Goal: Information Seeking & Learning: Learn about a topic

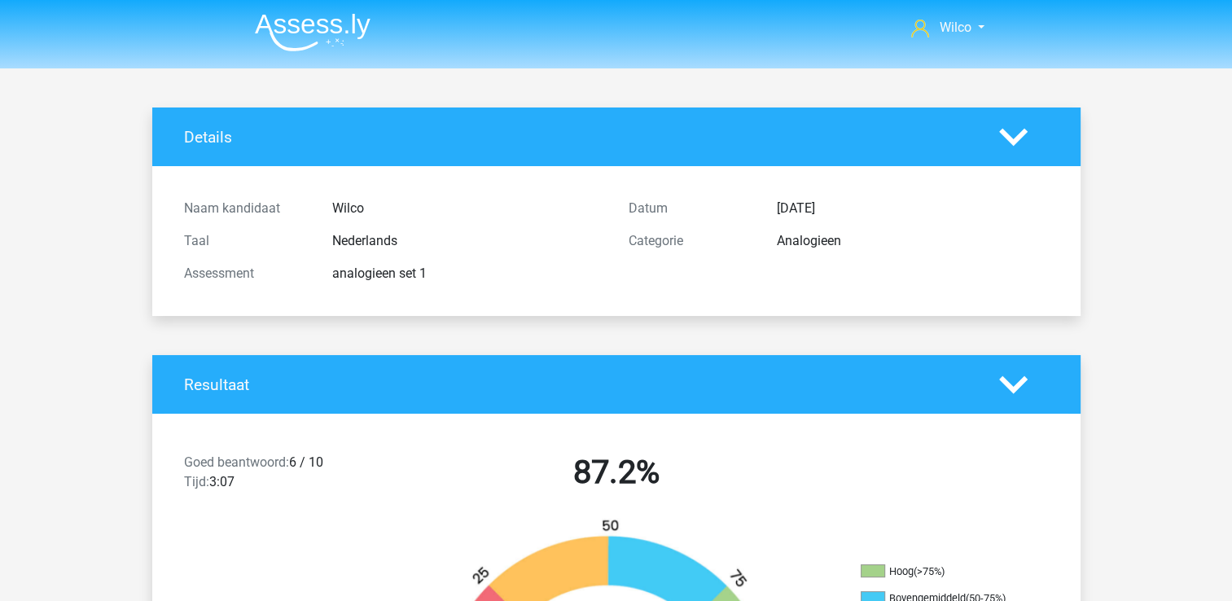
click at [293, 37] on img at bounding box center [313, 32] width 116 height 38
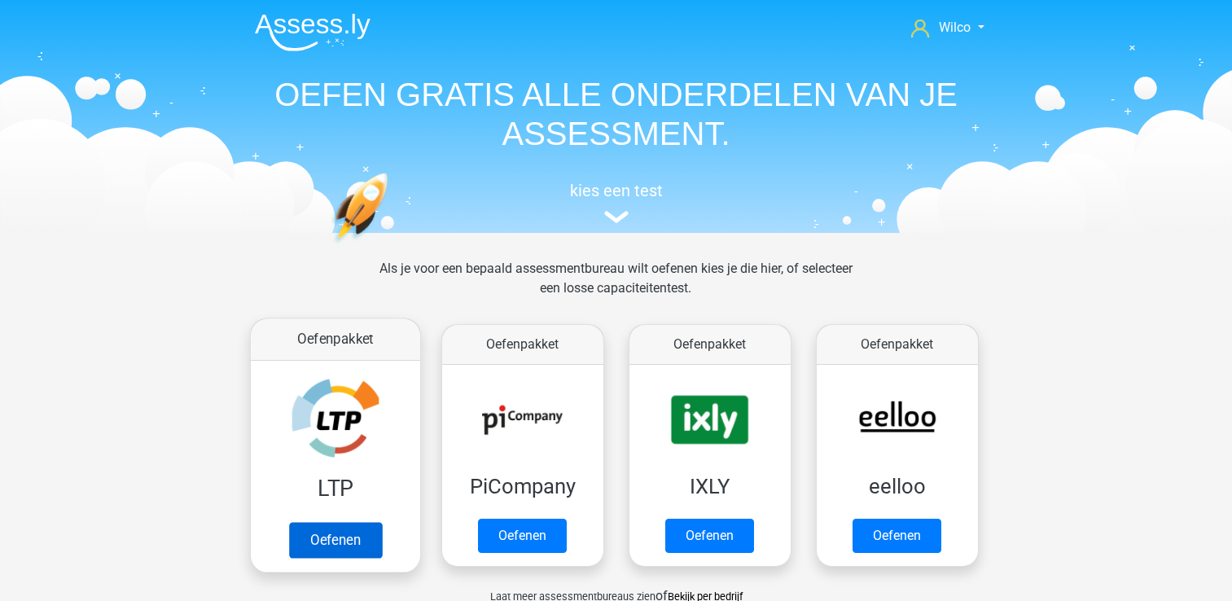
scroll to position [326, 0]
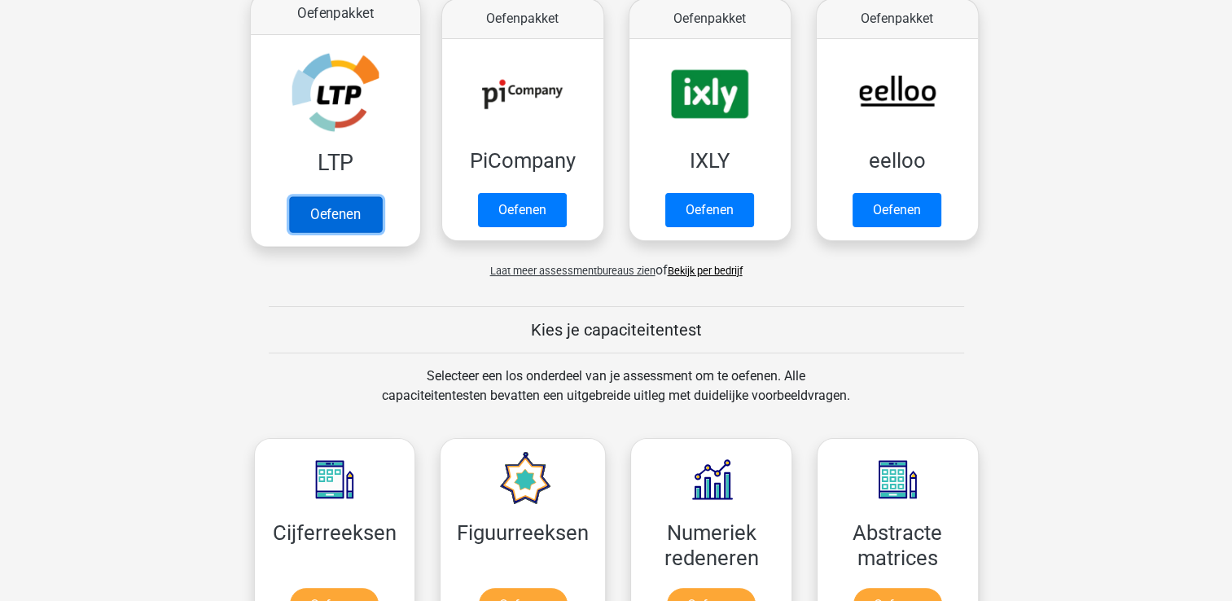
click at [333, 216] on link "Oefenen" at bounding box center [334, 214] width 93 height 36
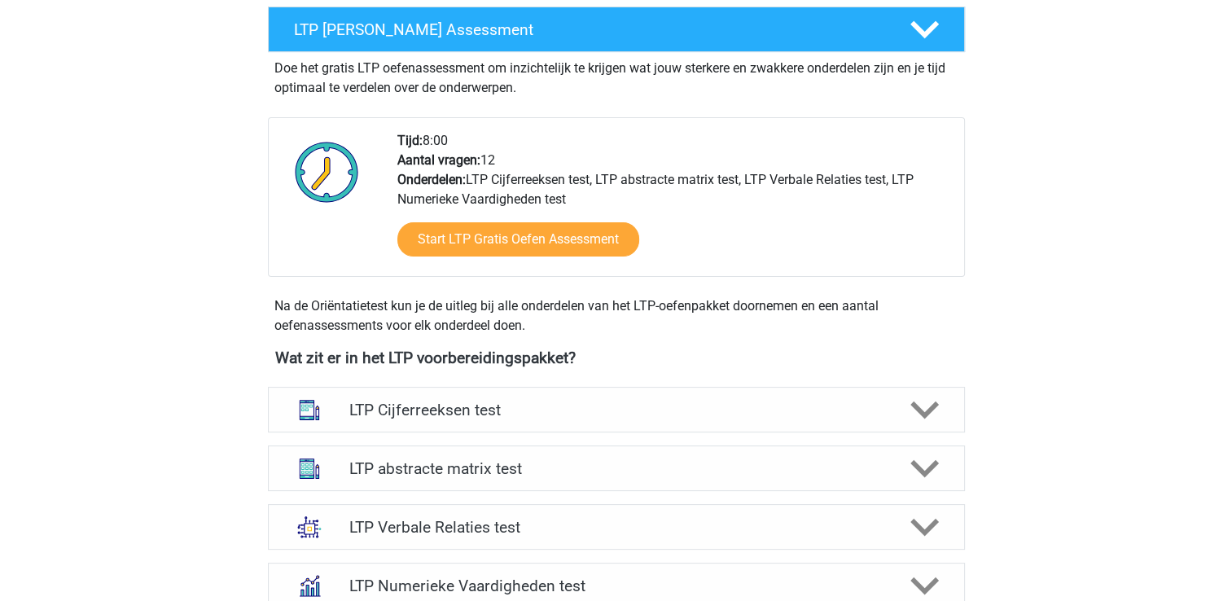
scroll to position [489, 0]
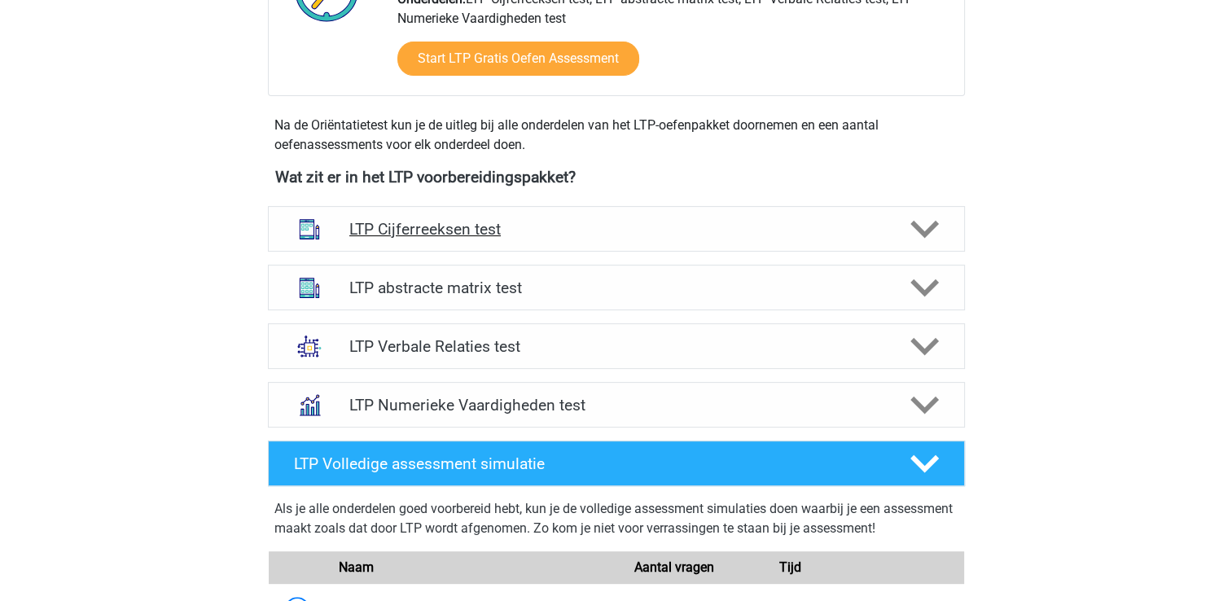
click at [583, 231] on h4 "LTP Cijferreeksen test" at bounding box center [616, 229] width 534 height 19
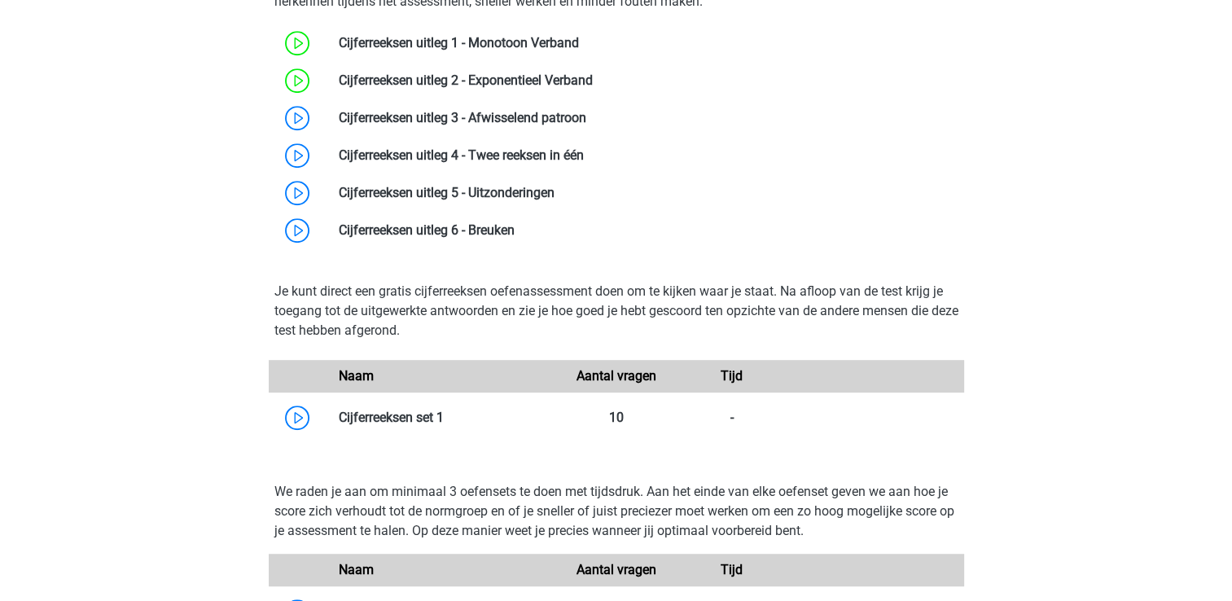
scroll to position [896, 0]
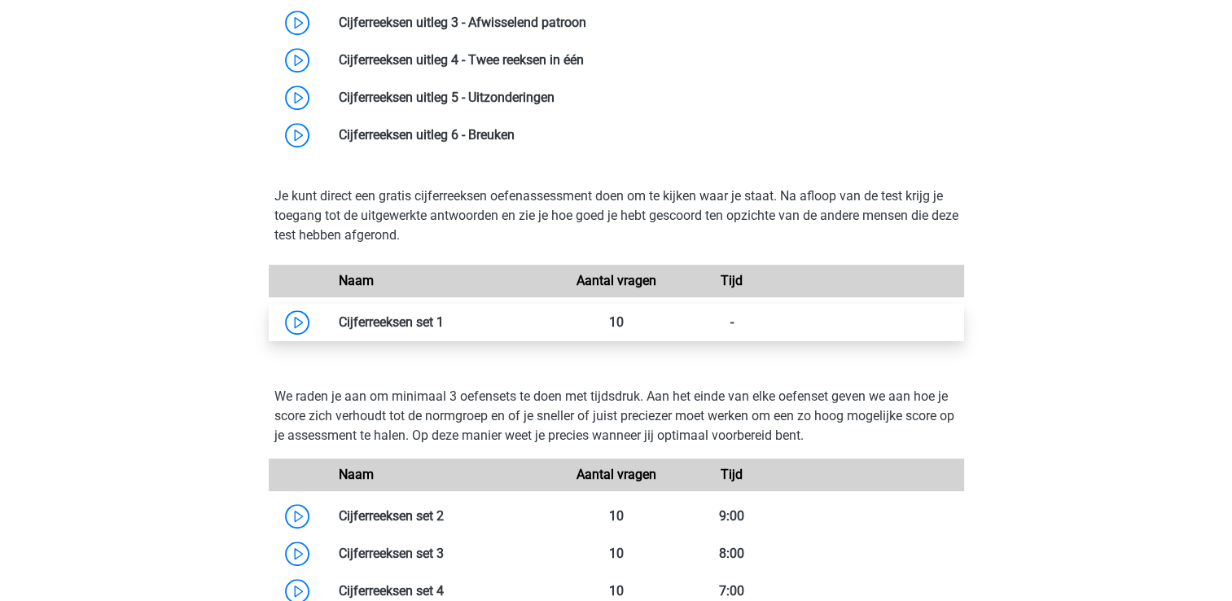
click at [444, 327] on link at bounding box center [444, 321] width 0 height 15
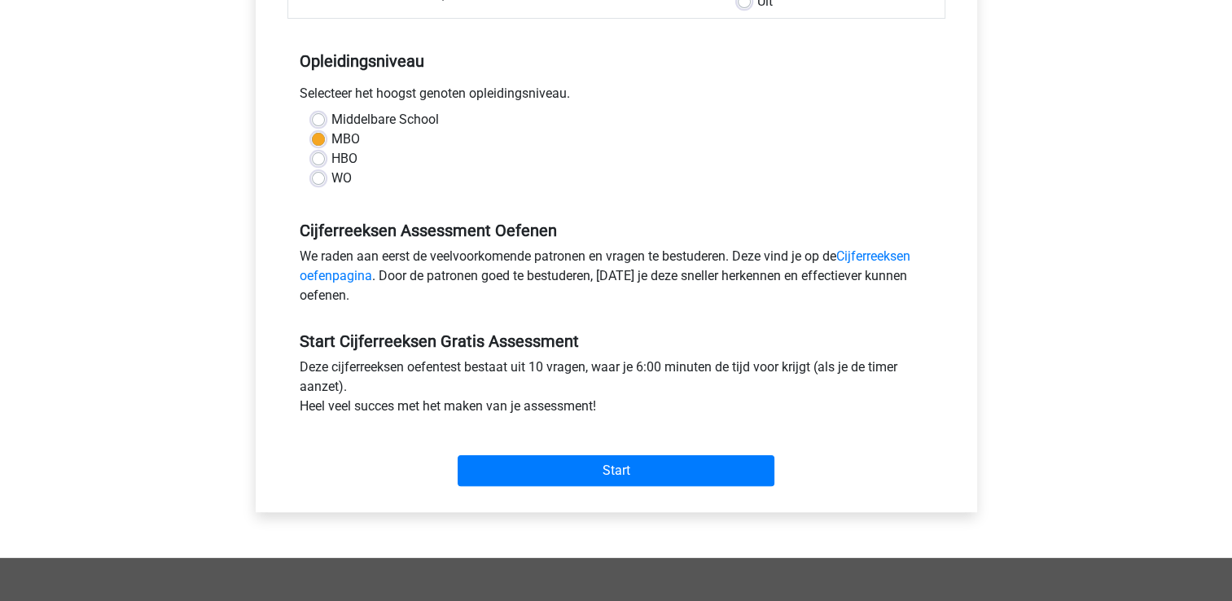
scroll to position [326, 0]
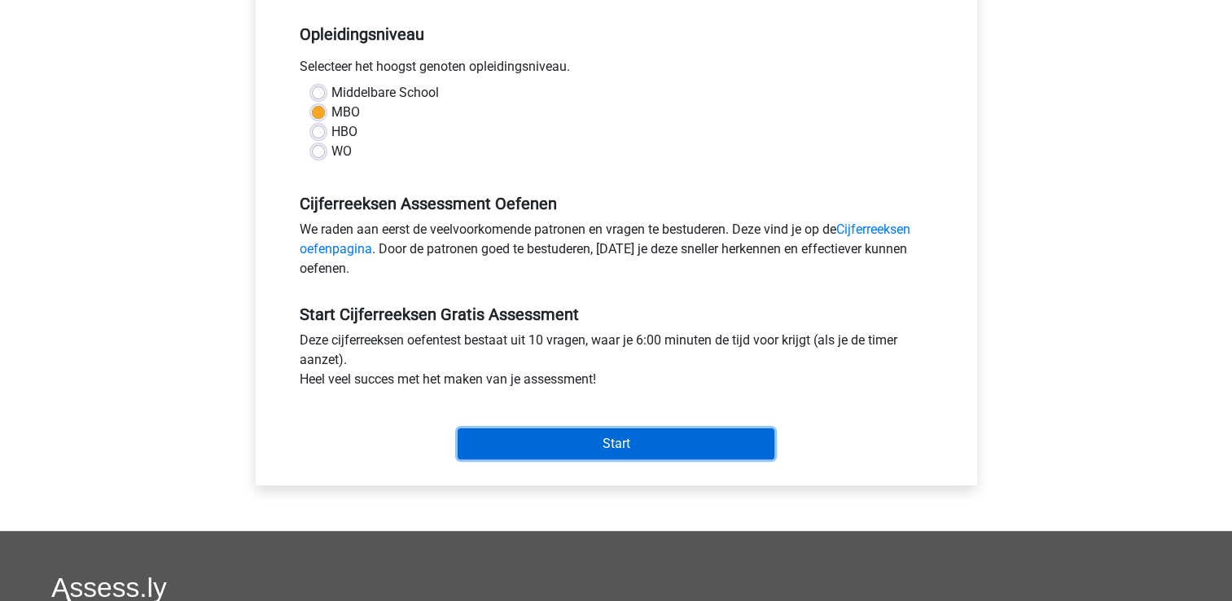
click at [641, 444] on input "Start" at bounding box center [616, 443] width 317 height 31
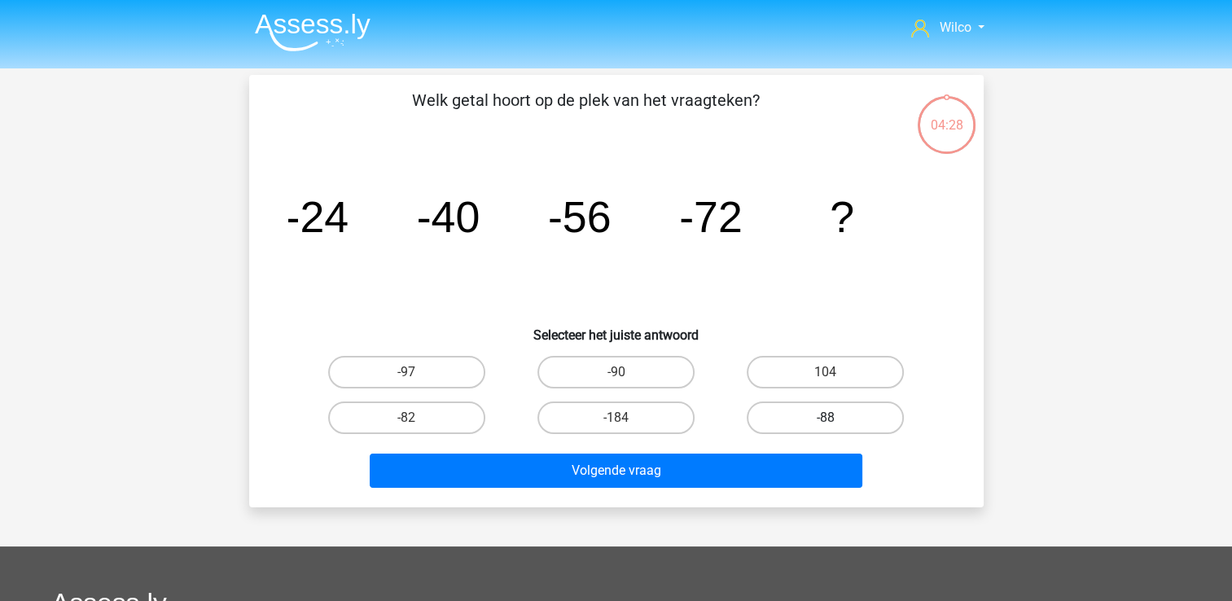
click at [775, 415] on label "-88" at bounding box center [825, 418] width 157 height 33
click at [826, 418] on input "-88" at bounding box center [831, 423] width 11 height 11
radio input "true"
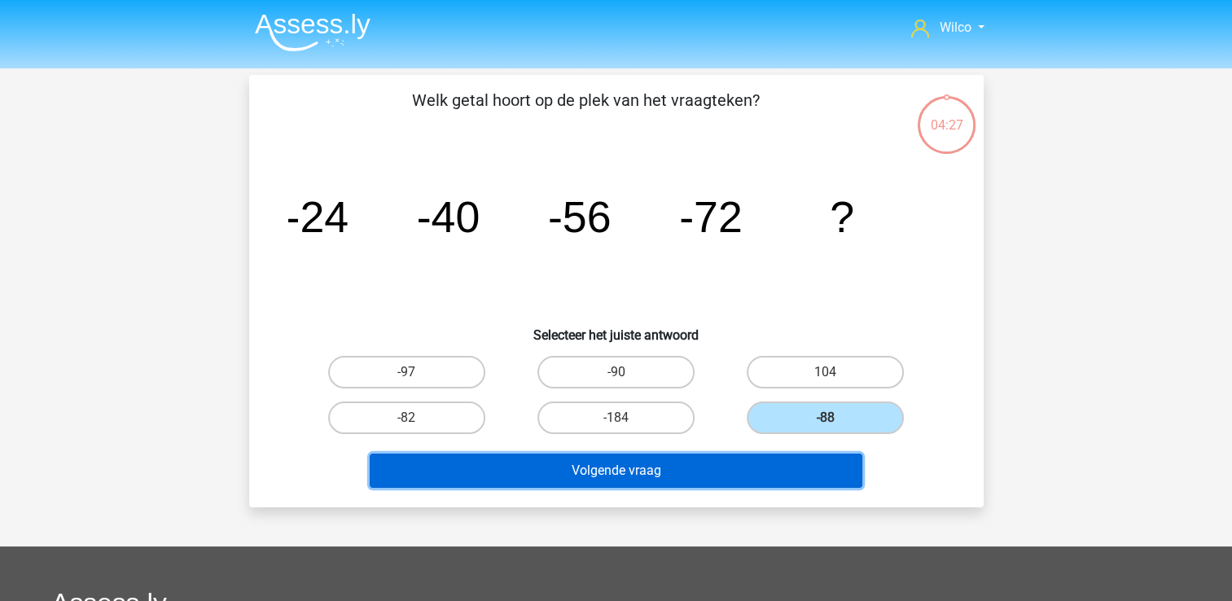
click at [653, 463] on button "Volgende vraag" at bounding box center [616, 471] width 493 height 34
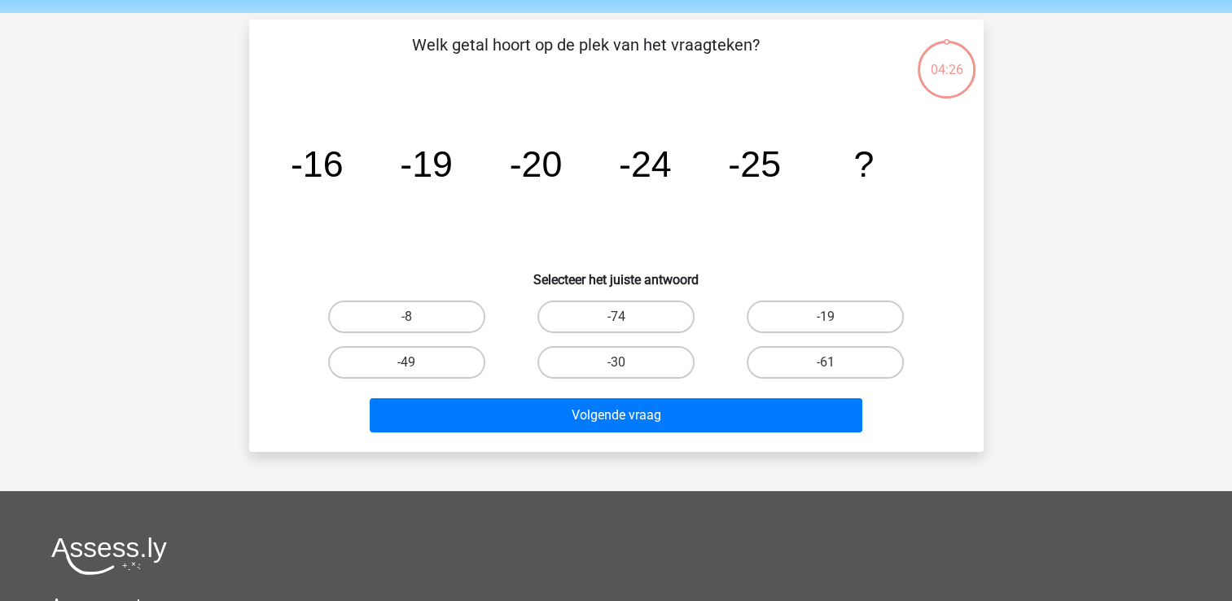
scroll to position [75, 0]
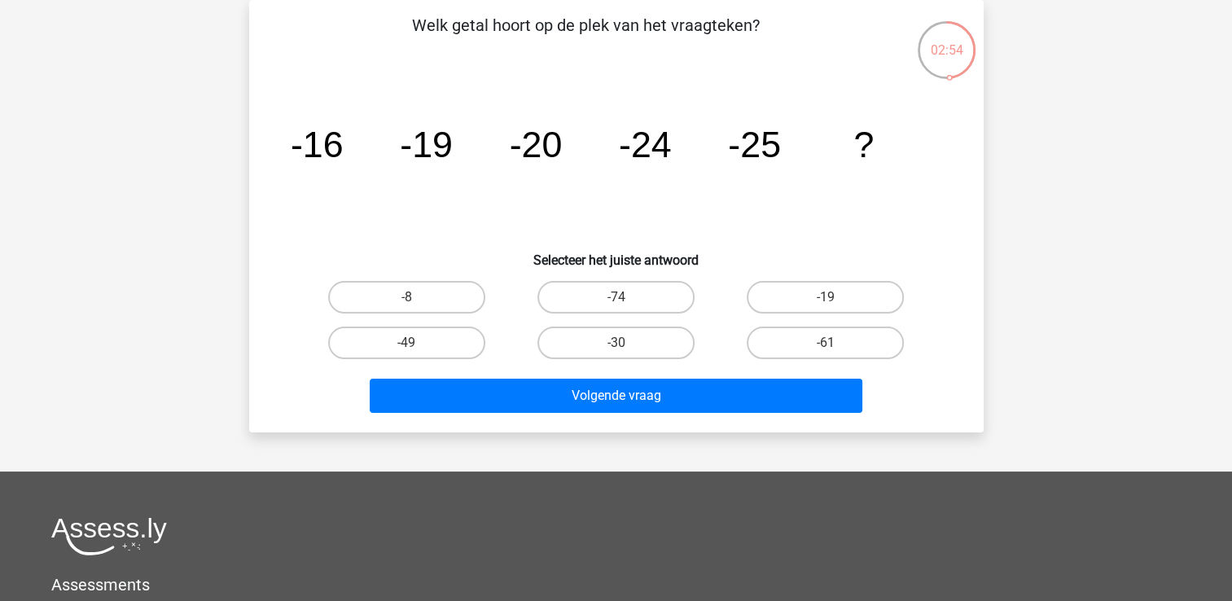
click at [942, 55] on div "02:54" at bounding box center [946, 40] width 61 height 41
click at [393, 290] on label "-8" at bounding box center [406, 297] width 157 height 33
click at [406, 297] on input "-8" at bounding box center [411, 302] width 11 height 11
radio input "true"
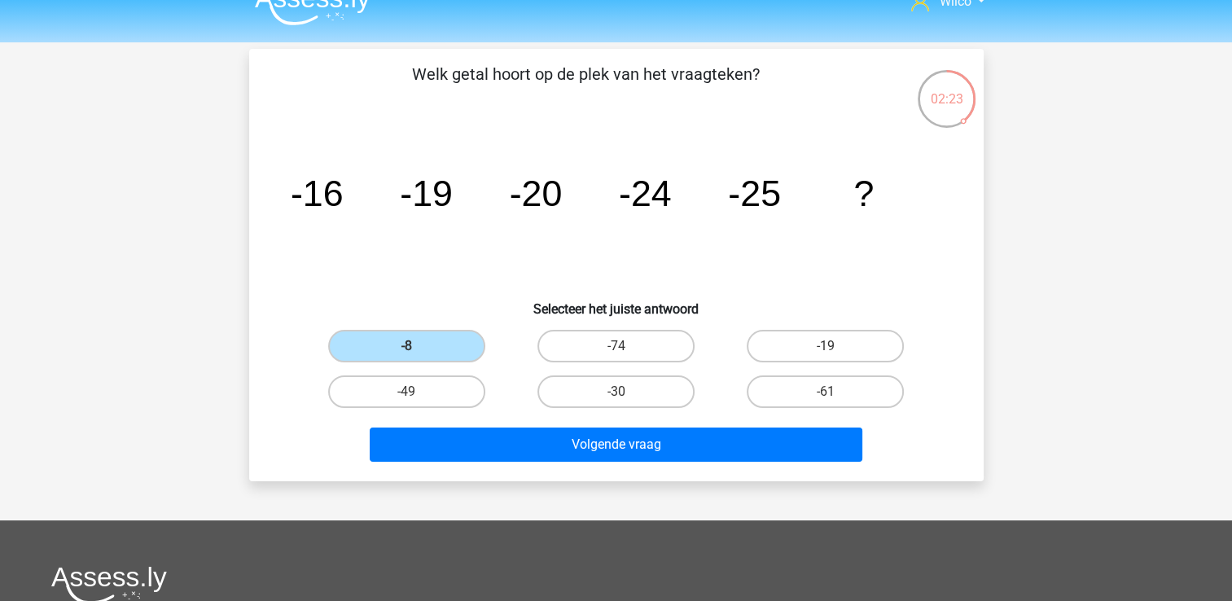
scroll to position [0, 0]
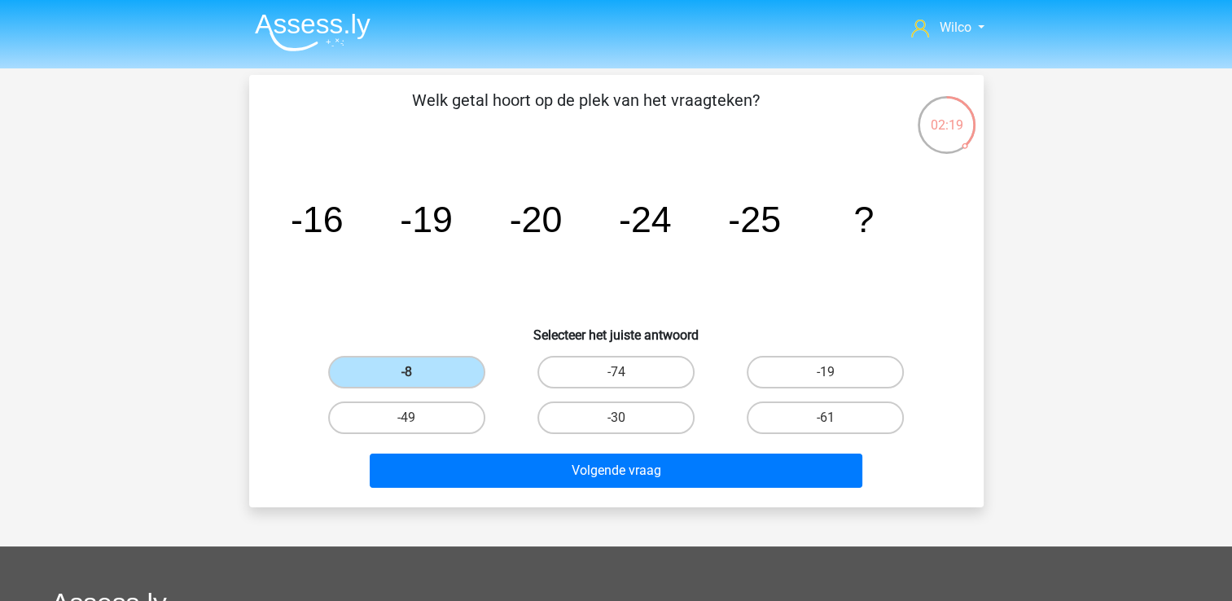
click at [321, 23] on img at bounding box center [313, 32] width 116 height 38
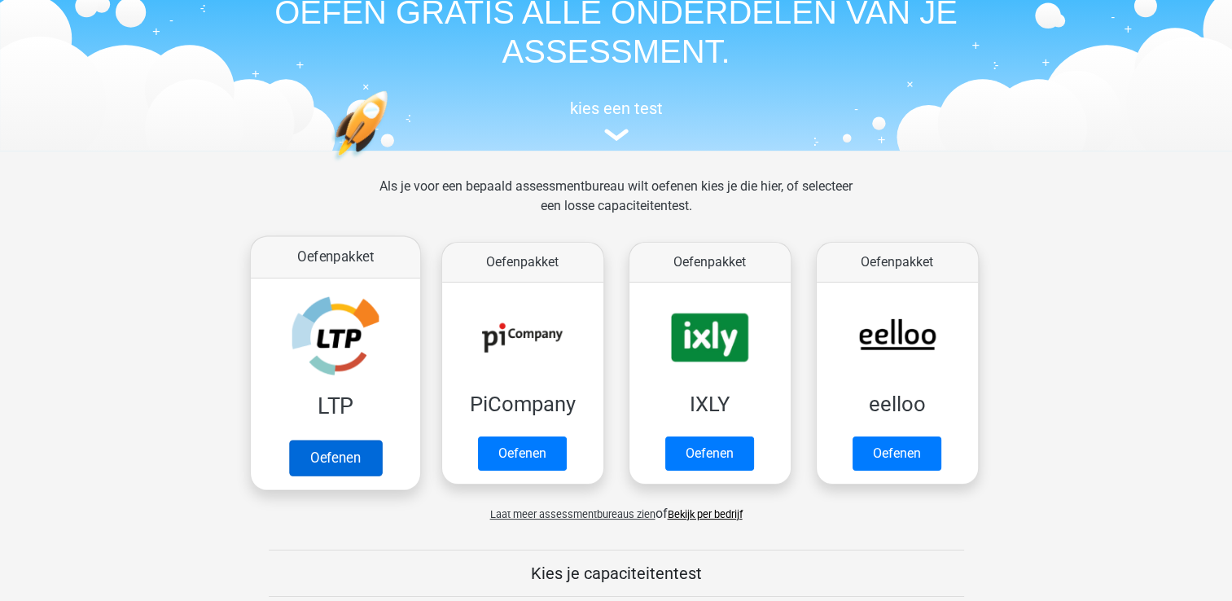
scroll to position [163, 0]
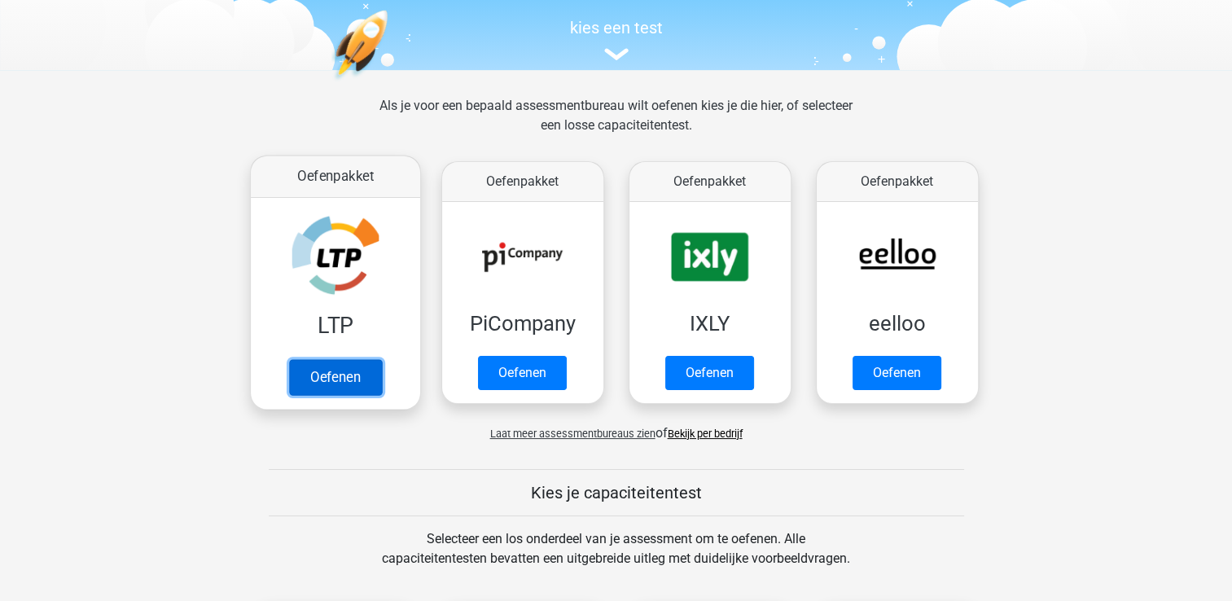
click at [323, 373] on link "Oefenen" at bounding box center [334, 377] width 93 height 36
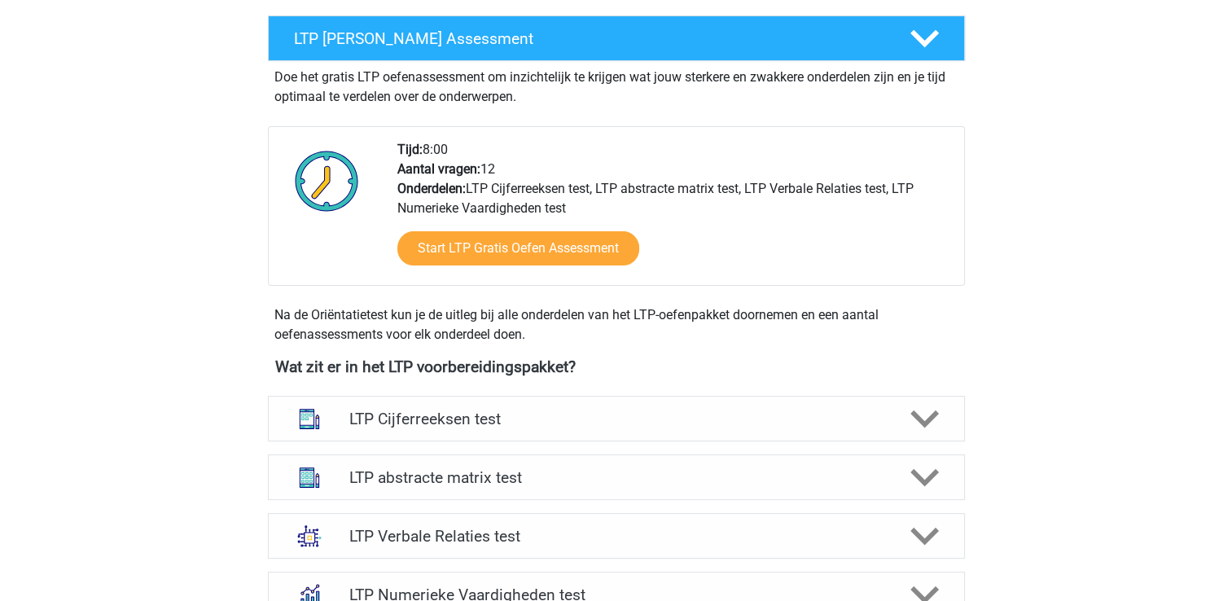
scroll to position [407, 0]
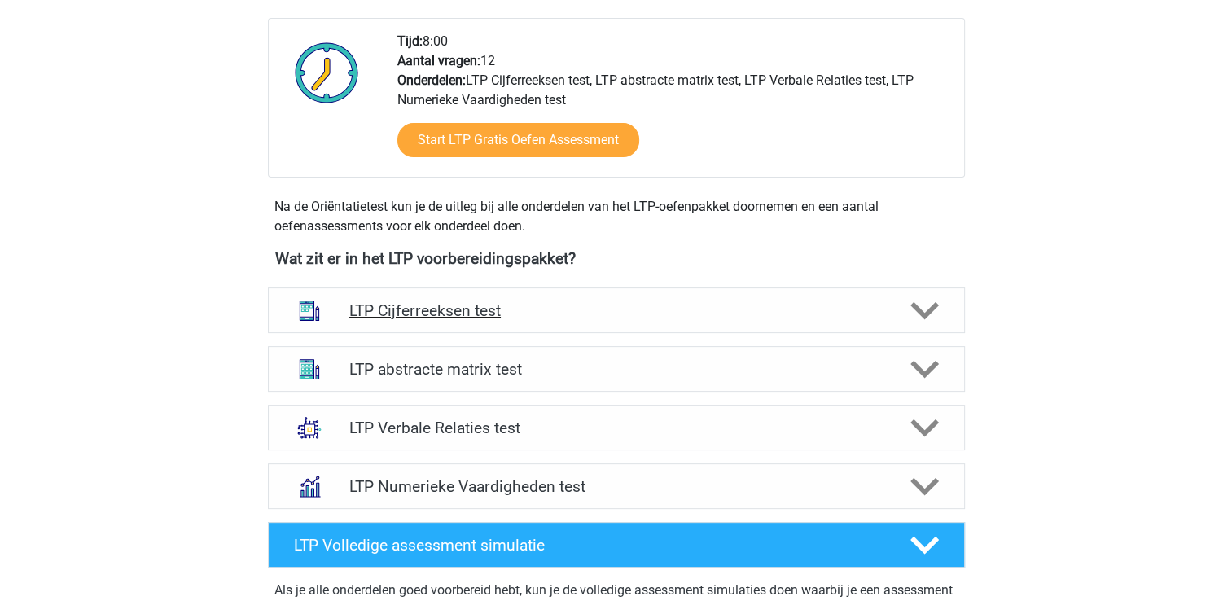
click at [642, 327] on div "LTP Cijferreeksen test" at bounding box center [616, 311] width 697 height 46
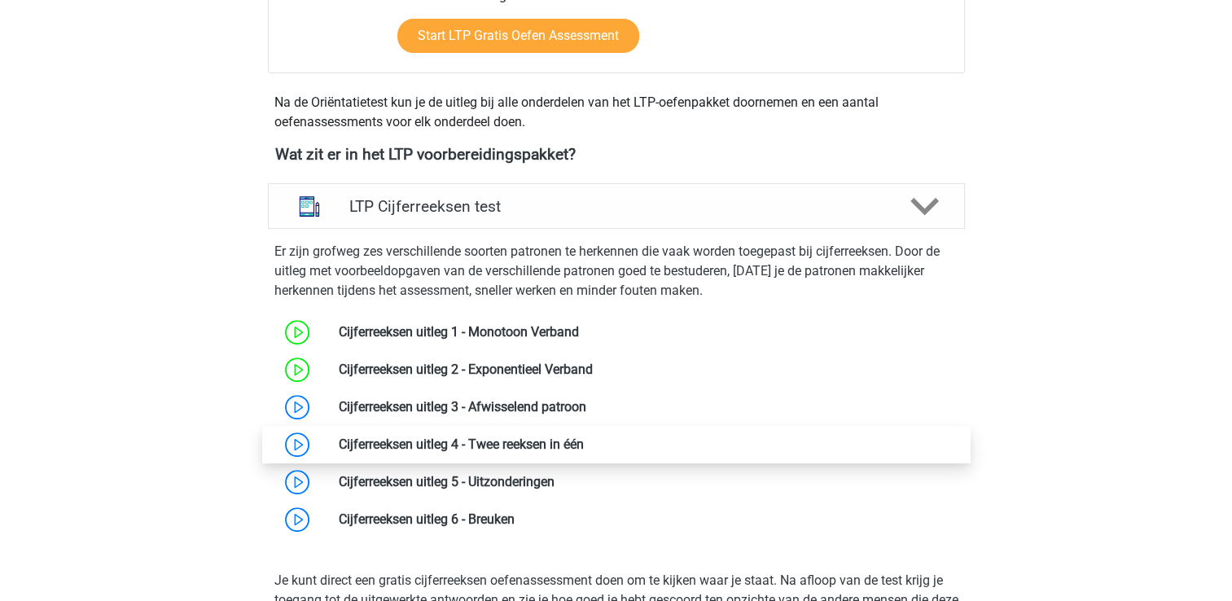
scroll to position [733, 0]
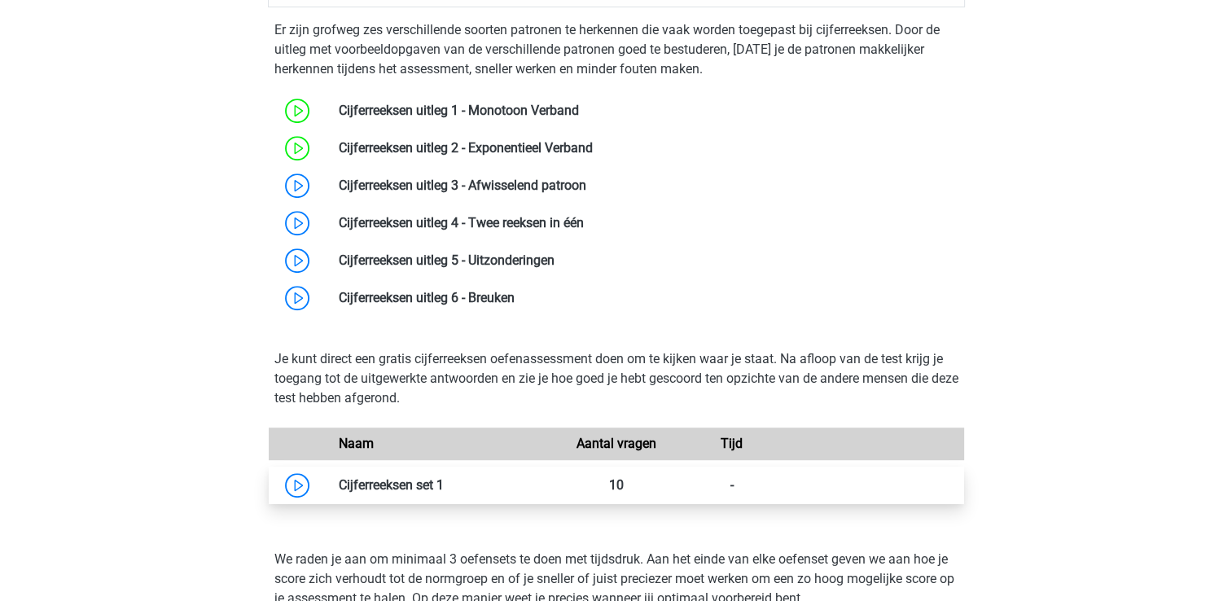
click at [444, 477] on link at bounding box center [444, 484] width 0 height 15
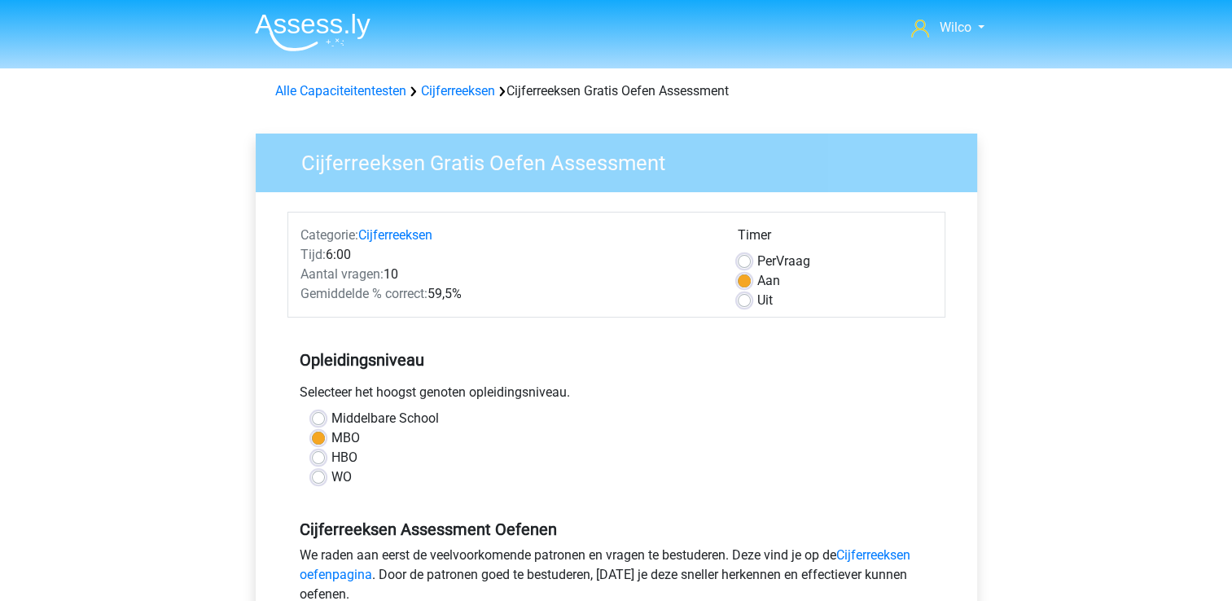
click at [758, 296] on label "Uit" at bounding box center [765, 301] width 15 height 20
click at [745, 296] on input "Uit" at bounding box center [744, 299] width 13 height 16
radio input "true"
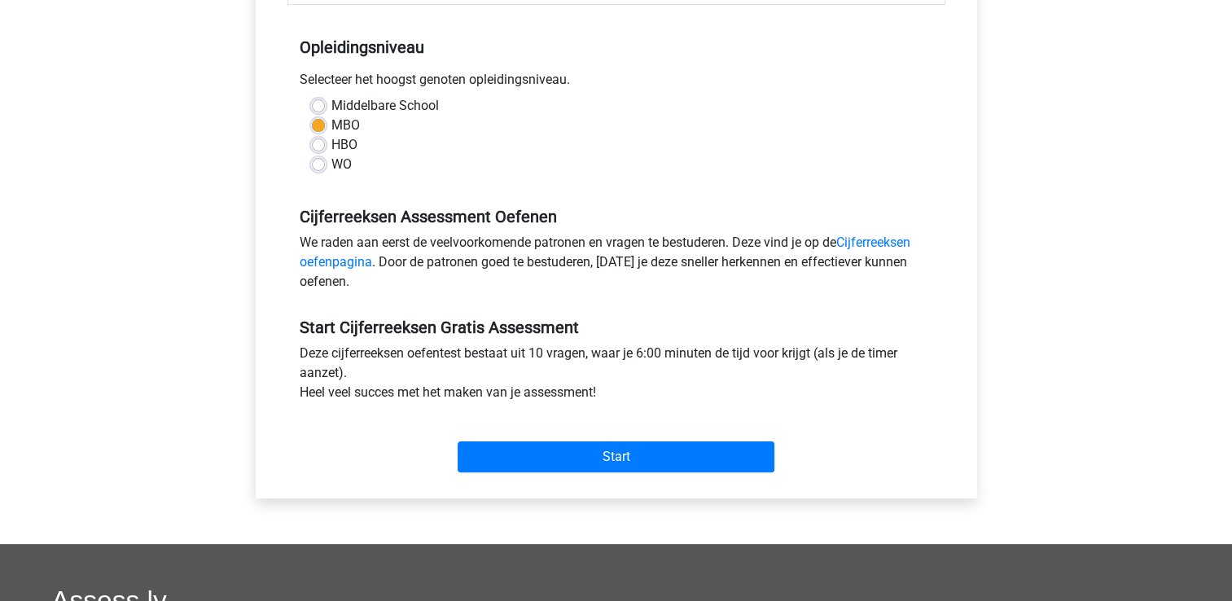
scroll to position [326, 0]
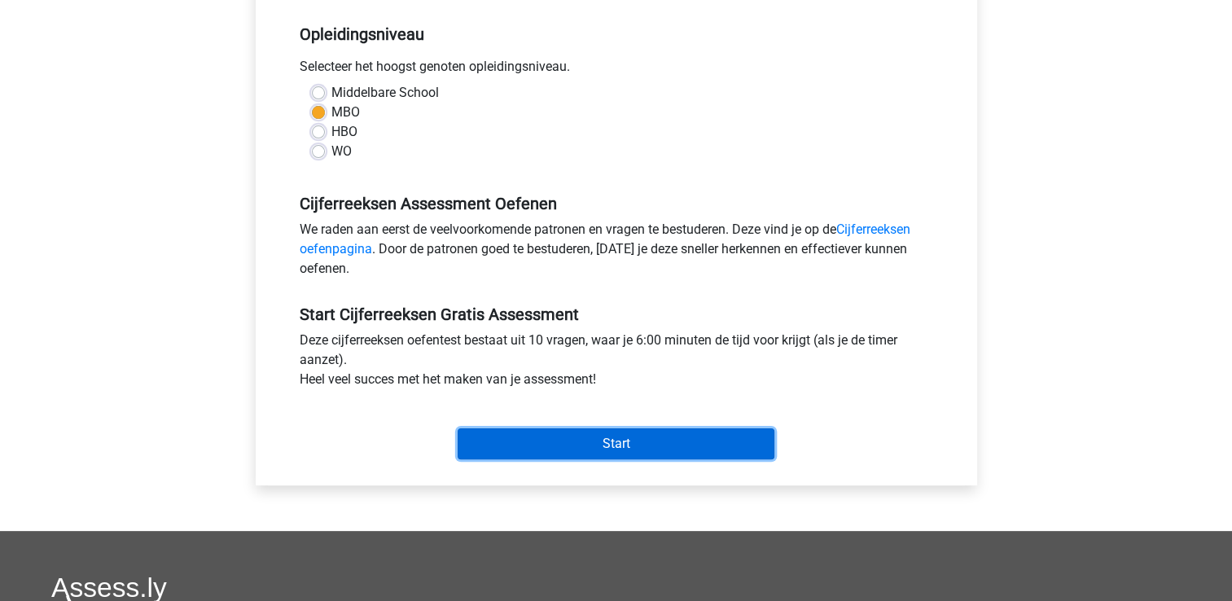
click at [681, 446] on input "Start" at bounding box center [616, 443] width 317 height 31
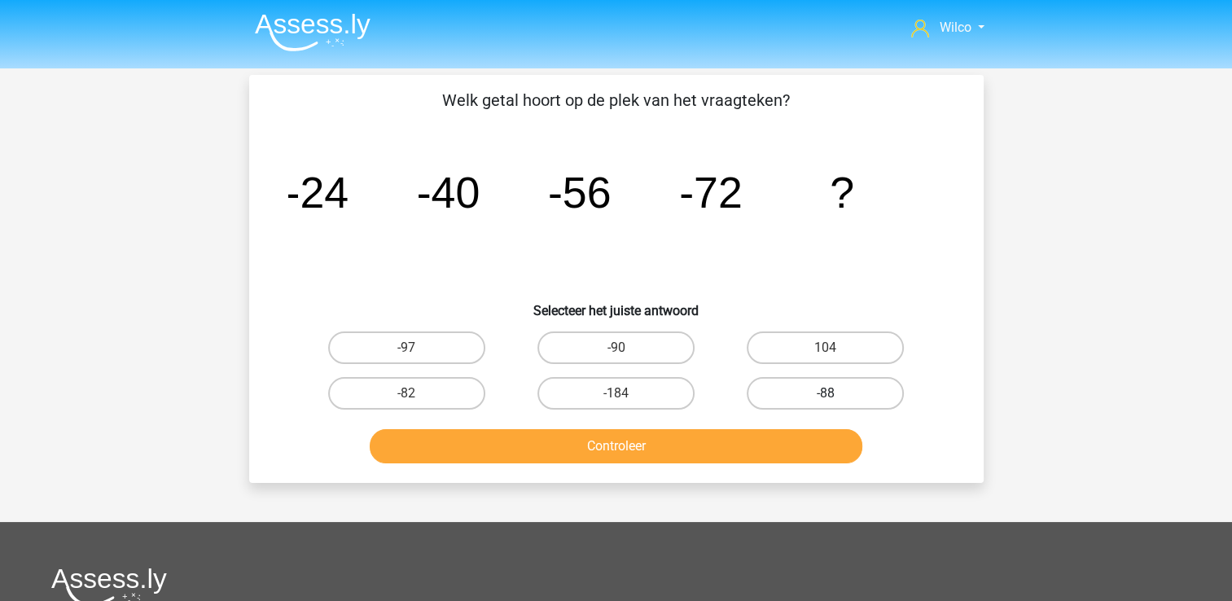
click at [787, 389] on label "-88" at bounding box center [825, 393] width 157 height 33
click at [826, 393] on input "-88" at bounding box center [831, 398] width 11 height 11
radio input "true"
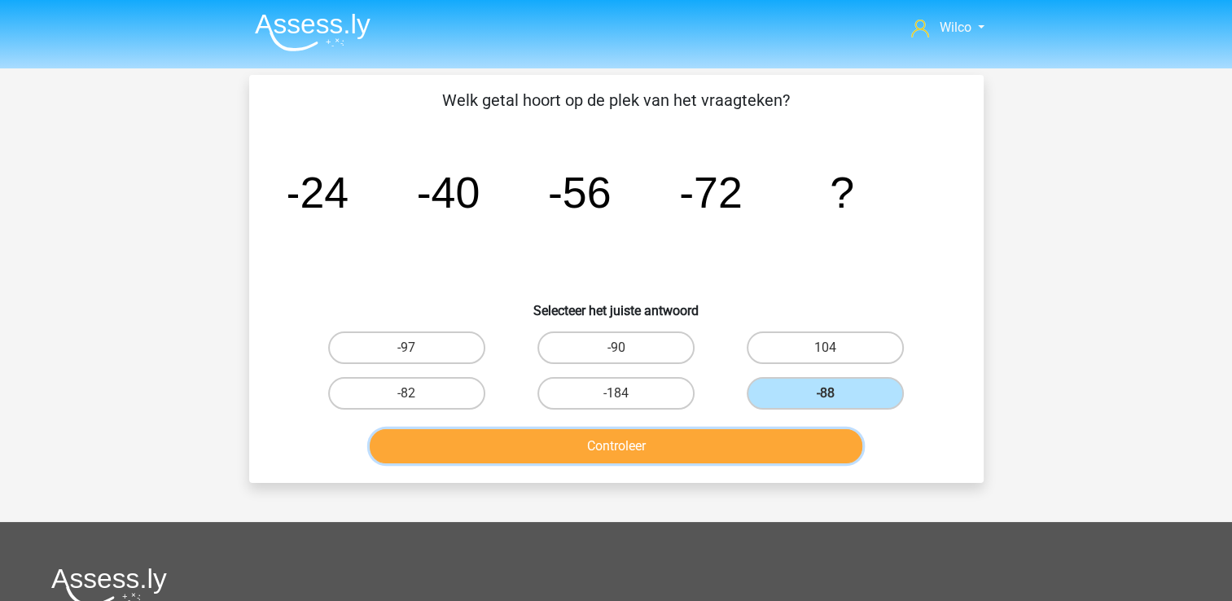
click at [708, 454] on button "Controleer" at bounding box center [616, 446] width 493 height 34
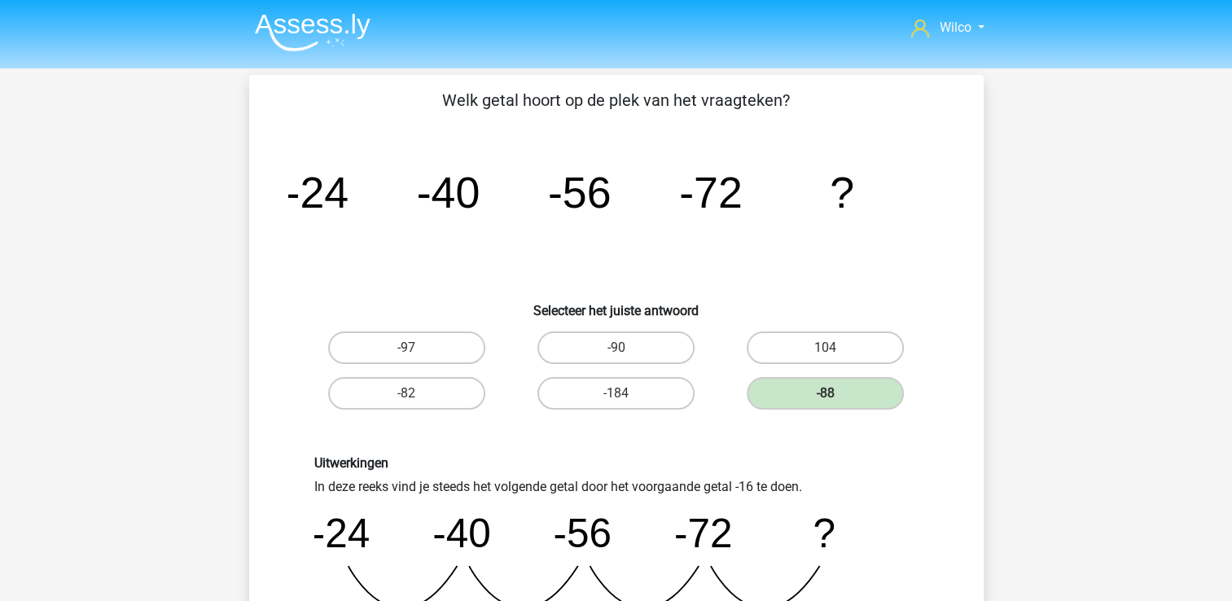
scroll to position [244, 0]
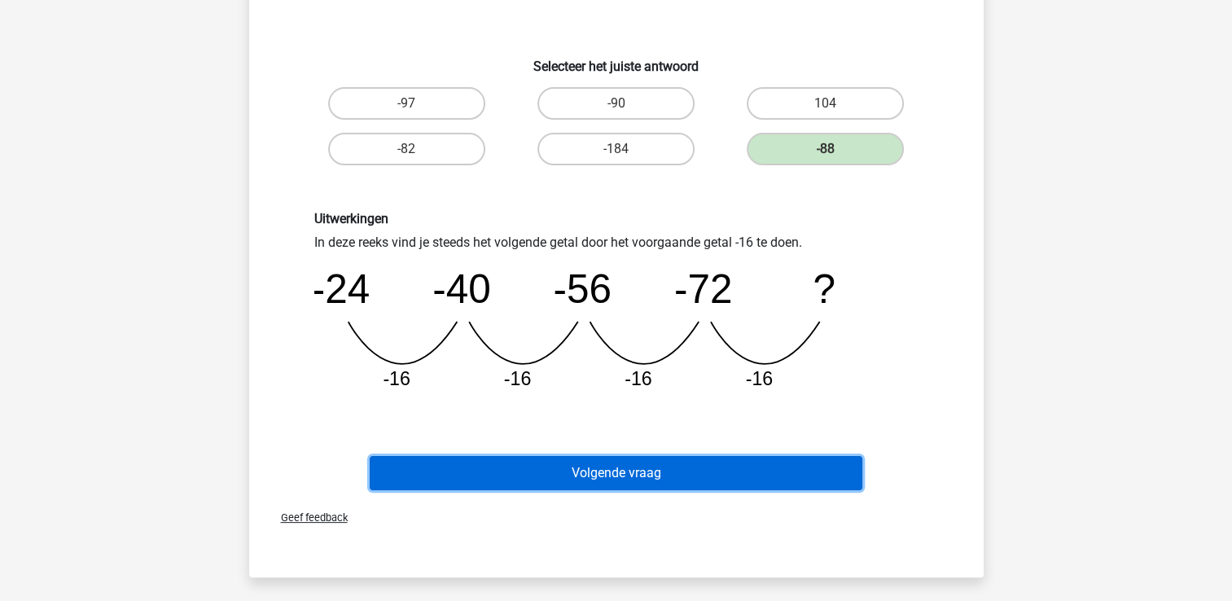
click at [731, 459] on button "Volgende vraag" at bounding box center [616, 473] width 493 height 34
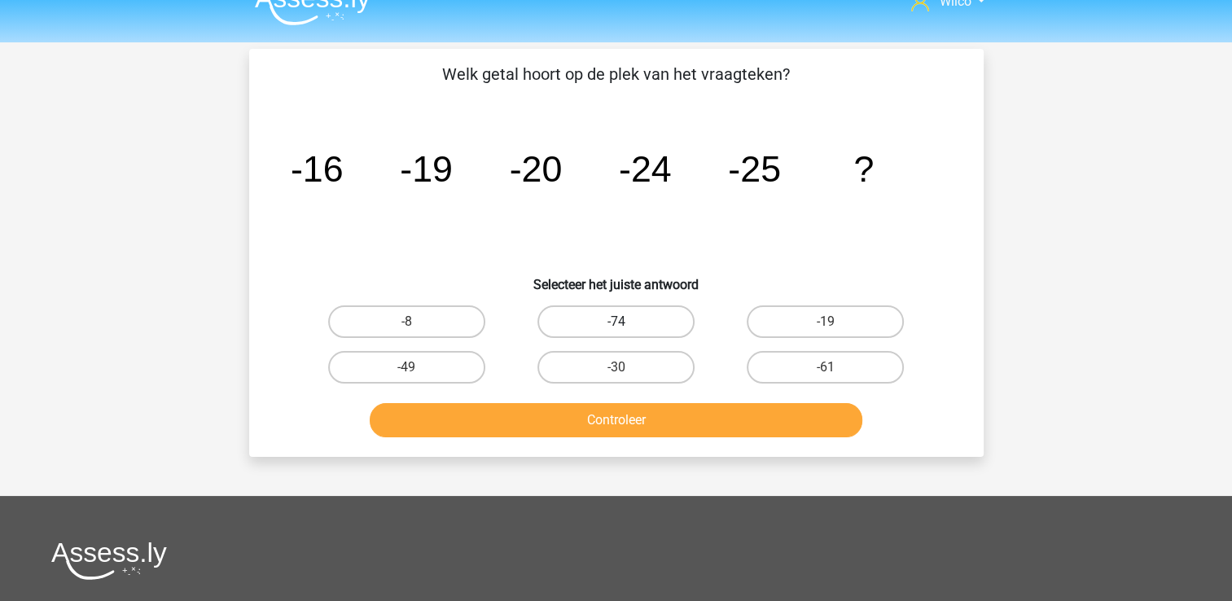
scroll to position [0, 0]
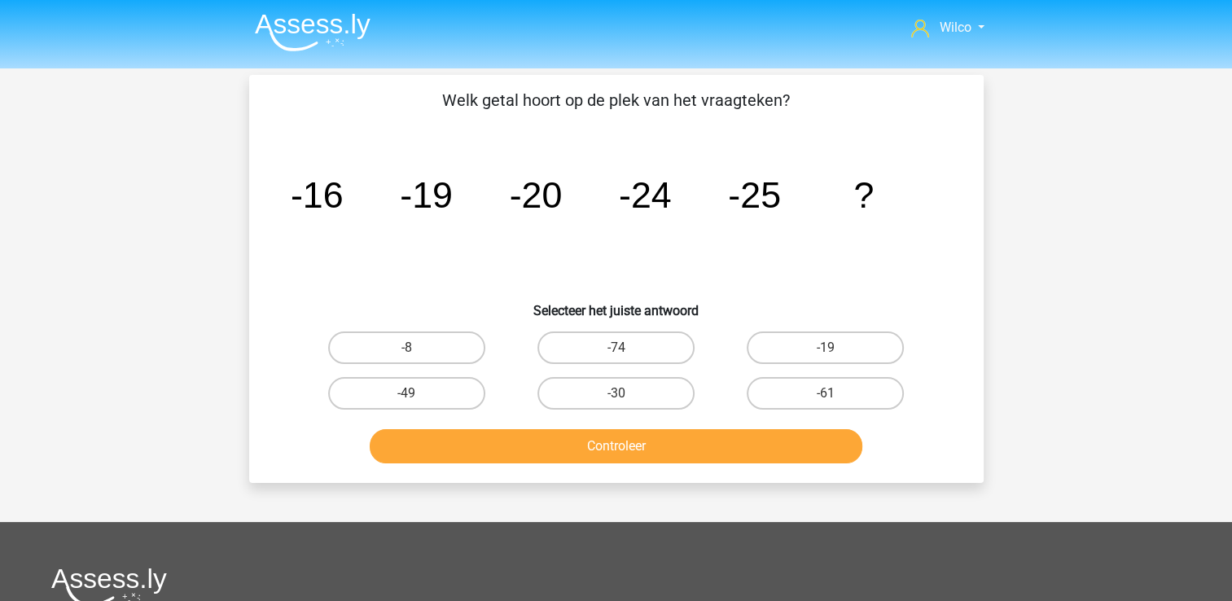
click at [744, 435] on button "Controleer" at bounding box center [616, 446] width 493 height 34
click at [287, 326] on div "-8 -74 -19 -49 -30" at bounding box center [616, 370] width 683 height 91
click at [460, 359] on label "-8" at bounding box center [406, 348] width 157 height 33
click at [417, 358] on input "-8" at bounding box center [411, 353] width 11 height 11
radio input "true"
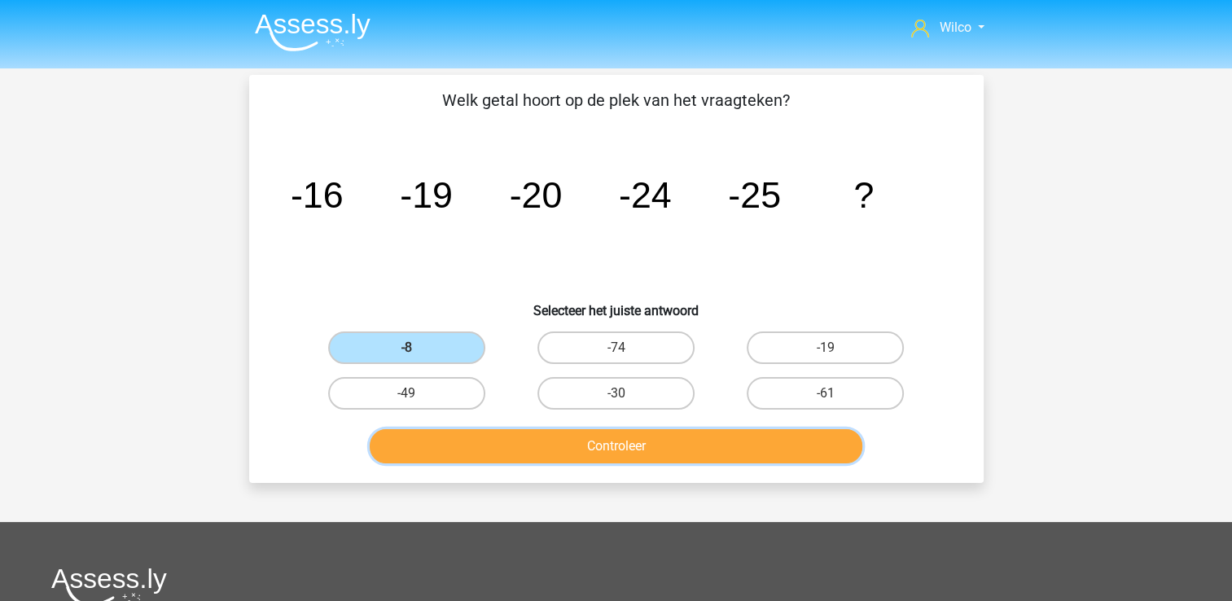
click at [544, 443] on button "Controleer" at bounding box center [616, 446] width 493 height 34
click at [594, 441] on button "Controleer" at bounding box center [616, 446] width 493 height 34
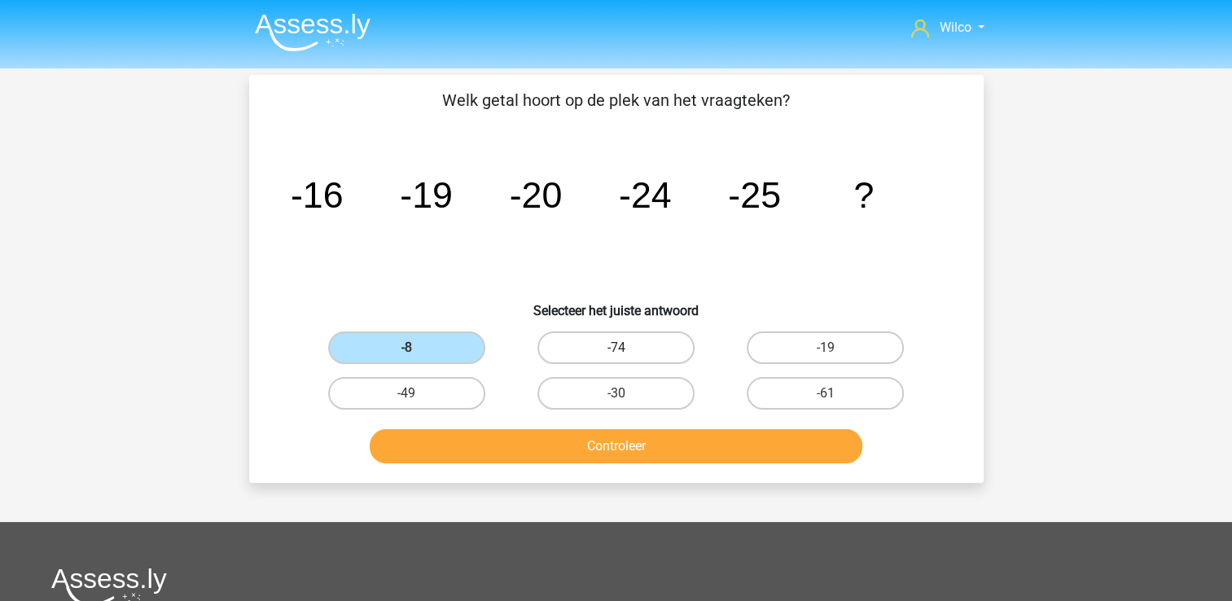
click at [595, 351] on label "-74" at bounding box center [616, 348] width 157 height 33
click at [616, 351] on input "-74" at bounding box center [621, 353] width 11 height 11
radio input "true"
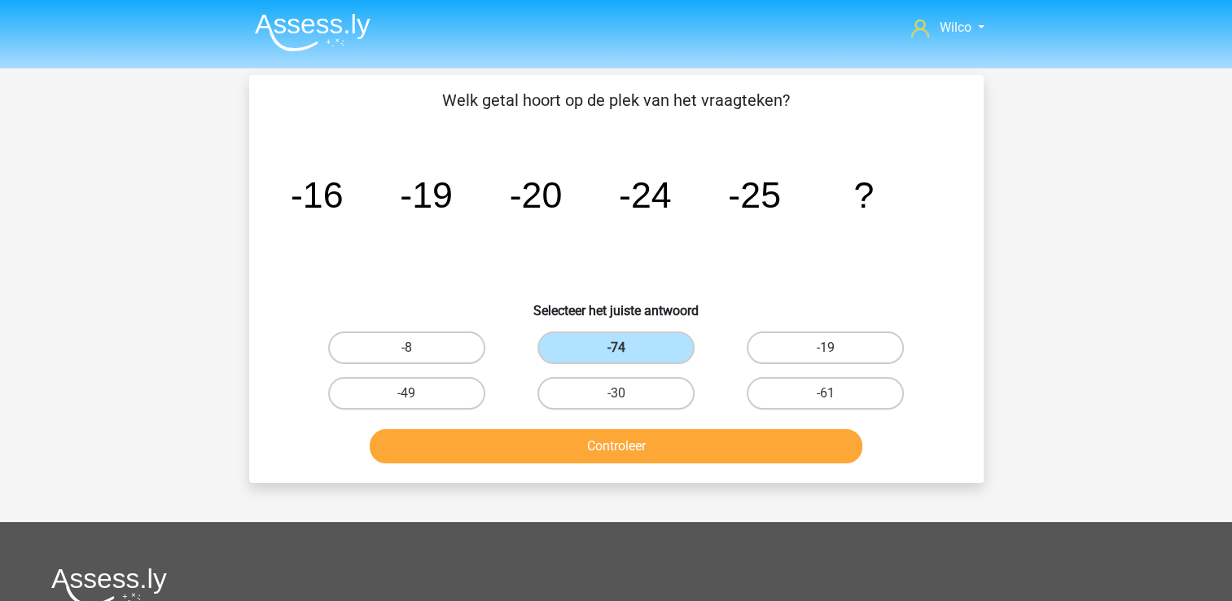
click at [606, 430] on div "Controleer" at bounding box center [616, 443] width 683 height 54
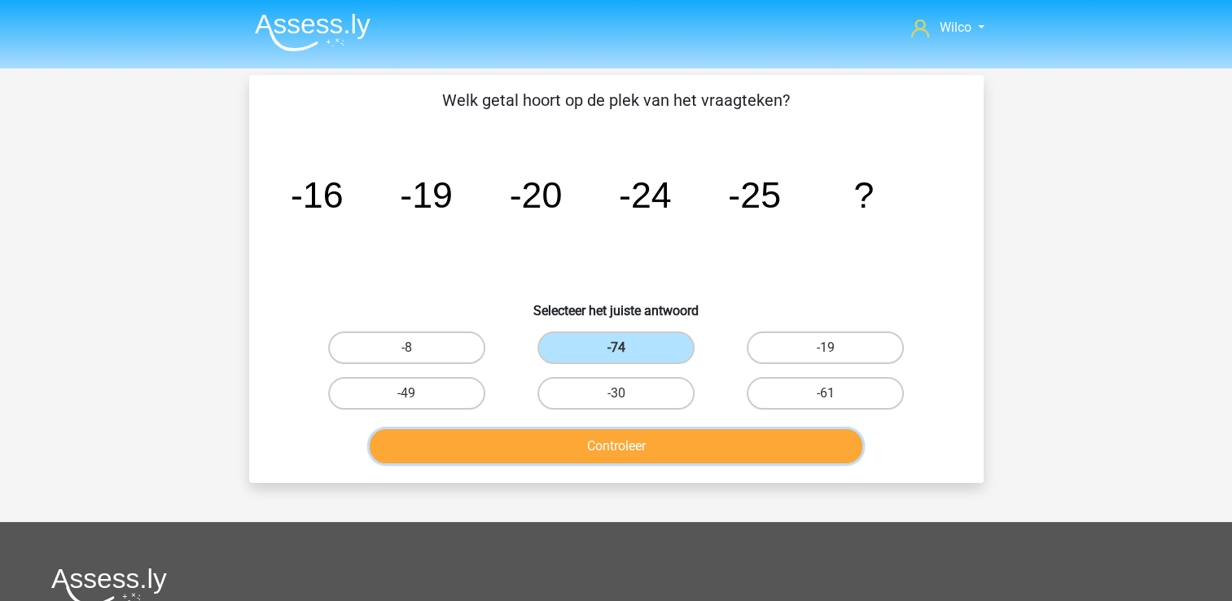
click at [608, 435] on button "Controleer" at bounding box center [616, 446] width 493 height 34
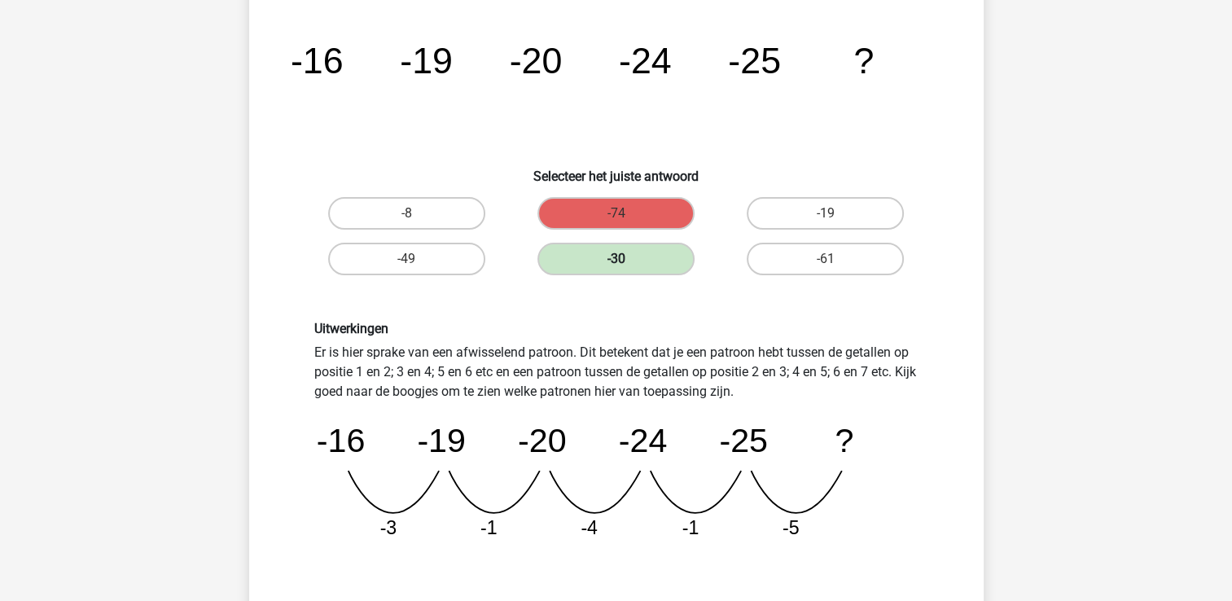
scroll to position [163, 0]
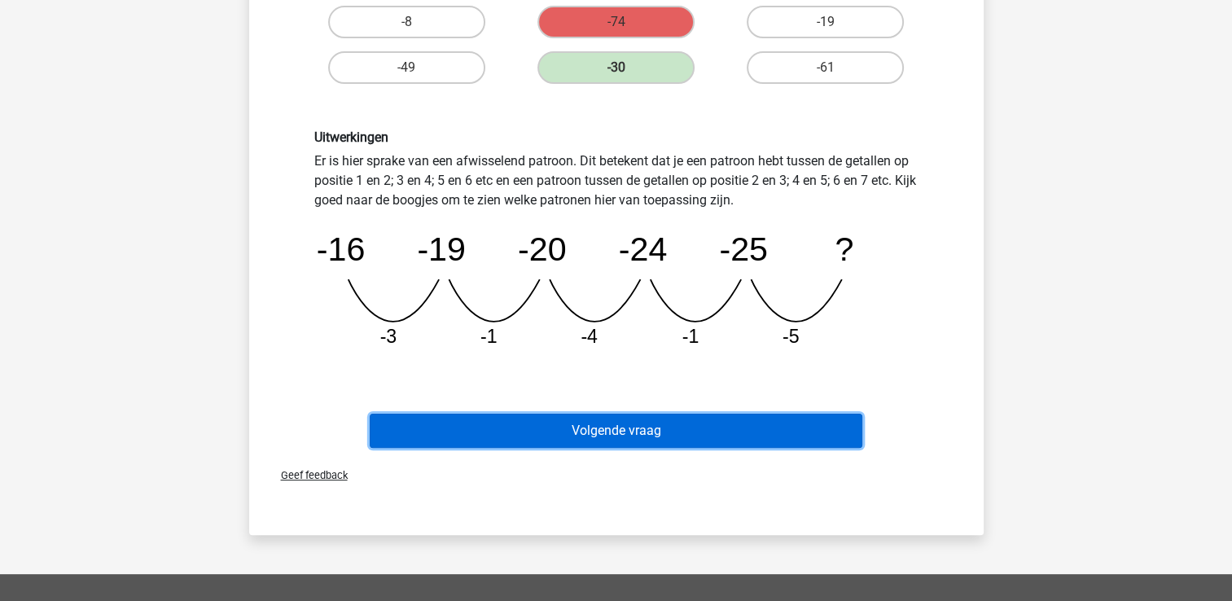
click at [644, 435] on button "Volgende vraag" at bounding box center [616, 431] width 493 height 34
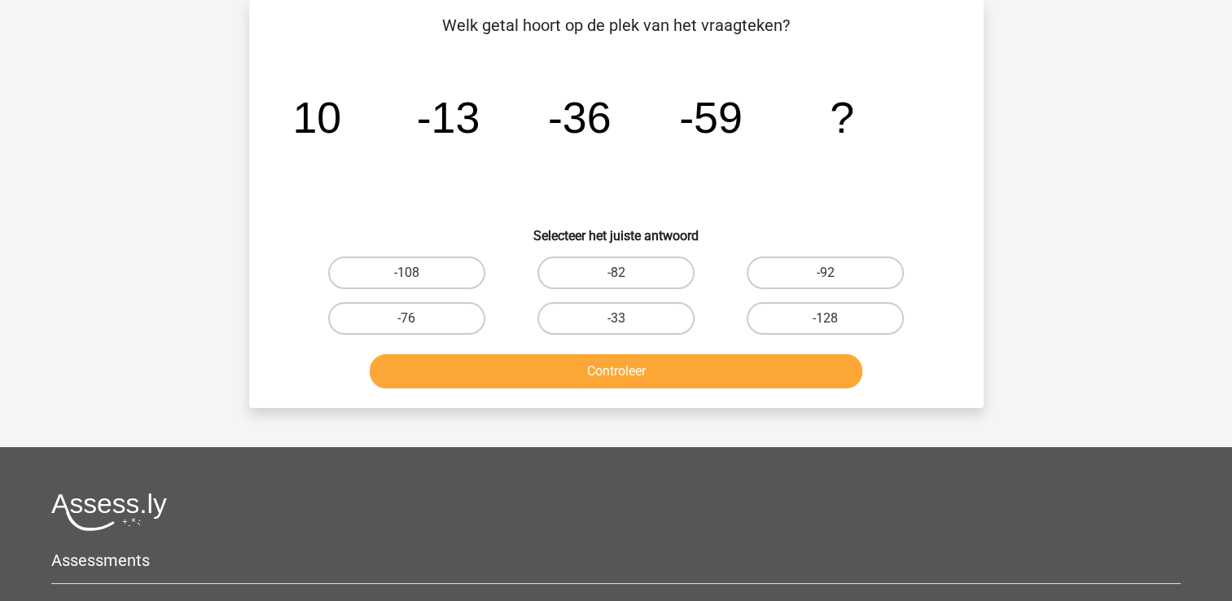
scroll to position [75, 0]
click at [558, 275] on label "-82" at bounding box center [616, 273] width 157 height 33
click at [616, 275] on input "-82" at bounding box center [621, 278] width 11 height 11
radio input "true"
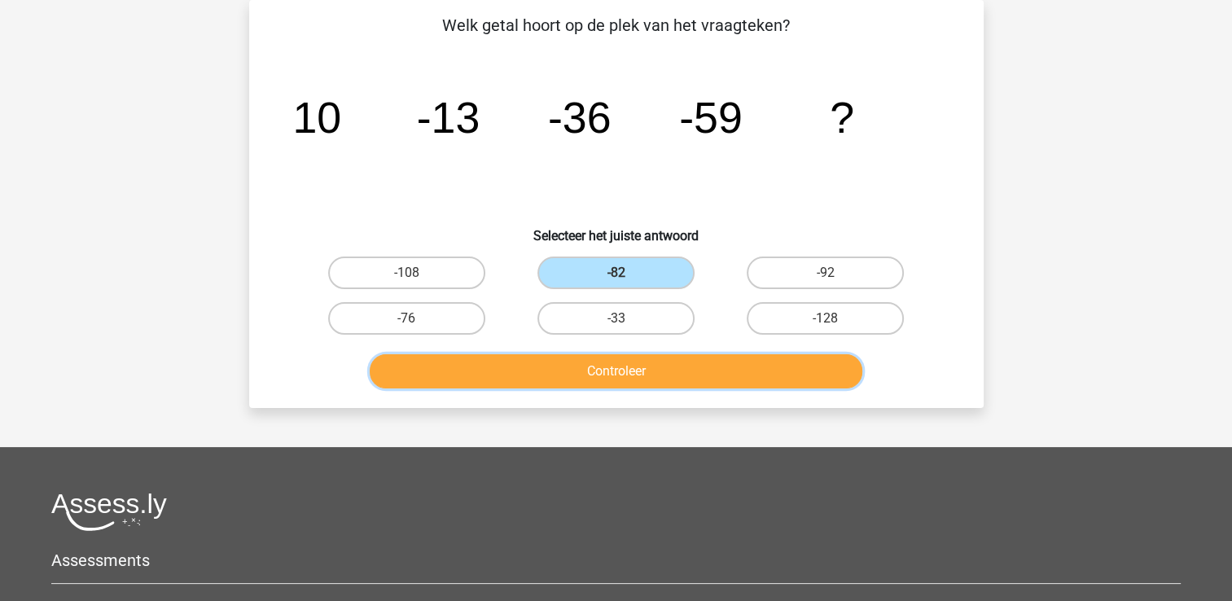
click at [567, 365] on button "Controleer" at bounding box center [616, 371] width 493 height 34
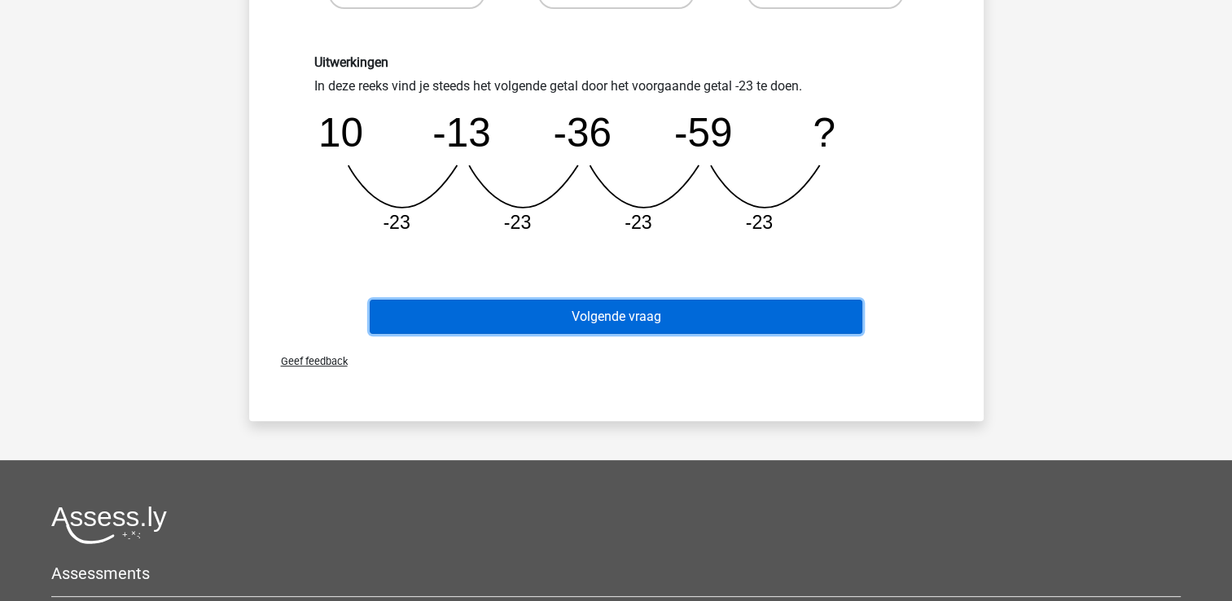
click at [597, 323] on button "Volgende vraag" at bounding box center [616, 317] width 493 height 34
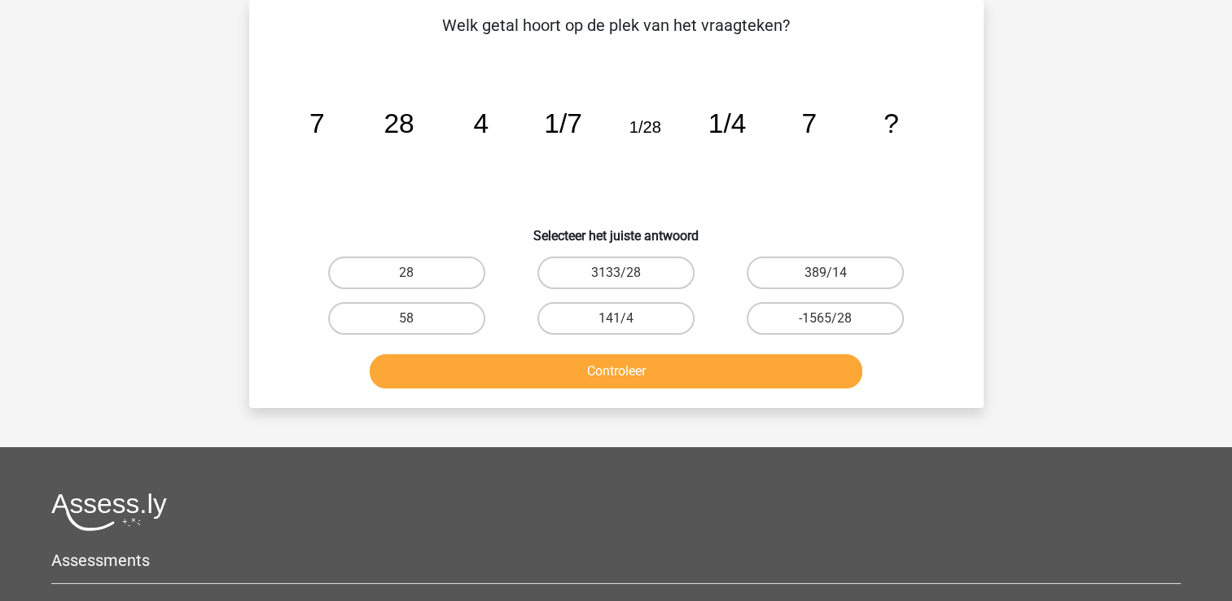
scroll to position [0, 0]
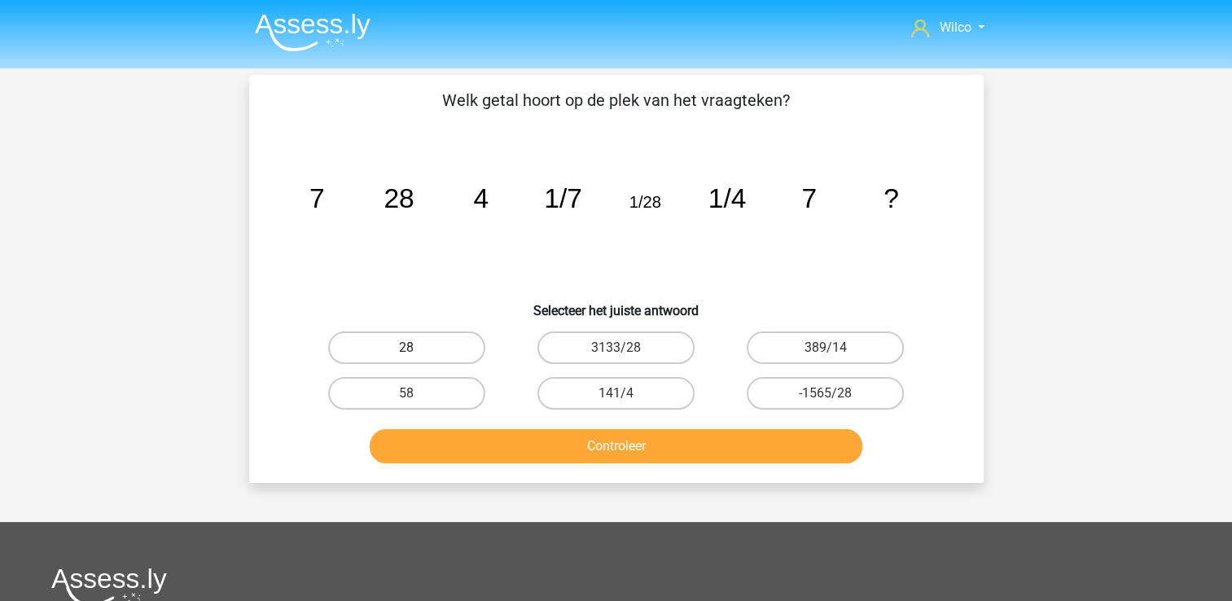
click at [387, 351] on label "28" at bounding box center [406, 348] width 157 height 33
click at [406, 351] on input "28" at bounding box center [411, 353] width 11 height 11
radio input "true"
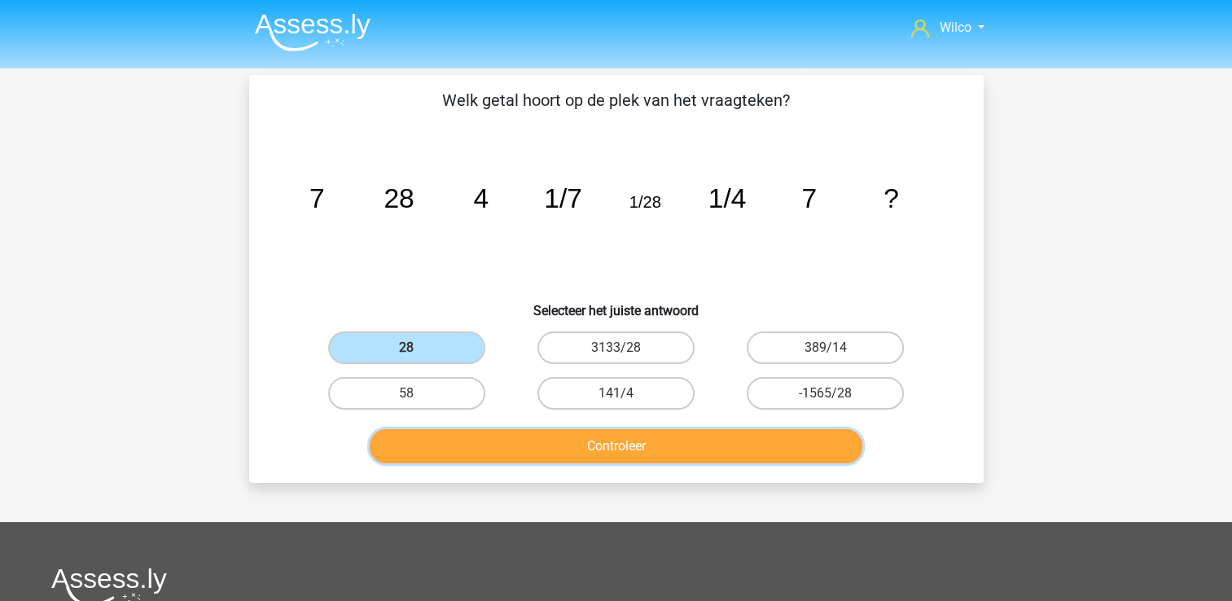
click at [468, 436] on button "Controleer" at bounding box center [616, 446] width 493 height 34
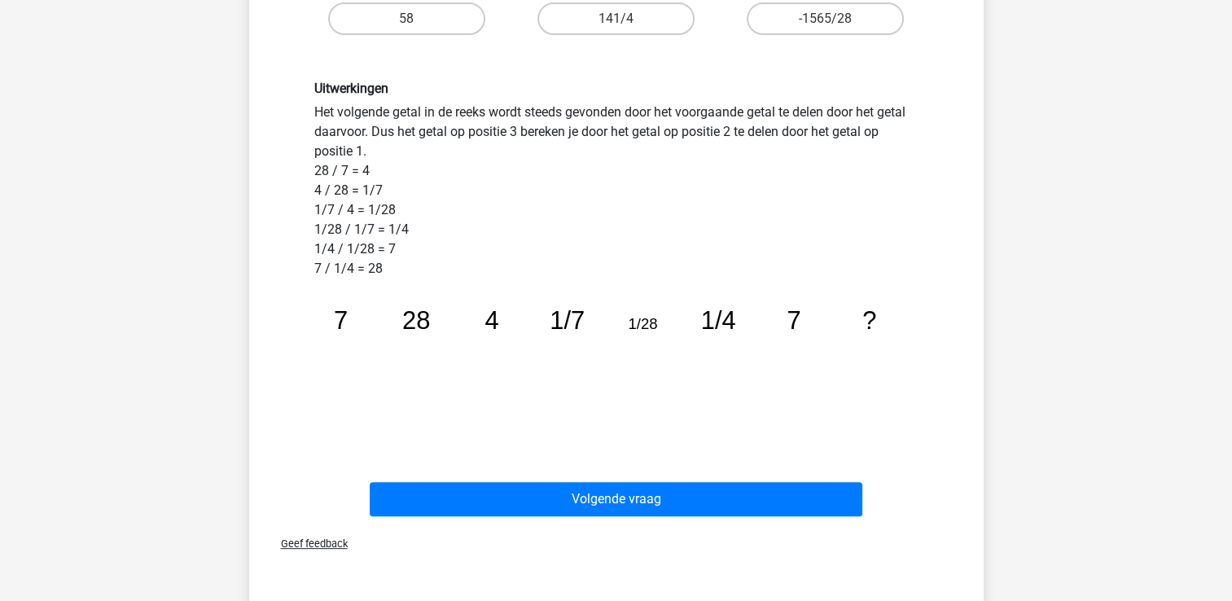
scroll to position [570, 0]
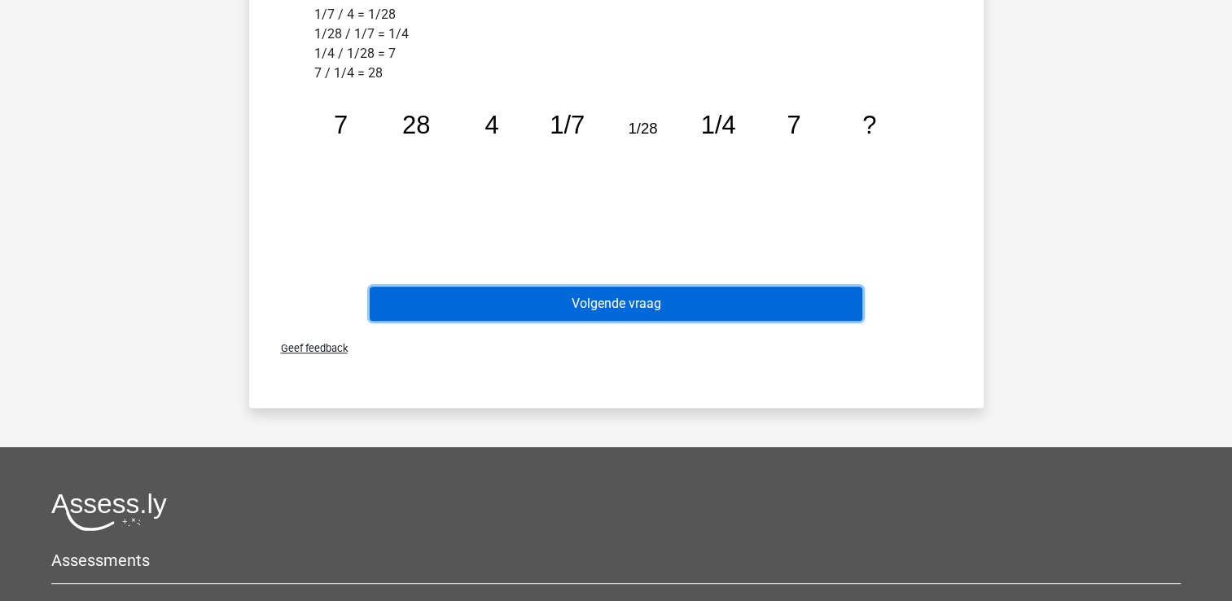
click at [583, 310] on button "Volgende vraag" at bounding box center [616, 304] width 493 height 34
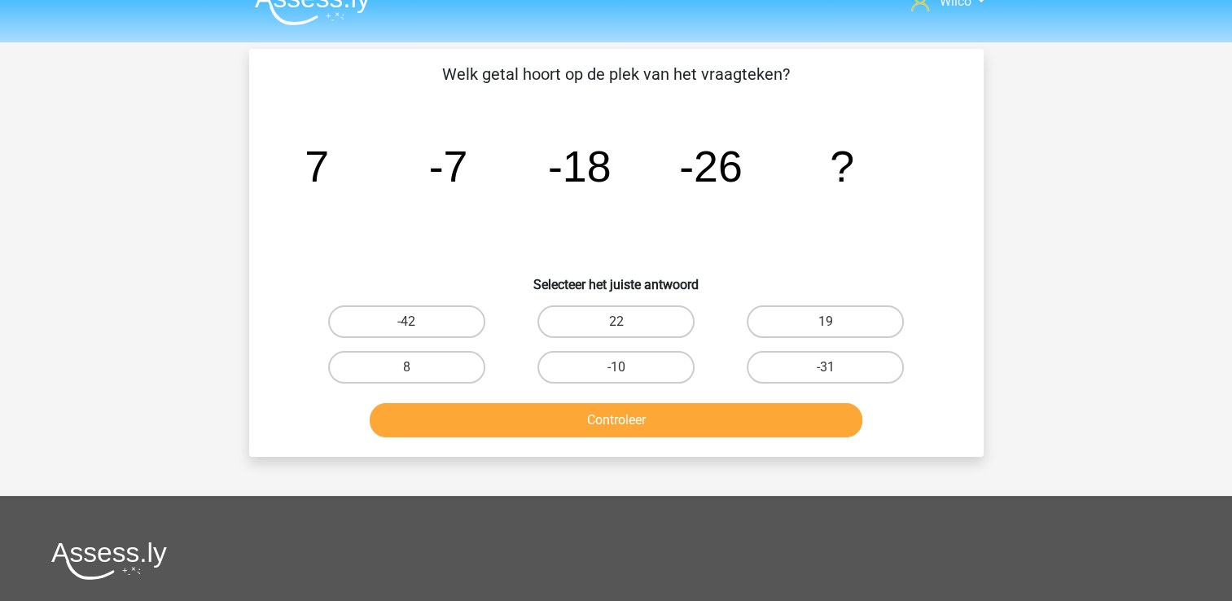
scroll to position [0, 0]
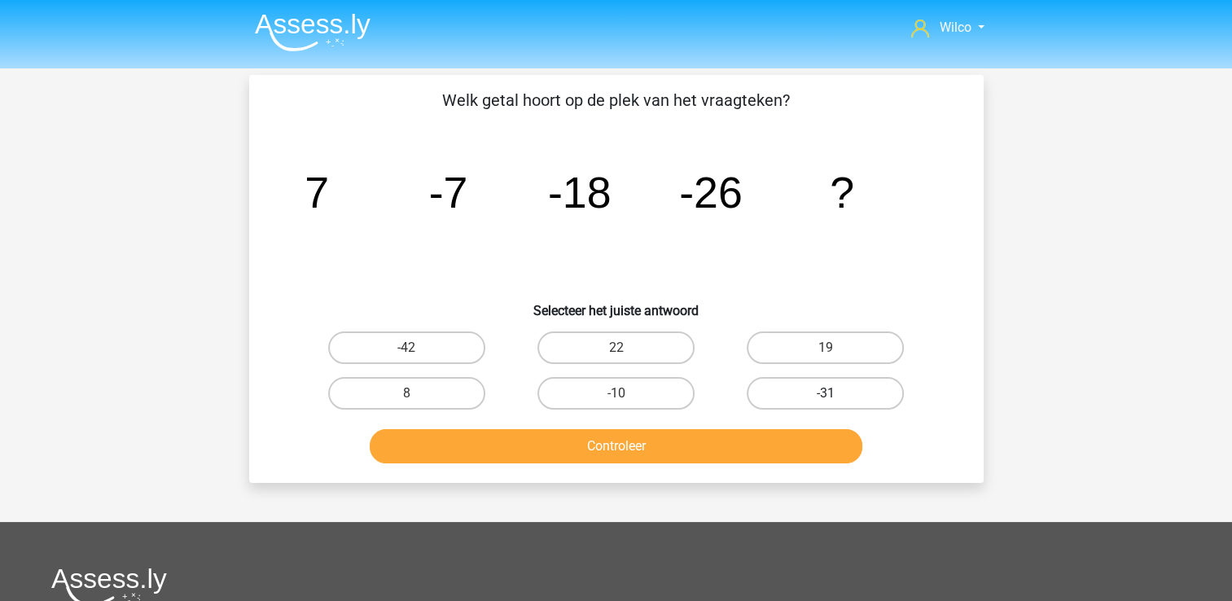
click at [775, 387] on label "-31" at bounding box center [825, 393] width 157 height 33
click at [826, 393] on input "-31" at bounding box center [831, 398] width 11 height 11
radio input "true"
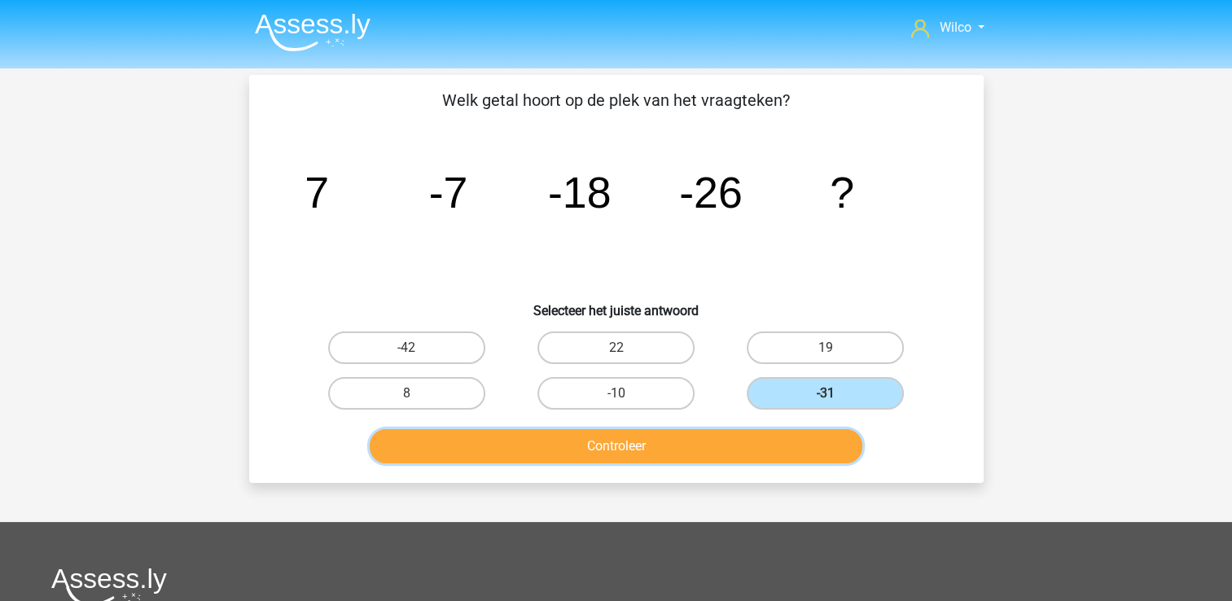
click at [707, 434] on button "Controleer" at bounding box center [616, 446] width 493 height 34
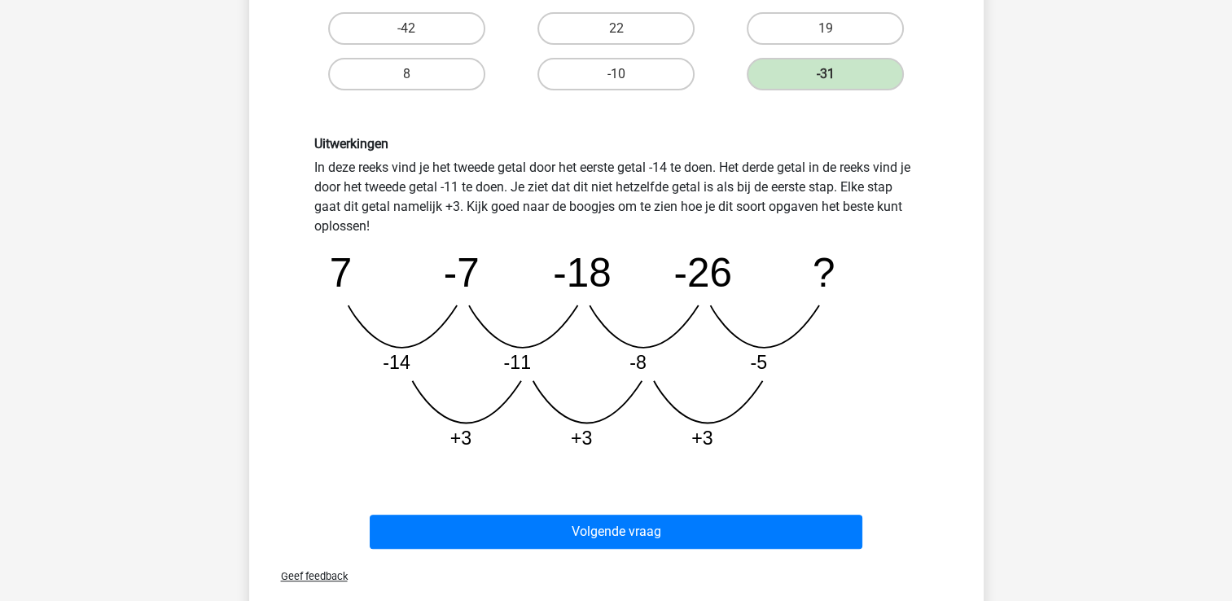
scroll to position [326, 0]
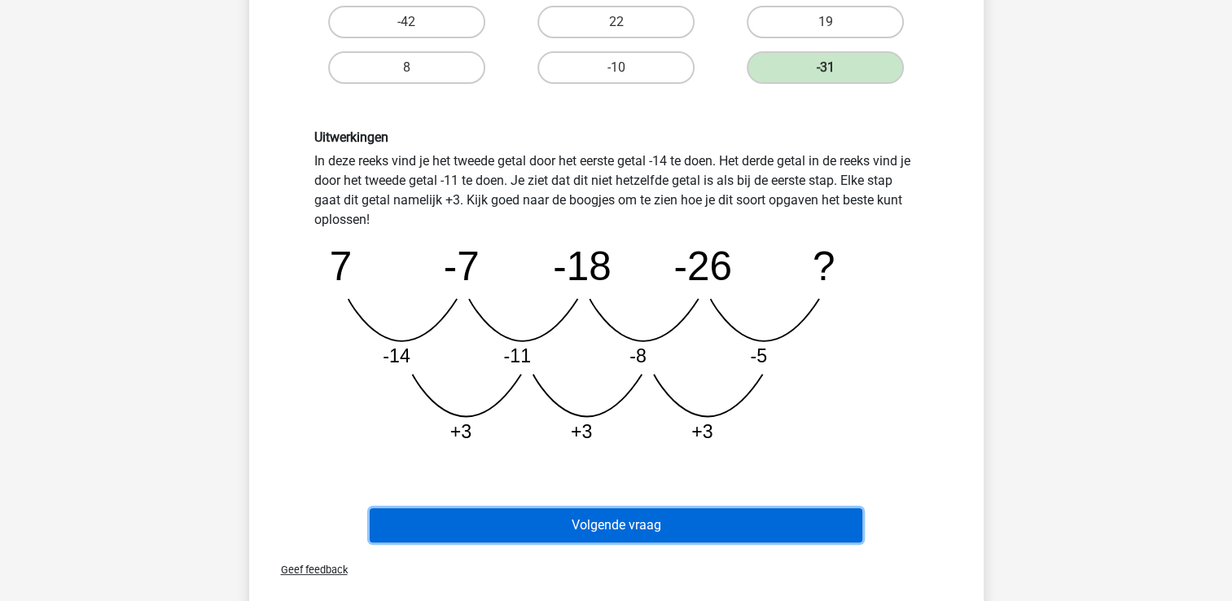
click at [608, 516] on button "Volgende vraag" at bounding box center [616, 525] width 493 height 34
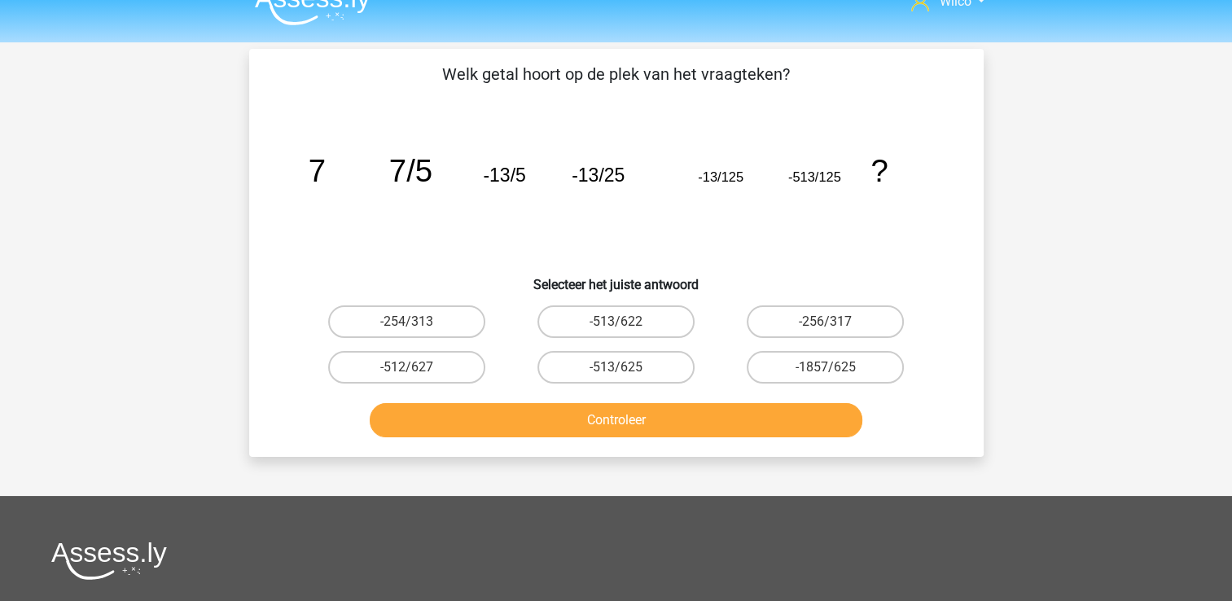
scroll to position [0, 0]
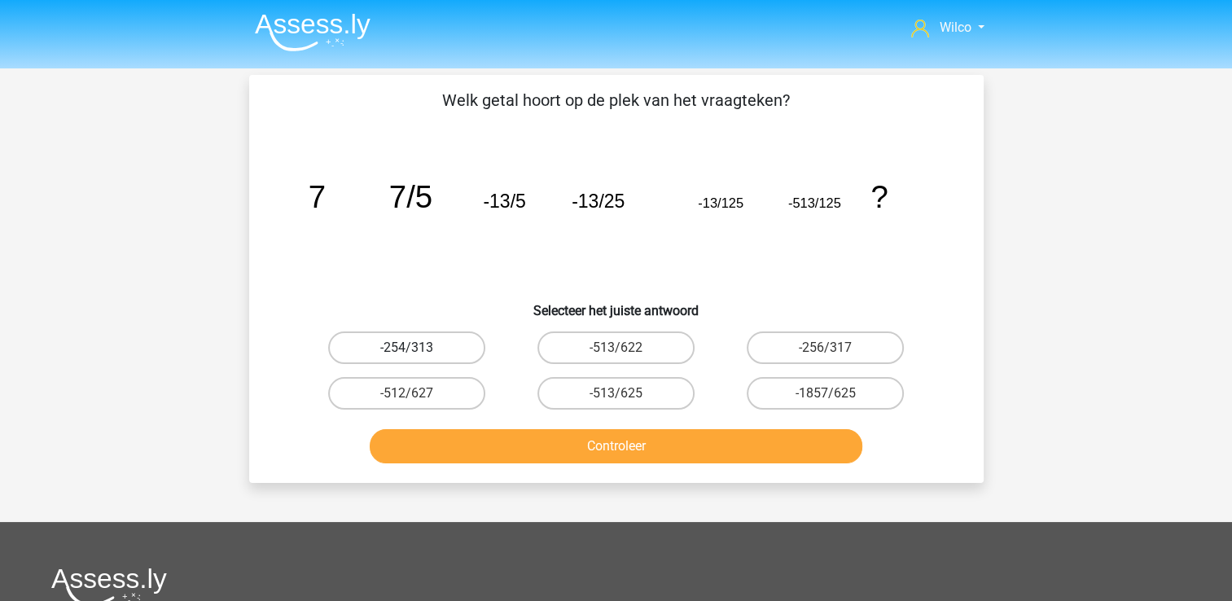
click at [444, 350] on label "-254/313" at bounding box center [406, 348] width 157 height 33
click at [417, 350] on input "-254/313" at bounding box center [411, 353] width 11 height 11
radio input "true"
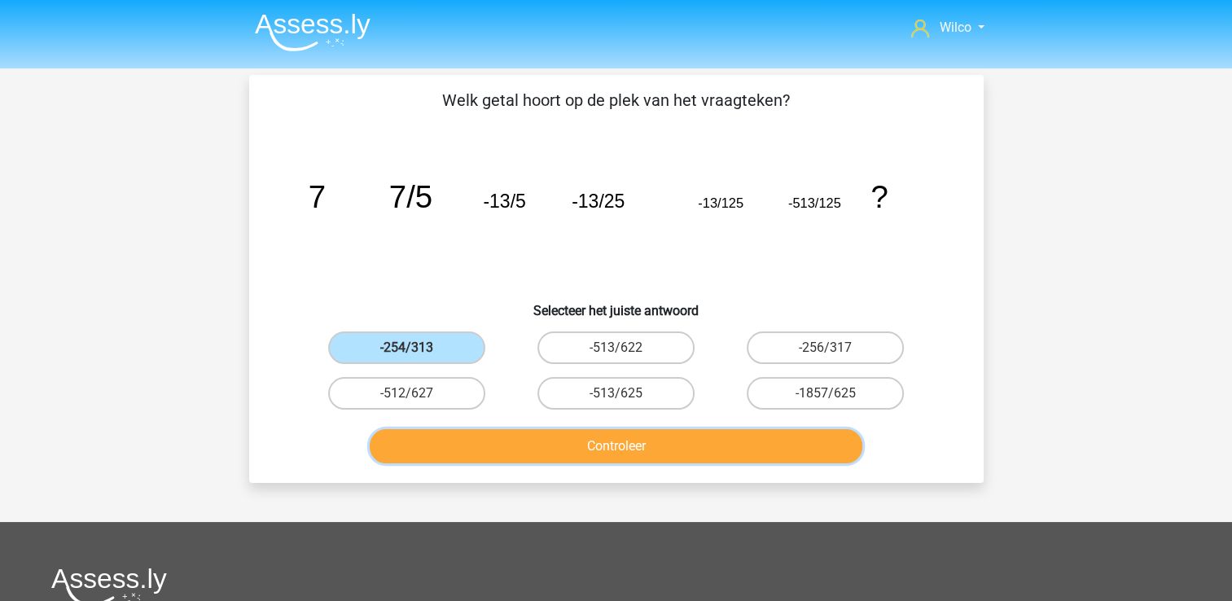
click at [516, 443] on button "Controleer" at bounding box center [616, 446] width 493 height 34
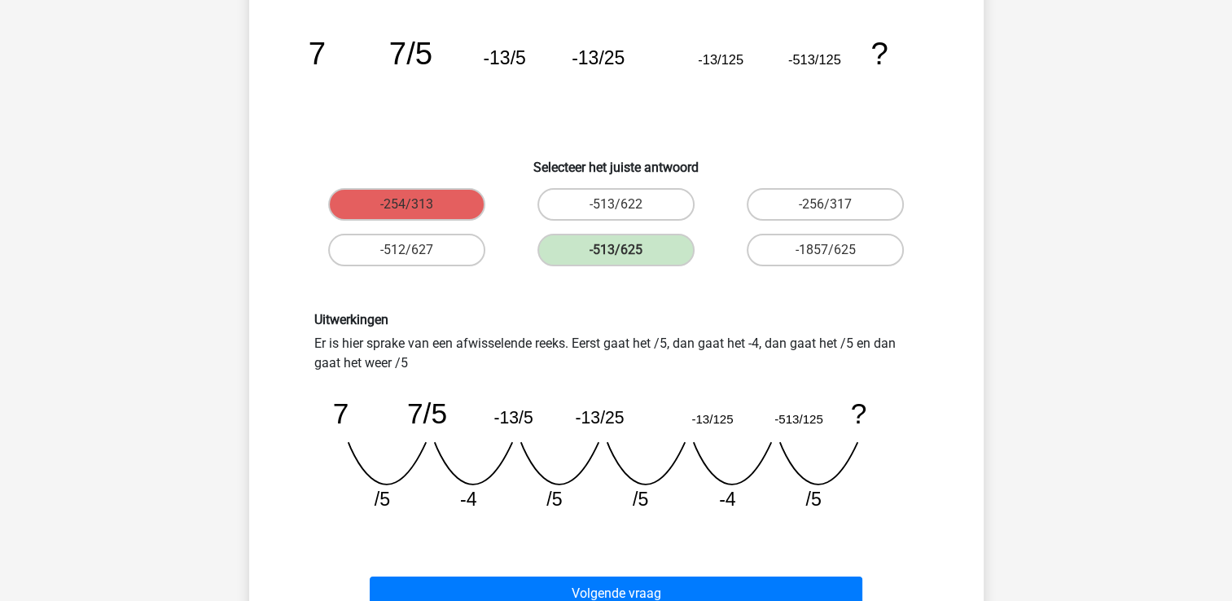
scroll to position [163, 0]
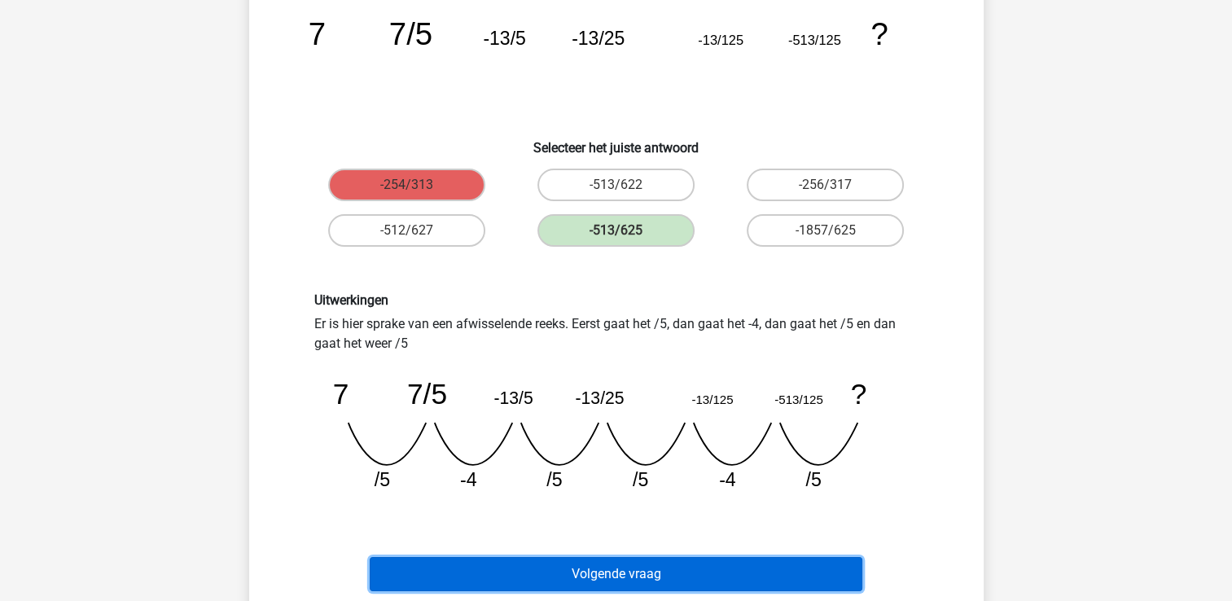
click at [765, 570] on button "Volgende vraag" at bounding box center [616, 574] width 493 height 34
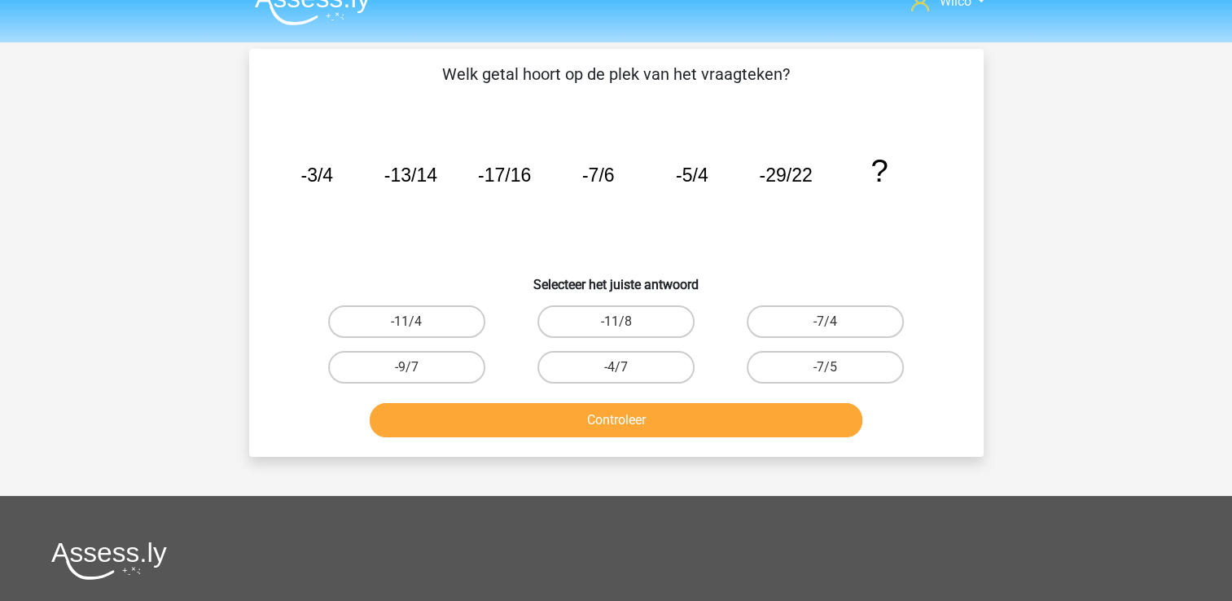
scroll to position [0, 0]
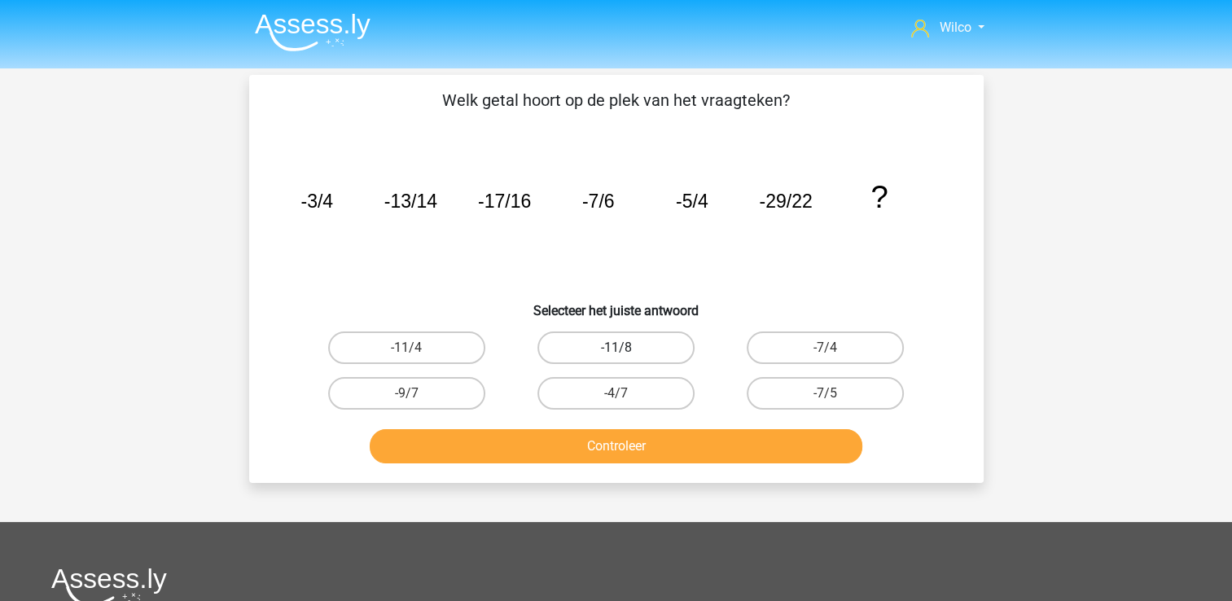
click at [661, 363] on label "-11/8" at bounding box center [616, 348] width 157 height 33
click at [626, 358] on input "-11/8" at bounding box center [621, 353] width 11 height 11
radio input "true"
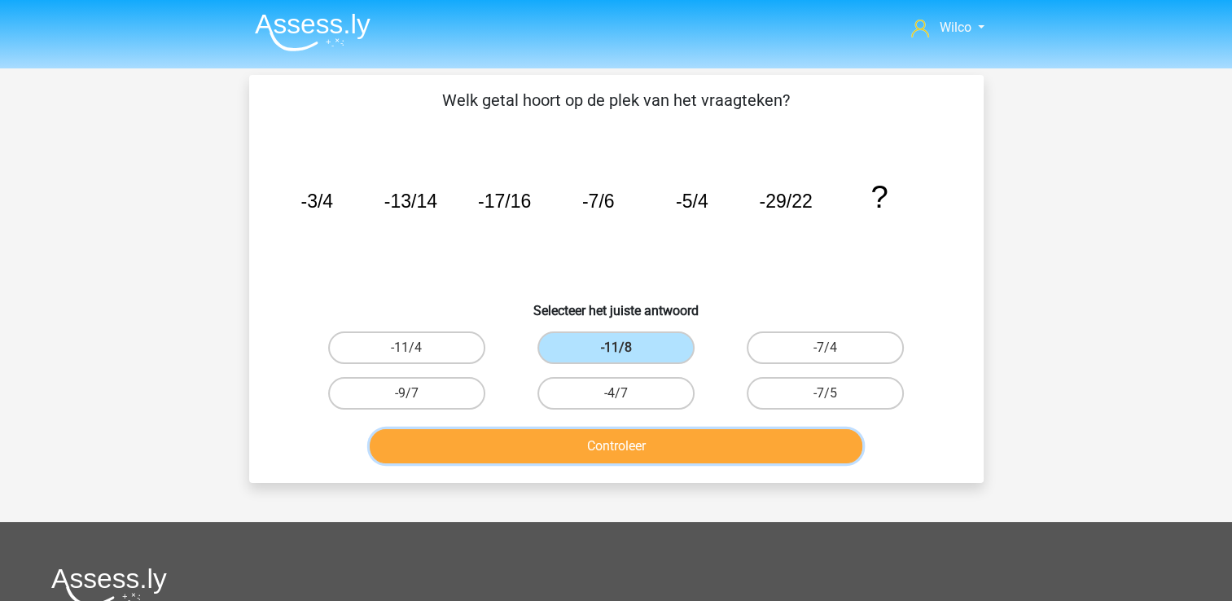
click at [664, 438] on button "Controleer" at bounding box center [616, 446] width 493 height 34
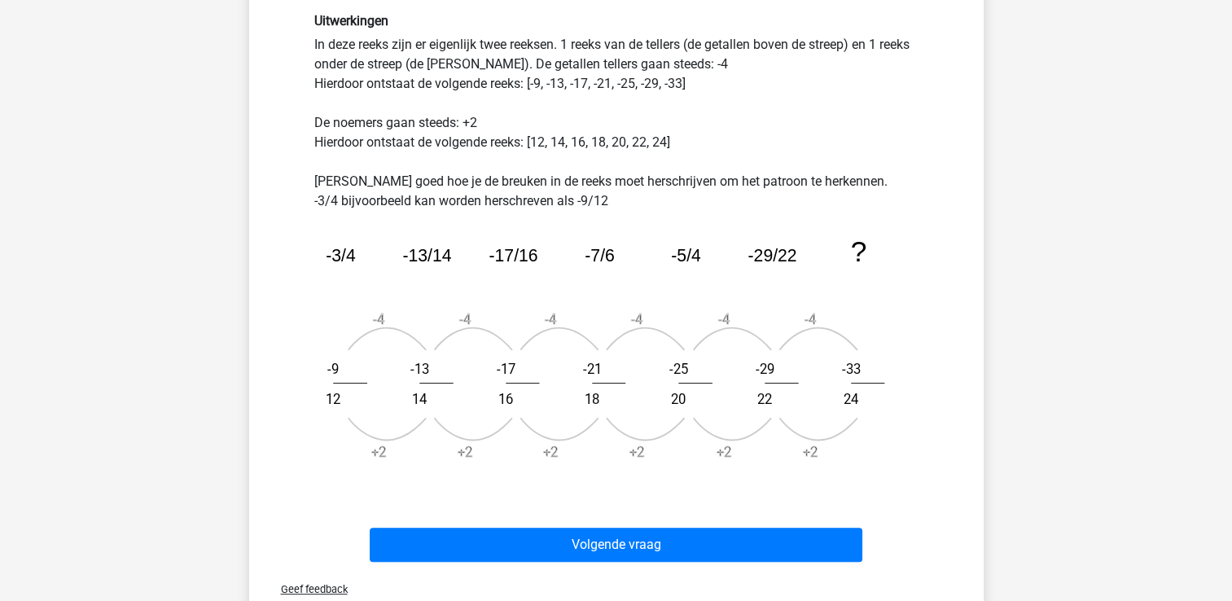
scroll to position [489, 0]
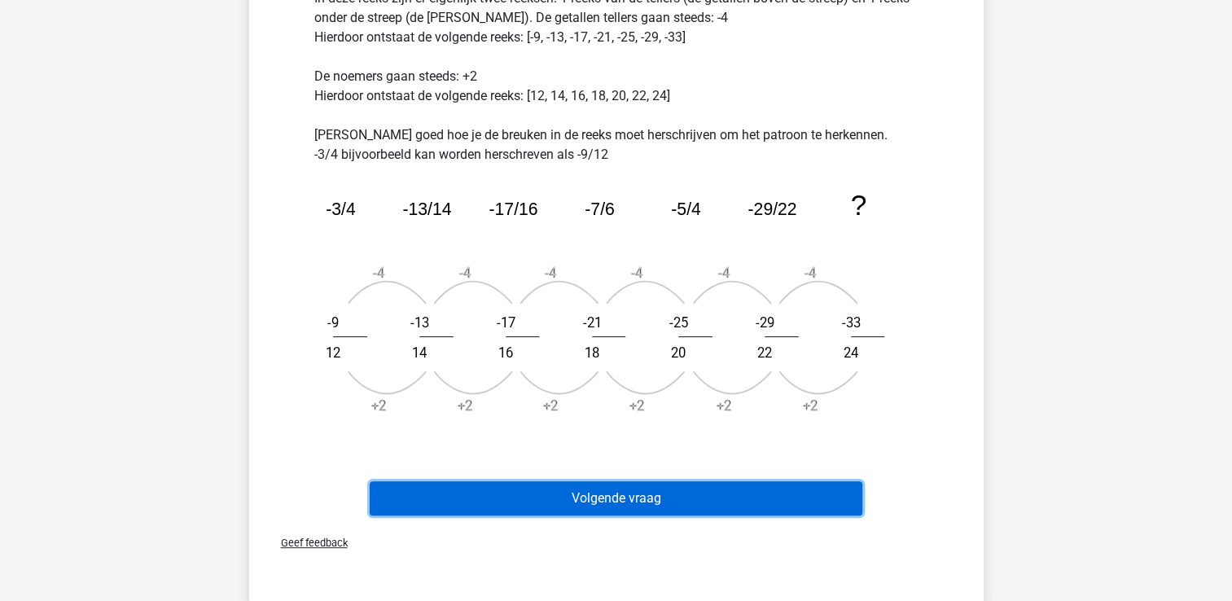
click at [651, 487] on button "Volgende vraag" at bounding box center [616, 498] width 493 height 34
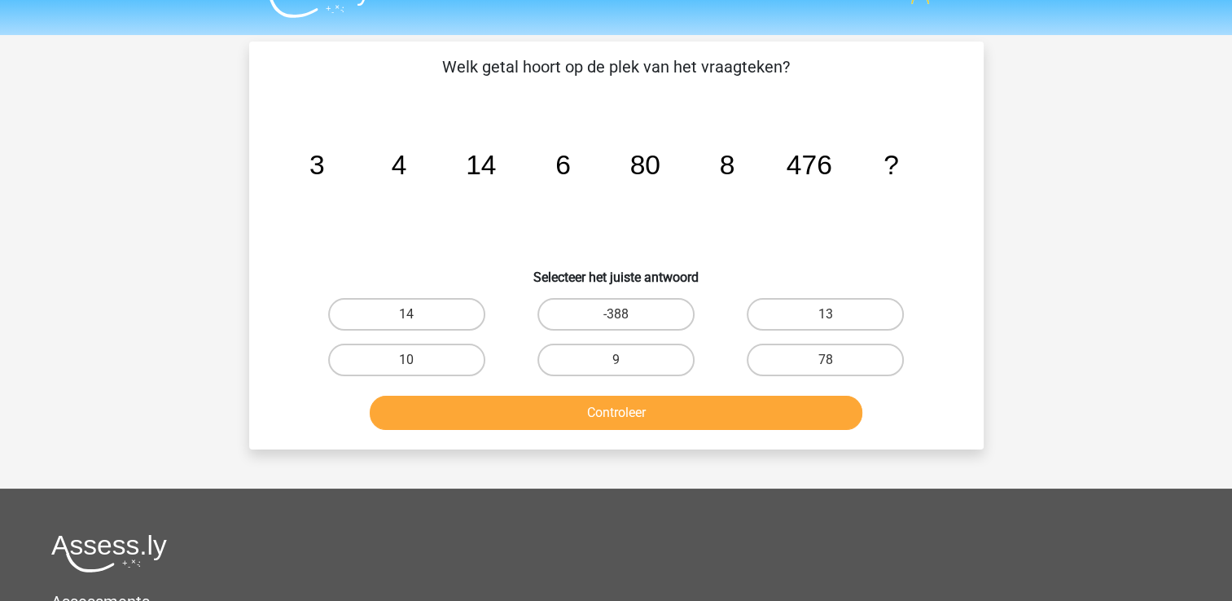
scroll to position [0, 0]
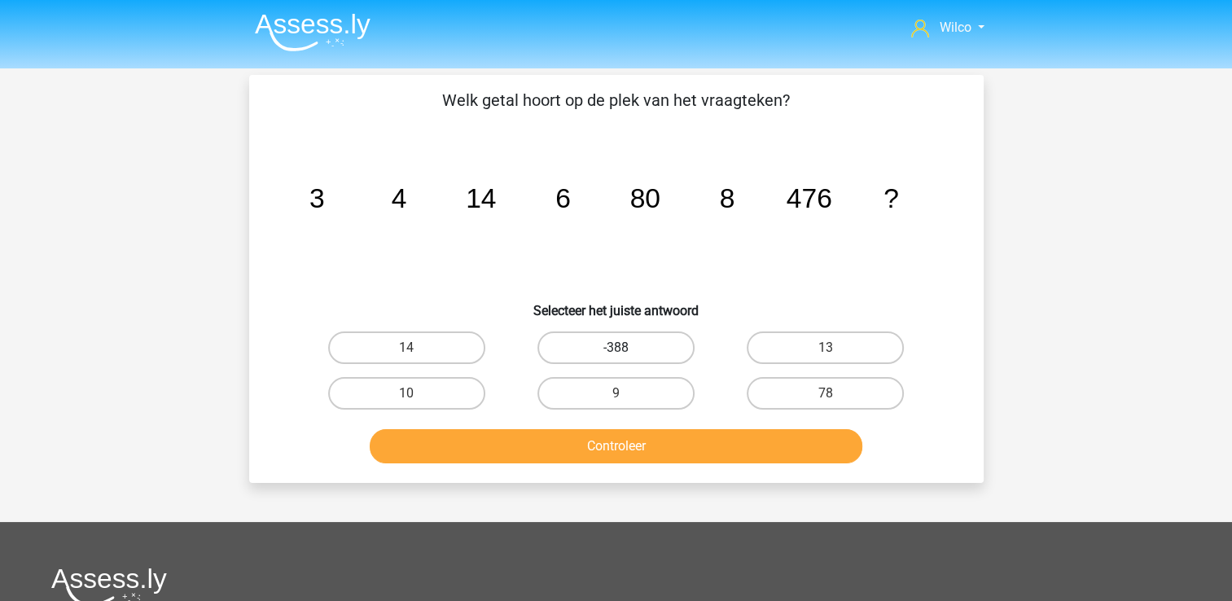
click at [620, 364] on div "-388" at bounding box center [616, 348] width 209 height 46
click at [621, 356] on input "-388" at bounding box center [621, 353] width 11 height 11
radio input "true"
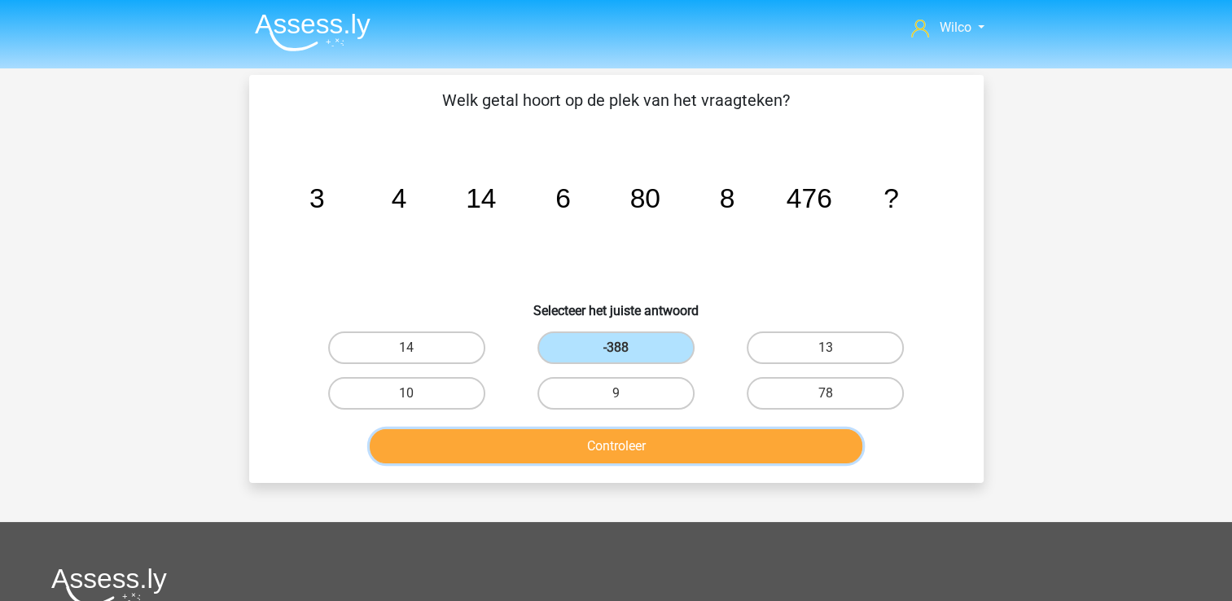
click at [617, 446] on button "Controleer" at bounding box center [616, 446] width 493 height 34
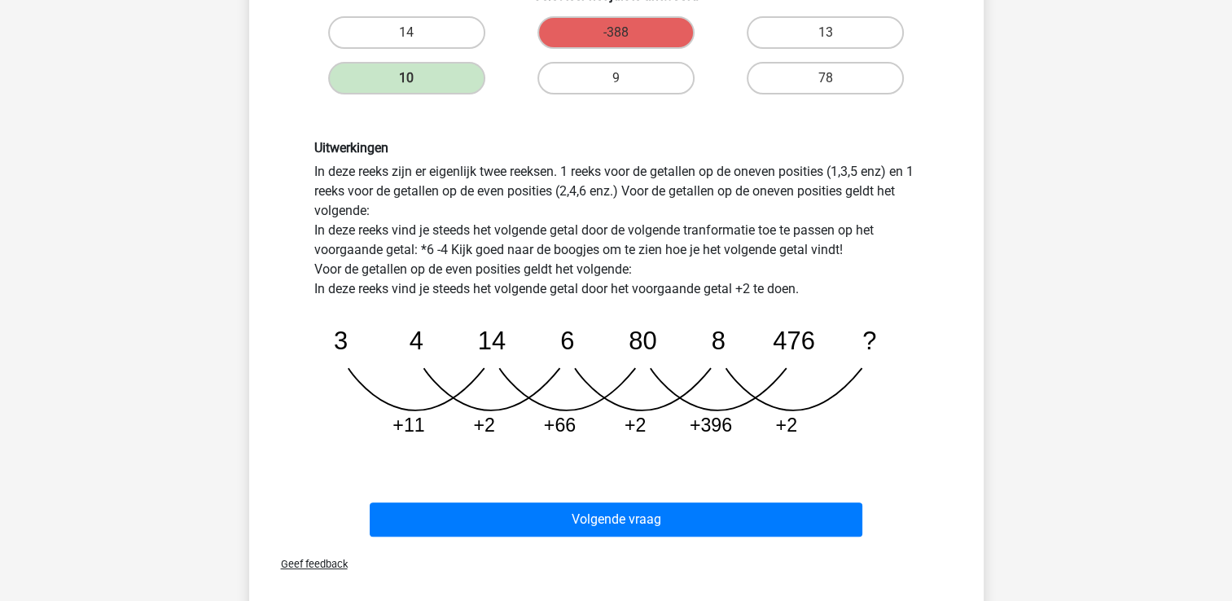
scroll to position [326, 0]
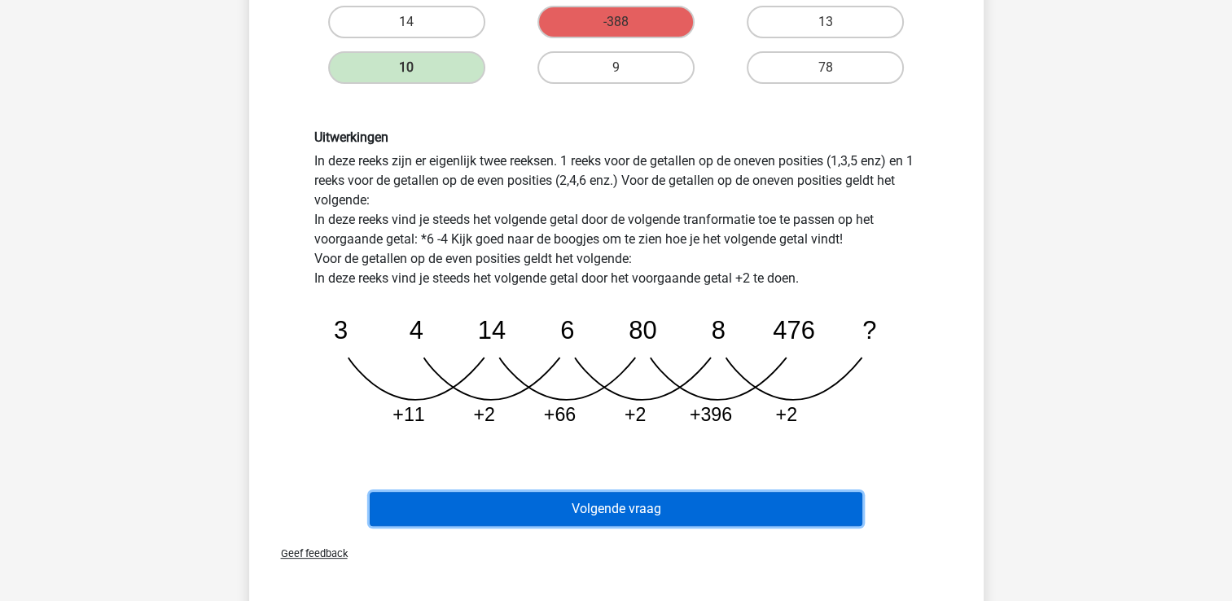
click at [706, 502] on button "Volgende vraag" at bounding box center [616, 509] width 493 height 34
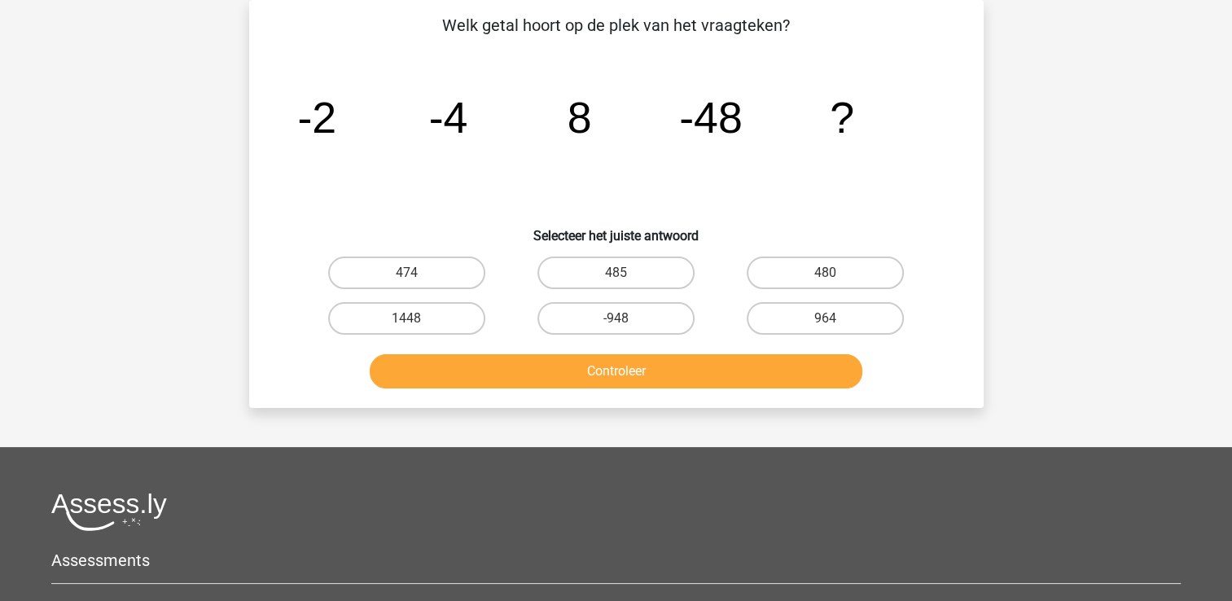
scroll to position [0, 0]
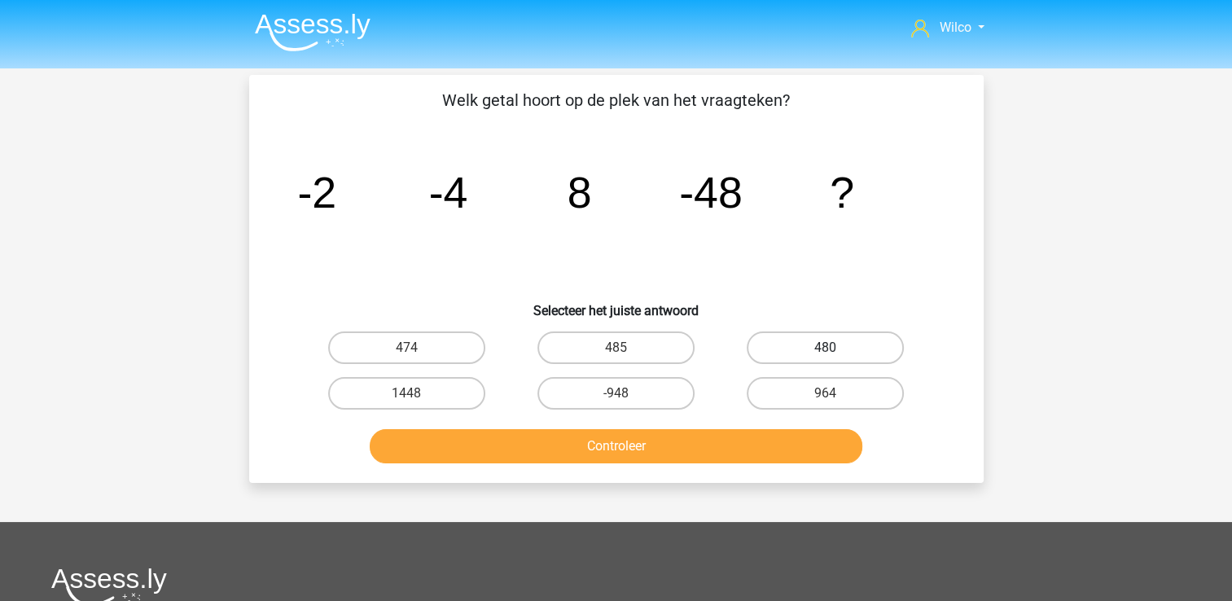
click at [812, 349] on label "480" at bounding box center [825, 348] width 157 height 33
click at [826, 349] on input "480" at bounding box center [831, 353] width 11 height 11
radio input "true"
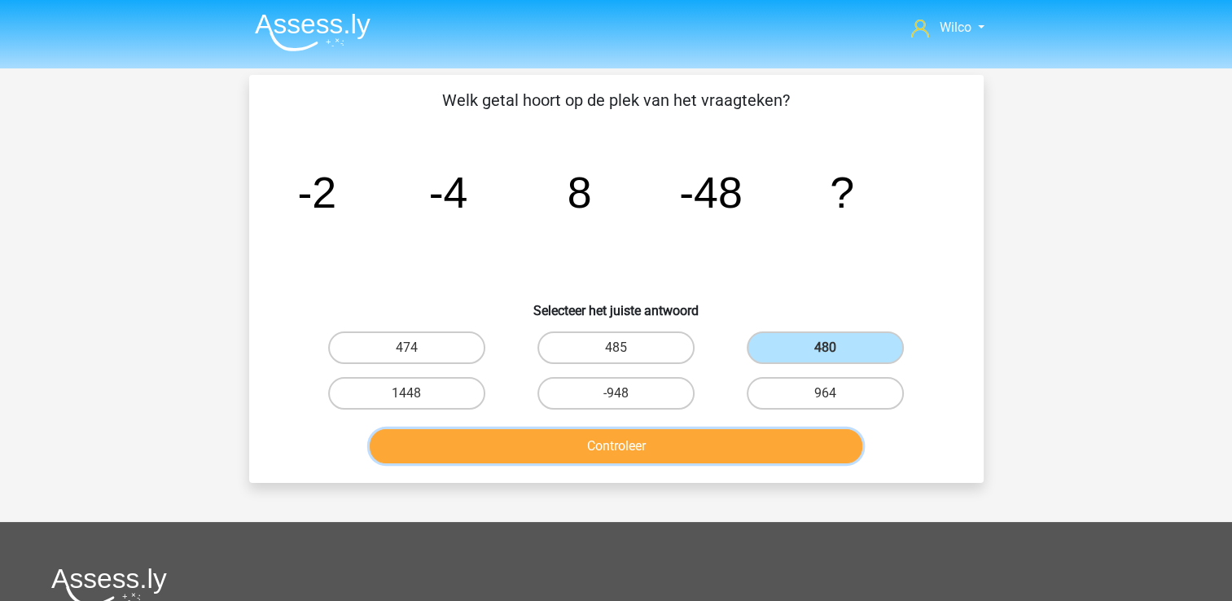
click at [680, 450] on button "Controleer" at bounding box center [616, 446] width 493 height 34
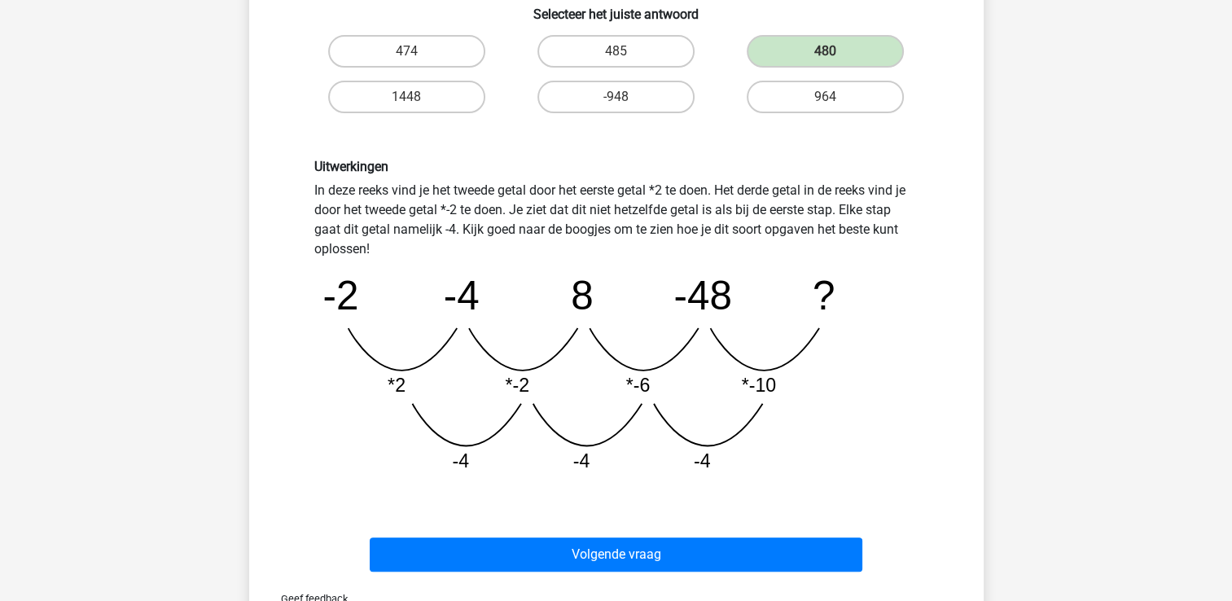
scroll to position [326, 0]
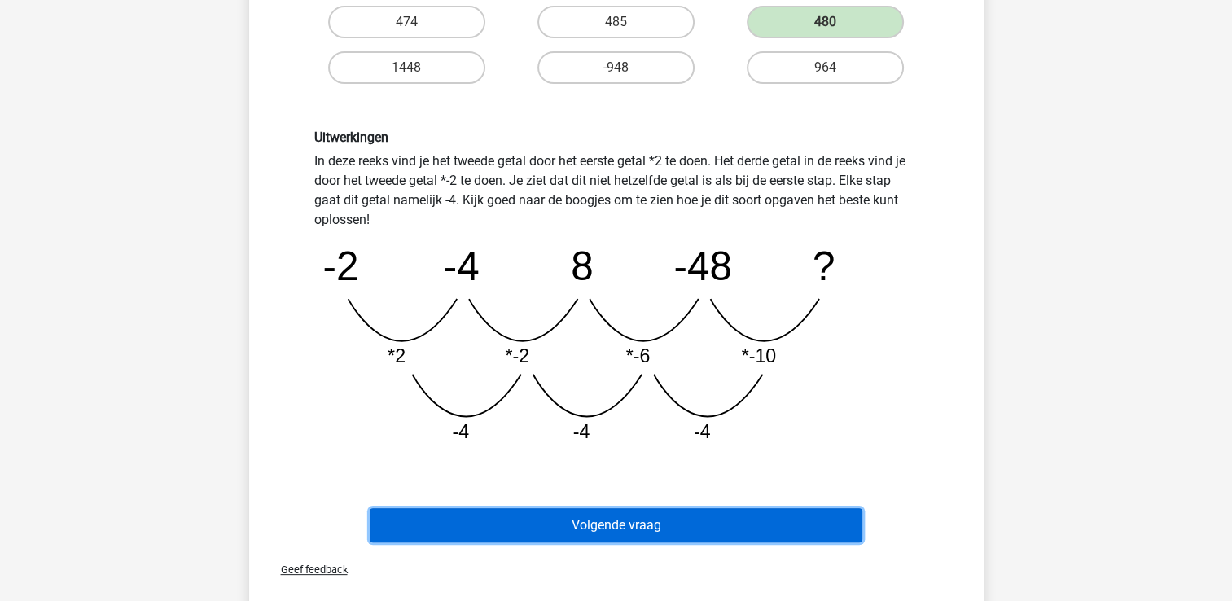
click at [674, 515] on button "Volgende vraag" at bounding box center [616, 525] width 493 height 34
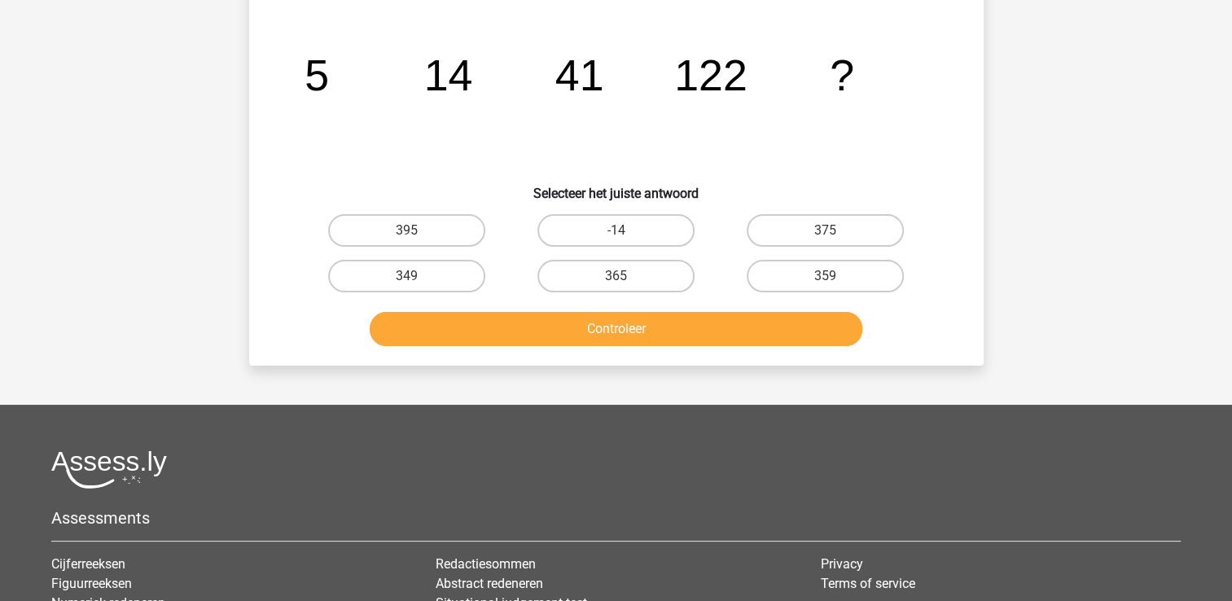
scroll to position [75, 0]
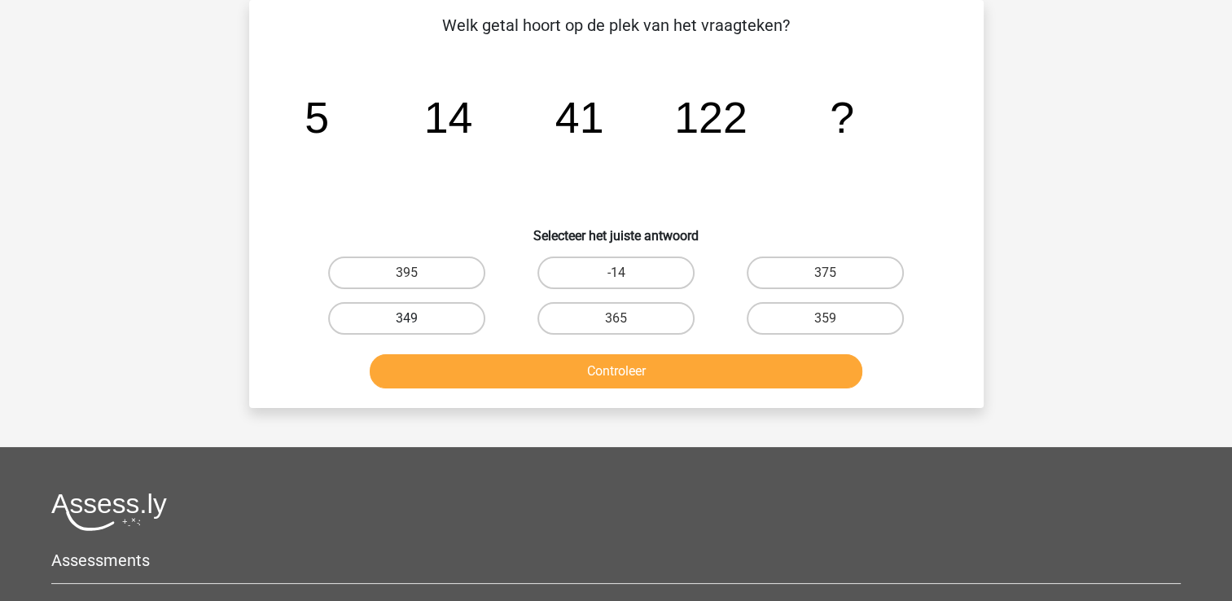
click at [425, 312] on label "349" at bounding box center [406, 318] width 157 height 33
click at [417, 318] on input "349" at bounding box center [411, 323] width 11 height 11
radio input "true"
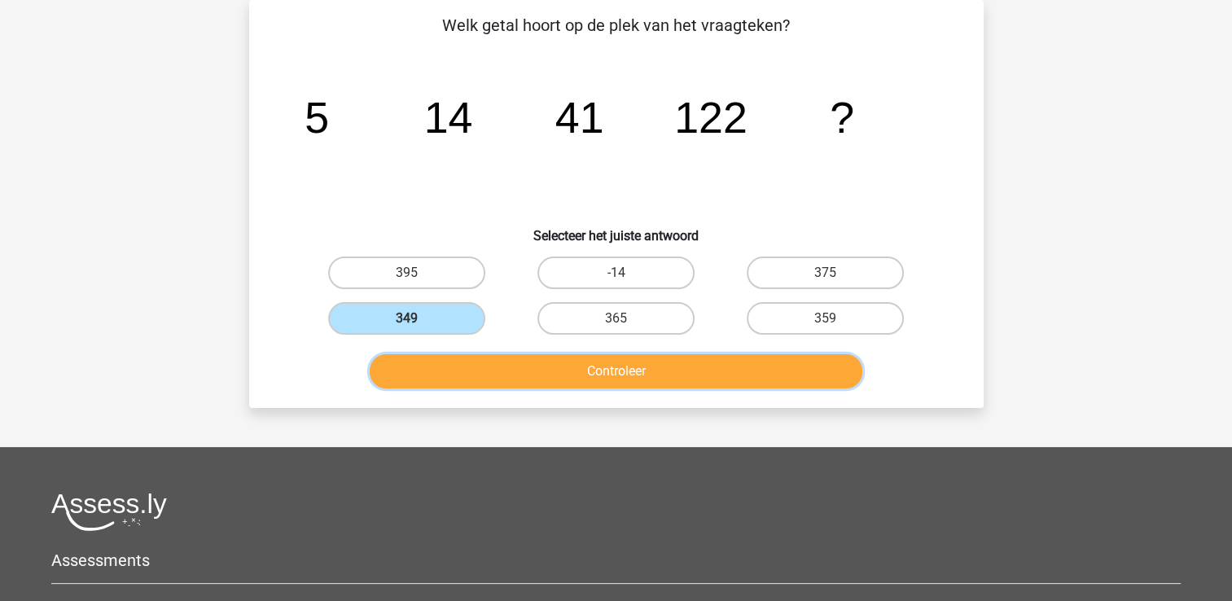
click at [463, 384] on button "Controleer" at bounding box center [616, 371] width 493 height 34
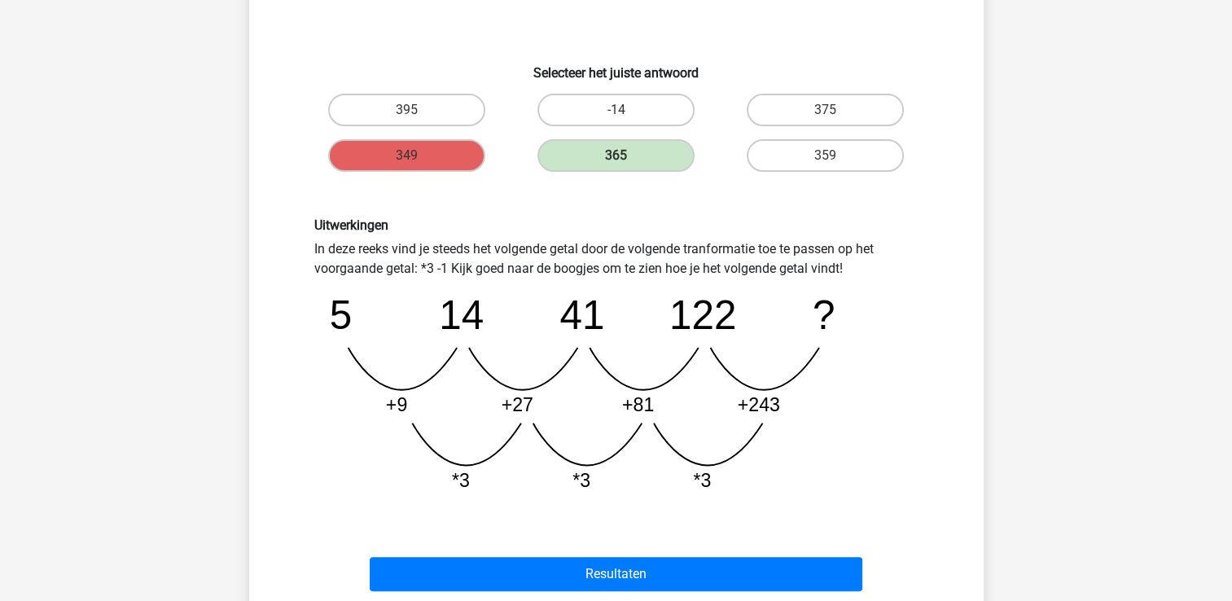
scroll to position [401, 0]
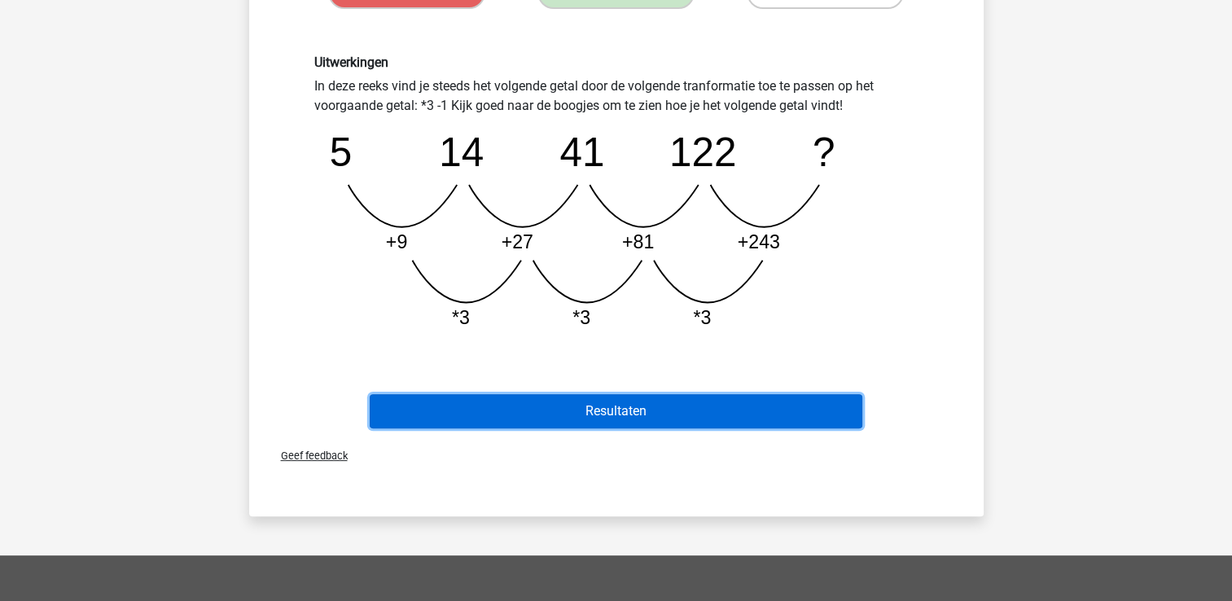
click at [529, 412] on button "Resultaten" at bounding box center [616, 411] width 493 height 34
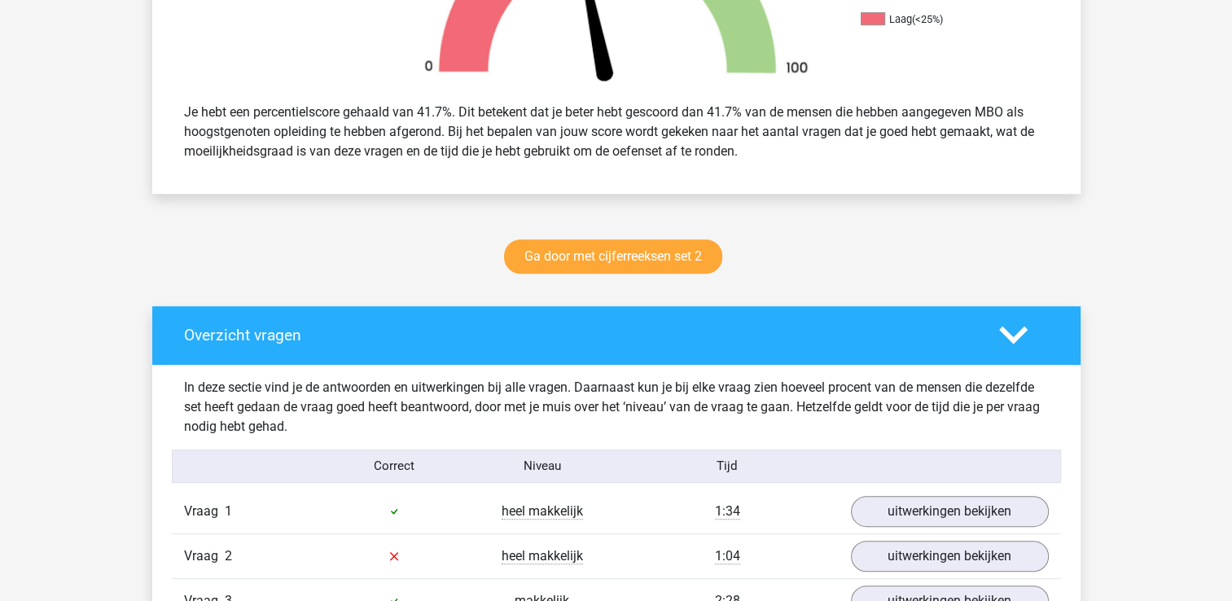
scroll to position [652, 0]
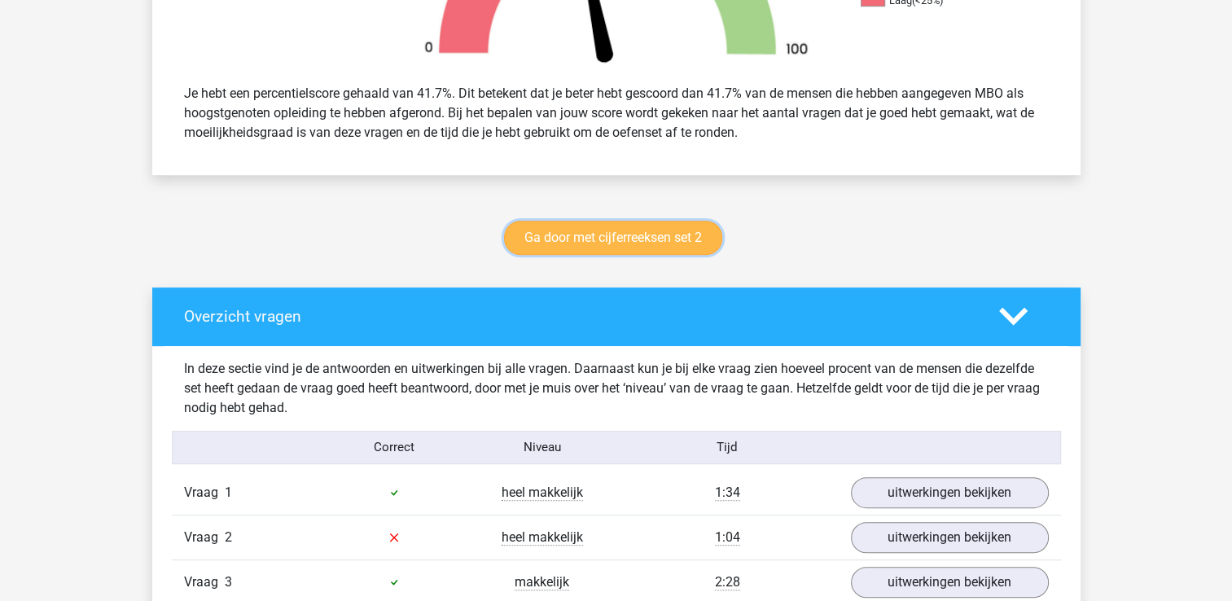
click at [523, 248] on link "Ga door met cijferreeksen set 2" at bounding box center [613, 238] width 218 height 34
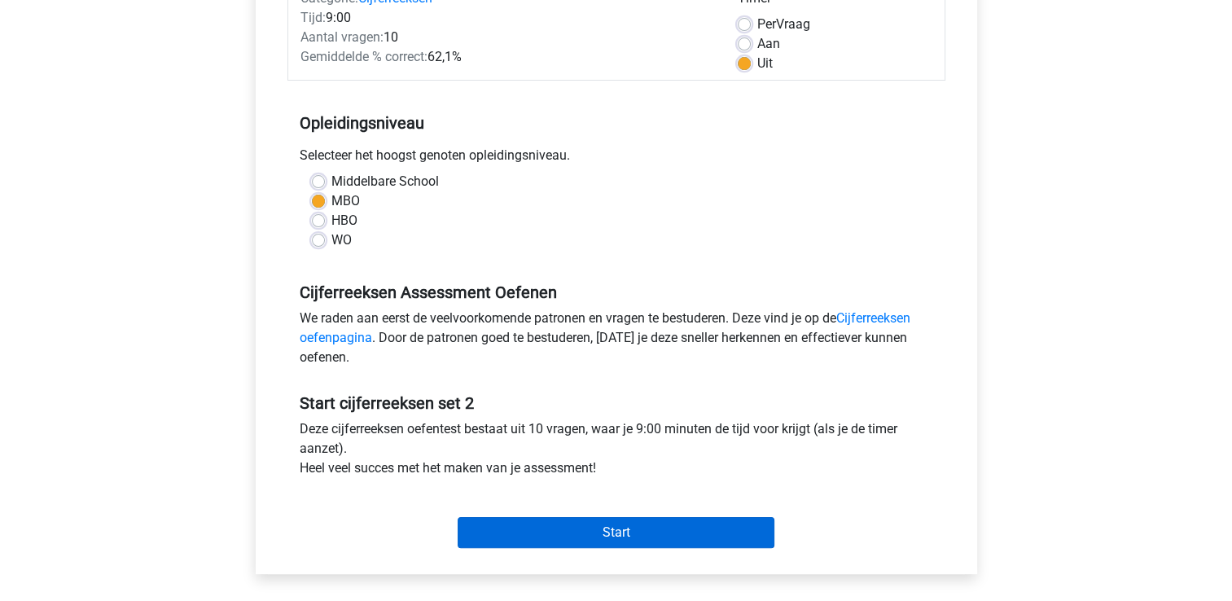
scroll to position [326, 0]
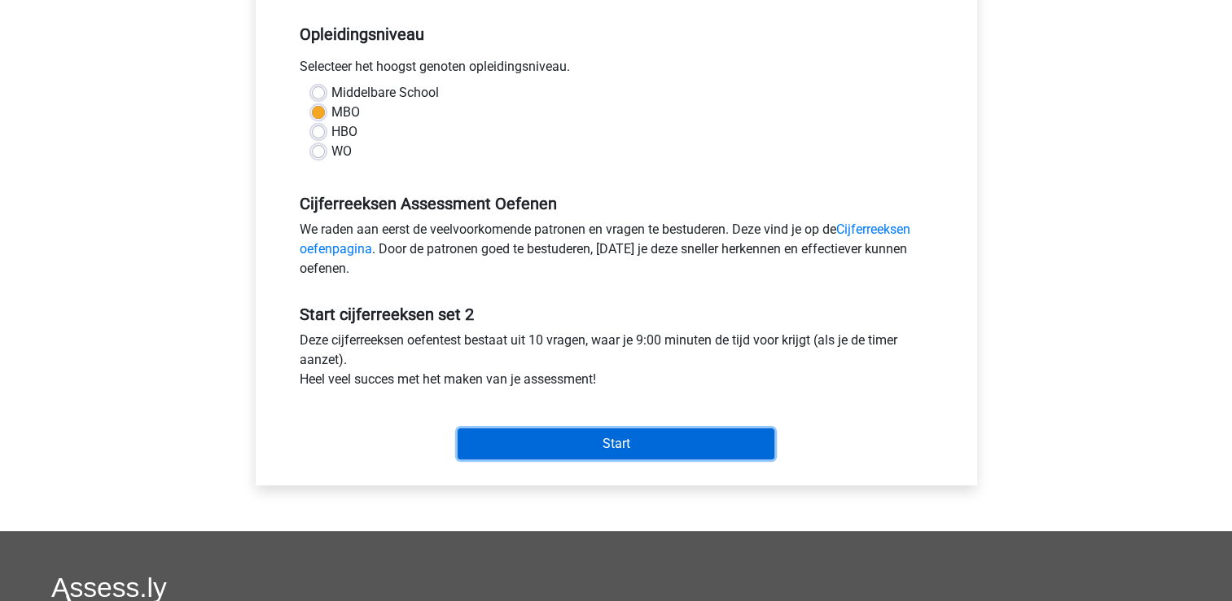
click at [581, 454] on input "Start" at bounding box center [616, 443] width 317 height 31
click at [583, 441] on input "Start" at bounding box center [616, 443] width 317 height 31
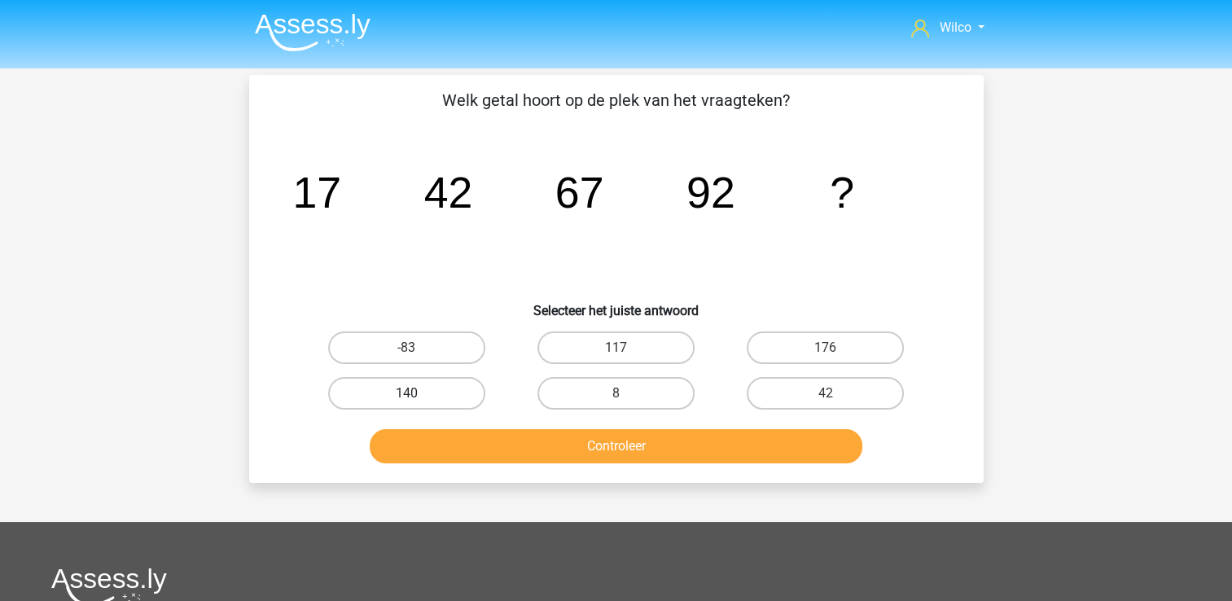
click at [446, 384] on label "140" at bounding box center [406, 393] width 157 height 33
click at [417, 393] on input "140" at bounding box center [411, 398] width 11 height 11
radio input "true"
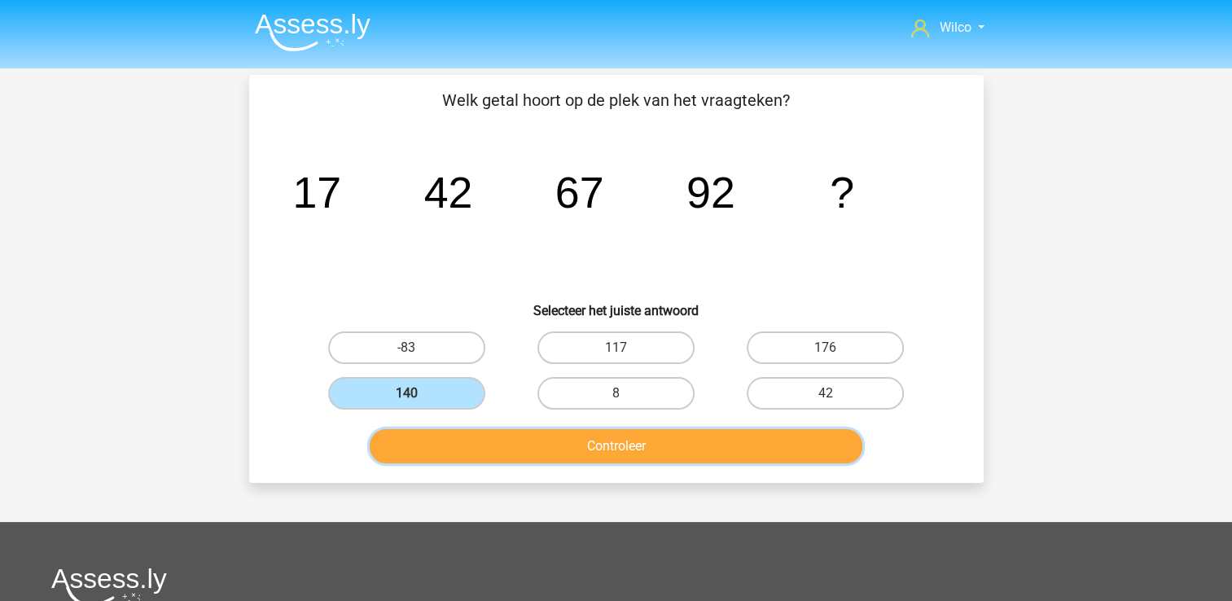
click at [443, 441] on button "Controleer" at bounding box center [616, 446] width 493 height 34
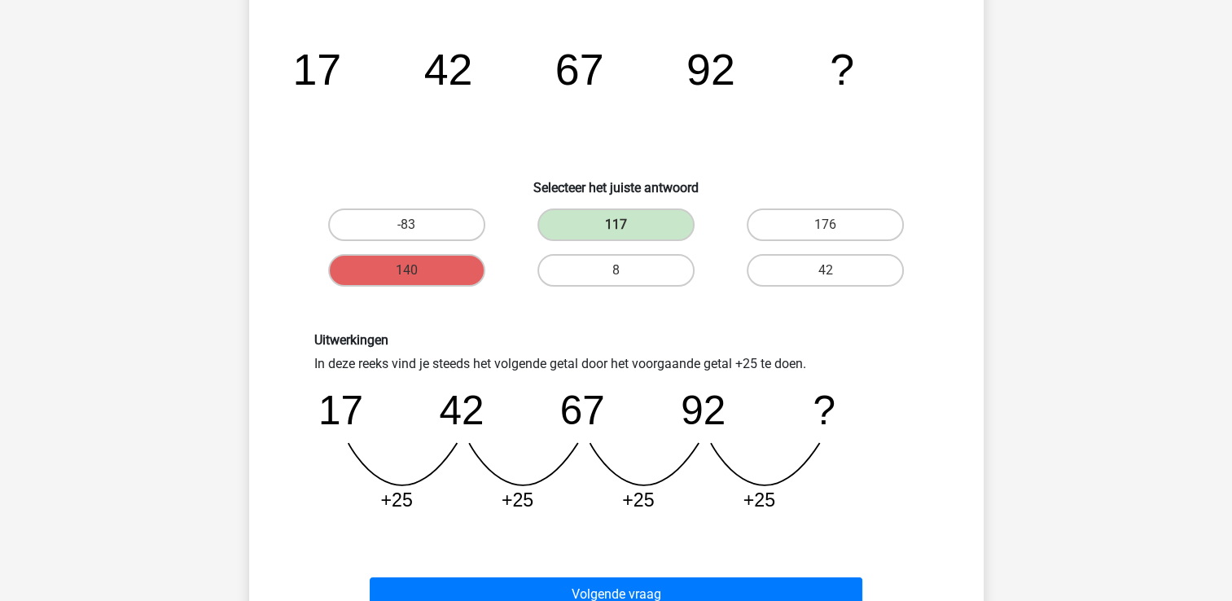
scroll to position [163, 0]
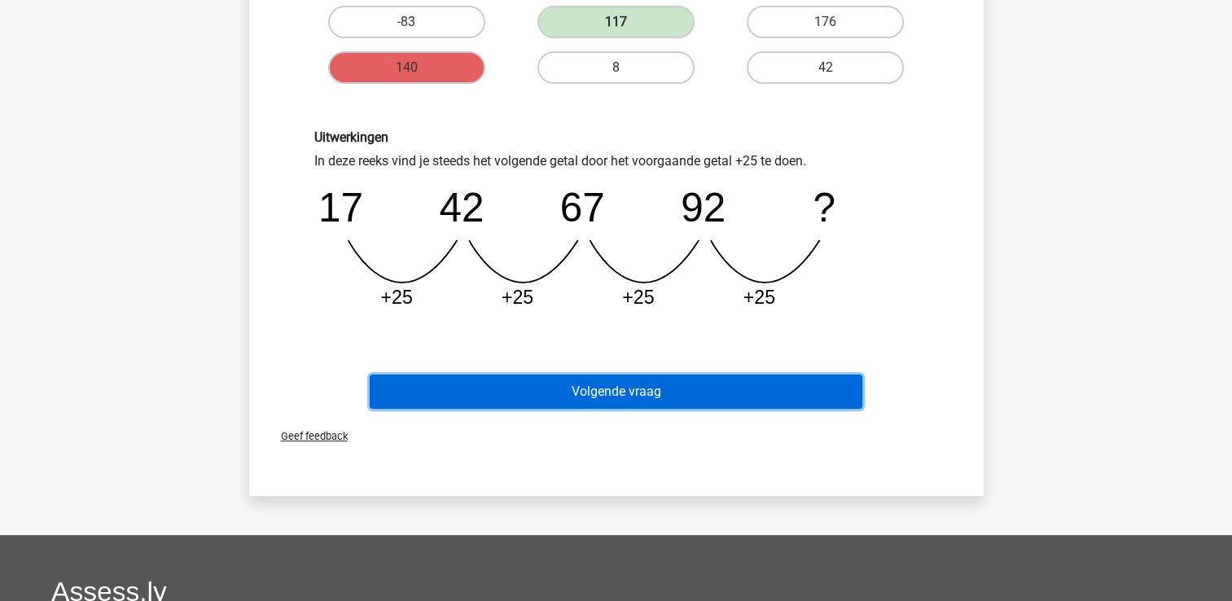
click at [523, 399] on button "Volgende vraag" at bounding box center [616, 392] width 493 height 34
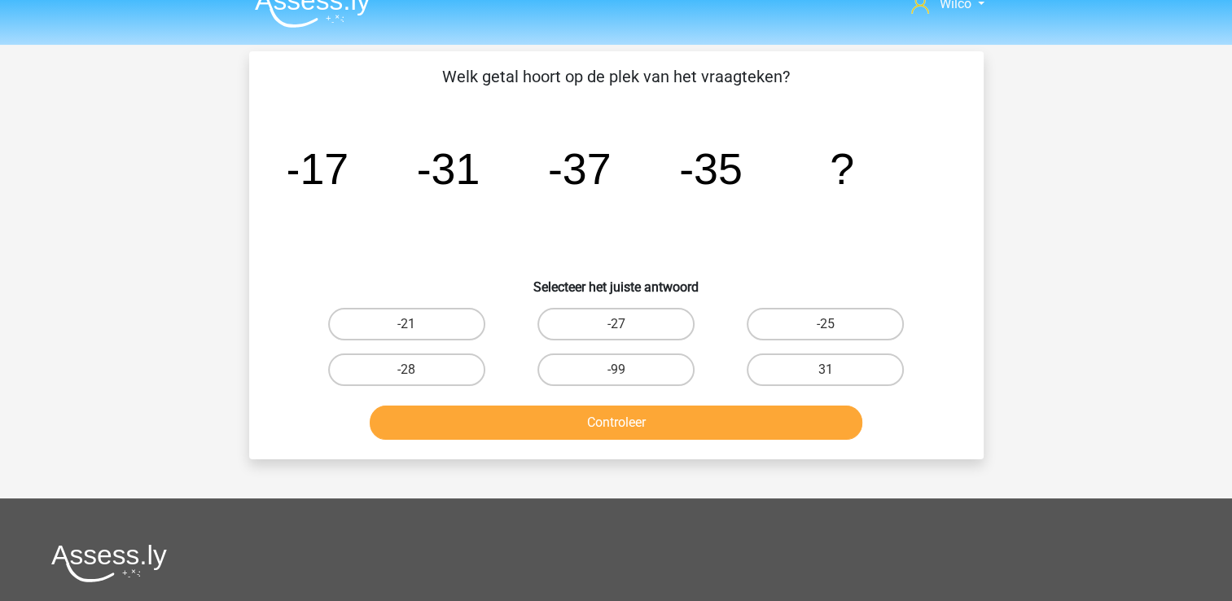
scroll to position [0, 0]
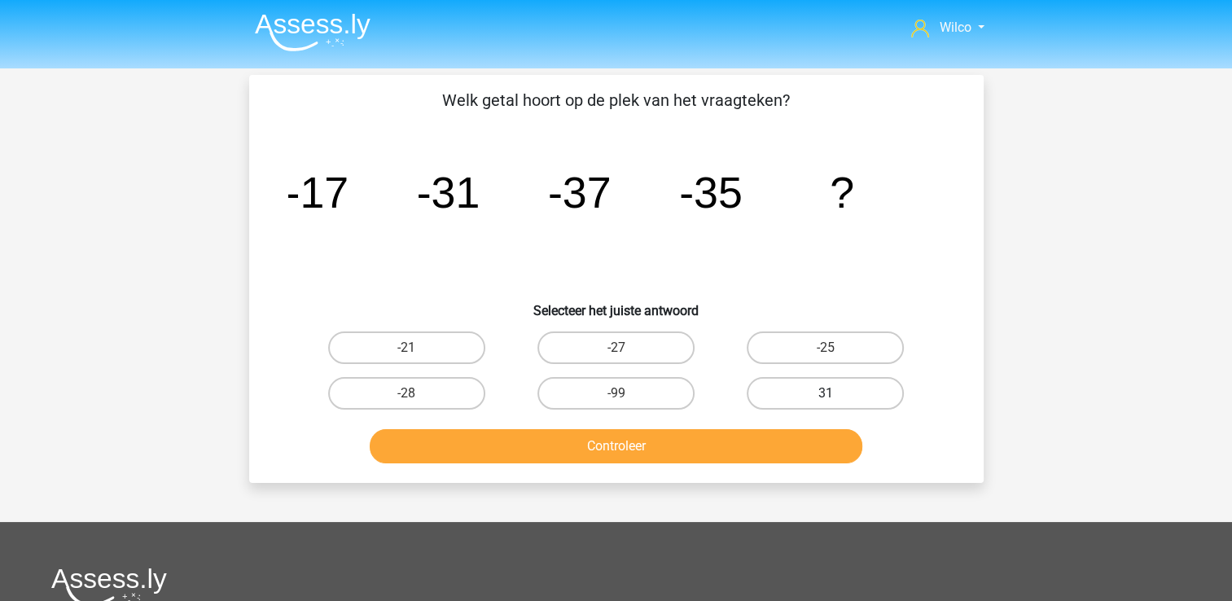
click at [850, 398] on label "31" at bounding box center [825, 393] width 157 height 33
click at [837, 398] on input "31" at bounding box center [831, 398] width 11 height 11
radio input "true"
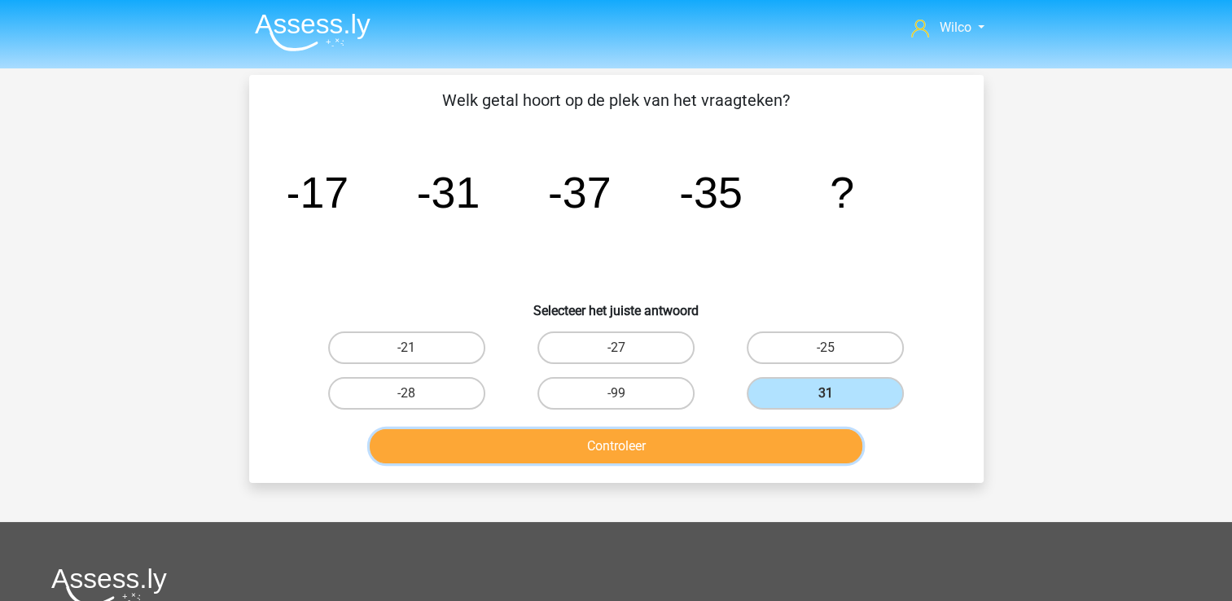
click at [782, 435] on button "Controleer" at bounding box center [616, 446] width 493 height 34
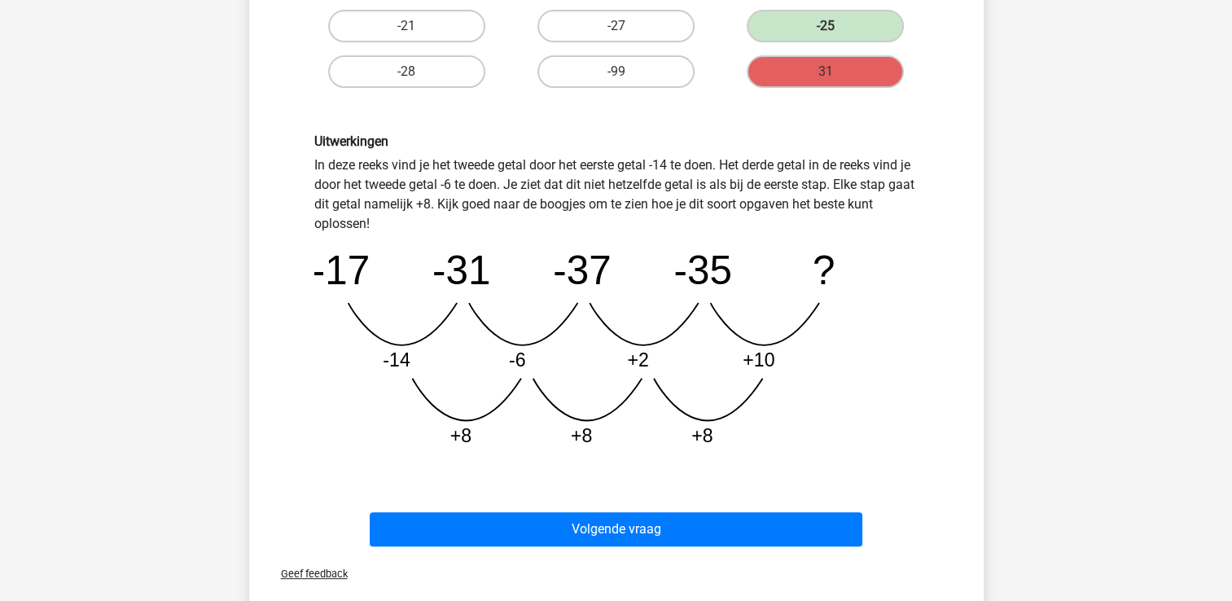
scroll to position [326, 0]
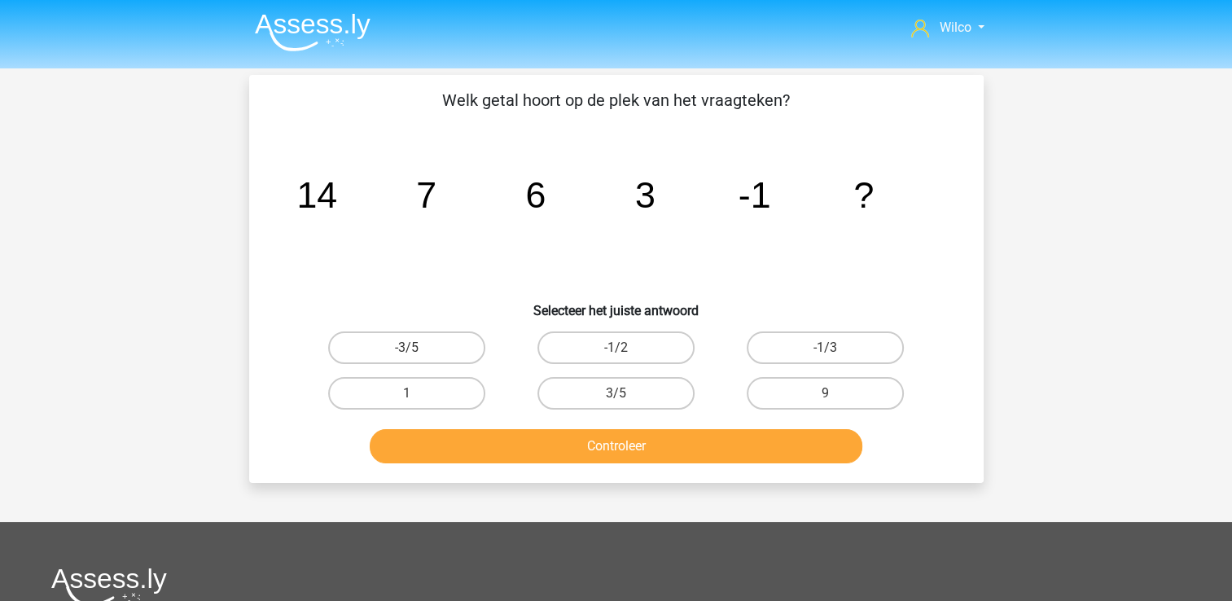
click at [262, 22] on img at bounding box center [313, 32] width 116 height 38
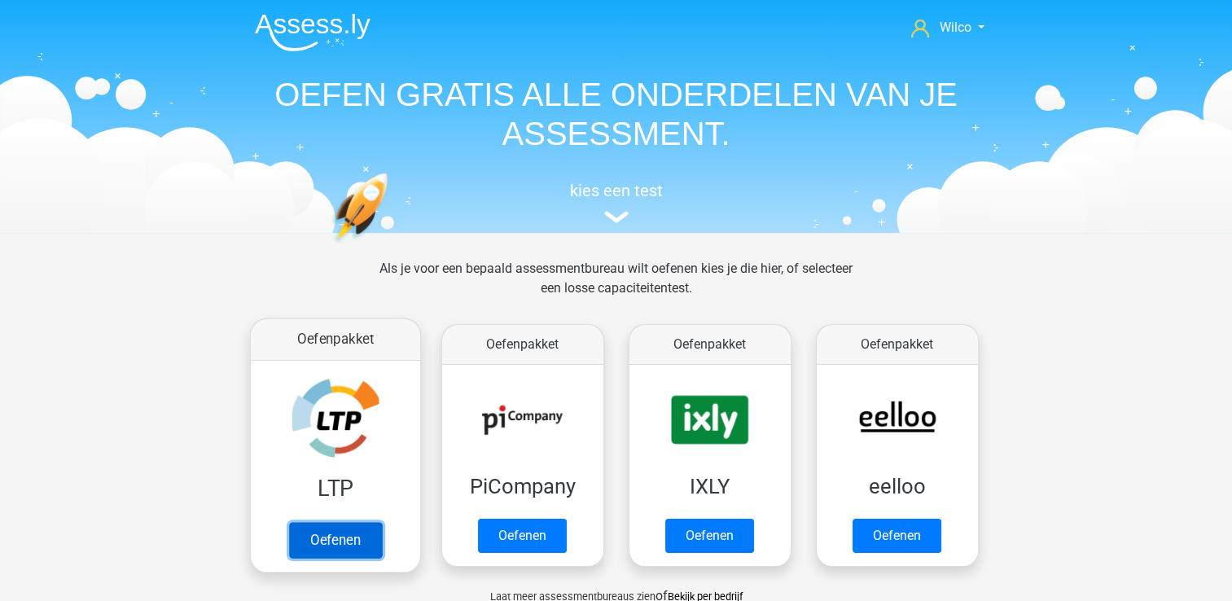
click at [347, 529] on link "Oefenen" at bounding box center [334, 540] width 93 height 36
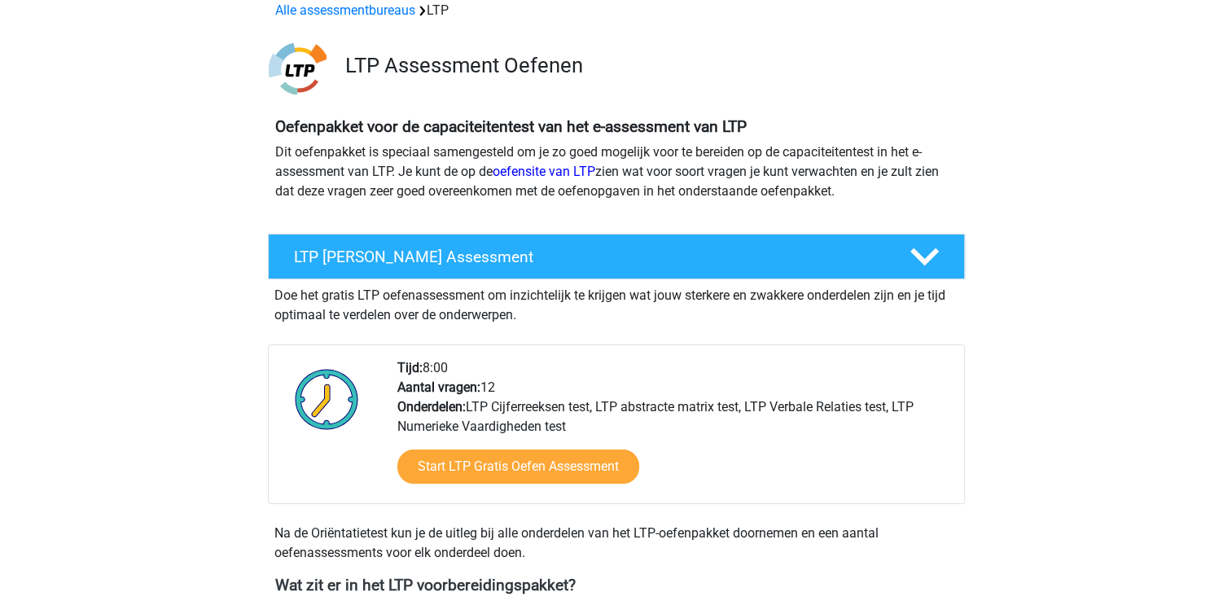
scroll to position [244, 0]
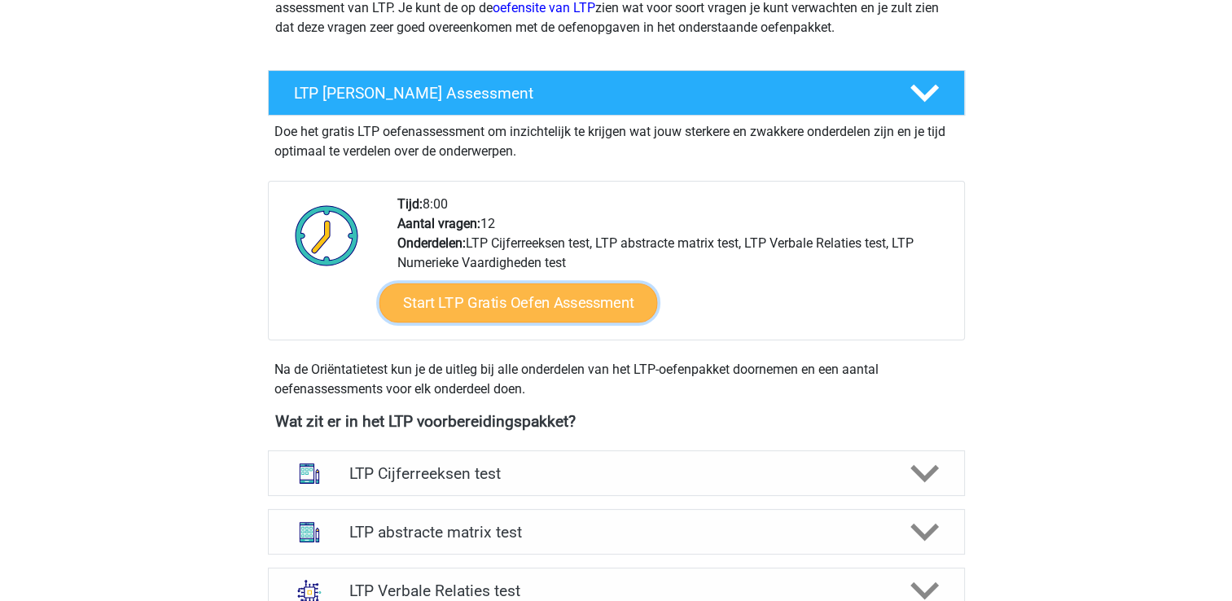
click at [512, 284] on link "Start LTP Gratis Oefen Assessment" at bounding box center [518, 302] width 279 height 39
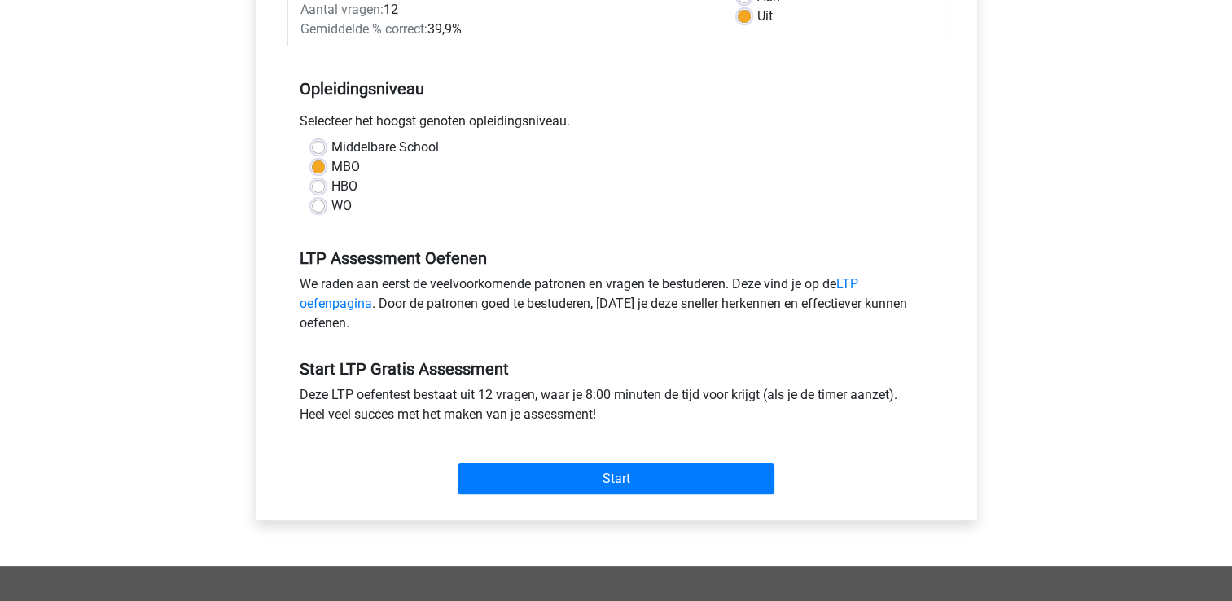
scroll to position [326, 0]
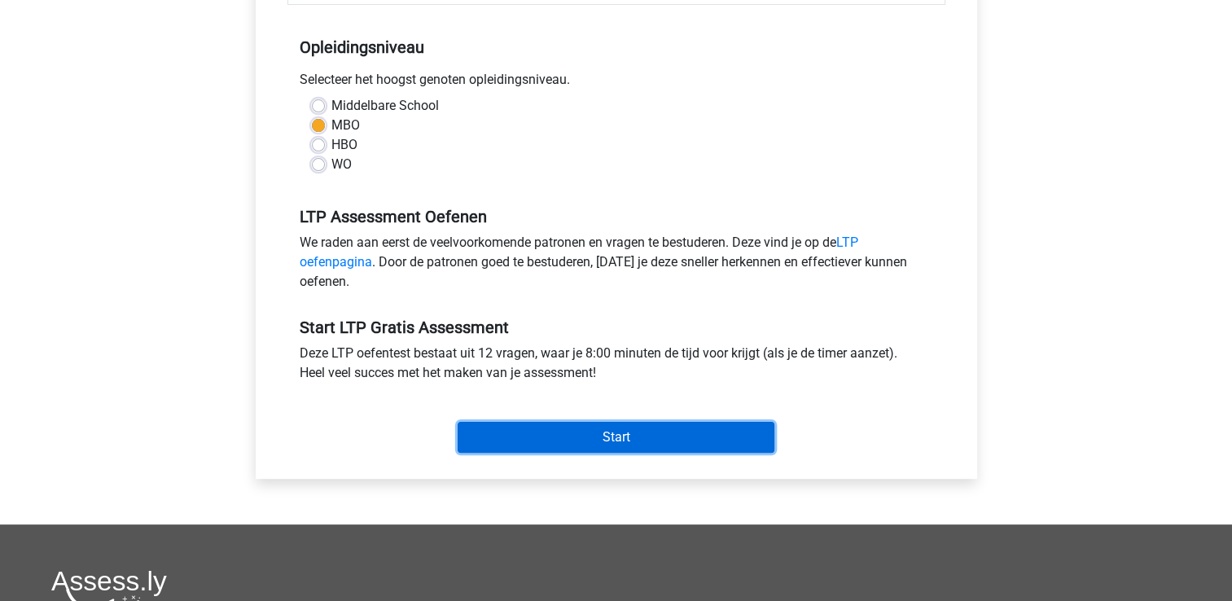
click at [627, 433] on input "Start" at bounding box center [616, 437] width 317 height 31
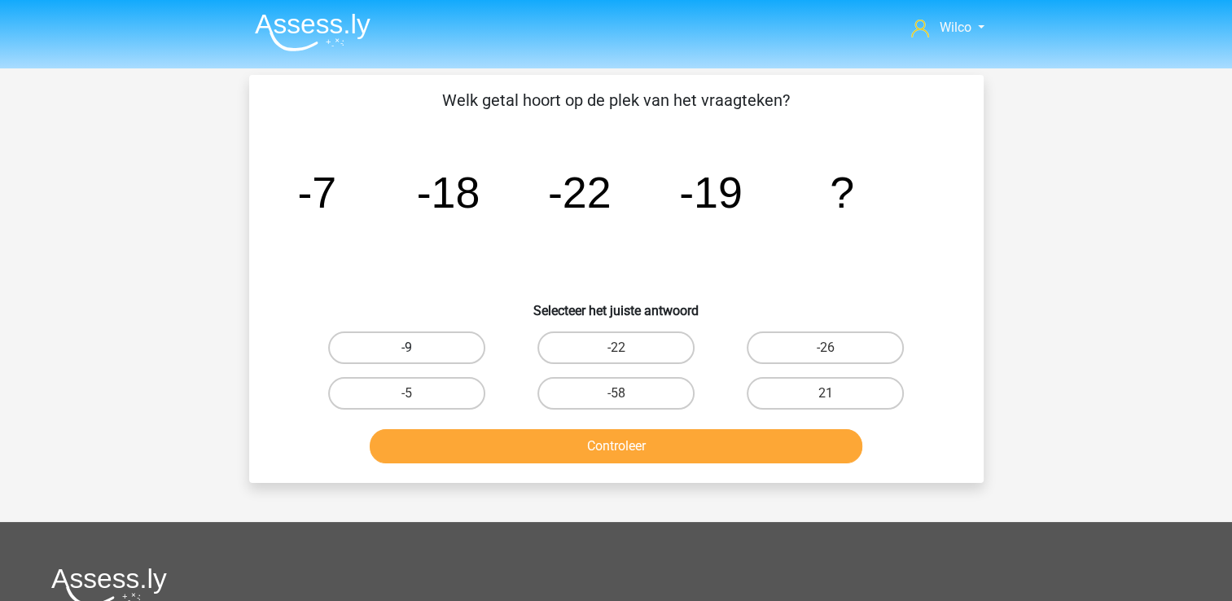
click at [462, 350] on label "-9" at bounding box center [406, 348] width 157 height 33
click at [417, 350] on input "-9" at bounding box center [411, 353] width 11 height 11
radio input "true"
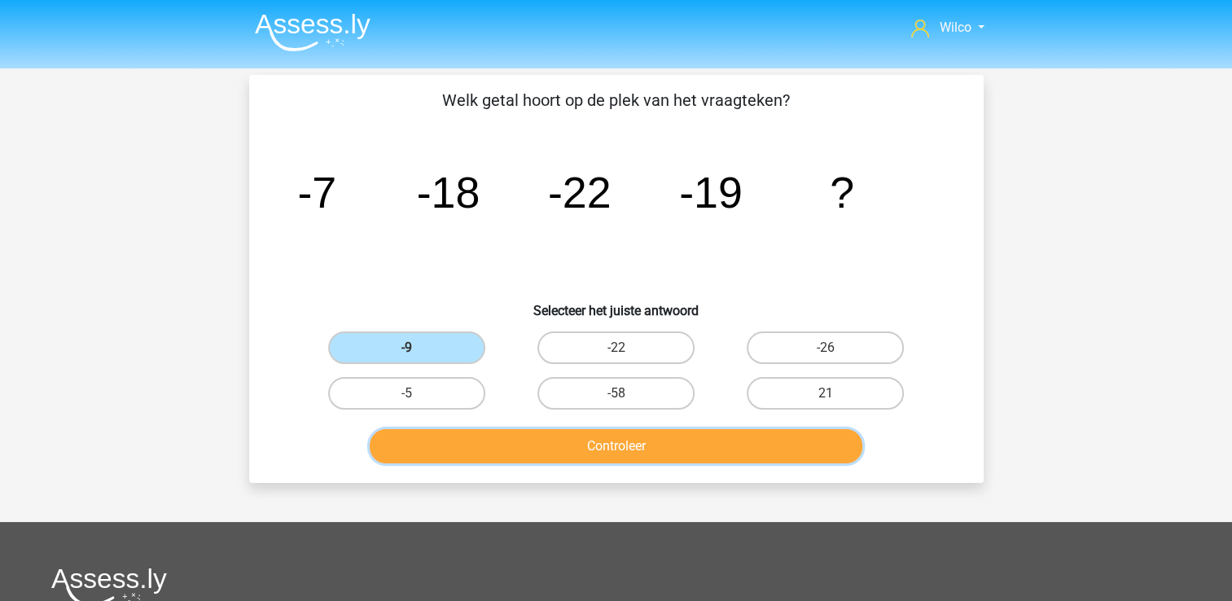
click at [472, 431] on button "Controleer" at bounding box center [616, 446] width 493 height 34
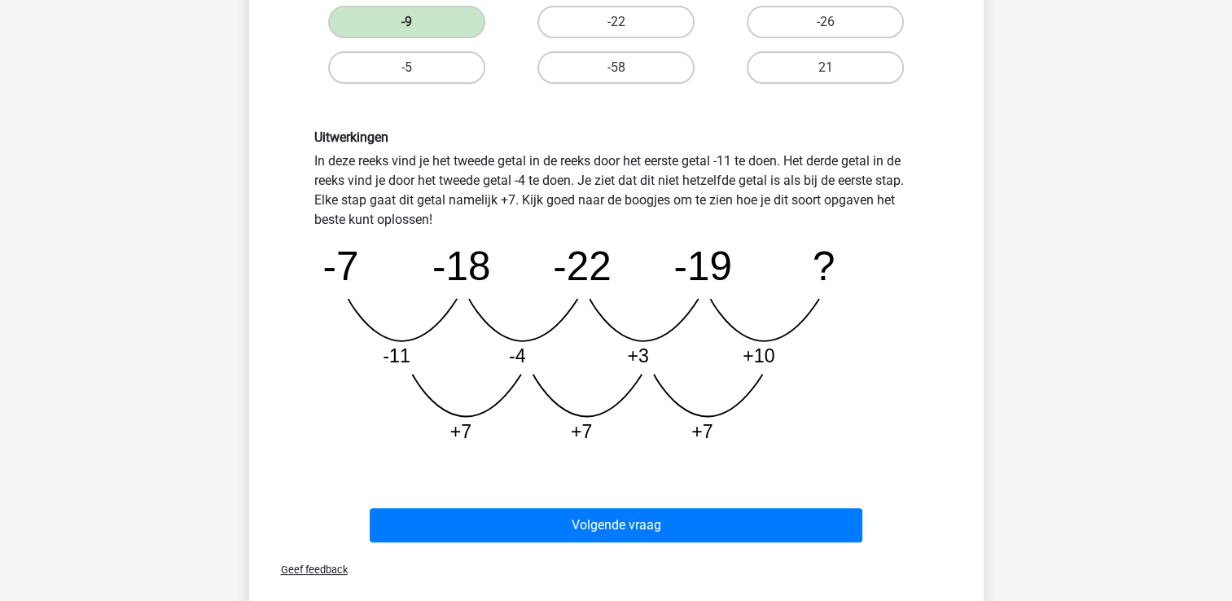
scroll to position [244, 0]
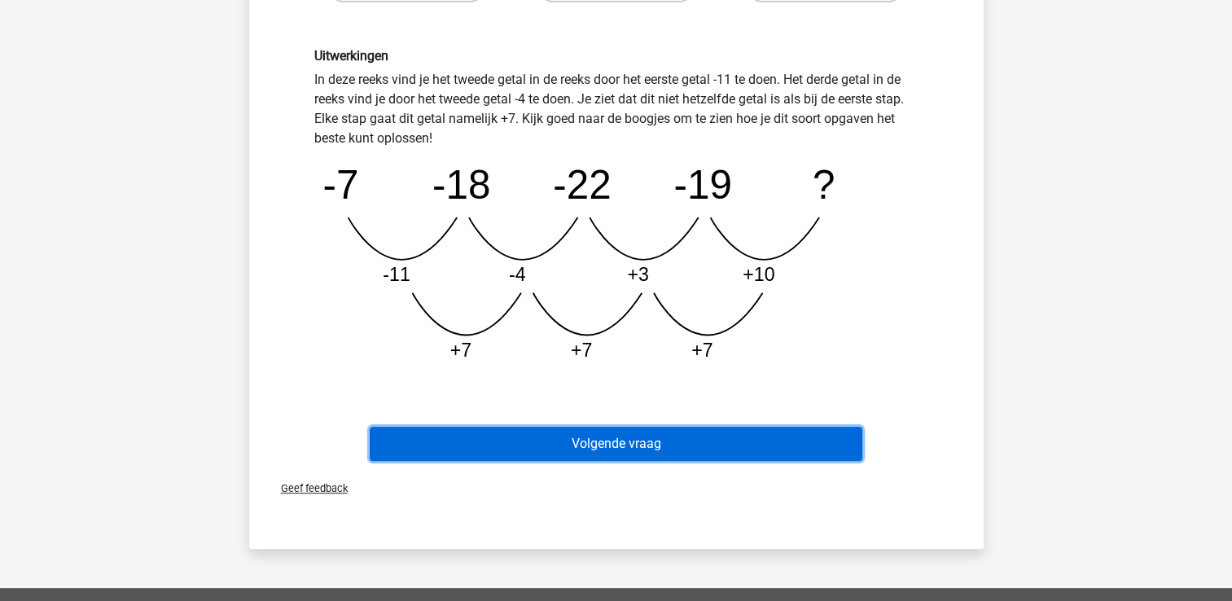
click at [503, 449] on button "Volgende vraag" at bounding box center [616, 444] width 493 height 34
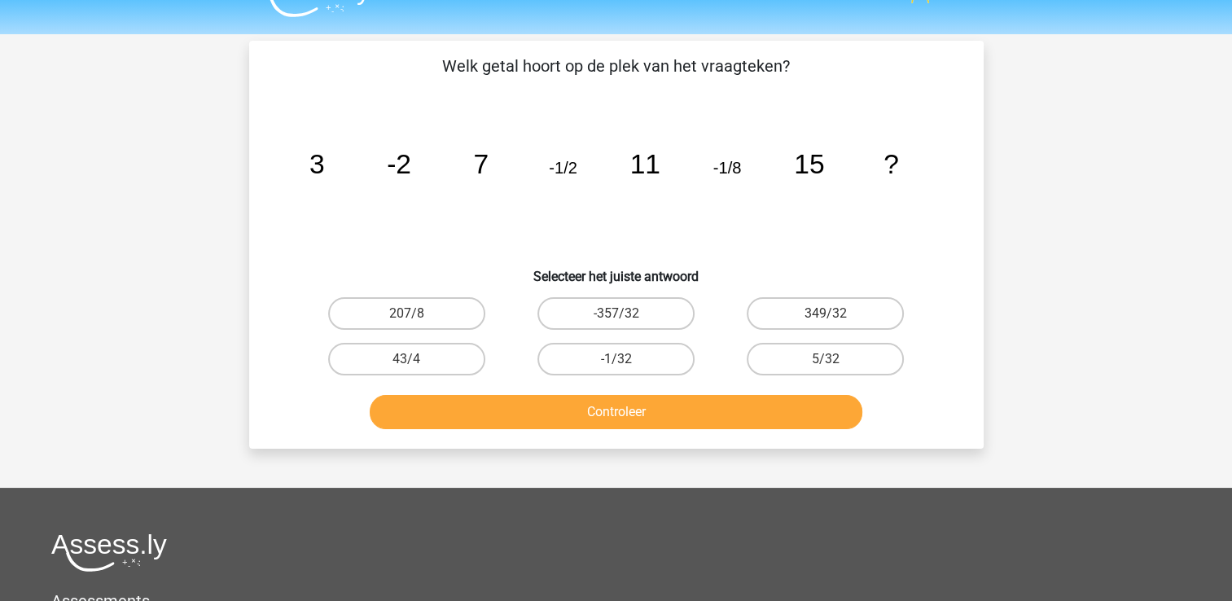
scroll to position [0, 0]
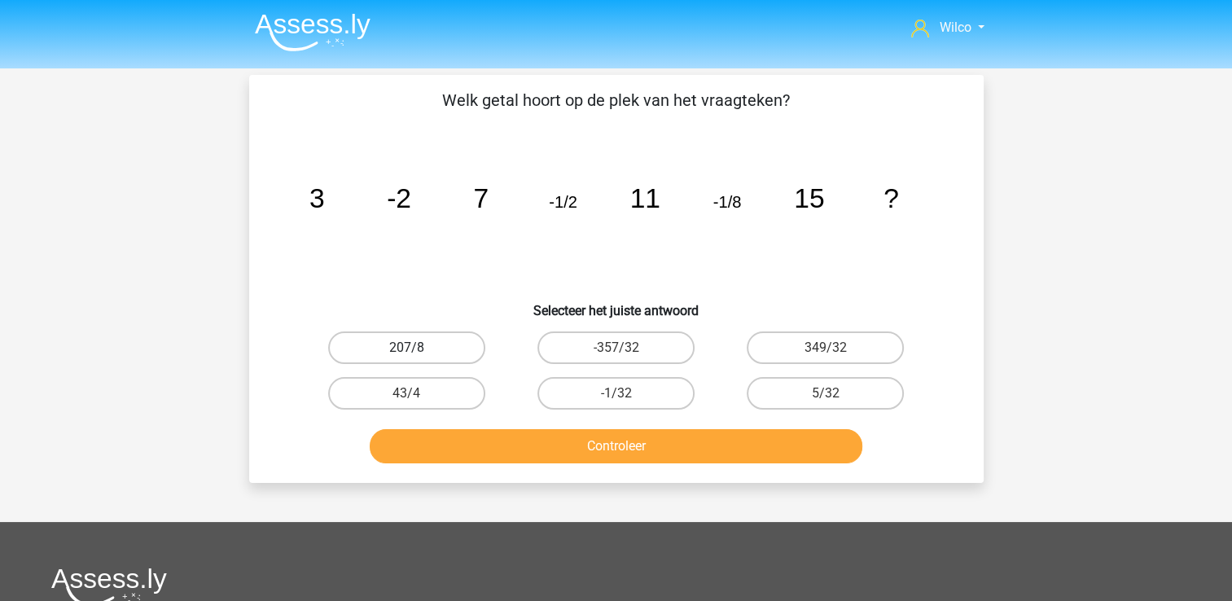
click at [425, 362] on label "207/8" at bounding box center [406, 348] width 157 height 33
click at [417, 358] on input "207/8" at bounding box center [411, 353] width 11 height 11
radio input "true"
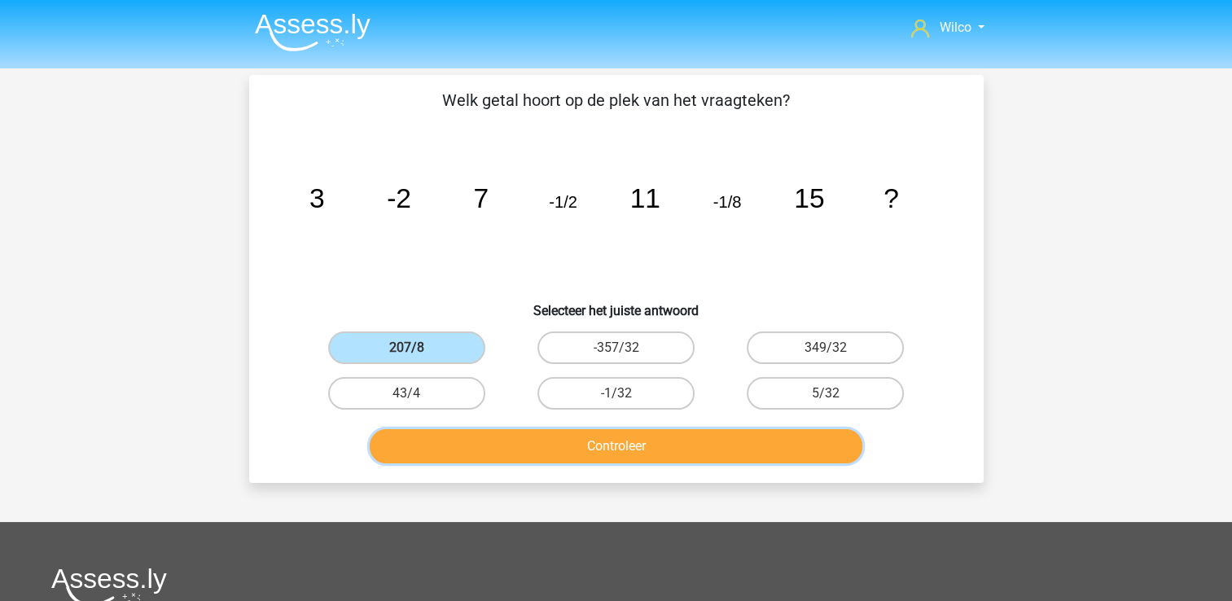
click at [466, 446] on button "Controleer" at bounding box center [616, 446] width 493 height 34
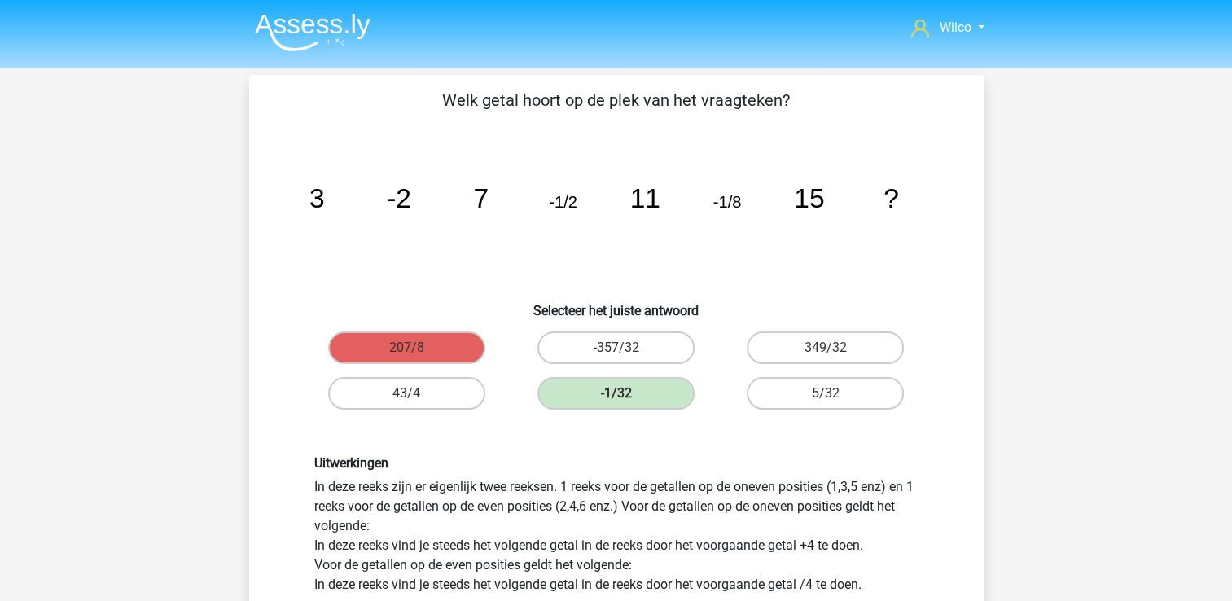
click at [314, 48] on img at bounding box center [313, 32] width 116 height 38
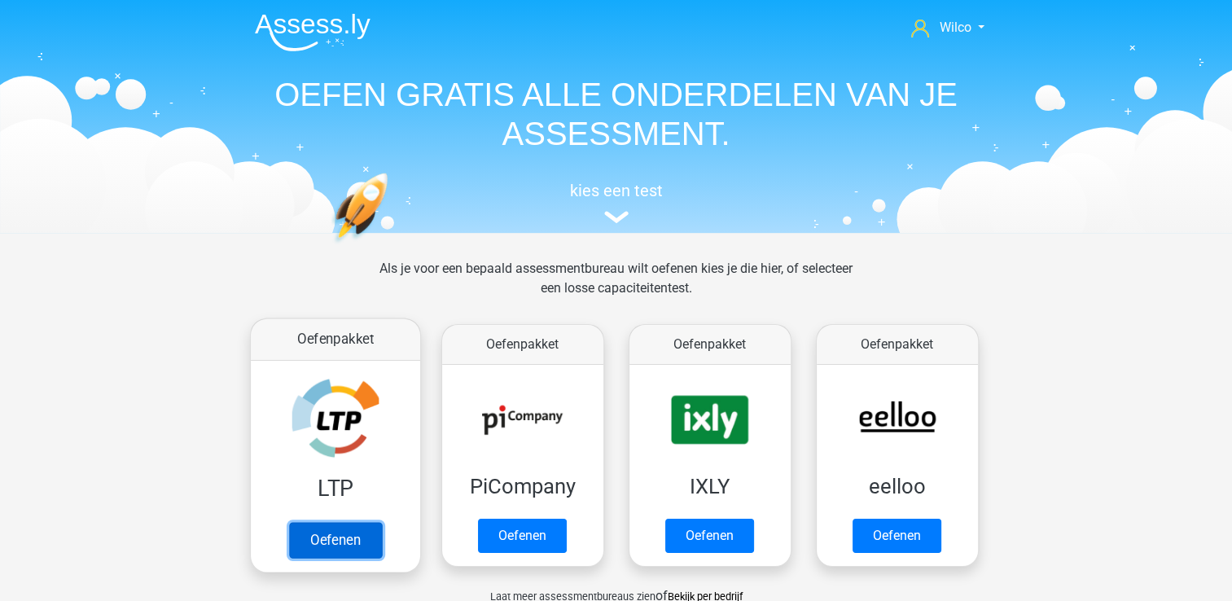
click at [339, 535] on link "Oefenen" at bounding box center [334, 540] width 93 height 36
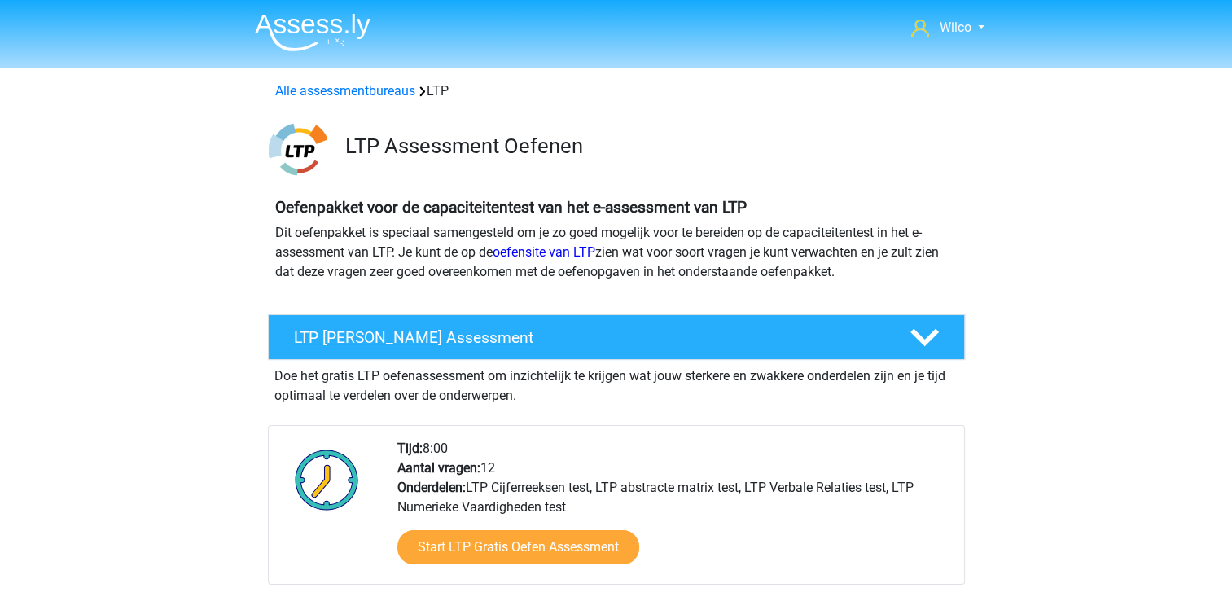
click at [932, 337] on polygon at bounding box center [925, 338] width 29 height 18
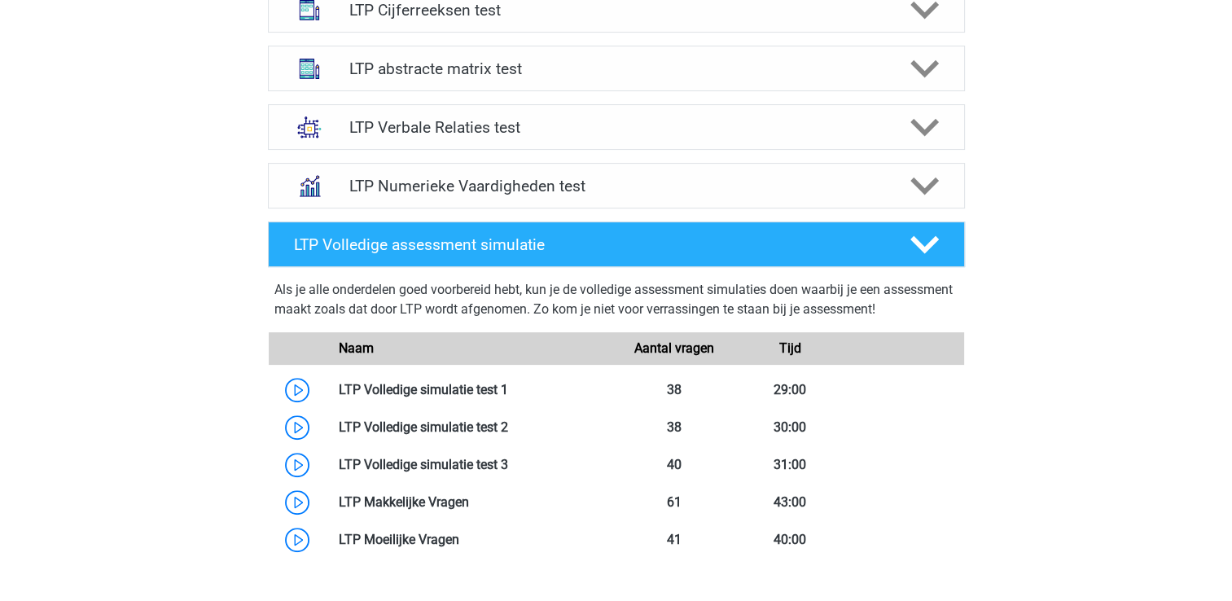
scroll to position [489, 0]
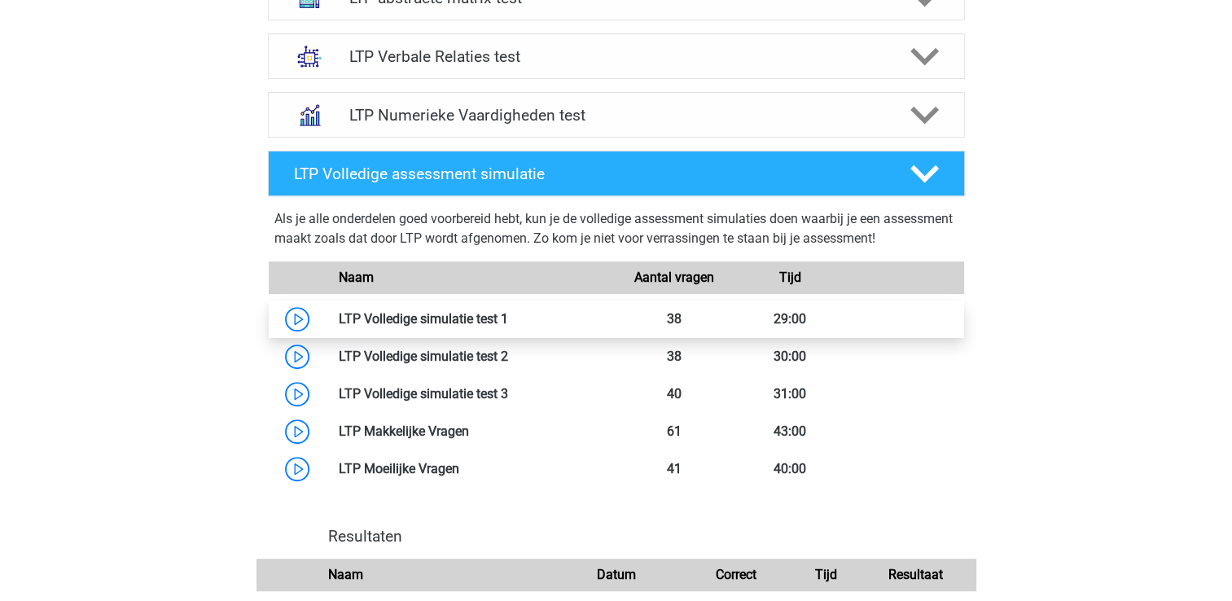
click at [508, 317] on link at bounding box center [508, 318] width 0 height 15
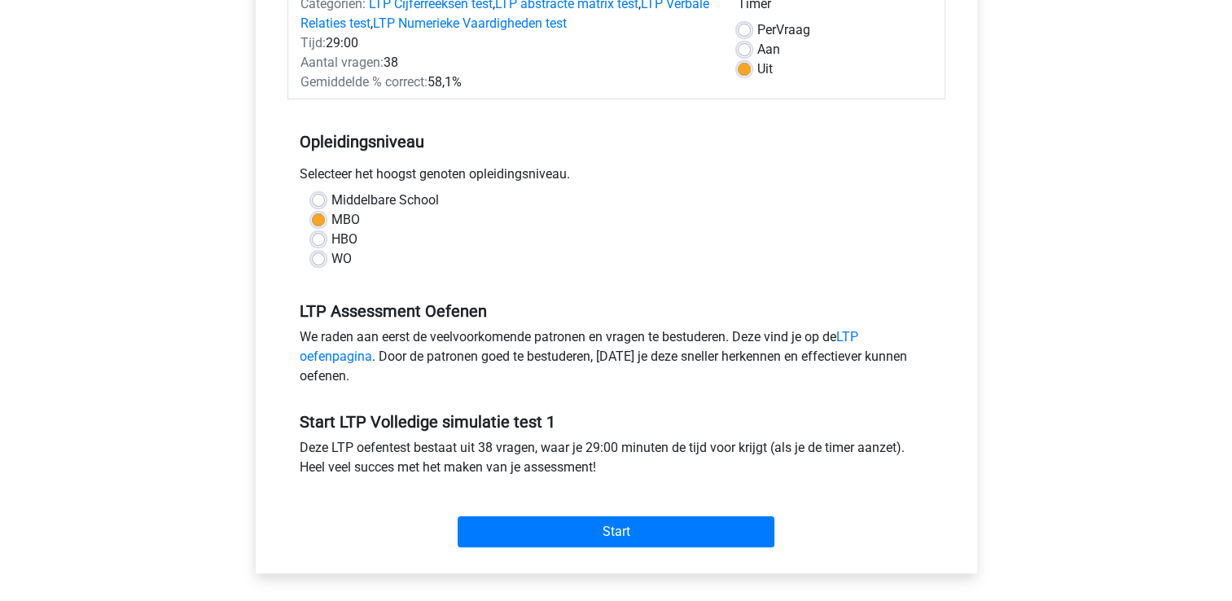
scroll to position [244, 0]
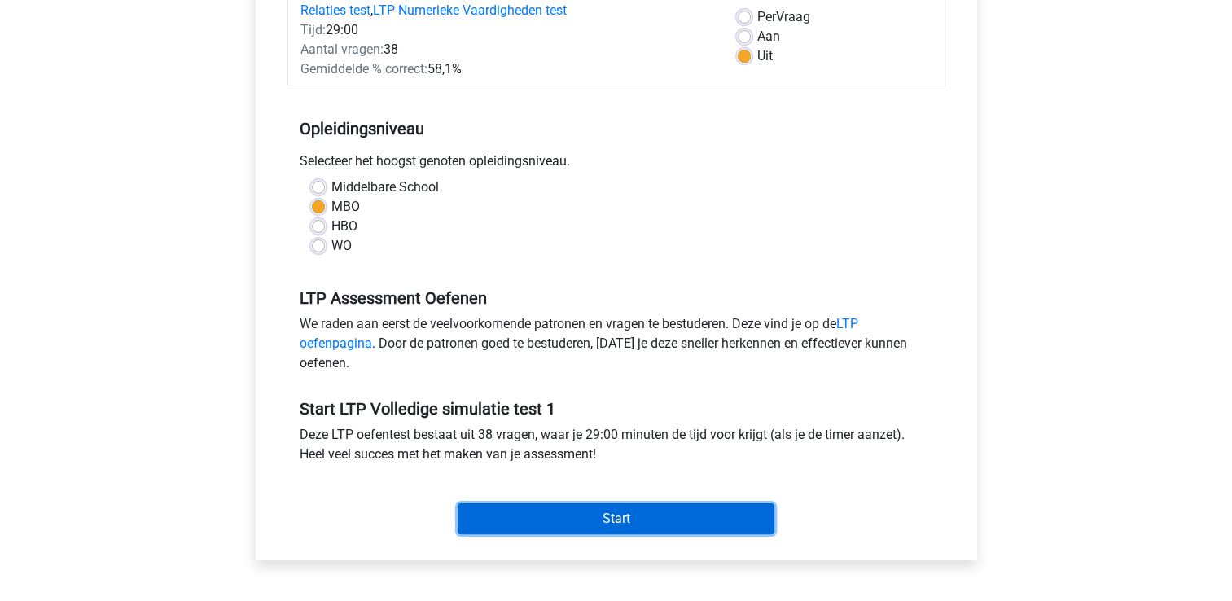
click at [675, 524] on input "Start" at bounding box center [616, 518] width 317 height 31
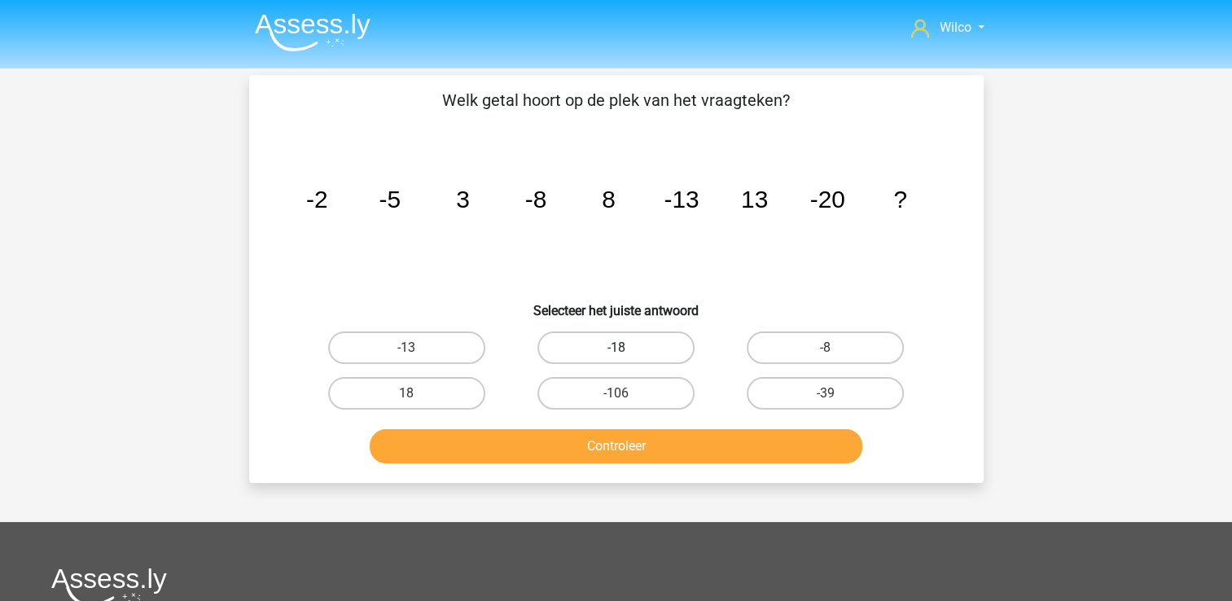
click at [597, 349] on label "-18" at bounding box center [616, 348] width 157 height 33
click at [616, 349] on input "-18" at bounding box center [621, 353] width 11 height 11
radio input "true"
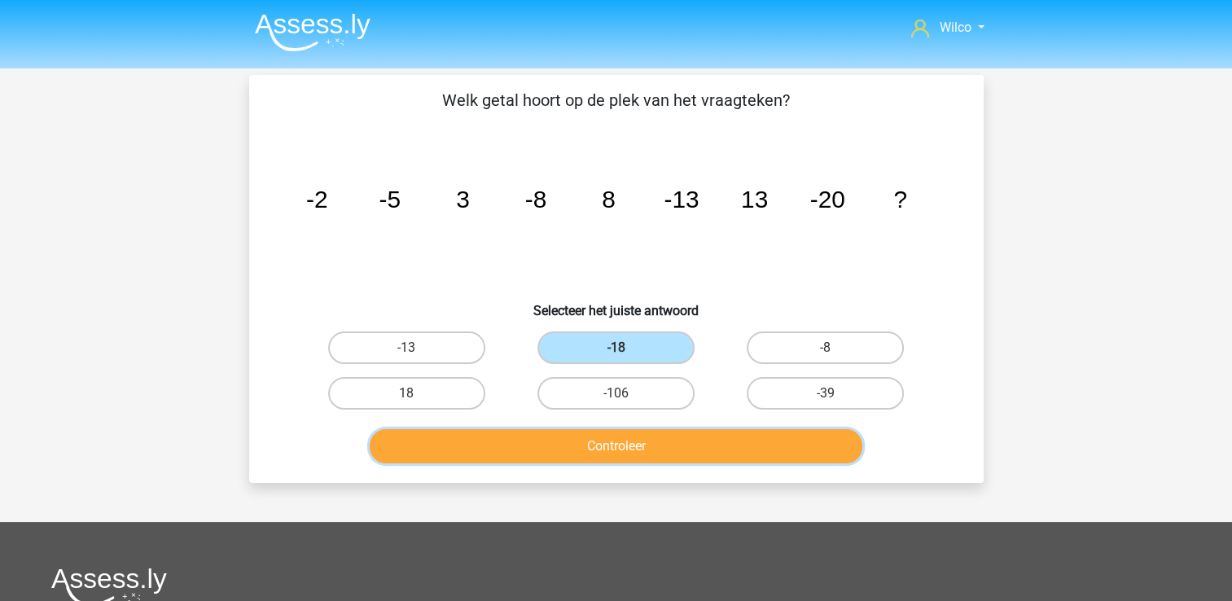
click at [598, 441] on button "Controleer" at bounding box center [616, 446] width 493 height 34
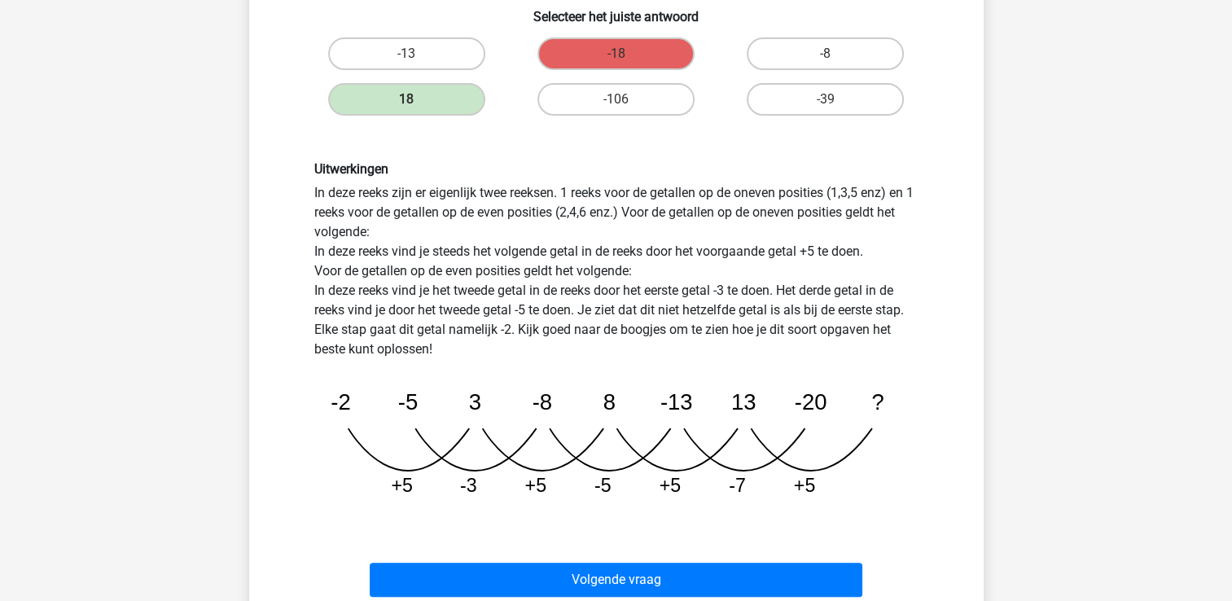
scroll to position [326, 0]
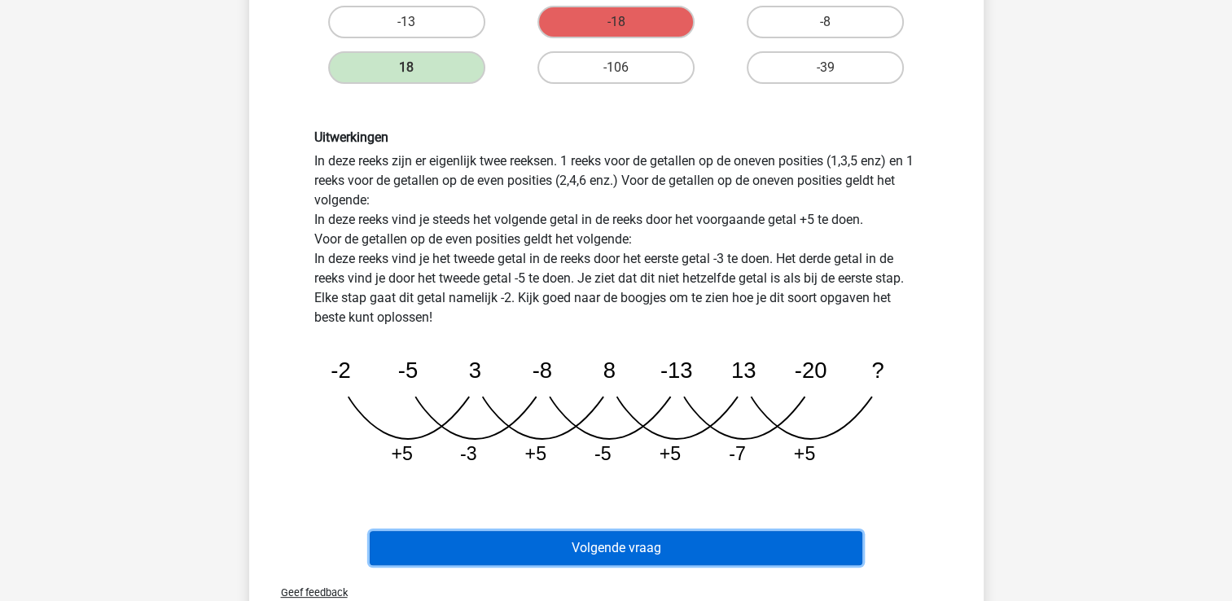
click at [785, 552] on button "Volgende vraag" at bounding box center [616, 548] width 493 height 34
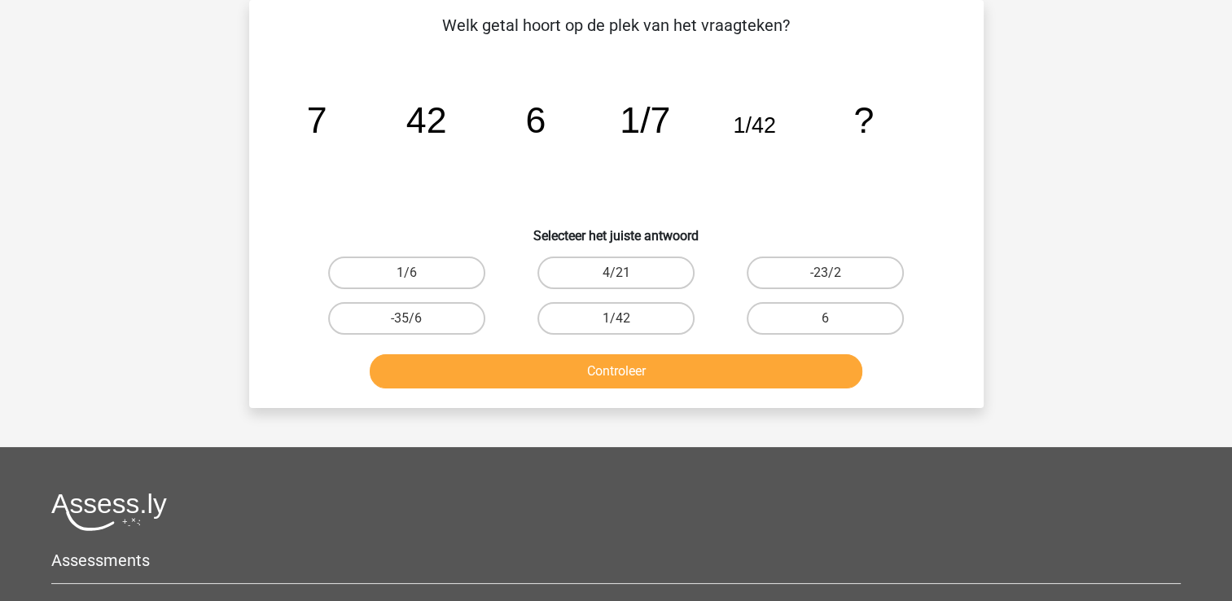
scroll to position [0, 0]
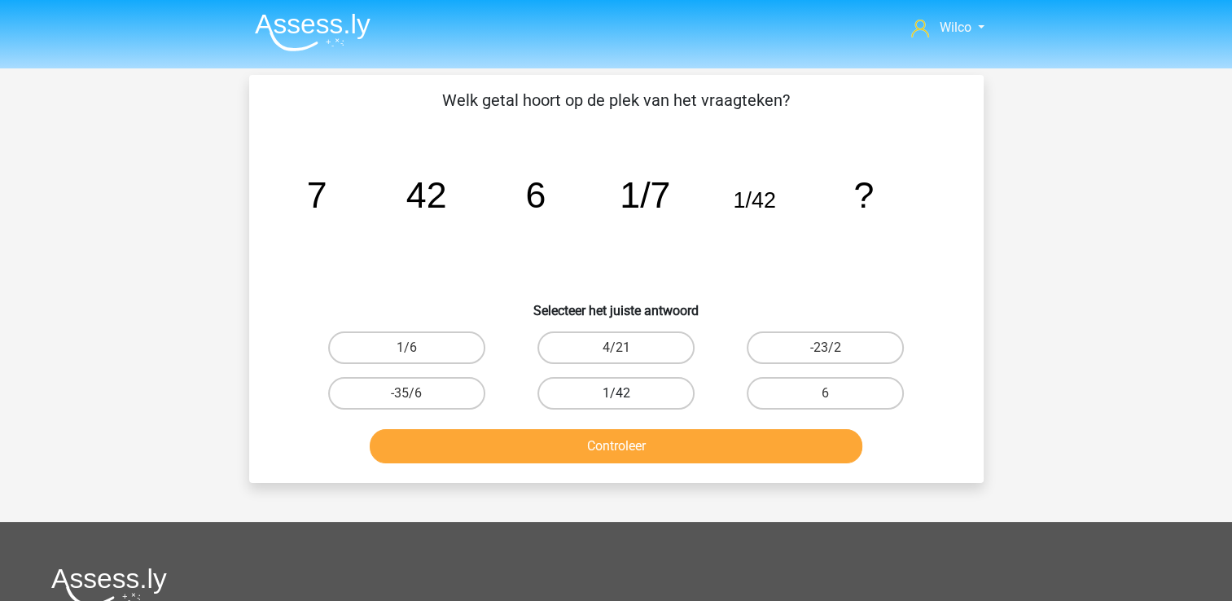
click at [595, 377] on label "1/42" at bounding box center [616, 393] width 157 height 33
click at [616, 393] on input "1/42" at bounding box center [621, 398] width 11 height 11
radio input "true"
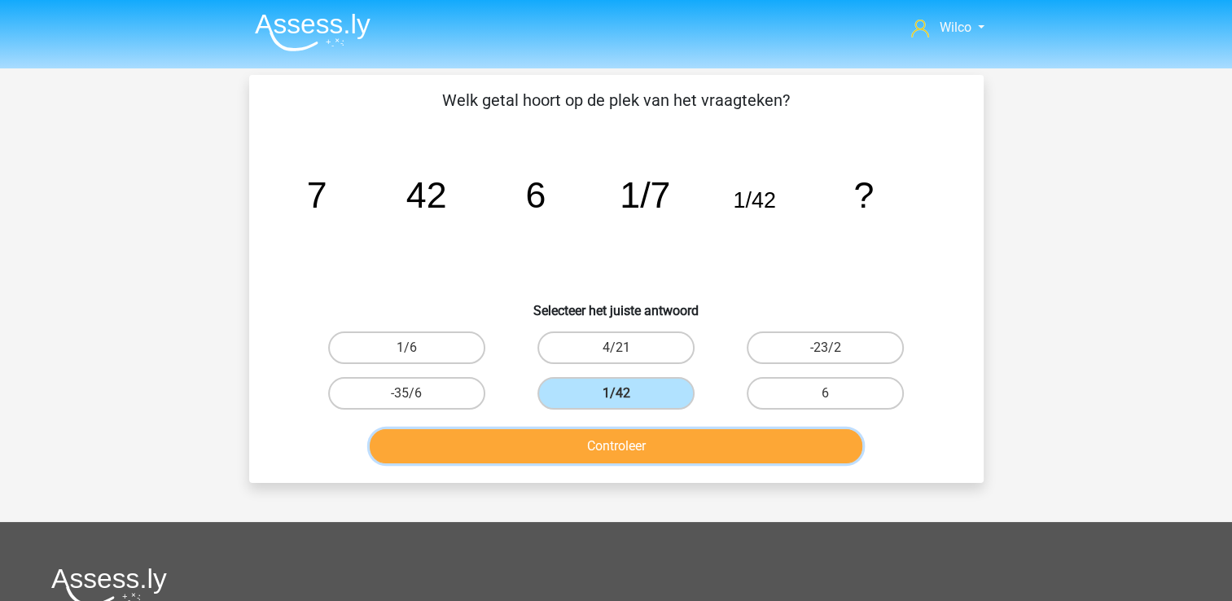
click at [609, 455] on button "Controleer" at bounding box center [616, 446] width 493 height 34
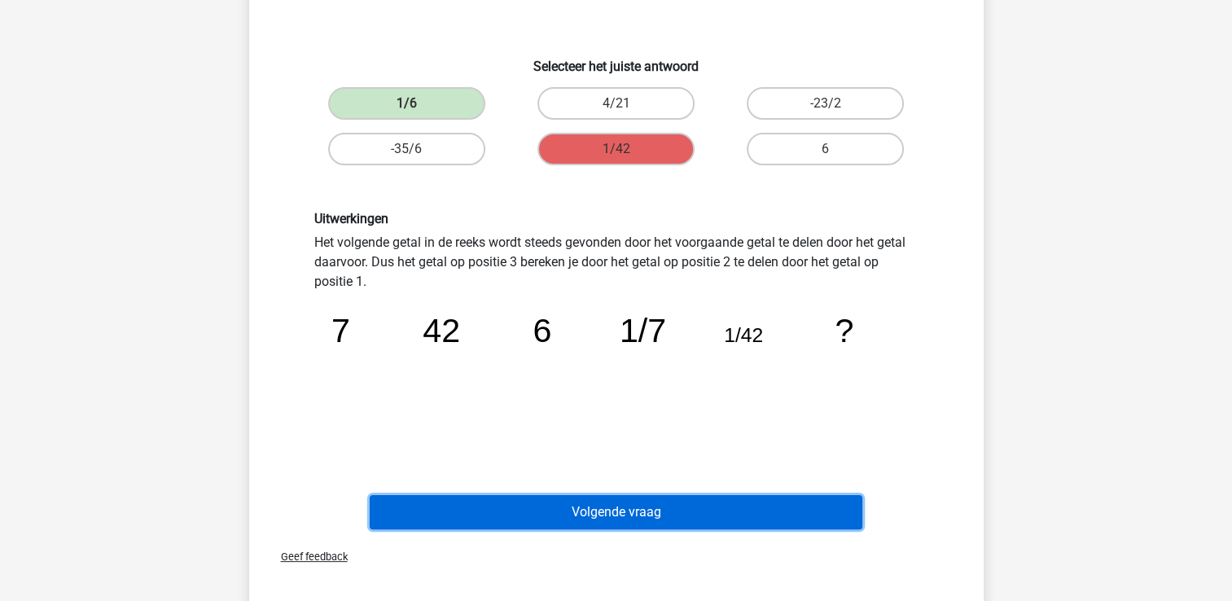
click at [608, 503] on button "Volgende vraag" at bounding box center [616, 512] width 493 height 34
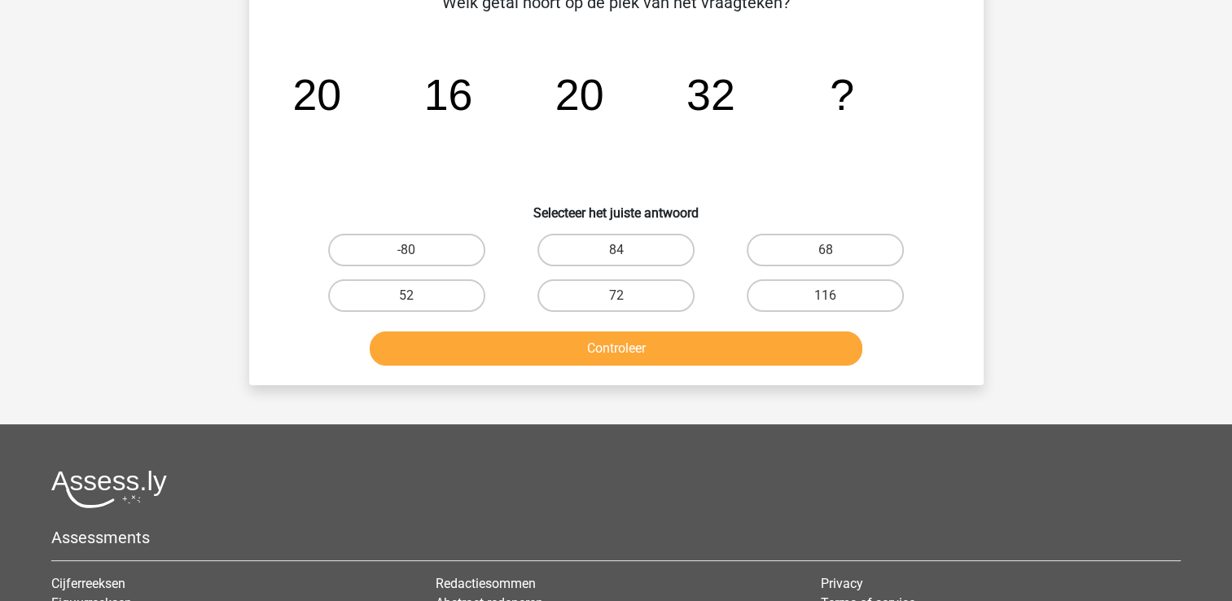
scroll to position [75, 0]
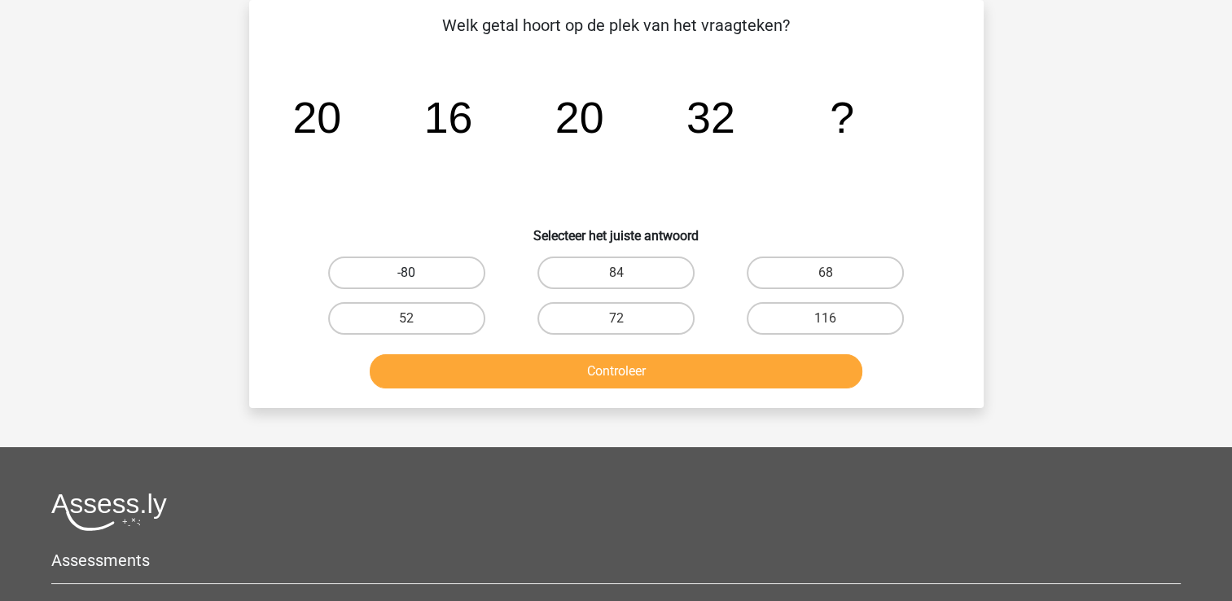
click at [401, 269] on label "-80" at bounding box center [406, 273] width 157 height 33
click at [406, 273] on input "-80" at bounding box center [411, 278] width 11 height 11
radio input "true"
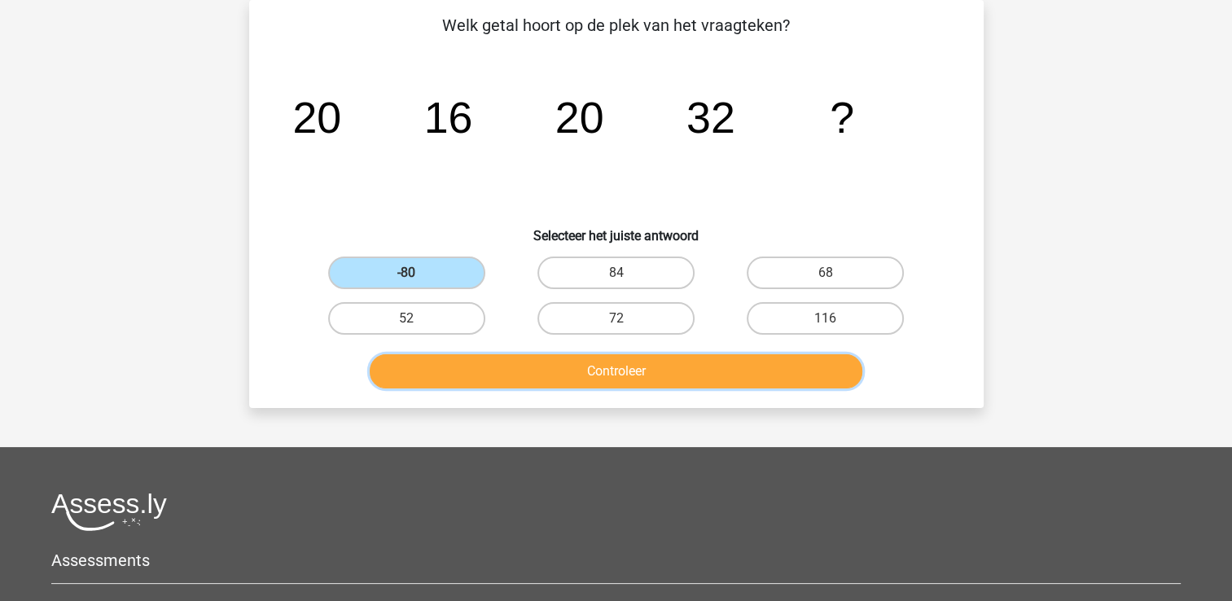
click at [483, 360] on button "Controleer" at bounding box center [616, 371] width 493 height 34
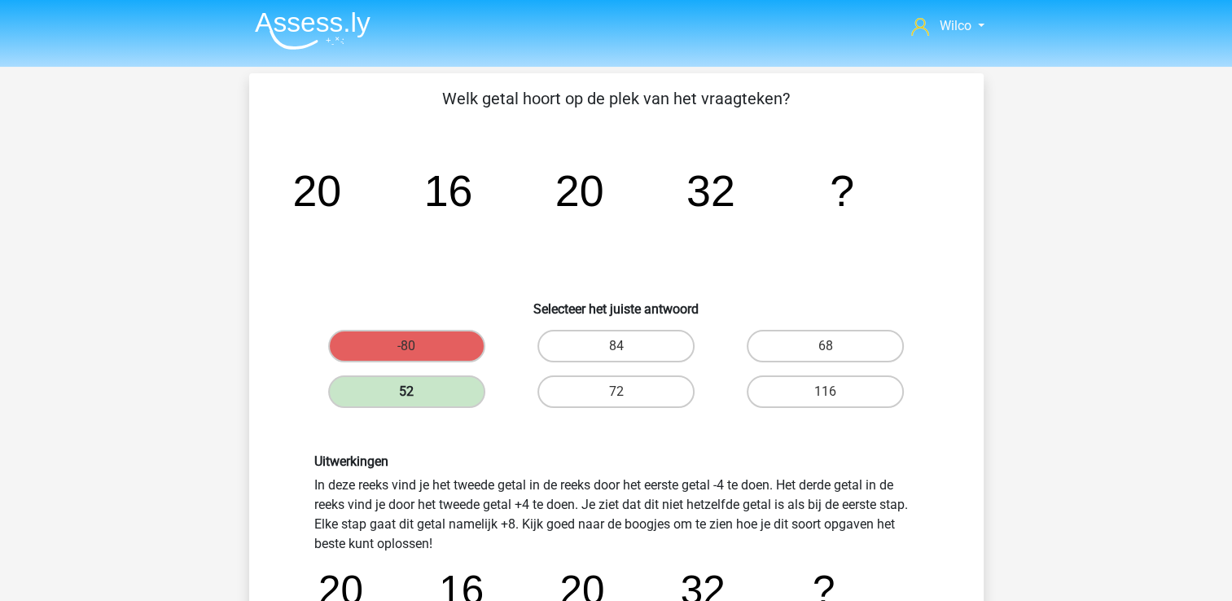
scroll to position [0, 0]
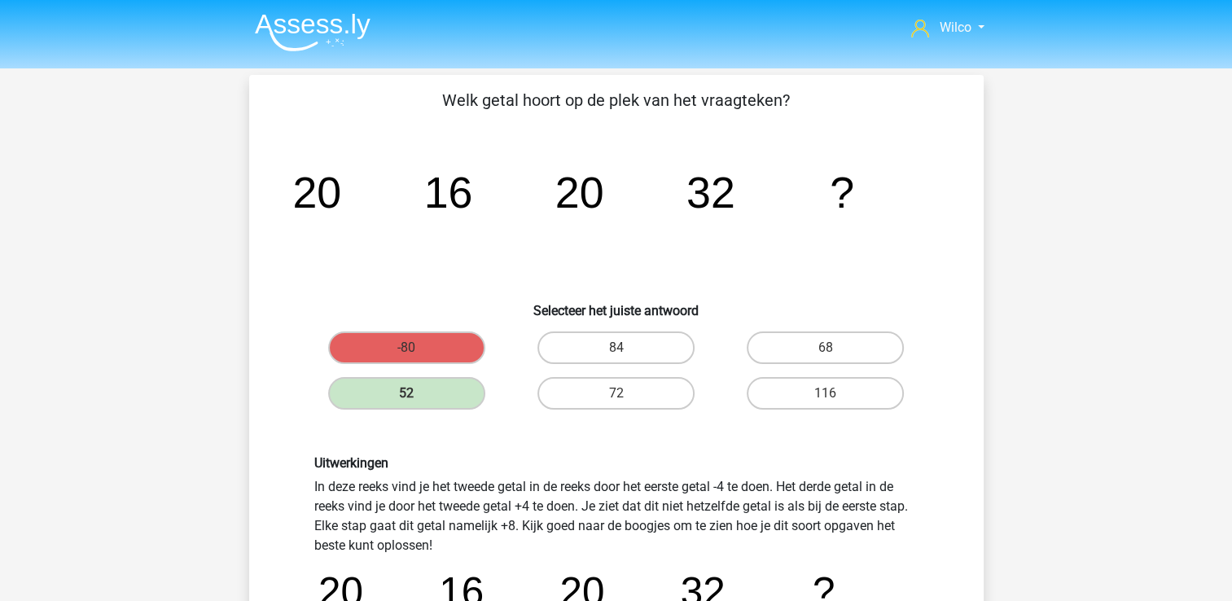
click at [302, 24] on img at bounding box center [313, 32] width 116 height 38
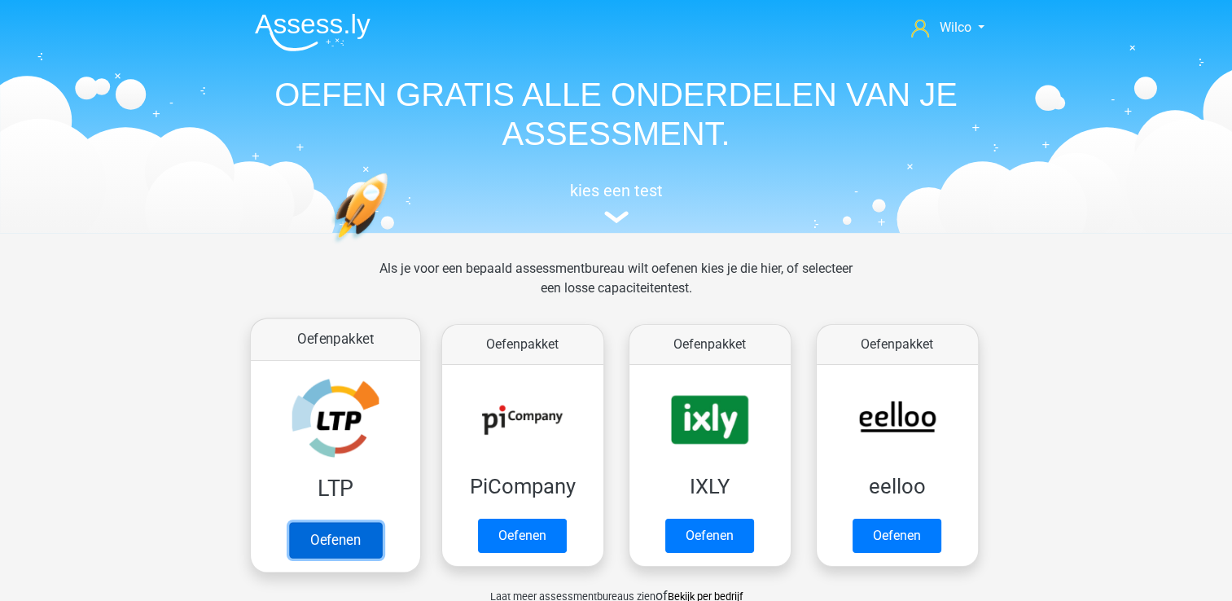
click at [360, 526] on link "Oefenen" at bounding box center [334, 540] width 93 height 36
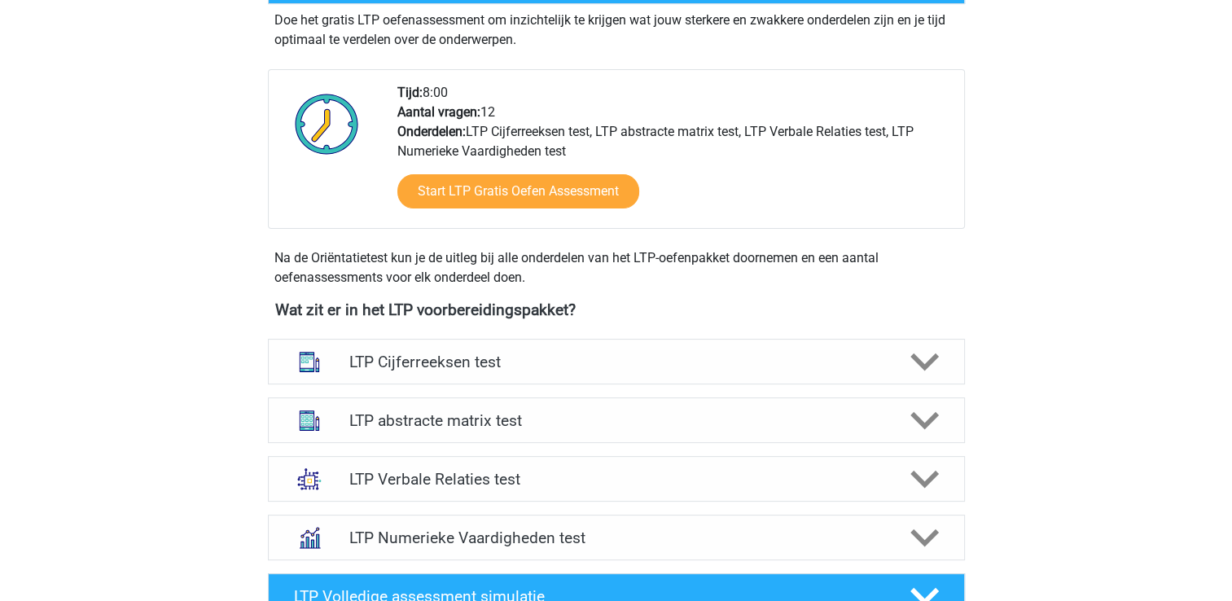
scroll to position [489, 0]
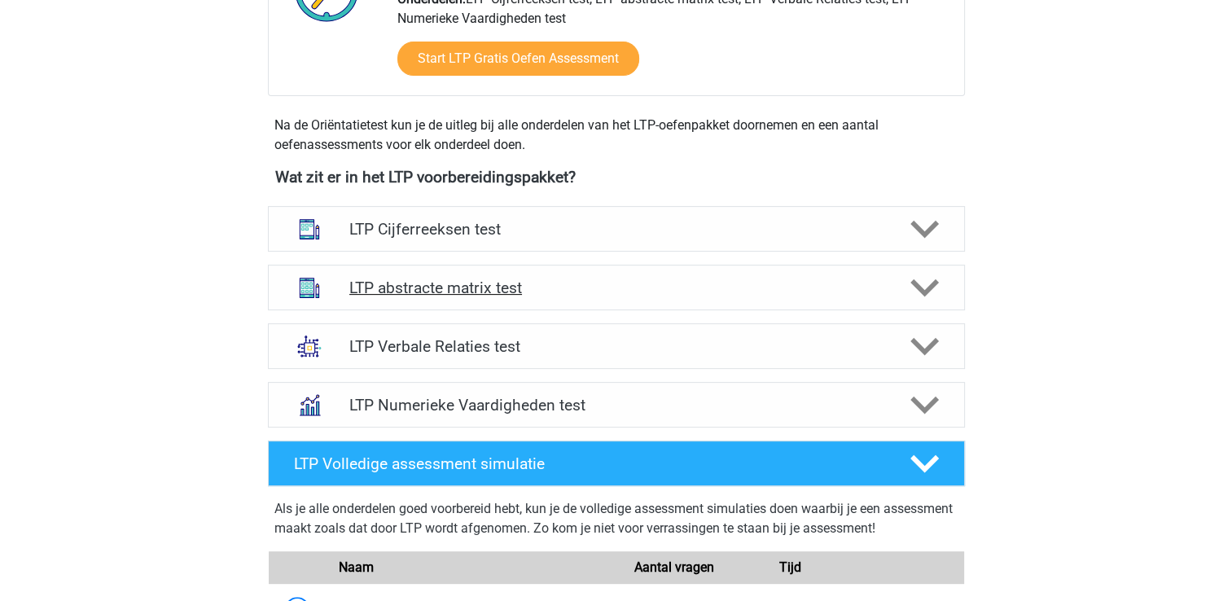
click at [916, 279] on icon at bounding box center [925, 288] width 29 height 29
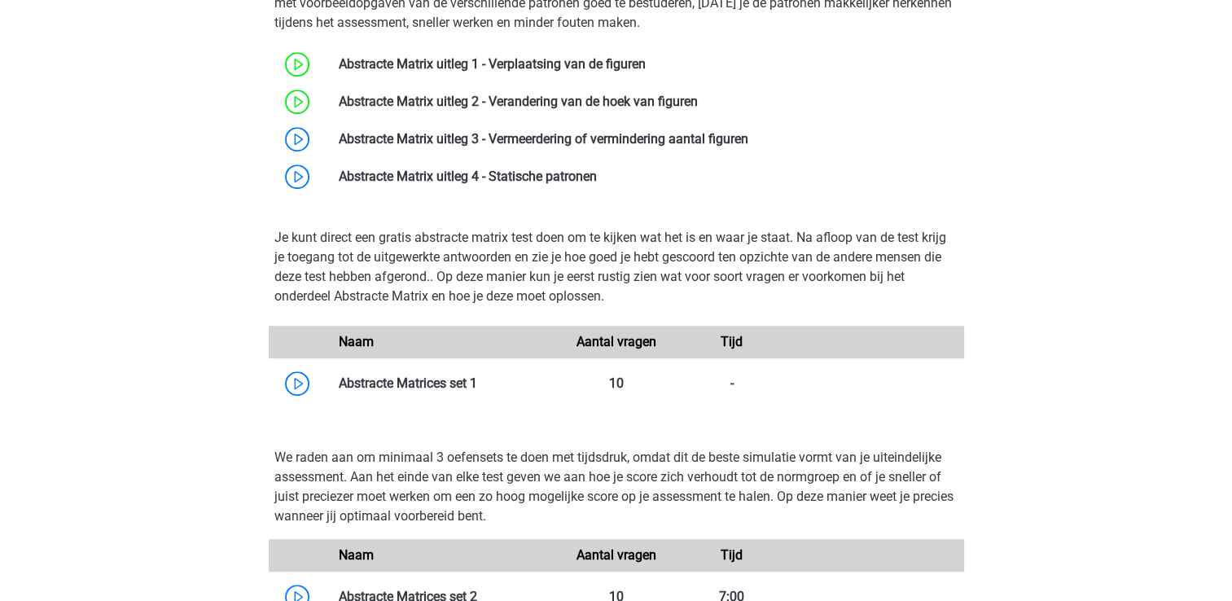
scroll to position [896, 0]
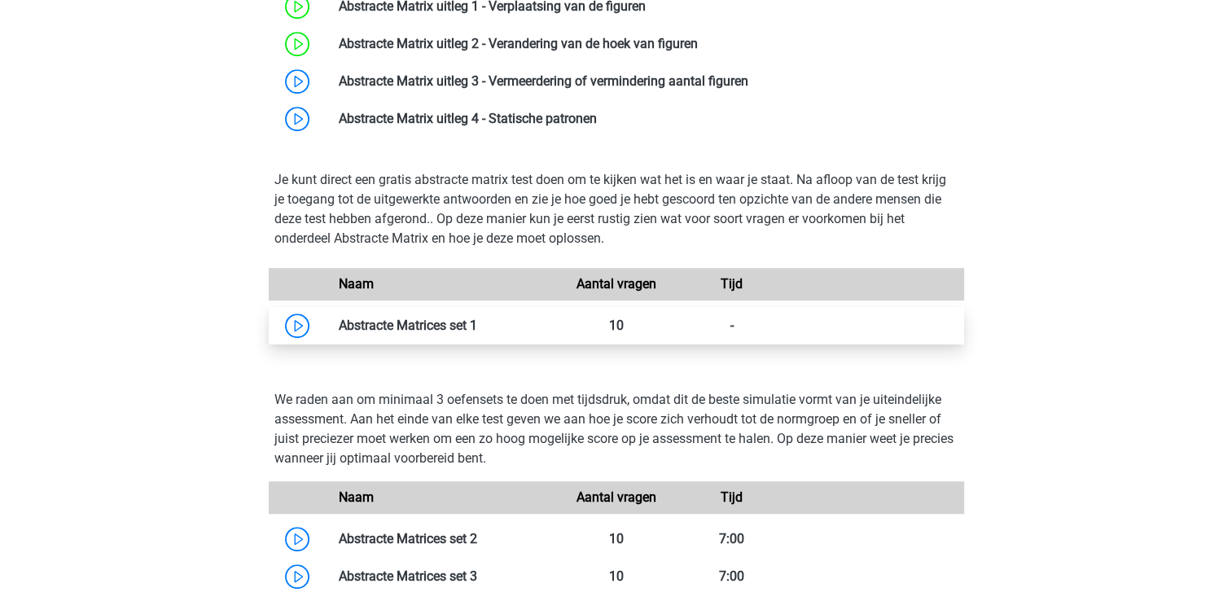
click at [477, 321] on link at bounding box center [477, 325] width 0 height 15
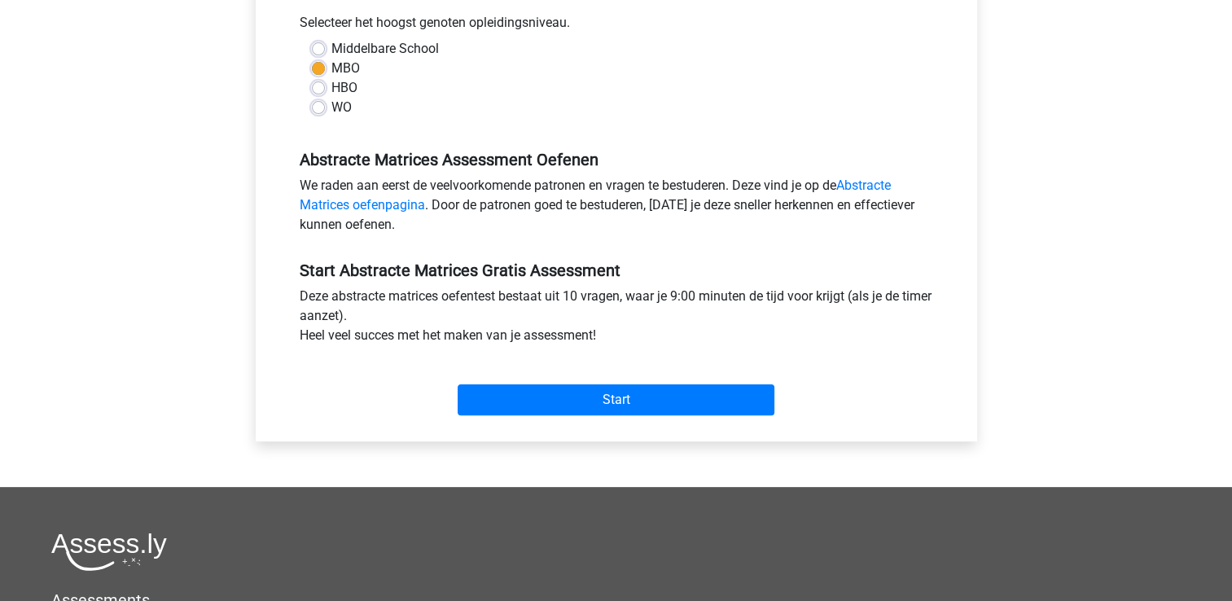
scroll to position [407, 0]
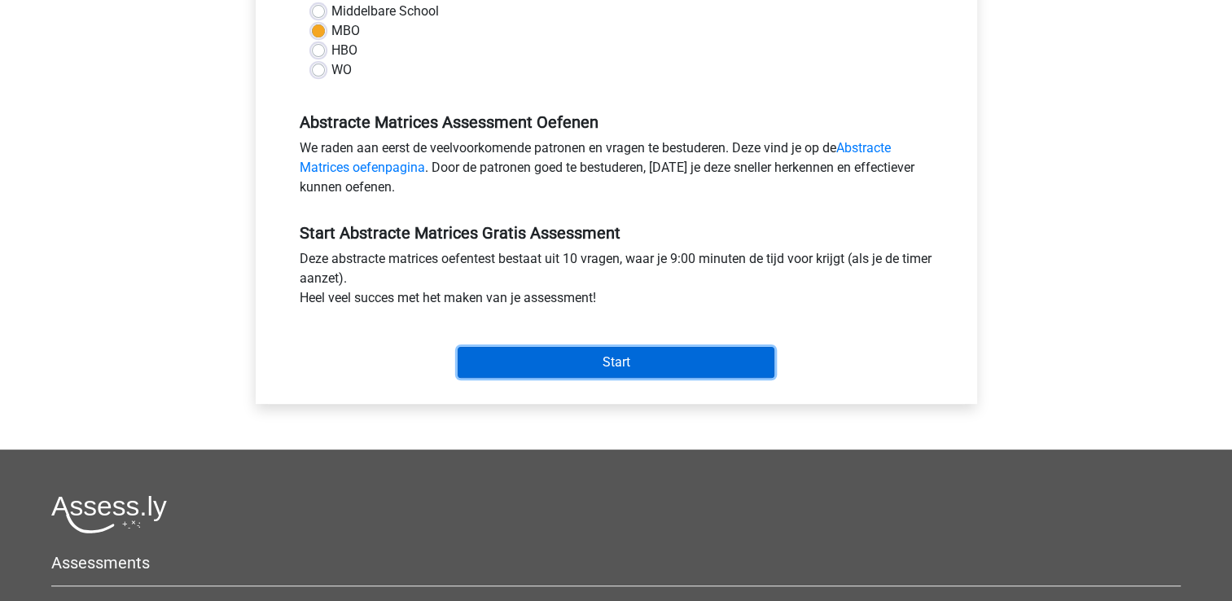
click at [556, 367] on input "Start" at bounding box center [616, 362] width 317 height 31
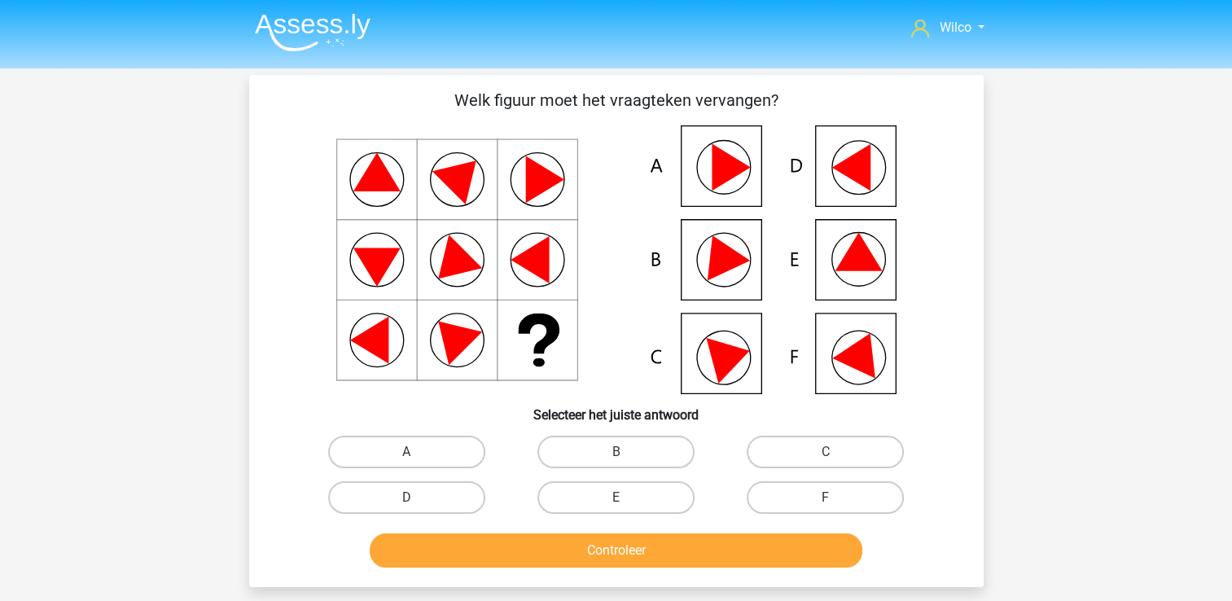
click at [674, 345] on icon at bounding box center [616, 259] width 657 height 269
click at [701, 349] on icon at bounding box center [616, 259] width 657 height 269
click at [781, 445] on label "C" at bounding box center [825, 452] width 157 height 33
click at [826, 452] on input "C" at bounding box center [831, 457] width 11 height 11
radio input "true"
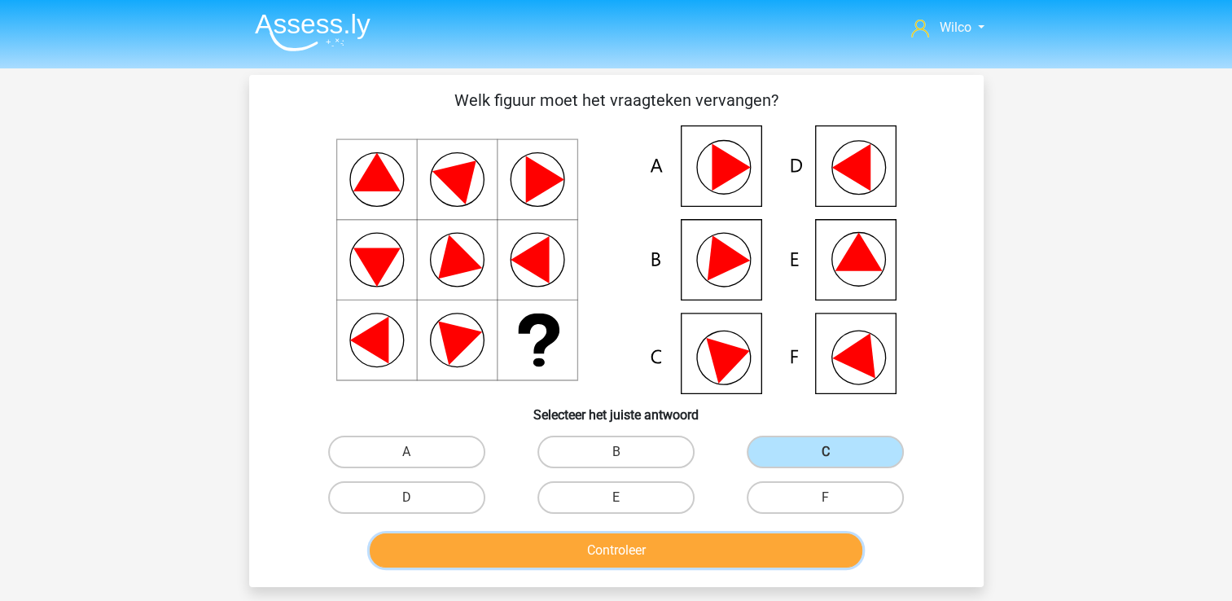
click at [702, 550] on button "Controleer" at bounding box center [616, 551] width 493 height 34
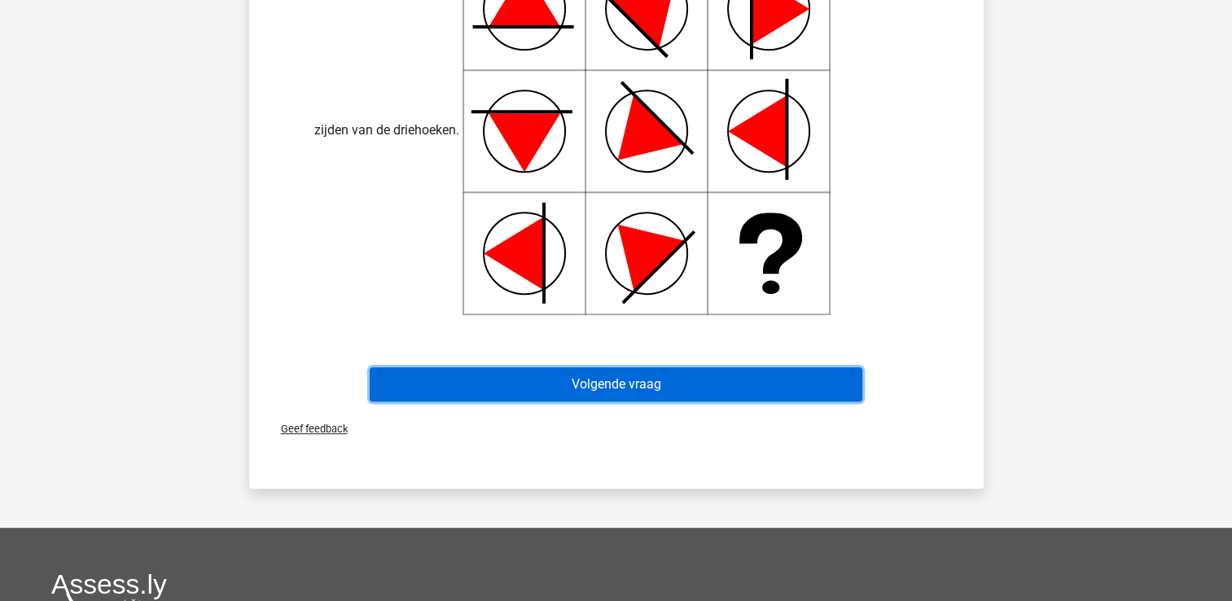
click at [471, 383] on button "Volgende vraag" at bounding box center [616, 384] width 493 height 34
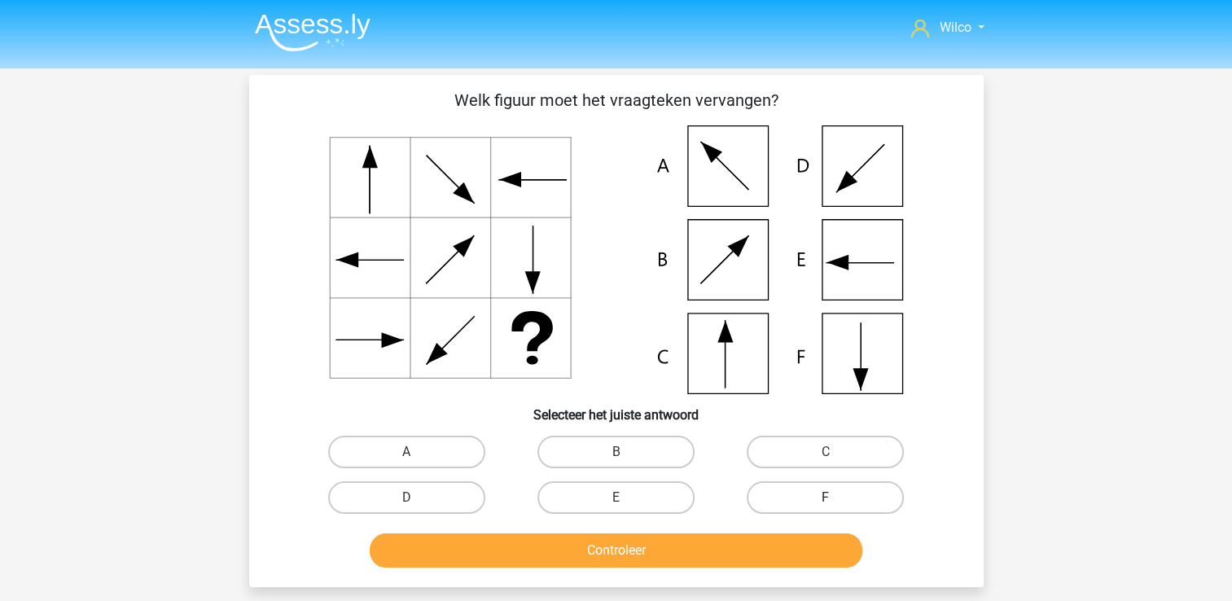
click at [759, 496] on label "F" at bounding box center [825, 497] width 157 height 33
click at [826, 498] on input "F" at bounding box center [831, 503] width 11 height 11
radio input "true"
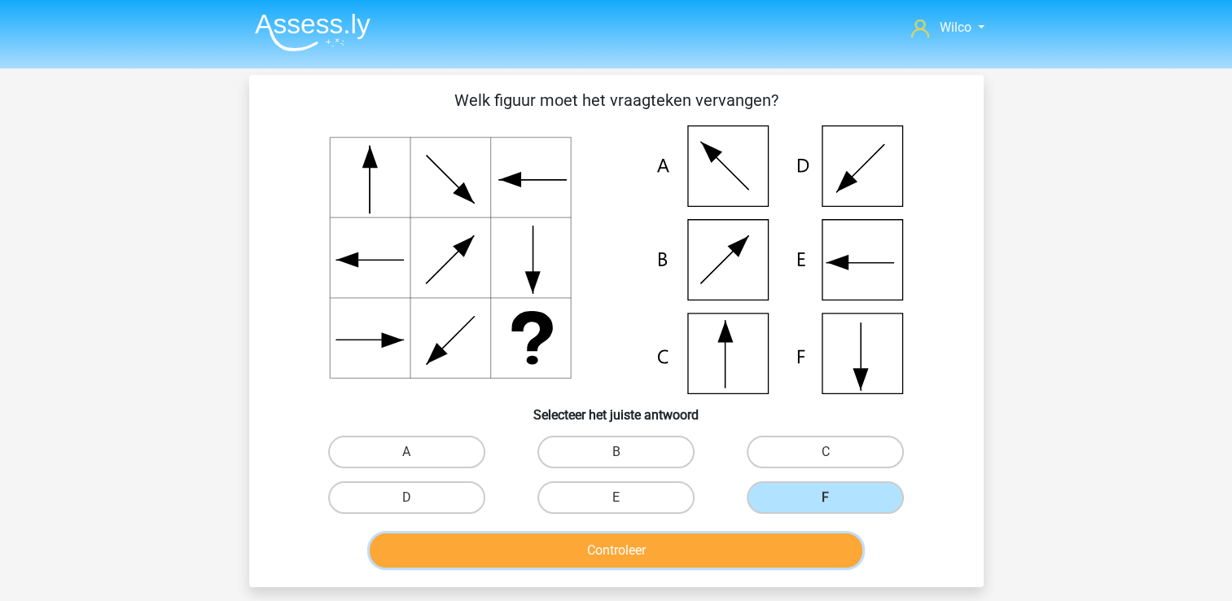
click at [744, 562] on button "Controleer" at bounding box center [616, 551] width 493 height 34
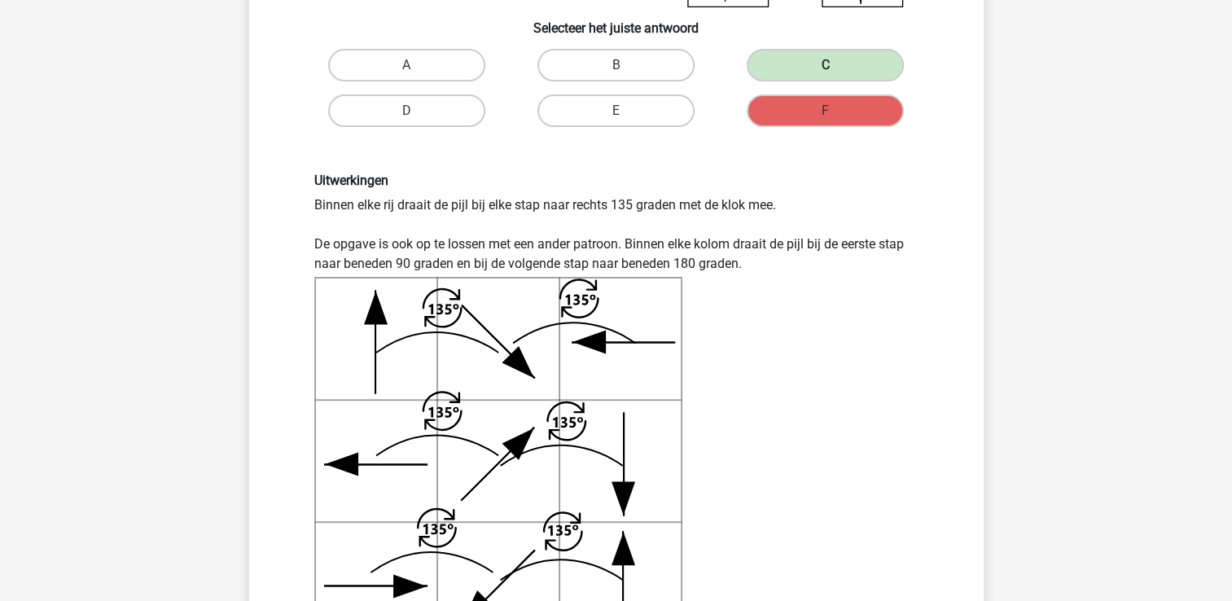
scroll to position [407, 0]
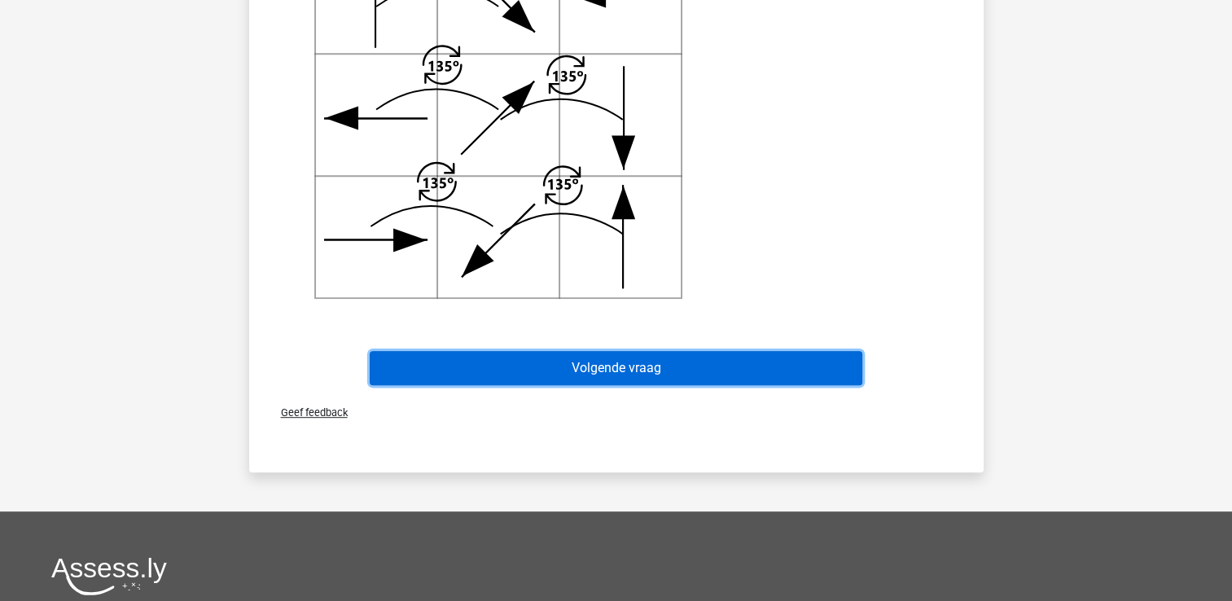
click at [702, 367] on button "Volgende vraag" at bounding box center [616, 368] width 493 height 34
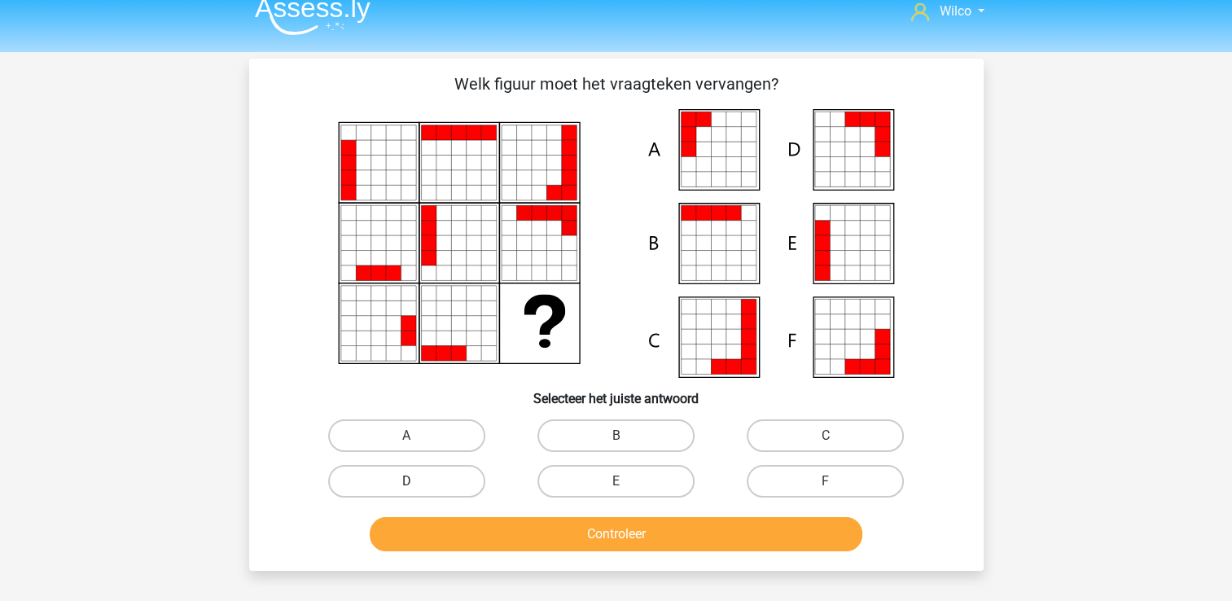
scroll to position [0, 0]
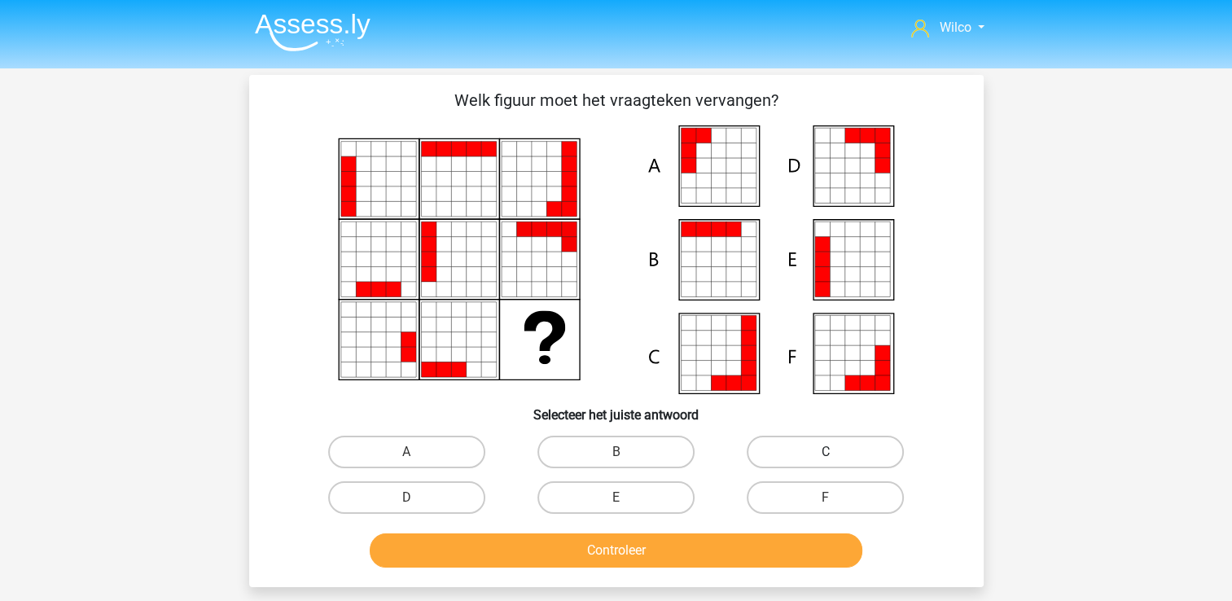
click at [785, 455] on label "C" at bounding box center [825, 452] width 157 height 33
click at [826, 455] on input "C" at bounding box center [831, 457] width 11 height 11
radio input "true"
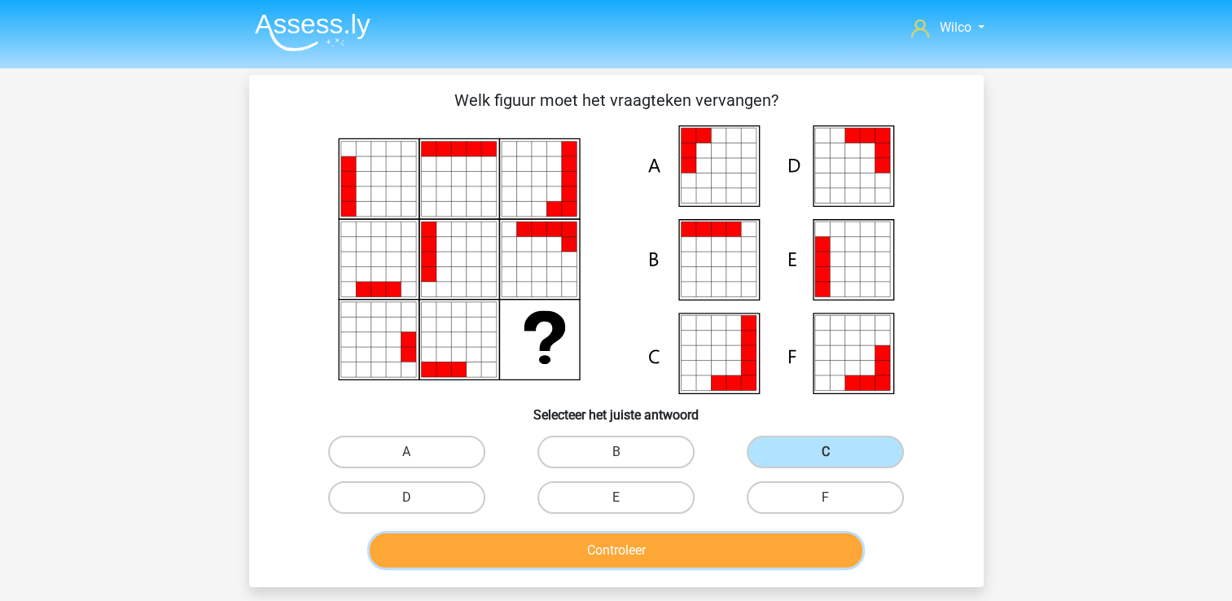
click at [728, 556] on button "Controleer" at bounding box center [616, 551] width 493 height 34
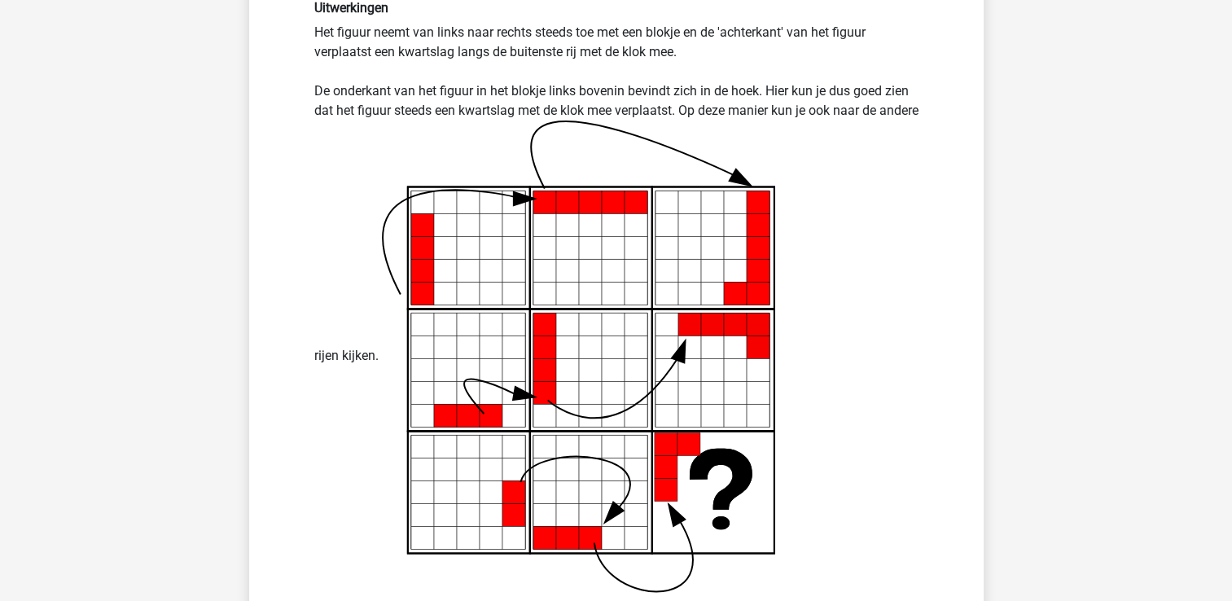
scroll to position [570, 0]
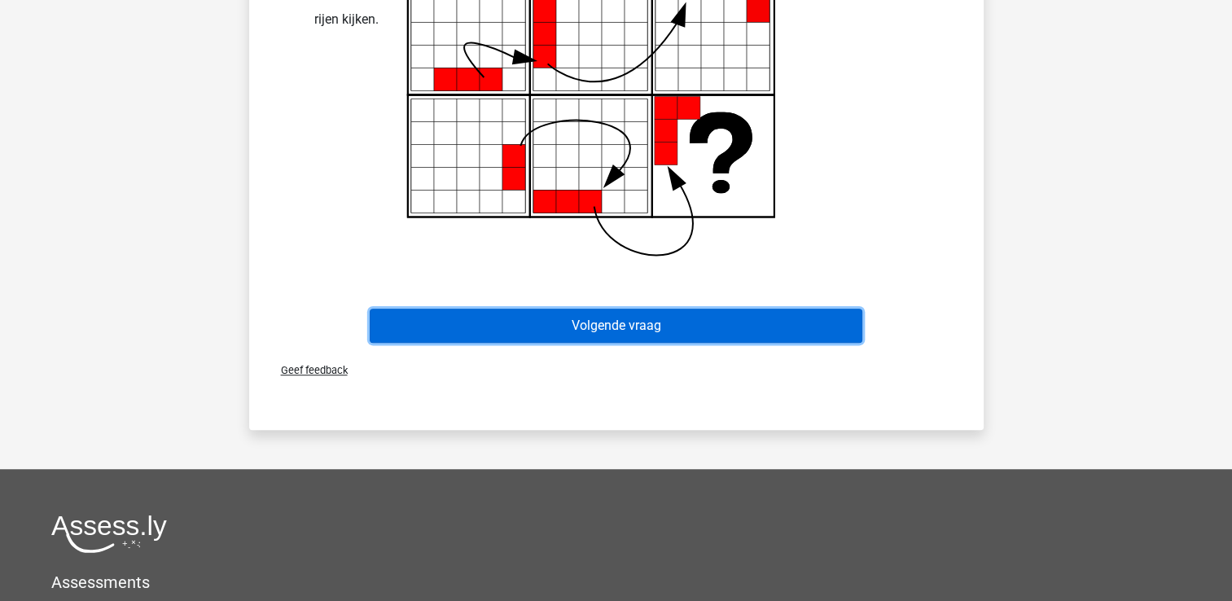
click at [626, 331] on button "Volgende vraag" at bounding box center [616, 326] width 493 height 34
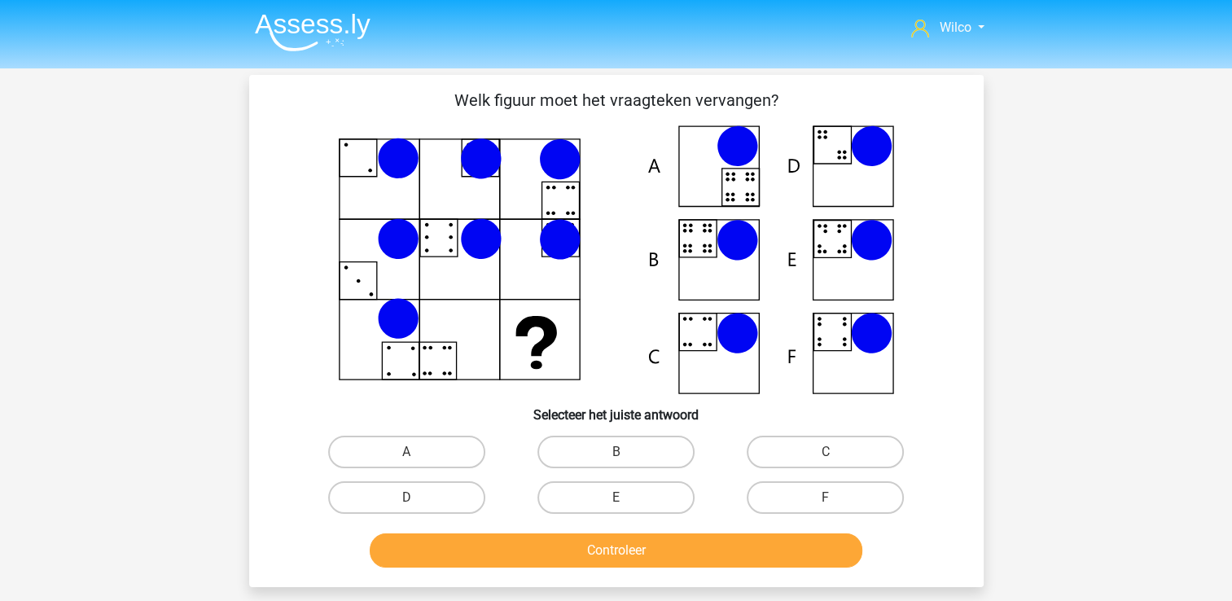
scroll to position [0, 0]
click at [449, 497] on label "D" at bounding box center [406, 497] width 157 height 33
click at [417, 498] on input "D" at bounding box center [411, 503] width 11 height 11
radio input "true"
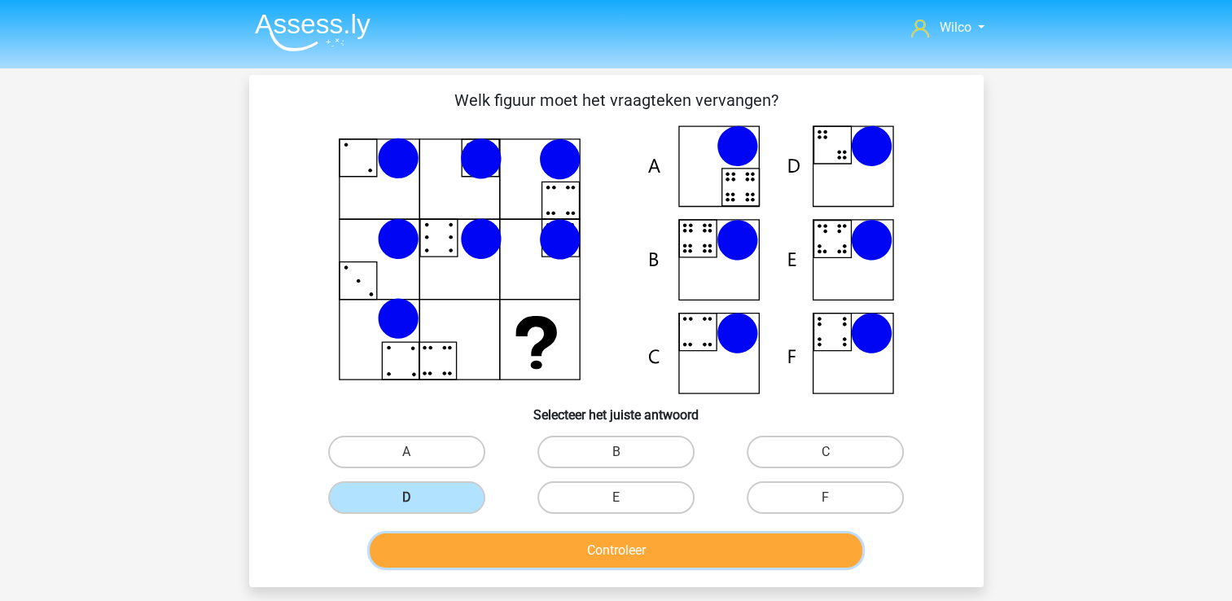
click at [485, 552] on button "Controleer" at bounding box center [616, 551] width 493 height 34
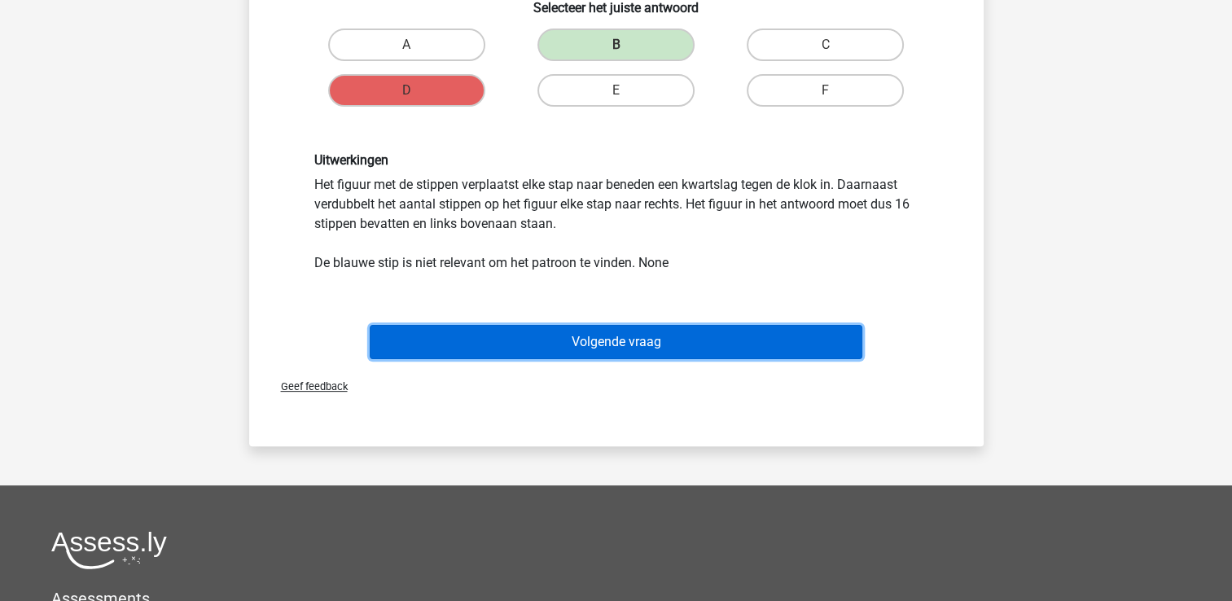
click at [625, 344] on button "Volgende vraag" at bounding box center [616, 342] width 493 height 34
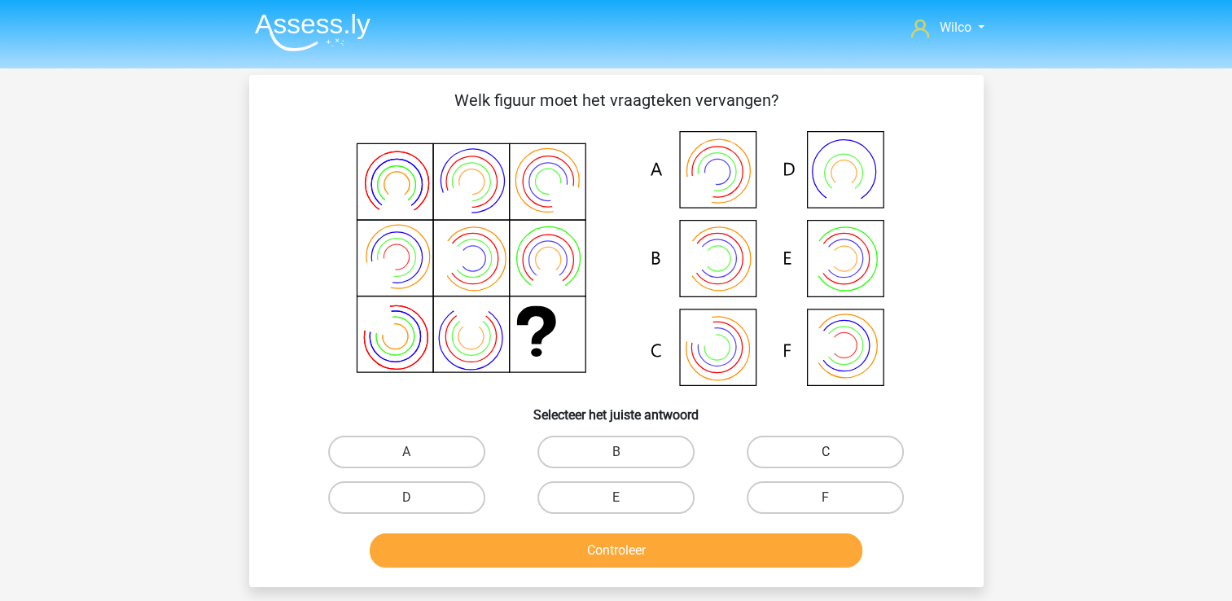
click at [784, 453] on label "C" at bounding box center [825, 452] width 157 height 33
click at [826, 453] on input "C" at bounding box center [831, 457] width 11 height 11
radio input "true"
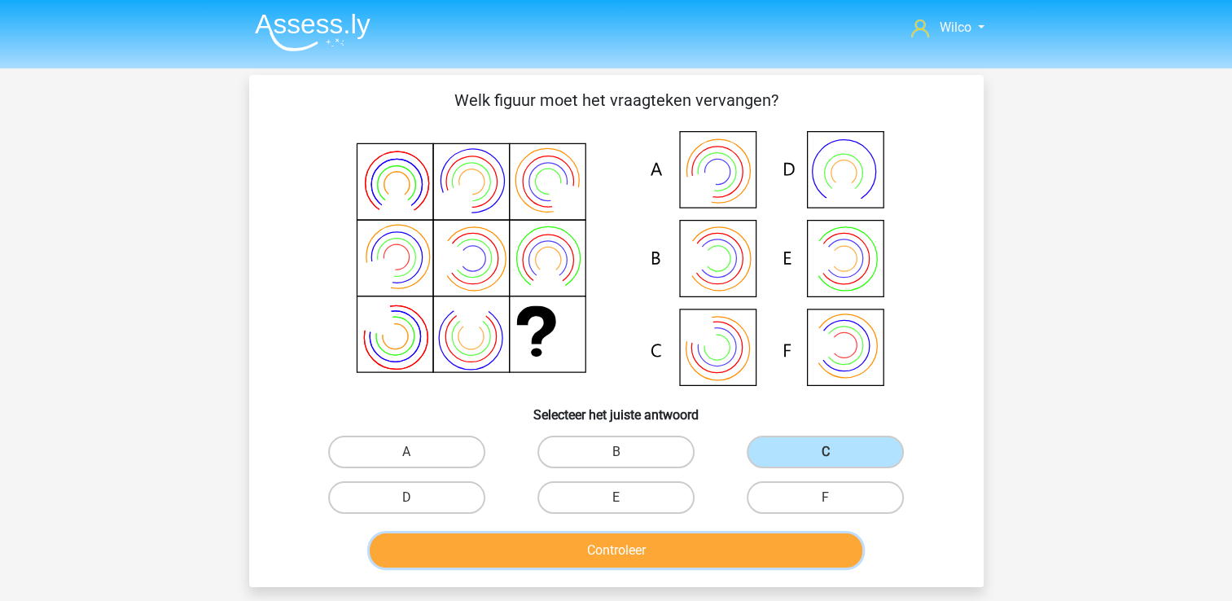
click at [727, 561] on button "Controleer" at bounding box center [616, 551] width 493 height 34
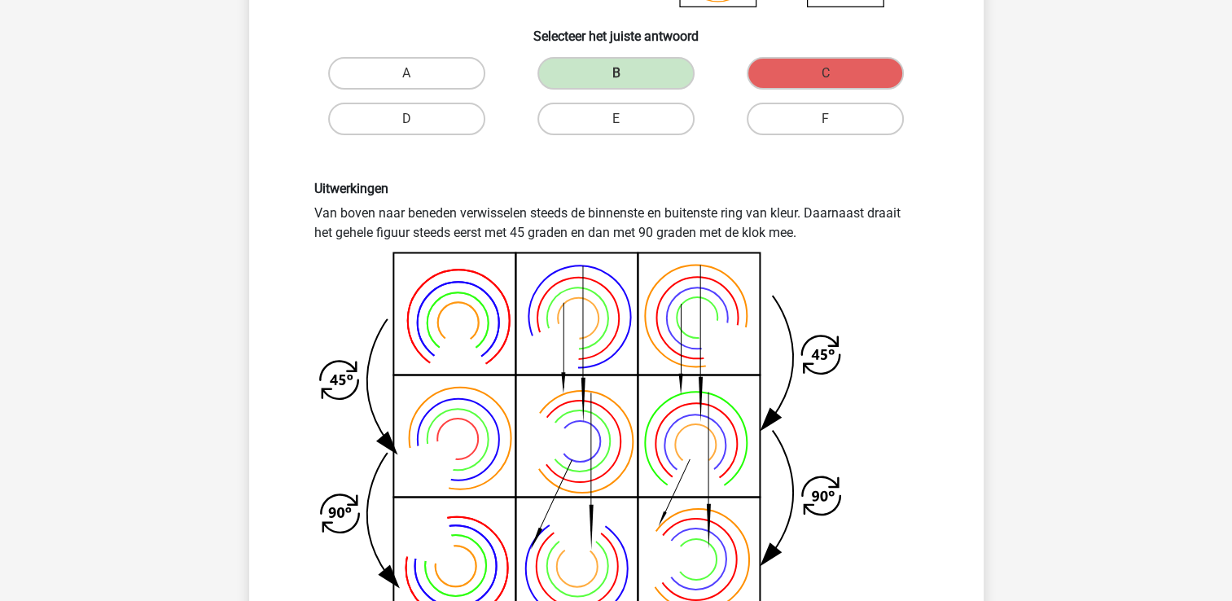
scroll to position [407, 0]
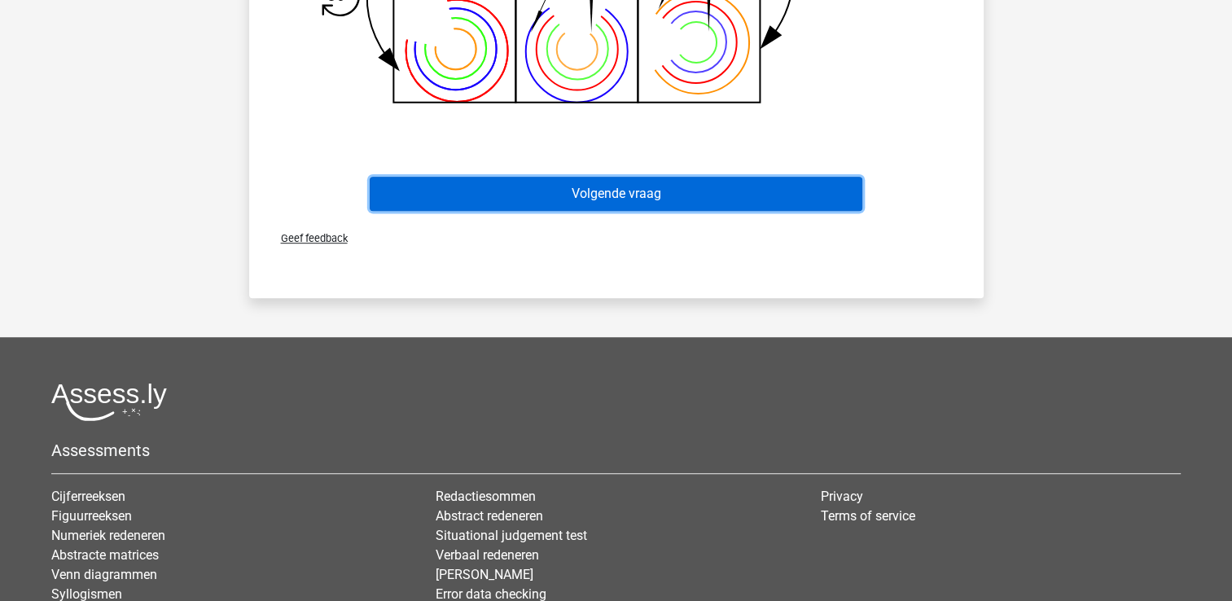
click at [562, 187] on button "Volgende vraag" at bounding box center [616, 194] width 493 height 34
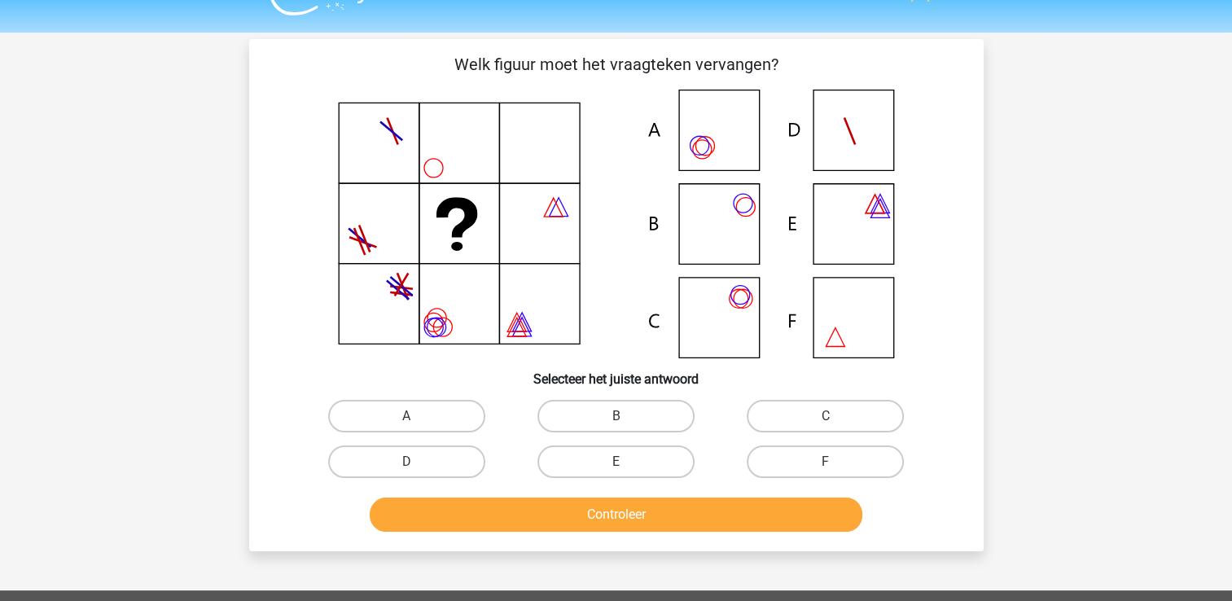
scroll to position [0, 0]
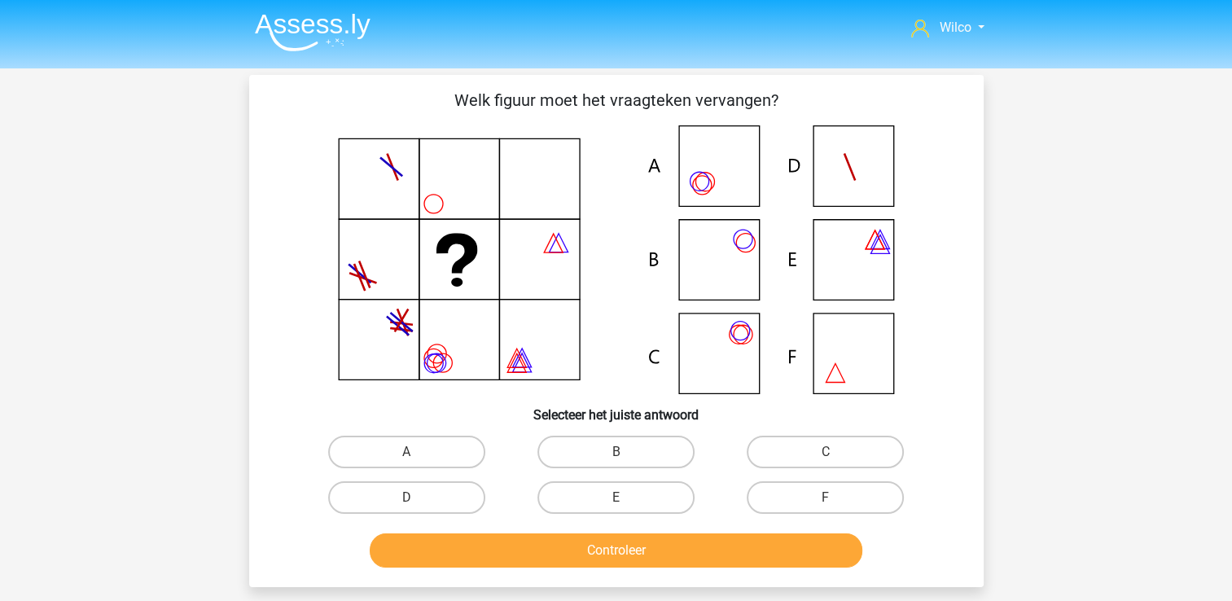
click at [575, 472] on div "B" at bounding box center [616, 452] width 209 height 46
click at [577, 468] on div "B" at bounding box center [616, 452] width 209 height 46
click at [580, 455] on label "B" at bounding box center [616, 452] width 157 height 33
click at [616, 455] on input "B" at bounding box center [621, 457] width 11 height 11
radio input "true"
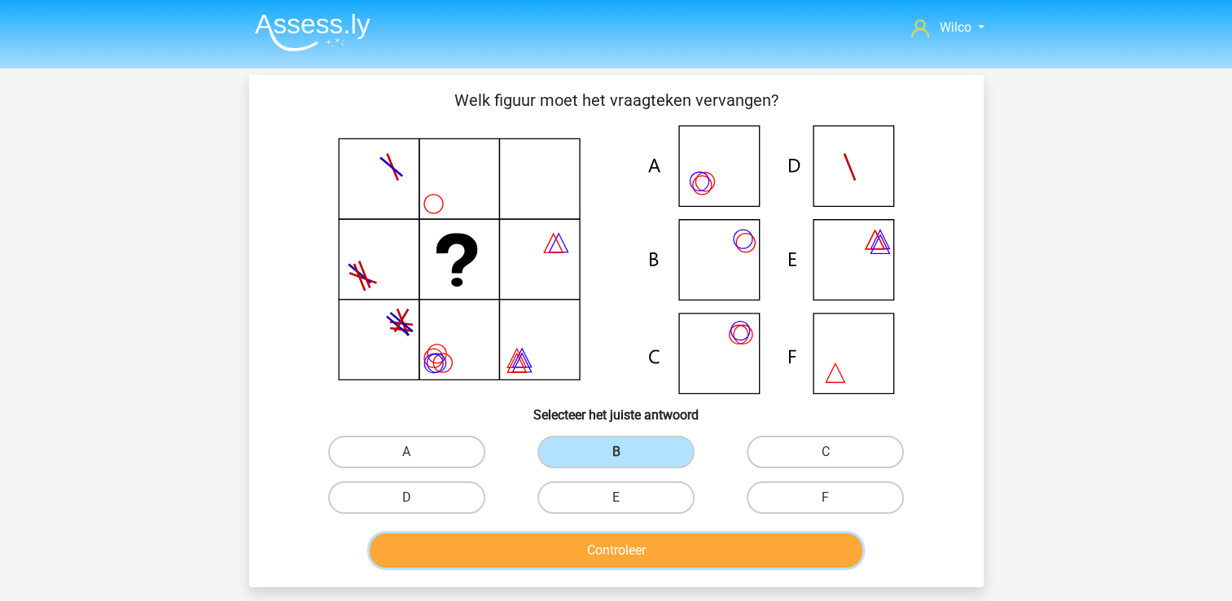
click at [591, 544] on button "Controleer" at bounding box center [616, 551] width 493 height 34
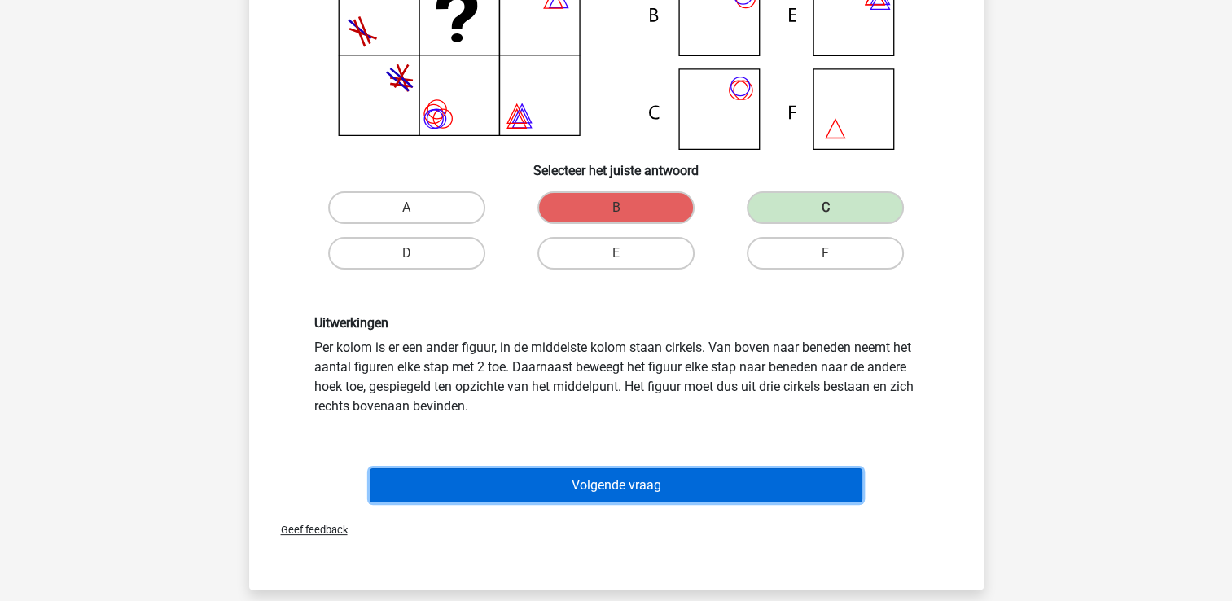
click at [613, 496] on button "Volgende vraag" at bounding box center [616, 485] width 493 height 34
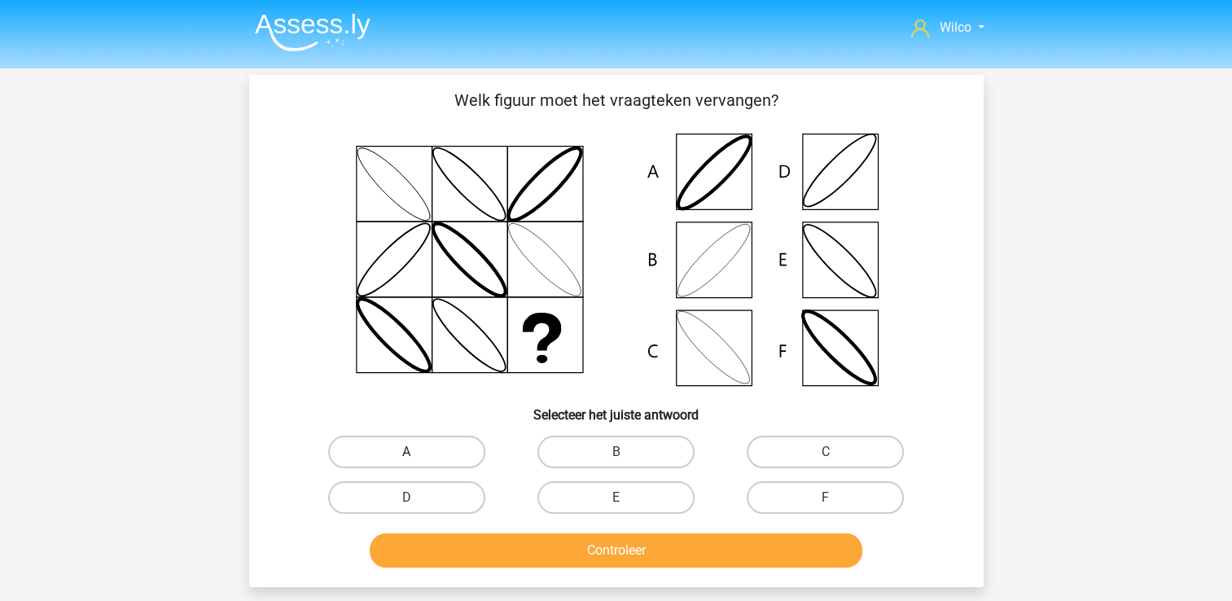
click at [446, 457] on label "A" at bounding box center [406, 452] width 157 height 33
click at [417, 457] on input "A" at bounding box center [411, 457] width 11 height 11
radio input "true"
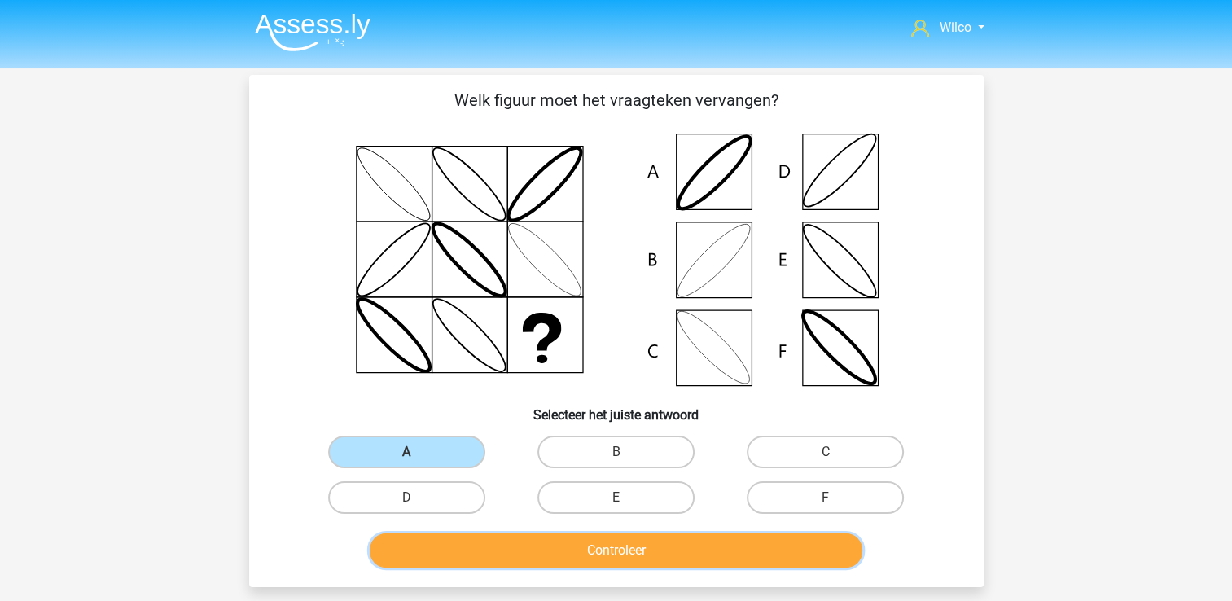
click at [503, 546] on button "Controleer" at bounding box center [616, 551] width 493 height 34
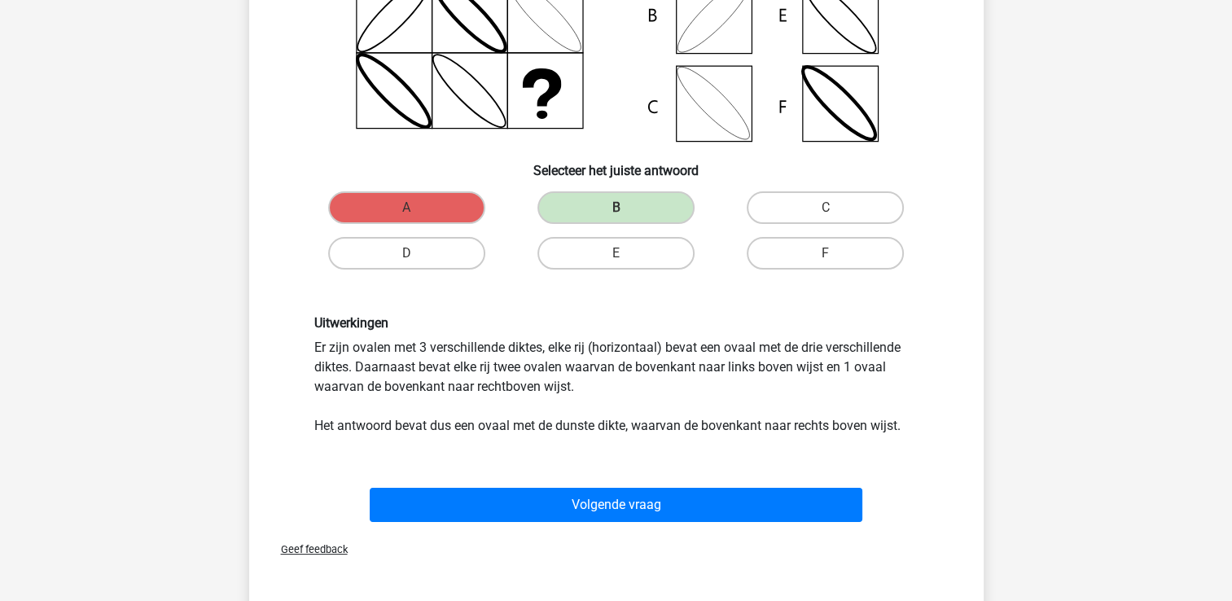
scroll to position [81, 0]
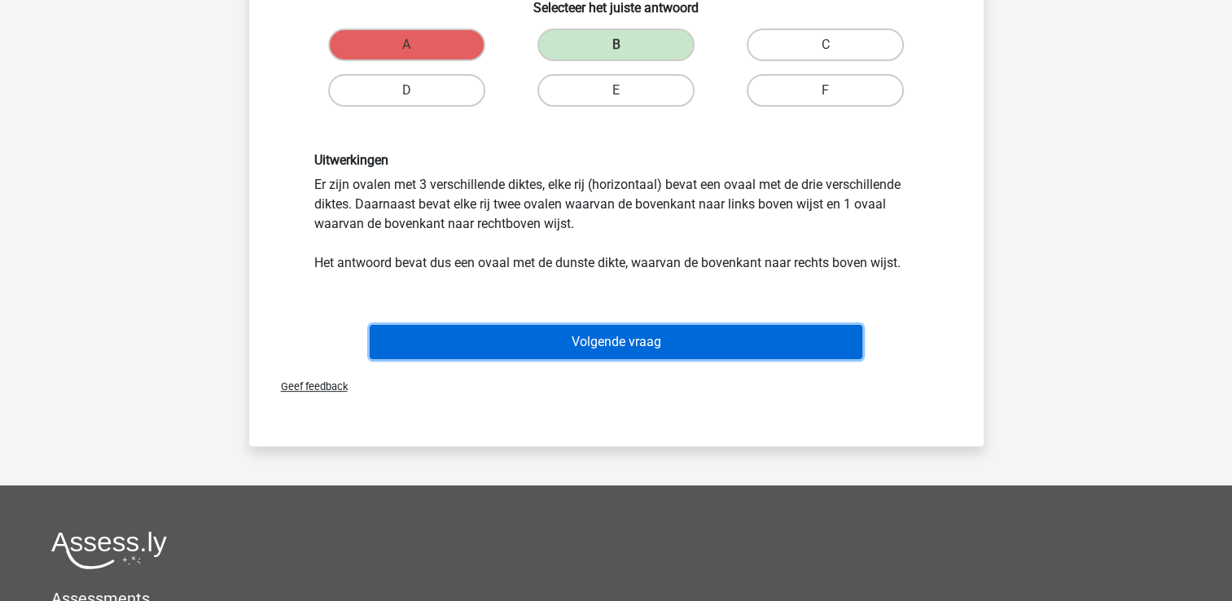
click at [589, 341] on button "Volgende vraag" at bounding box center [616, 342] width 493 height 34
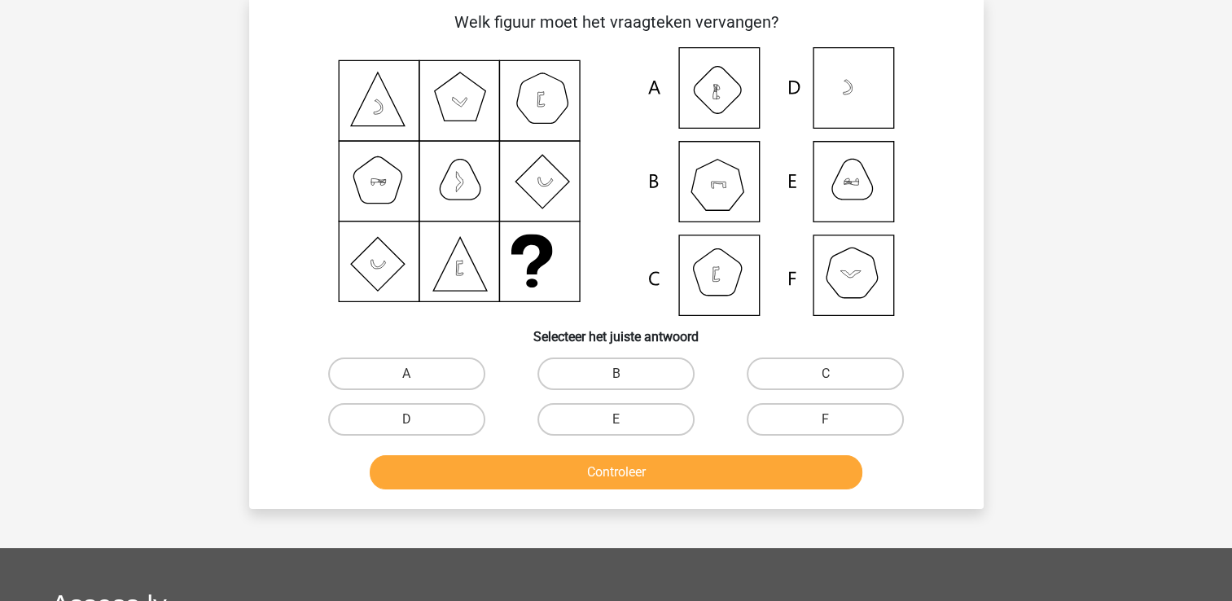
scroll to position [75, 0]
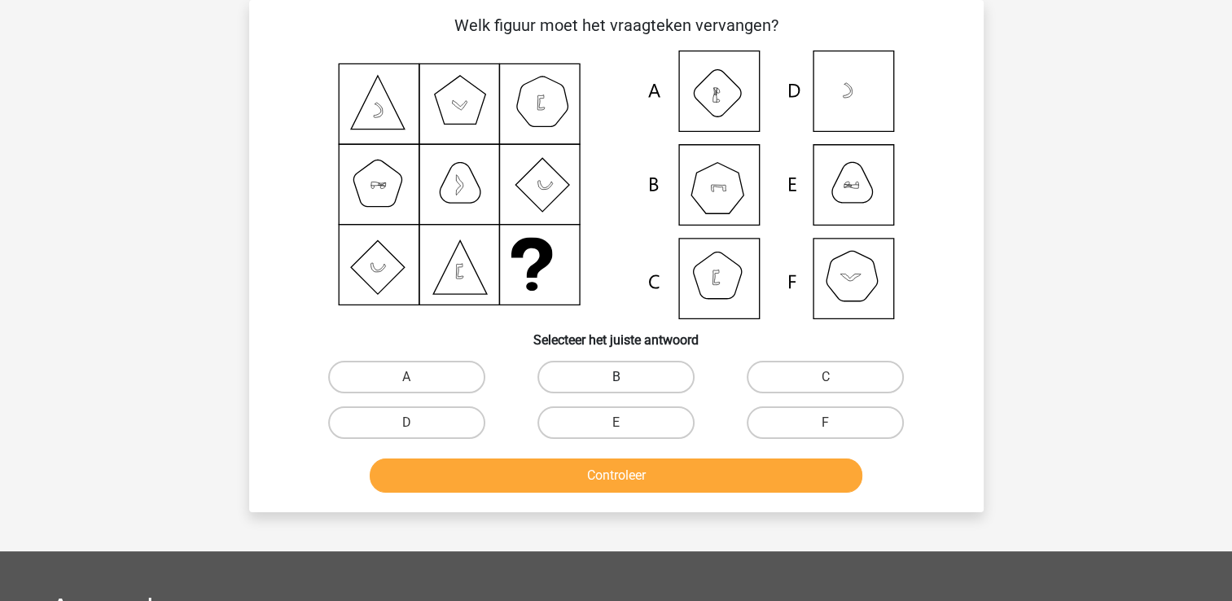
click at [569, 375] on label "B" at bounding box center [616, 377] width 157 height 33
click at [616, 377] on input "B" at bounding box center [621, 382] width 11 height 11
radio input "true"
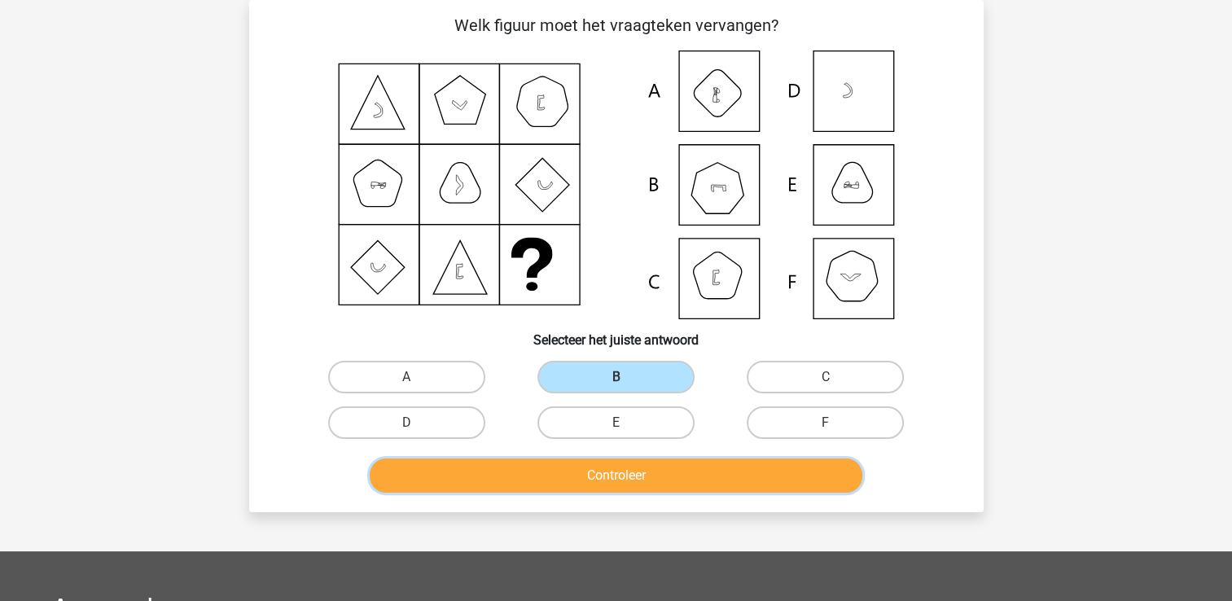
click at [596, 466] on button "Controleer" at bounding box center [616, 476] width 493 height 34
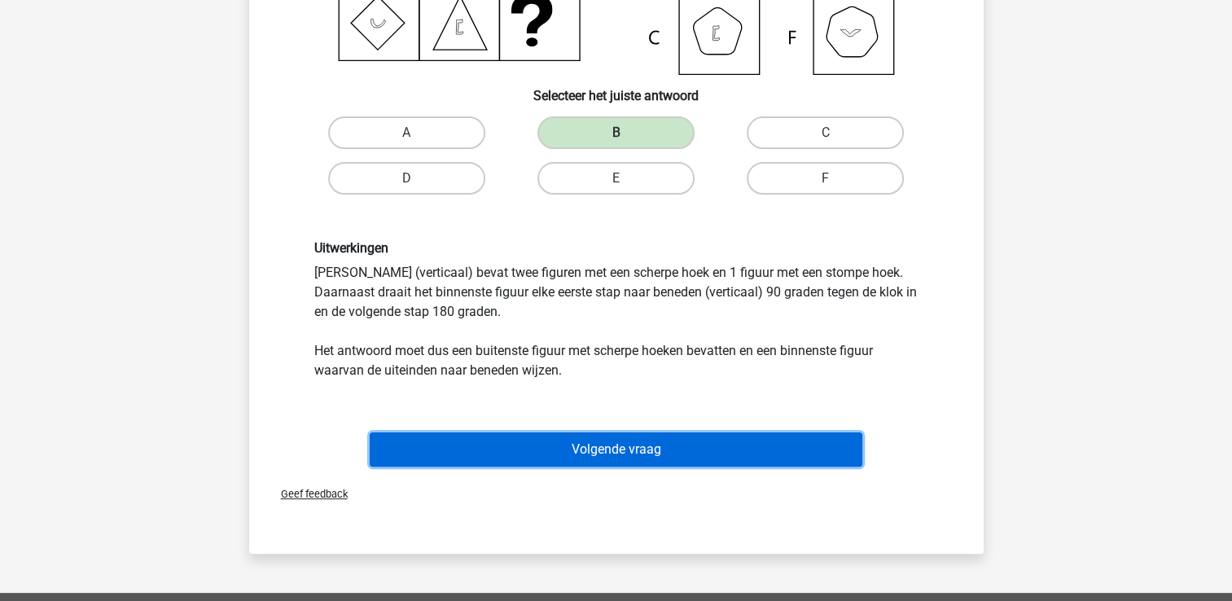
click at [574, 449] on button "Volgende vraag" at bounding box center [616, 450] width 493 height 34
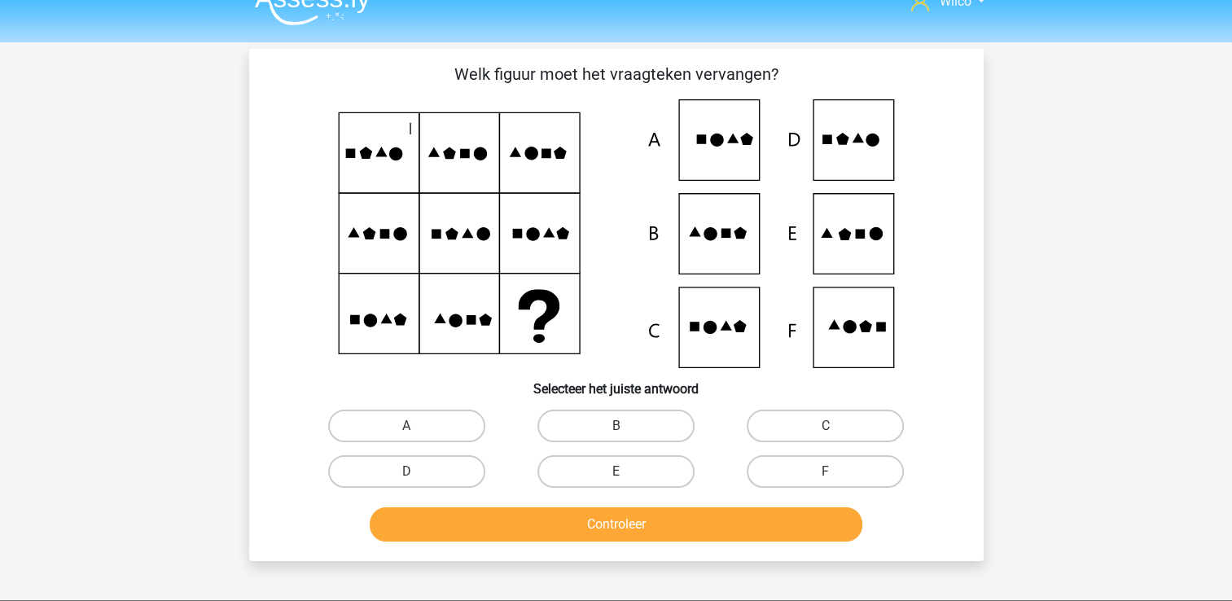
scroll to position [0, 0]
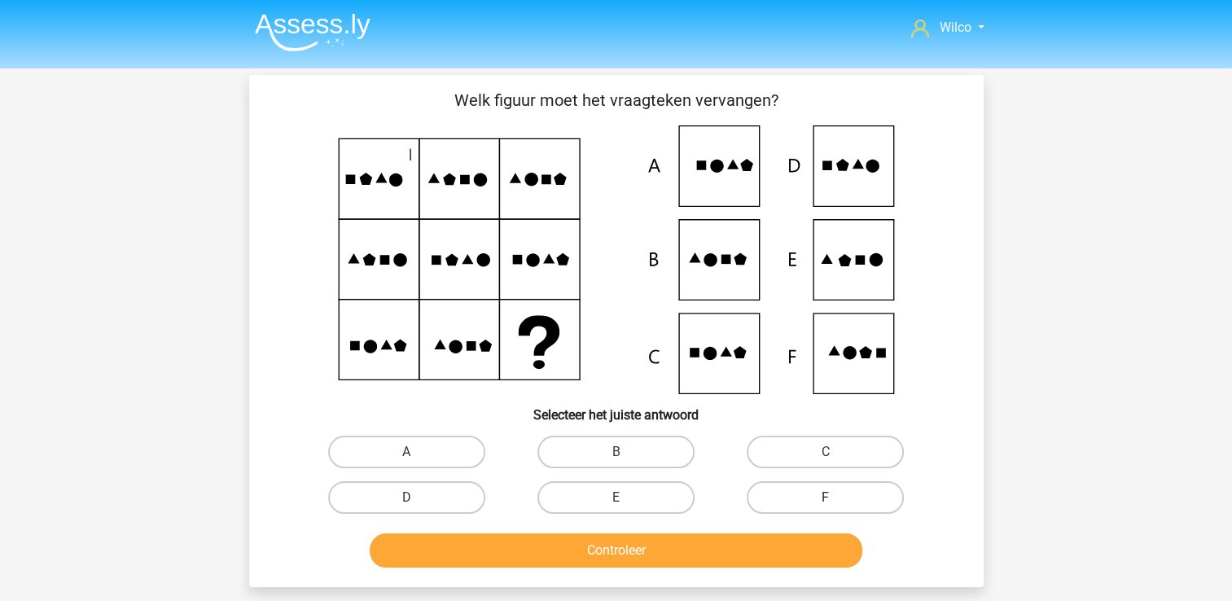
click at [819, 490] on label "F" at bounding box center [825, 497] width 157 height 33
click at [826, 498] on input "F" at bounding box center [831, 503] width 11 height 11
radio input "true"
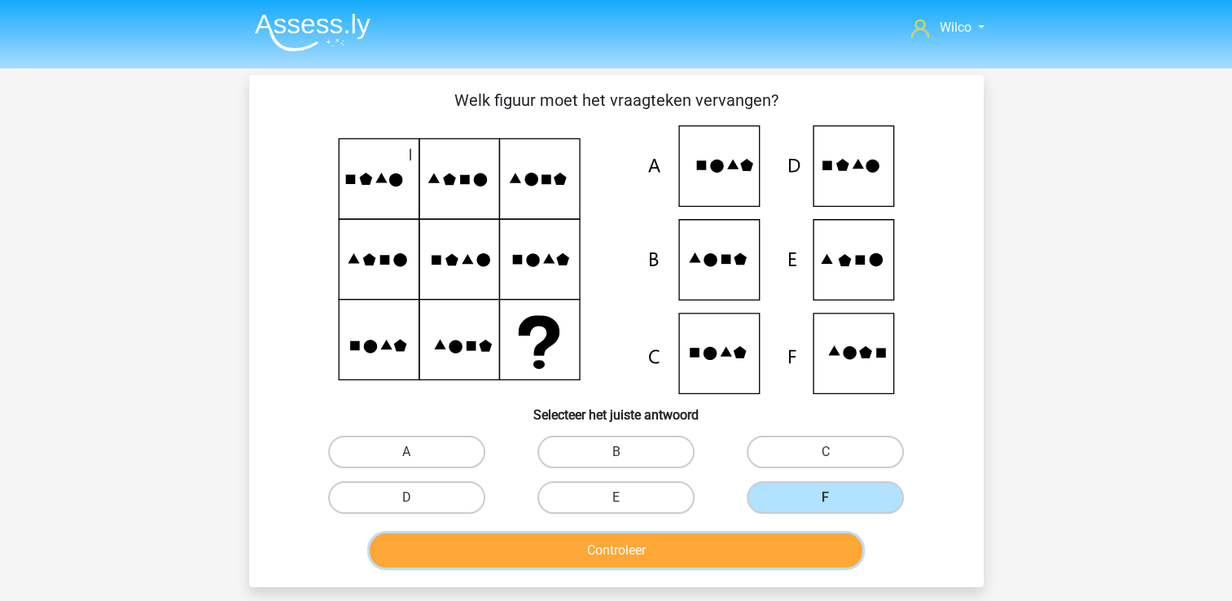
click at [775, 559] on button "Controleer" at bounding box center [616, 551] width 493 height 34
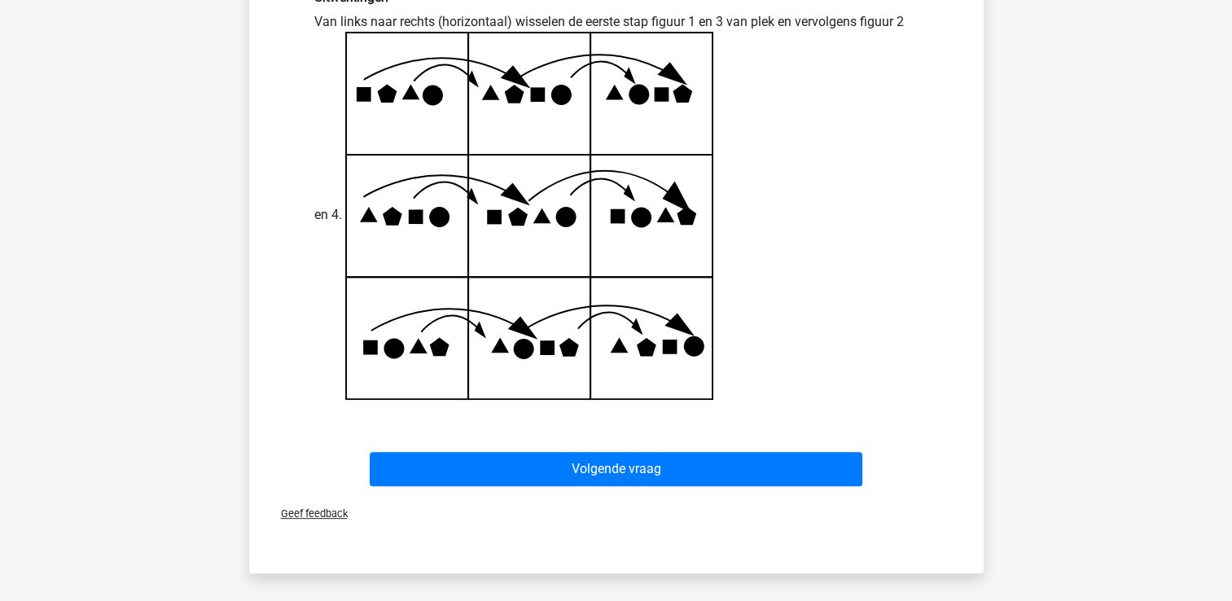
scroll to position [489, 0]
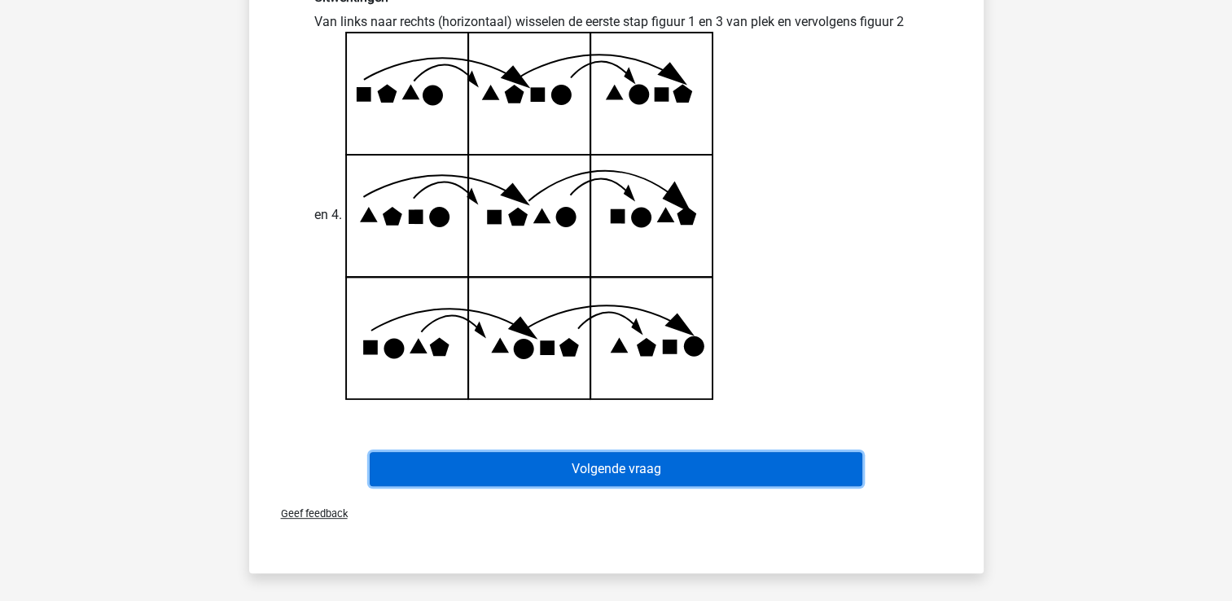
click at [715, 479] on button "Volgende vraag" at bounding box center [616, 469] width 493 height 34
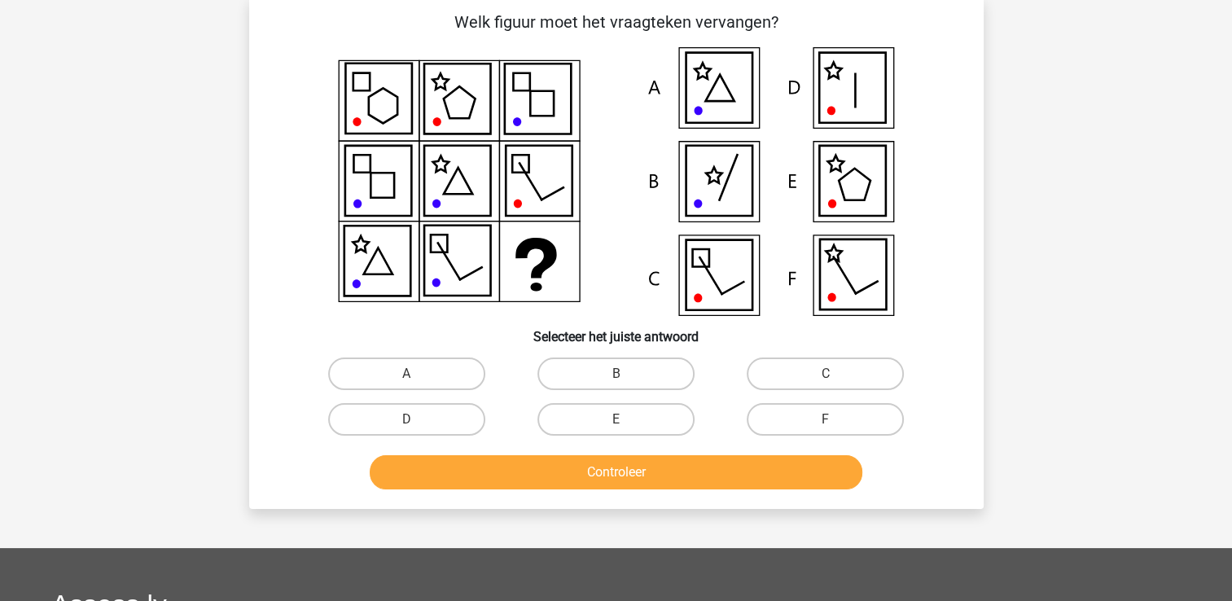
scroll to position [0, 0]
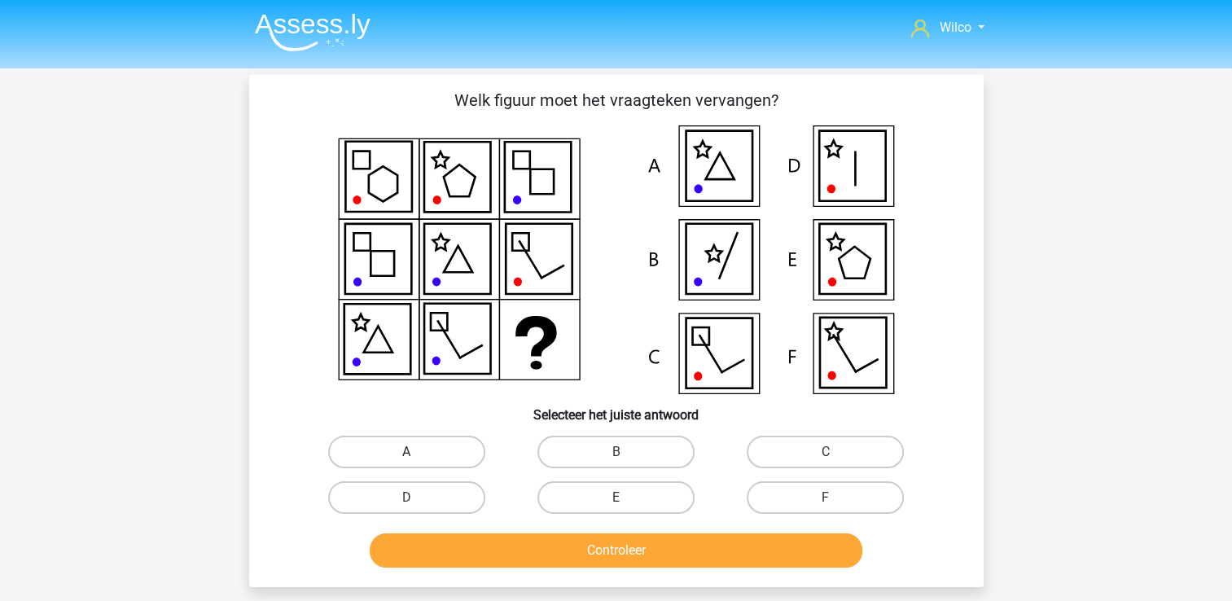
click at [371, 441] on label "A" at bounding box center [406, 452] width 157 height 33
click at [406, 452] on input "A" at bounding box center [411, 457] width 11 height 11
radio input "true"
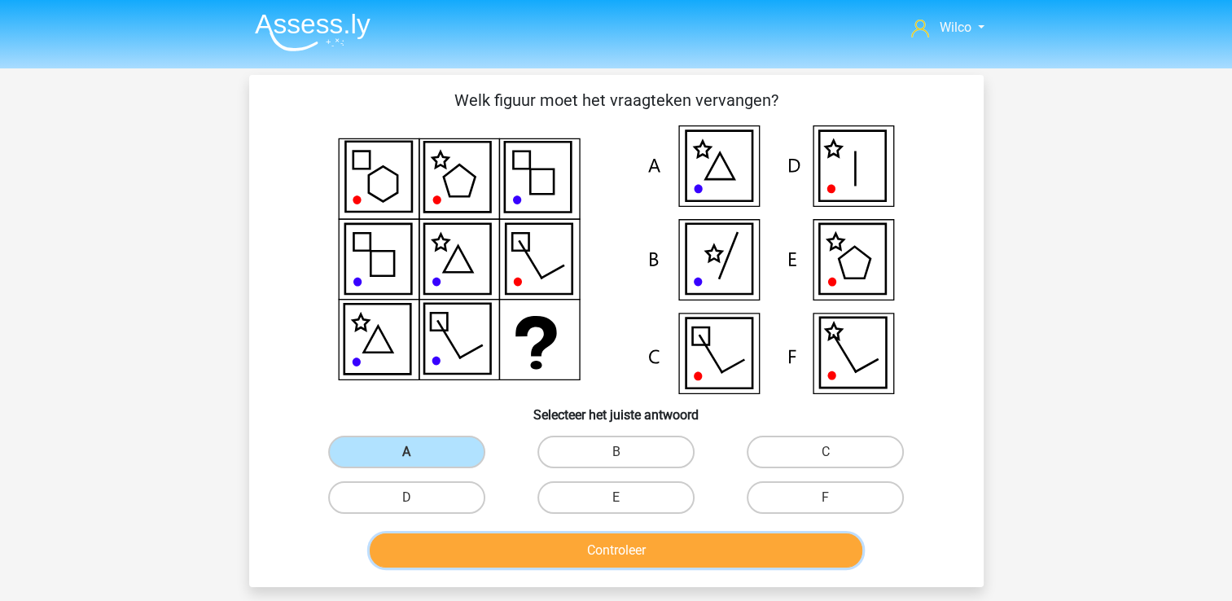
click at [470, 542] on button "Controleer" at bounding box center [616, 551] width 493 height 34
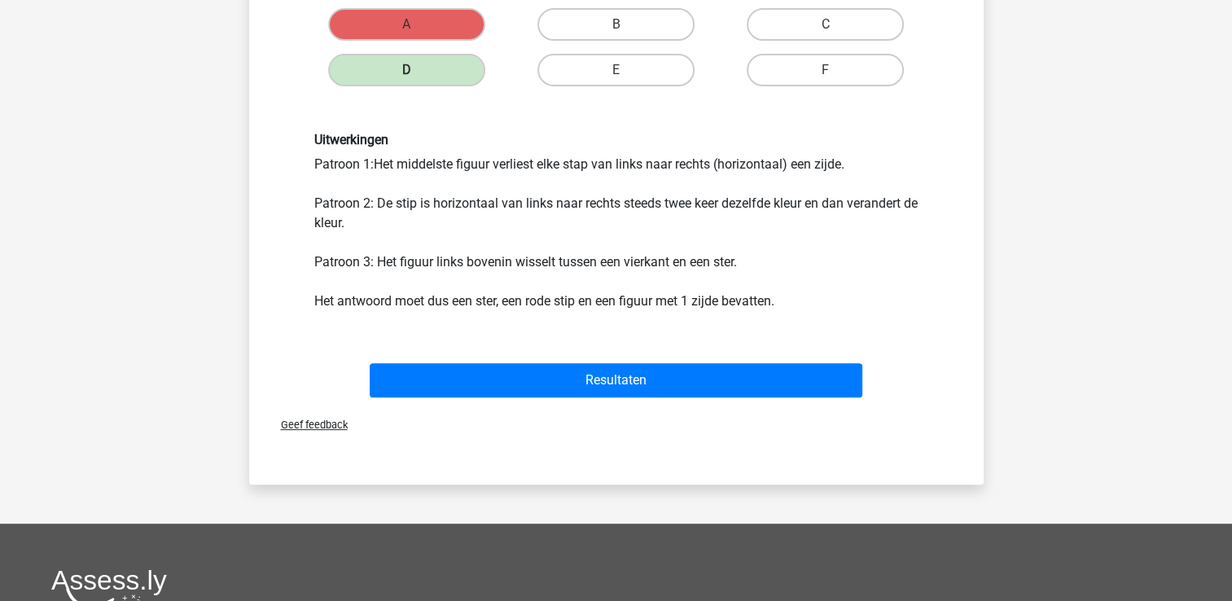
scroll to position [489, 0]
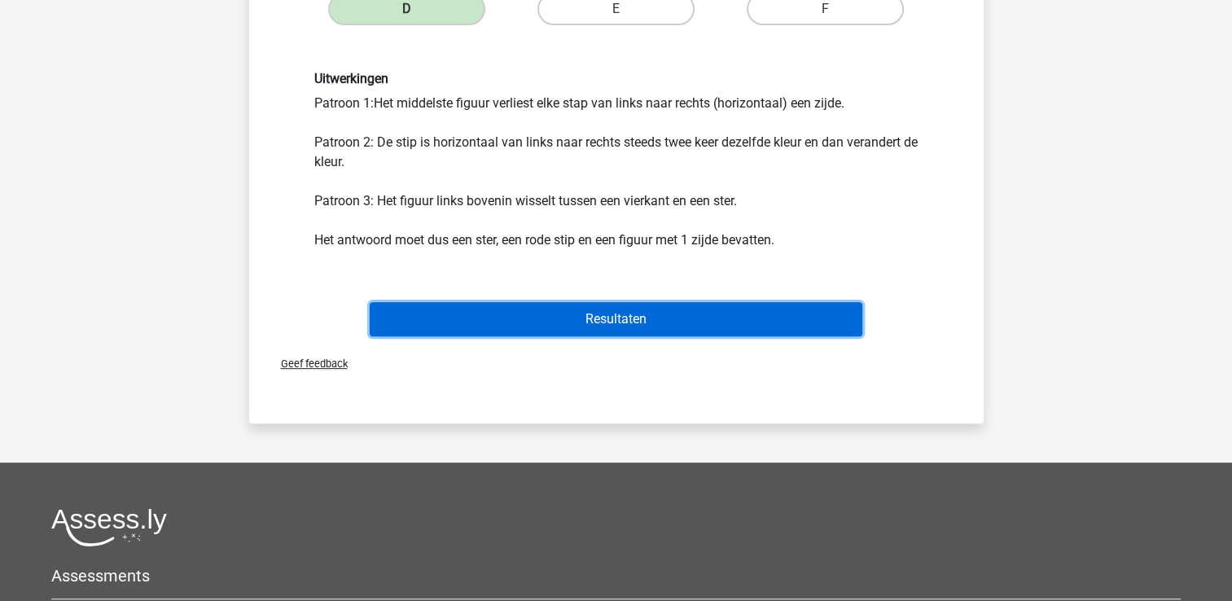
click at [562, 311] on button "Resultaten" at bounding box center [616, 319] width 493 height 34
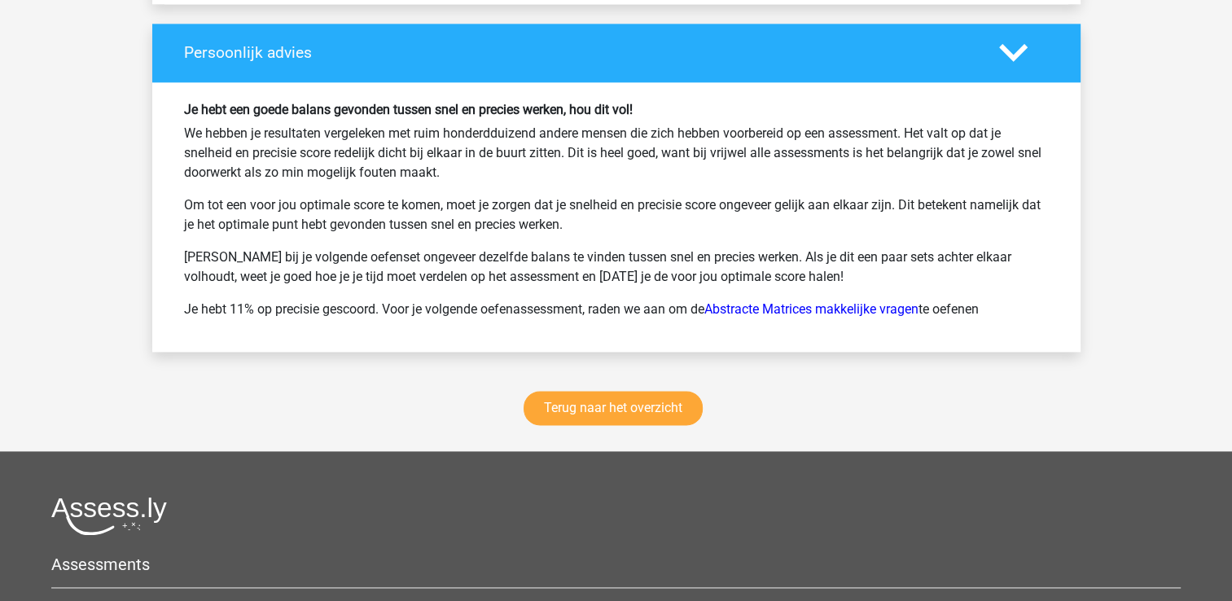
scroll to position [2118, 0]
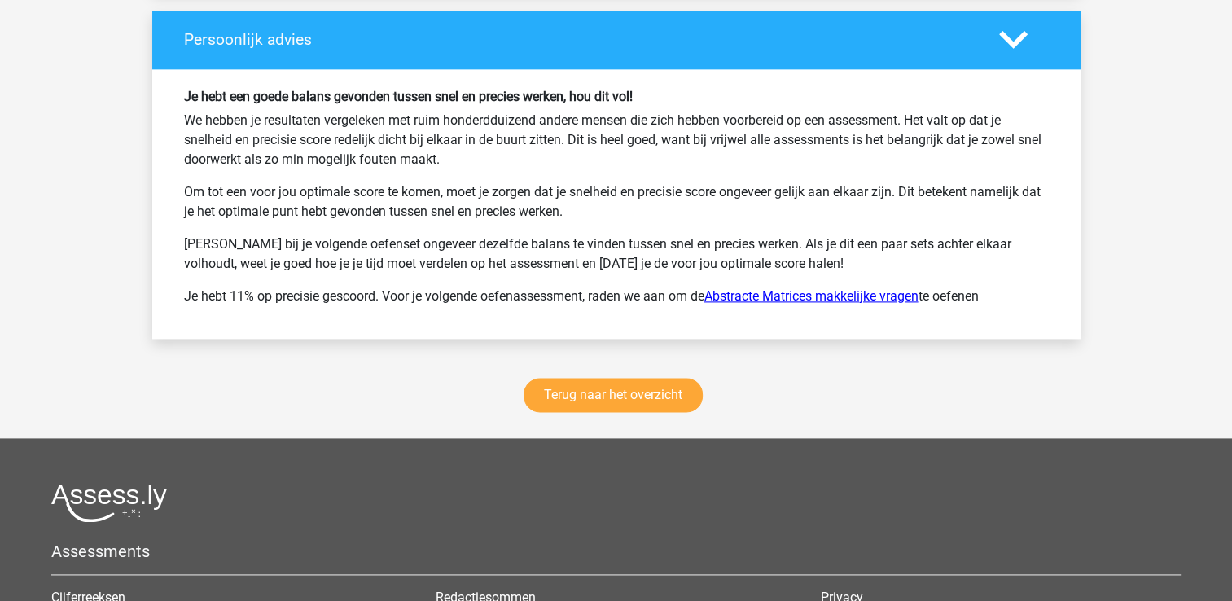
click at [722, 293] on link "Abstracte Matrices makkelijke vragen" at bounding box center [812, 295] width 214 height 15
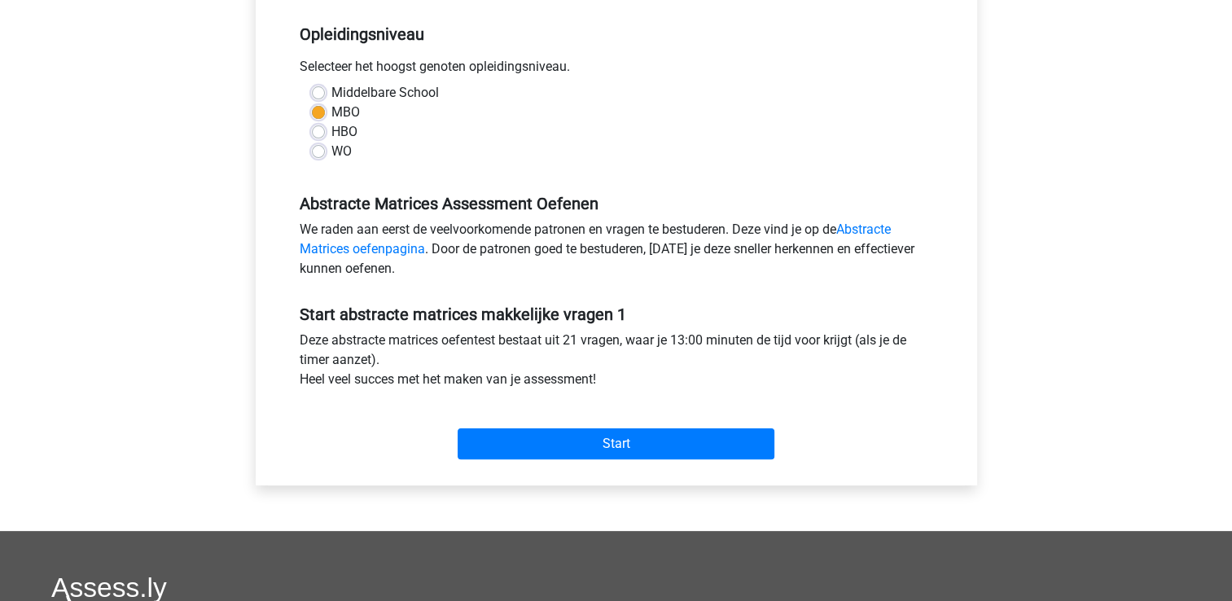
scroll to position [489, 0]
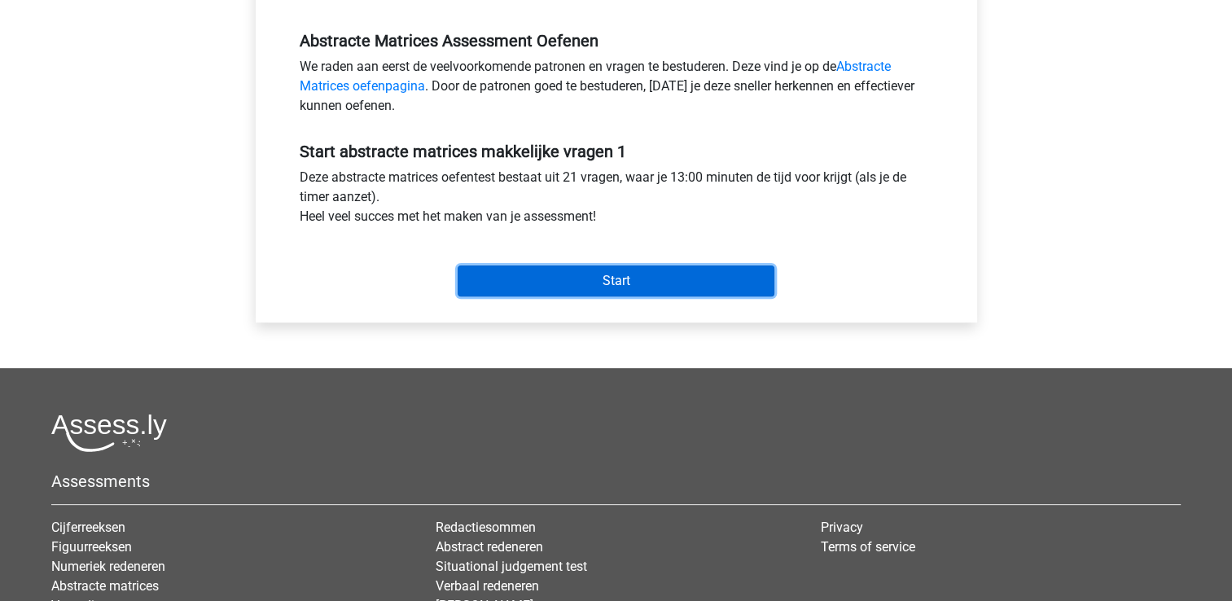
click at [596, 286] on input "Start" at bounding box center [616, 281] width 317 height 31
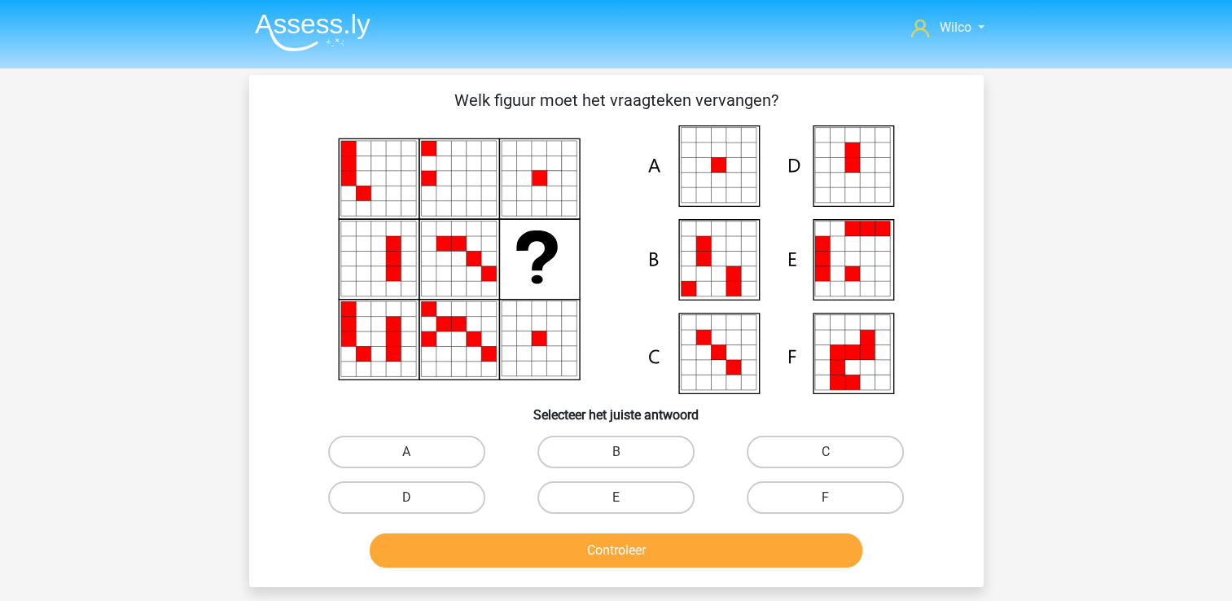
click at [419, 432] on div "A" at bounding box center [406, 452] width 209 height 46
drag, startPoint x: 422, startPoint y: 448, endPoint x: 443, endPoint y: 477, distance: 36.2
click at [423, 448] on label "A" at bounding box center [406, 452] width 157 height 33
click at [417, 452] on input "A" at bounding box center [411, 457] width 11 height 11
radio input "true"
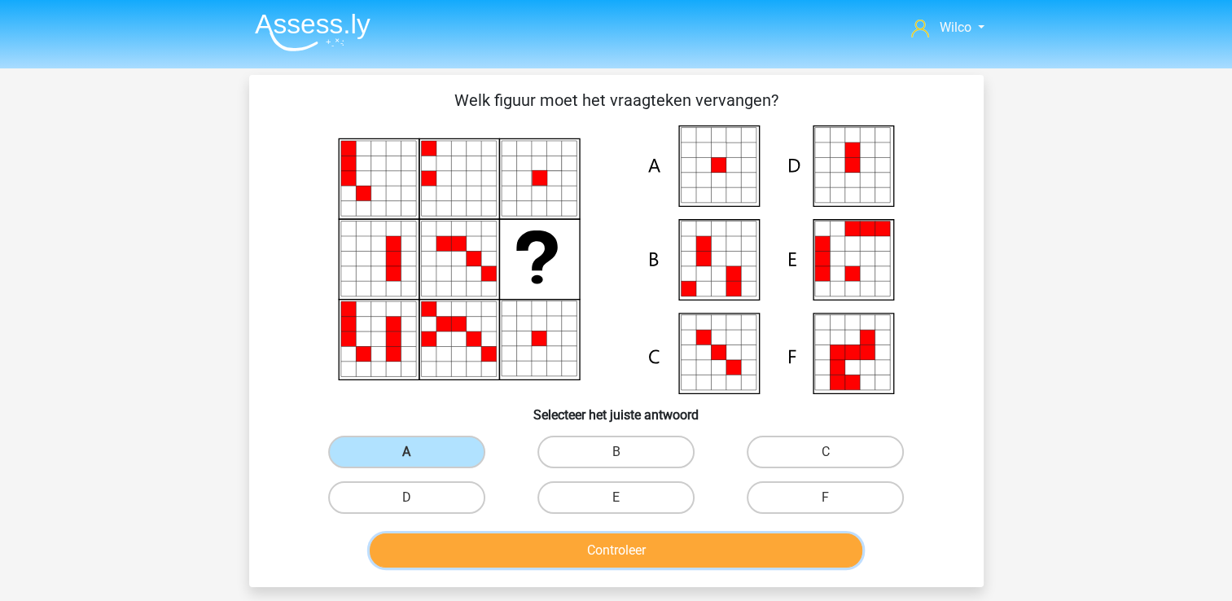
click at [515, 561] on button "Controleer" at bounding box center [616, 551] width 493 height 34
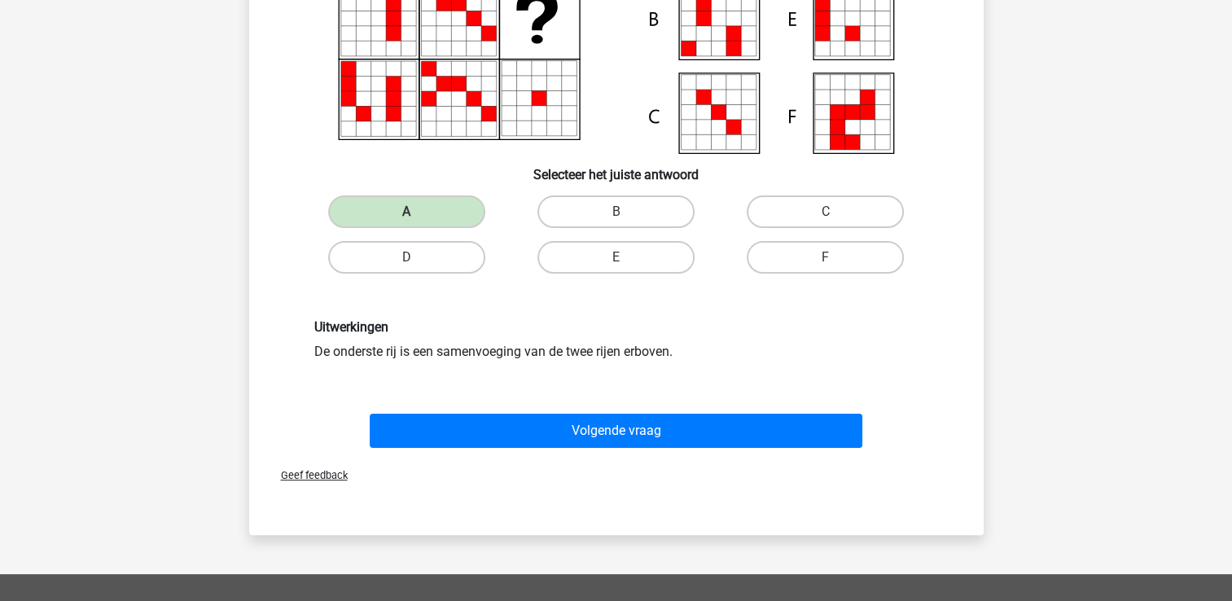
scroll to position [244, 0]
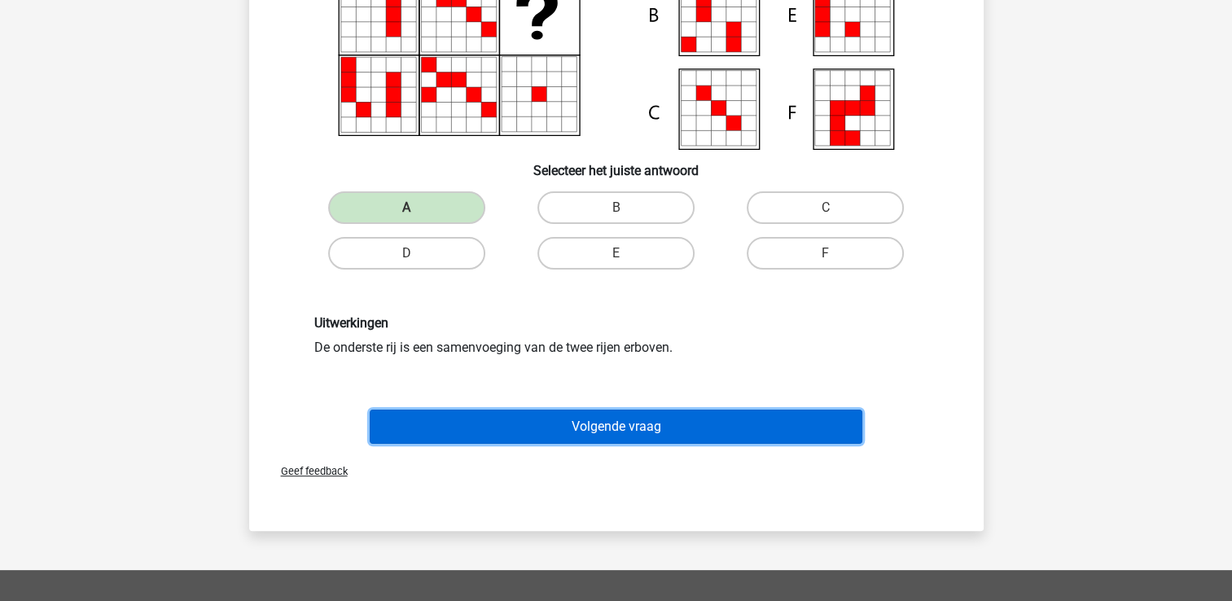
click at [554, 414] on button "Volgende vraag" at bounding box center [616, 427] width 493 height 34
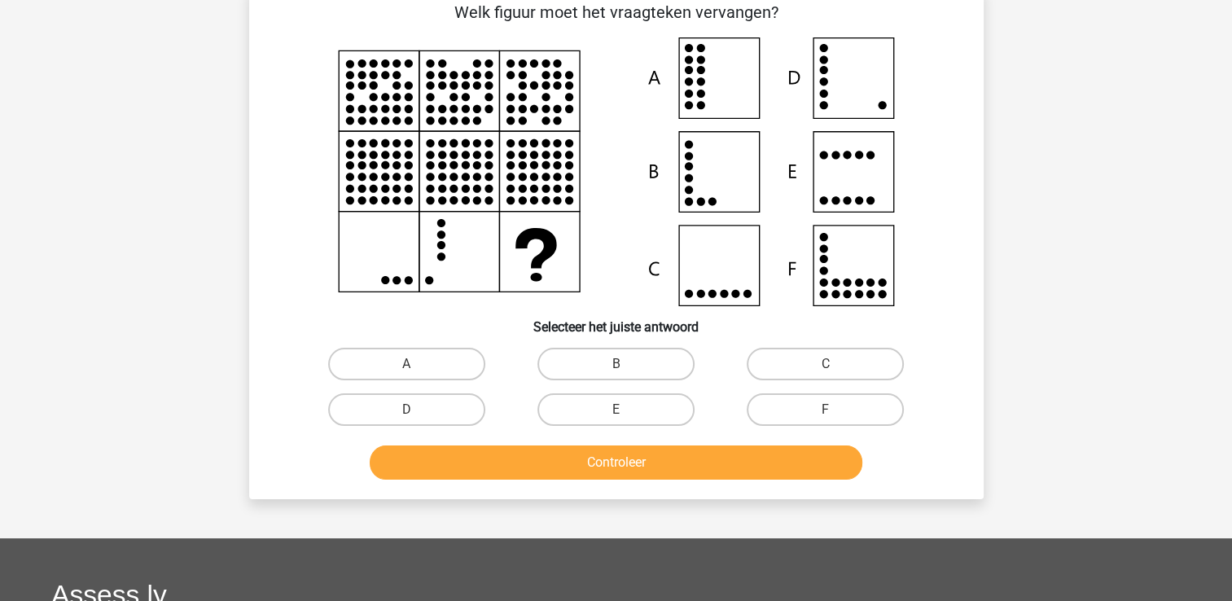
scroll to position [75, 0]
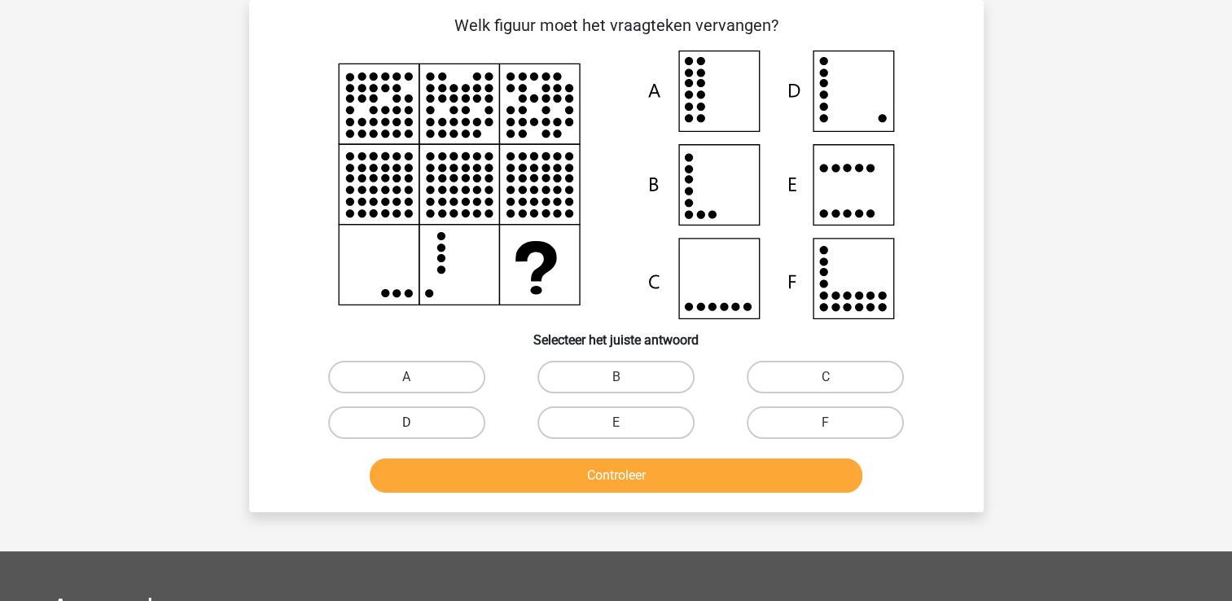
click at [424, 419] on label "D" at bounding box center [406, 422] width 157 height 33
click at [417, 423] on input "D" at bounding box center [411, 428] width 11 height 11
radio input "true"
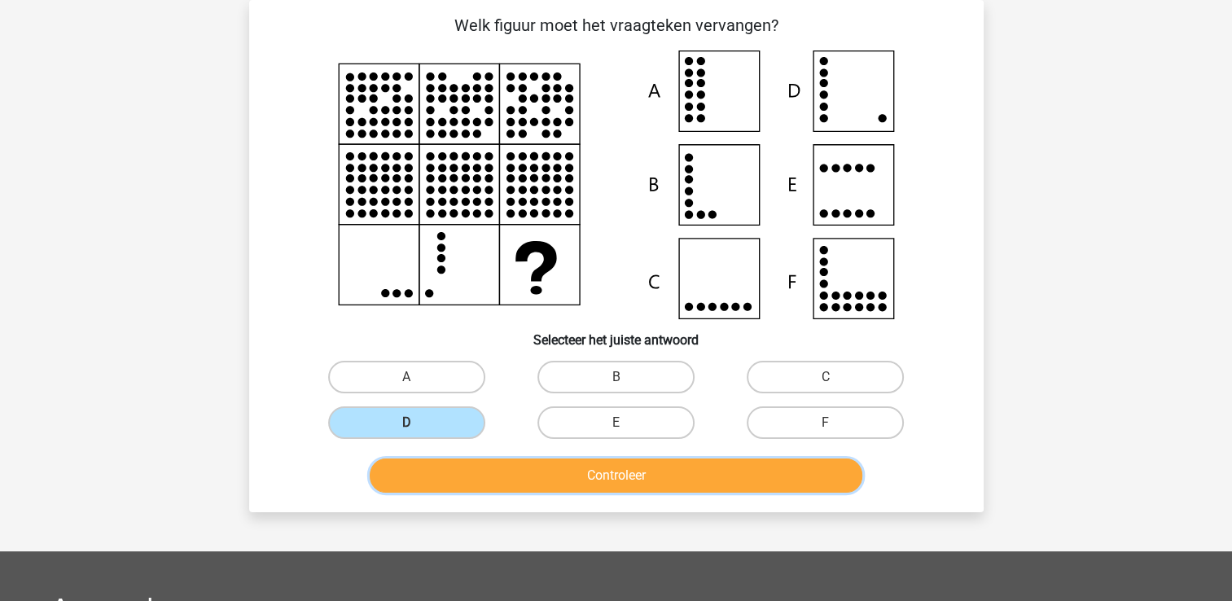
click at [495, 487] on button "Controleer" at bounding box center [616, 476] width 493 height 34
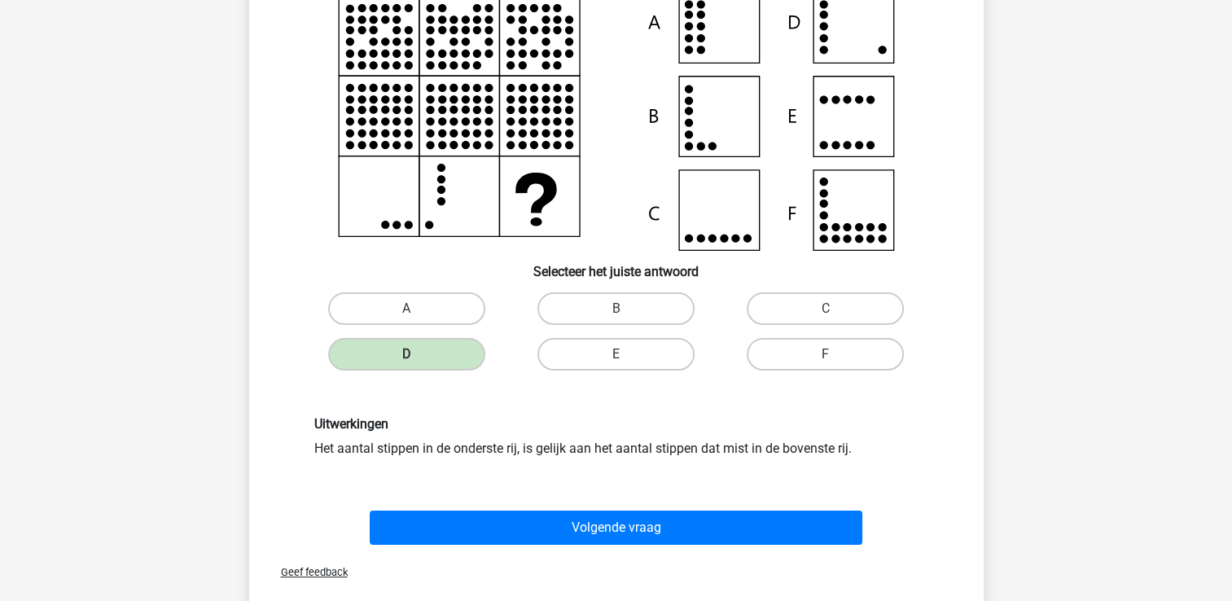
scroll to position [238, 0]
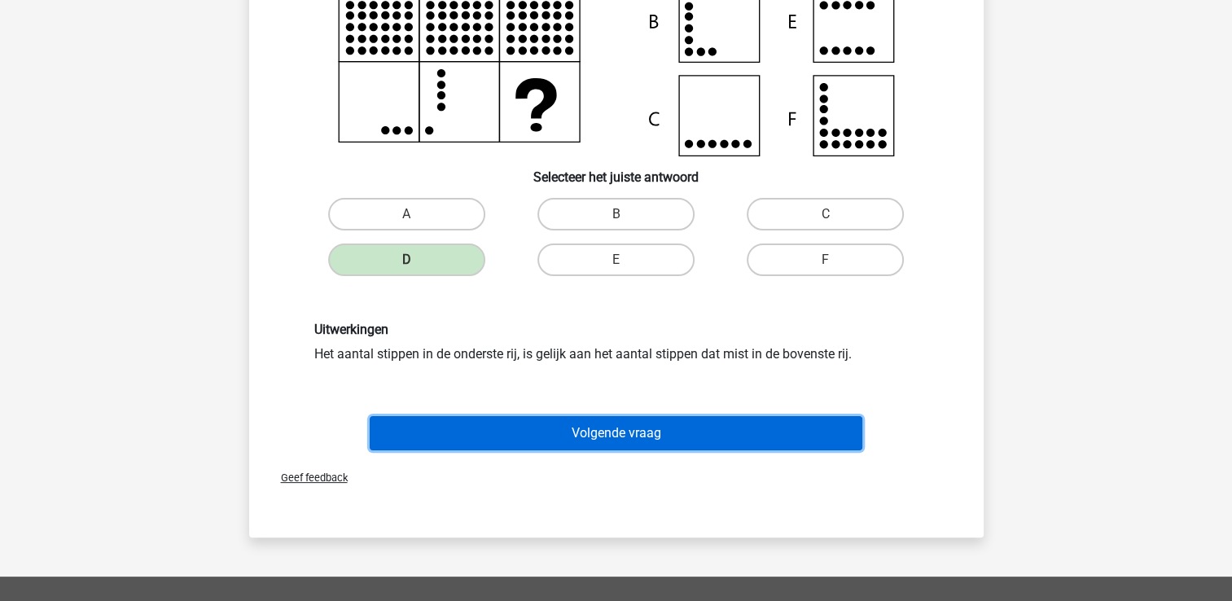
click at [472, 422] on button "Volgende vraag" at bounding box center [616, 433] width 493 height 34
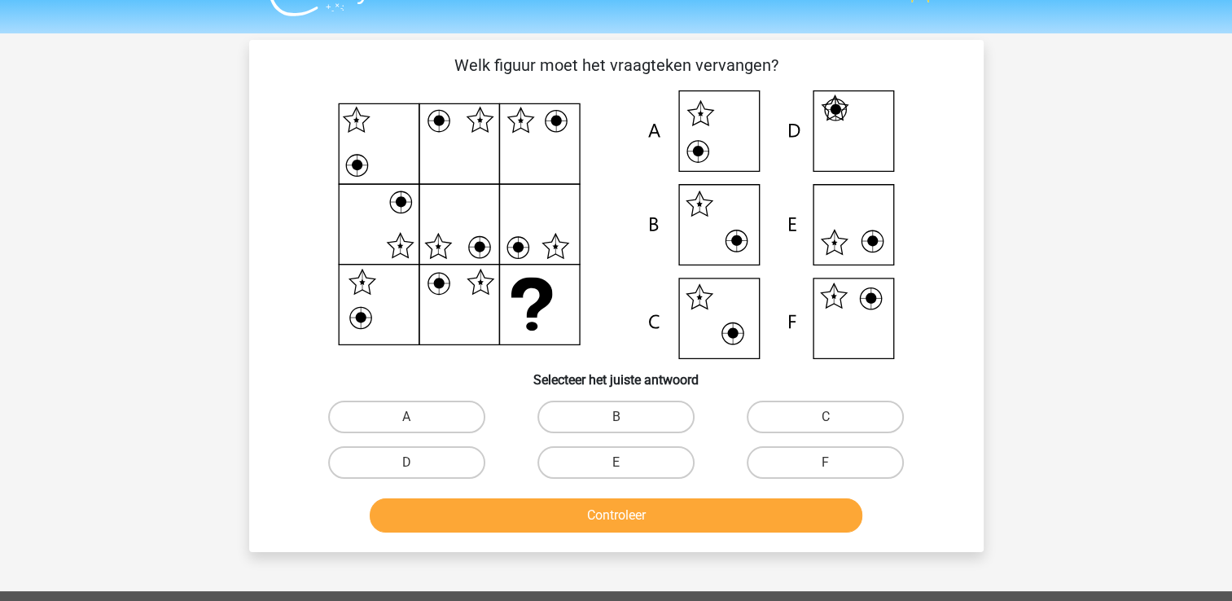
scroll to position [0, 0]
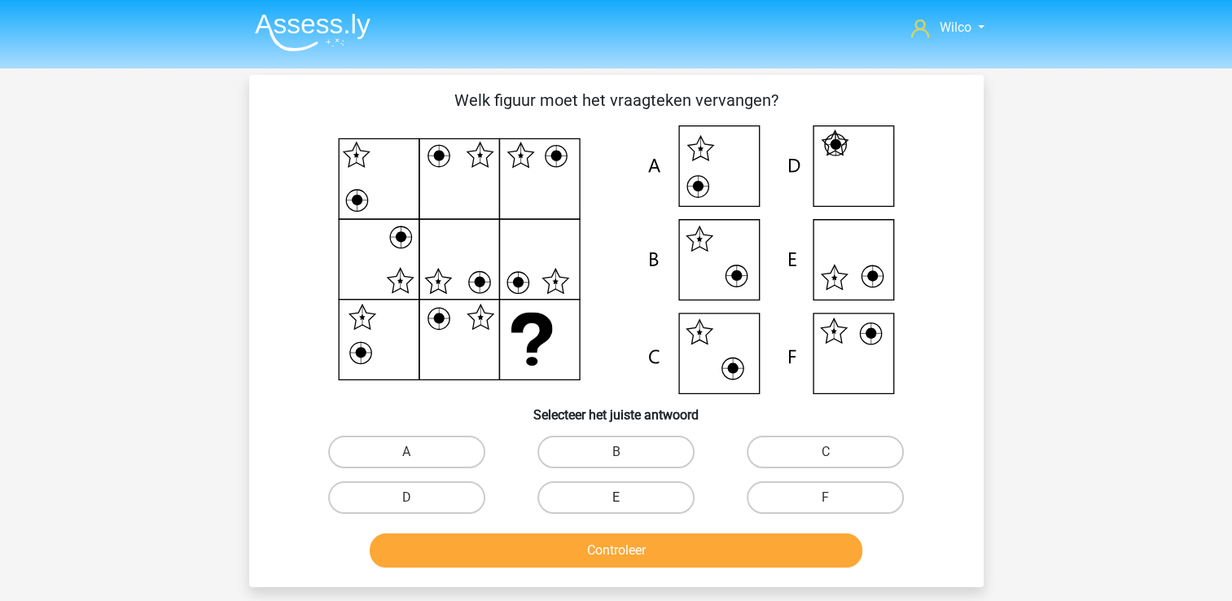
click at [614, 487] on label "E" at bounding box center [616, 497] width 157 height 33
click at [616, 498] on input "E" at bounding box center [621, 503] width 11 height 11
radio input "true"
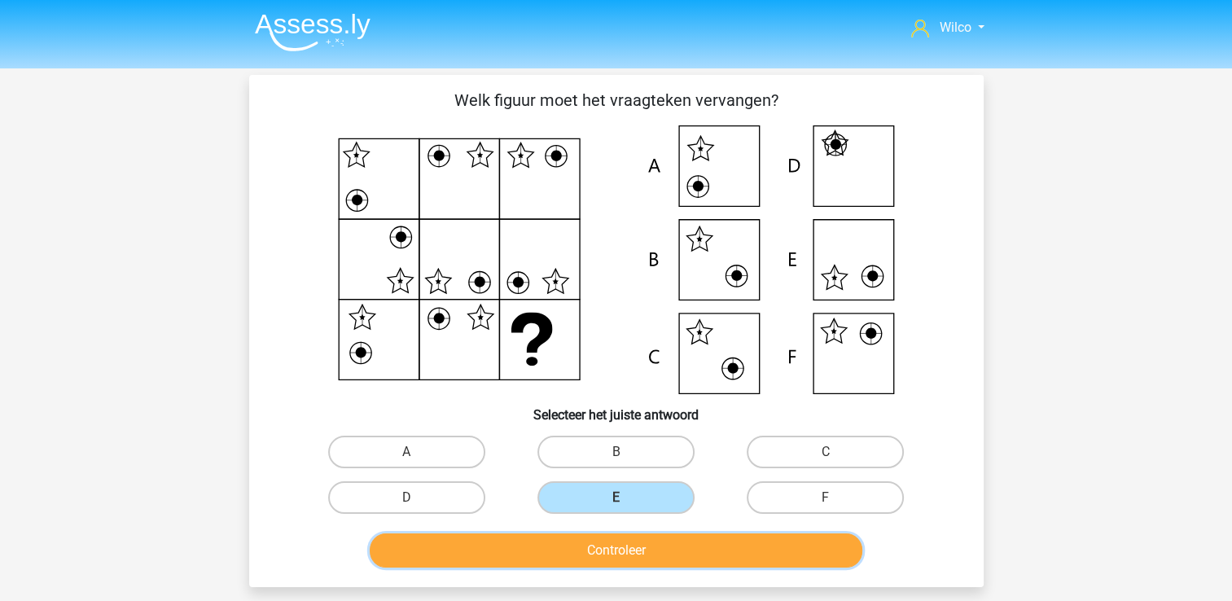
click at [627, 541] on button "Controleer" at bounding box center [616, 551] width 493 height 34
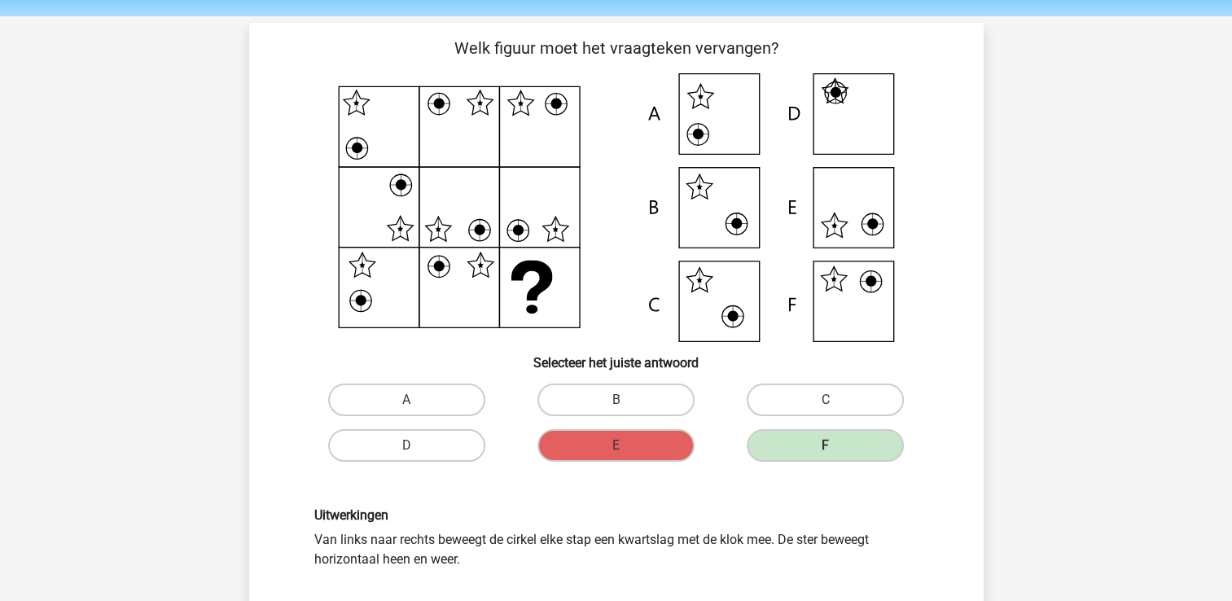
scroll to position [81, 0]
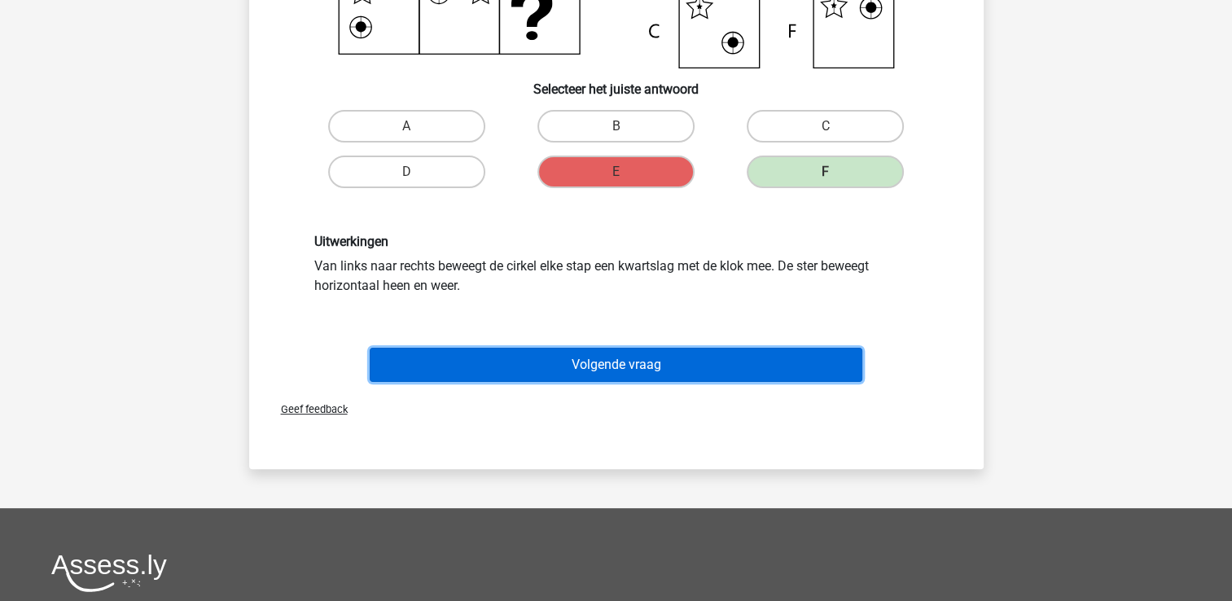
click at [626, 370] on button "Volgende vraag" at bounding box center [616, 365] width 493 height 34
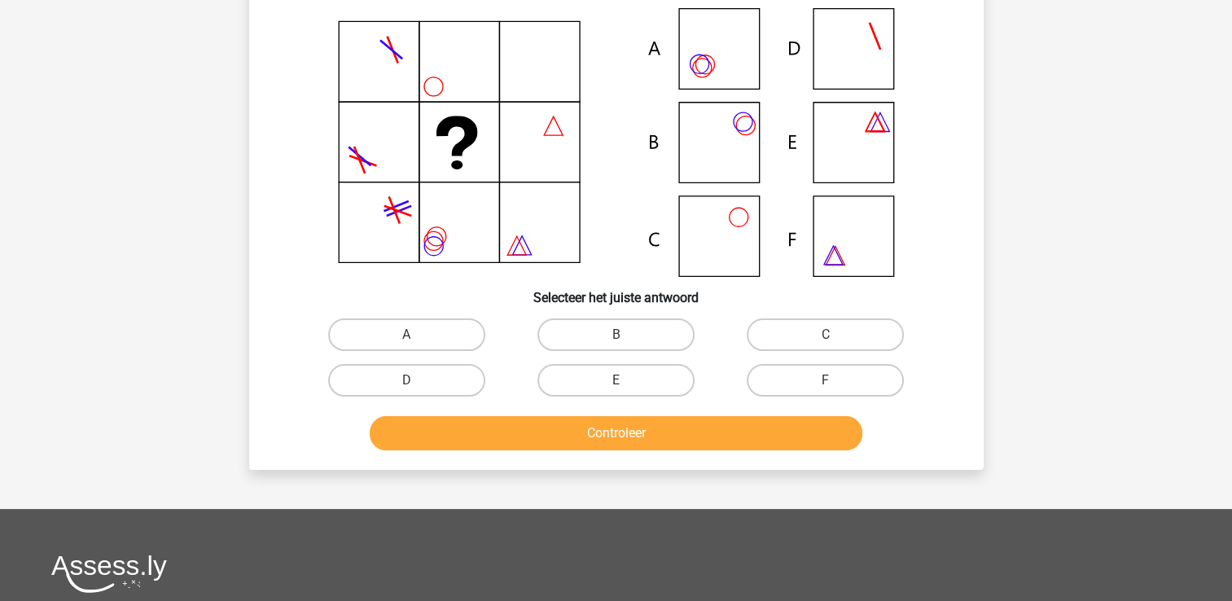
scroll to position [75, 0]
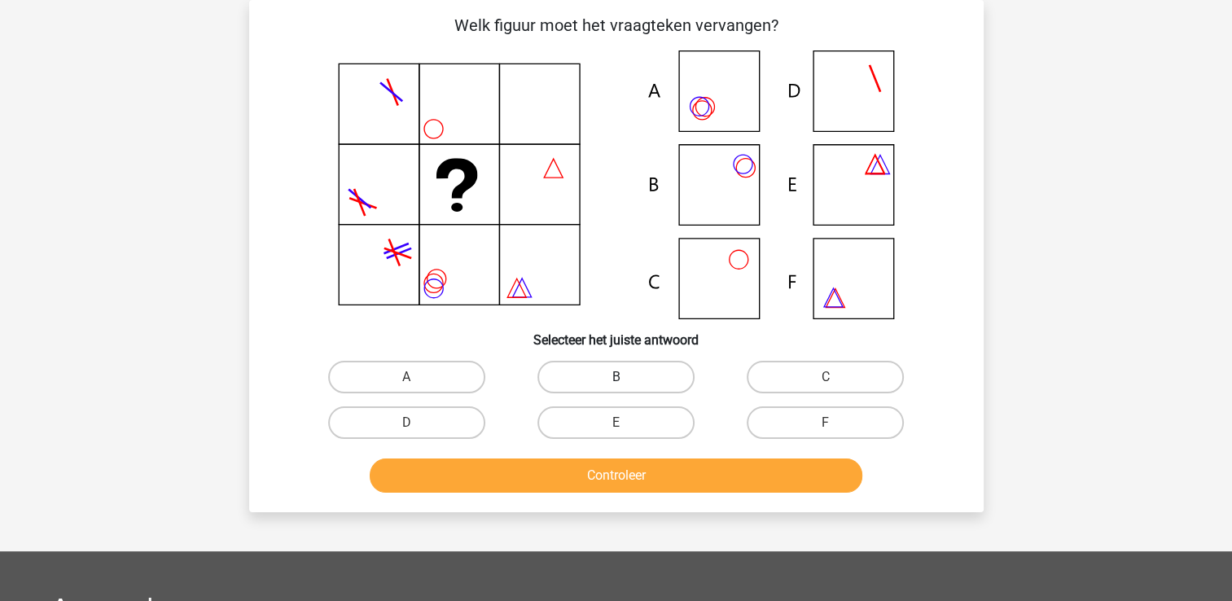
click at [644, 369] on label "B" at bounding box center [616, 377] width 157 height 33
click at [626, 377] on input "B" at bounding box center [621, 382] width 11 height 11
radio input "true"
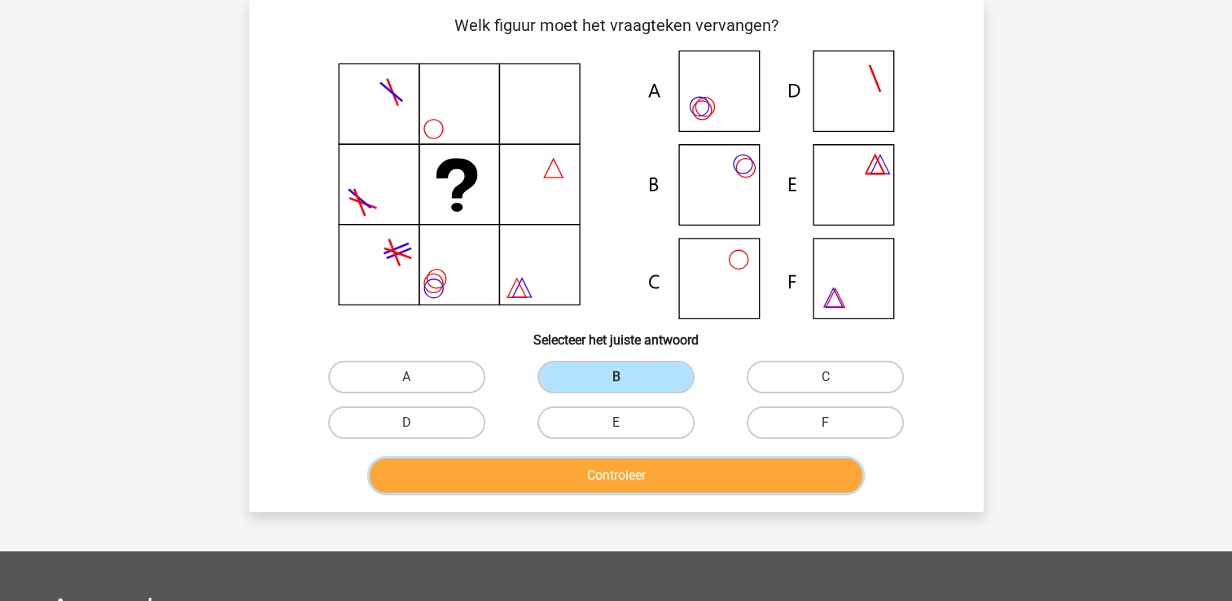
click at [658, 459] on button "Controleer" at bounding box center [616, 476] width 493 height 34
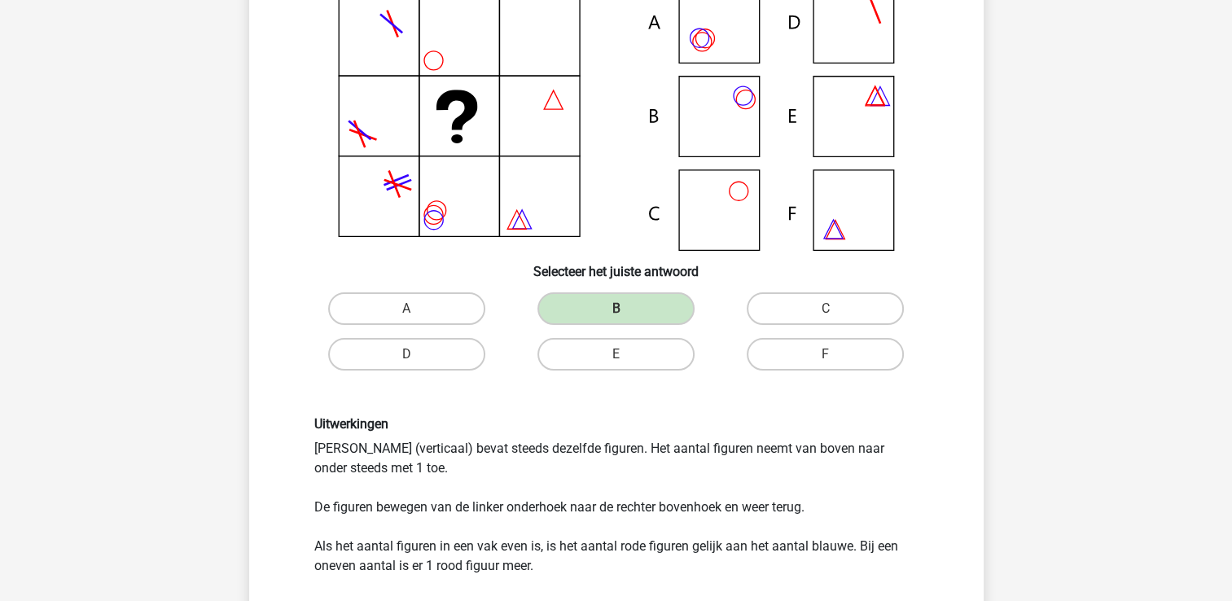
scroll to position [238, 0]
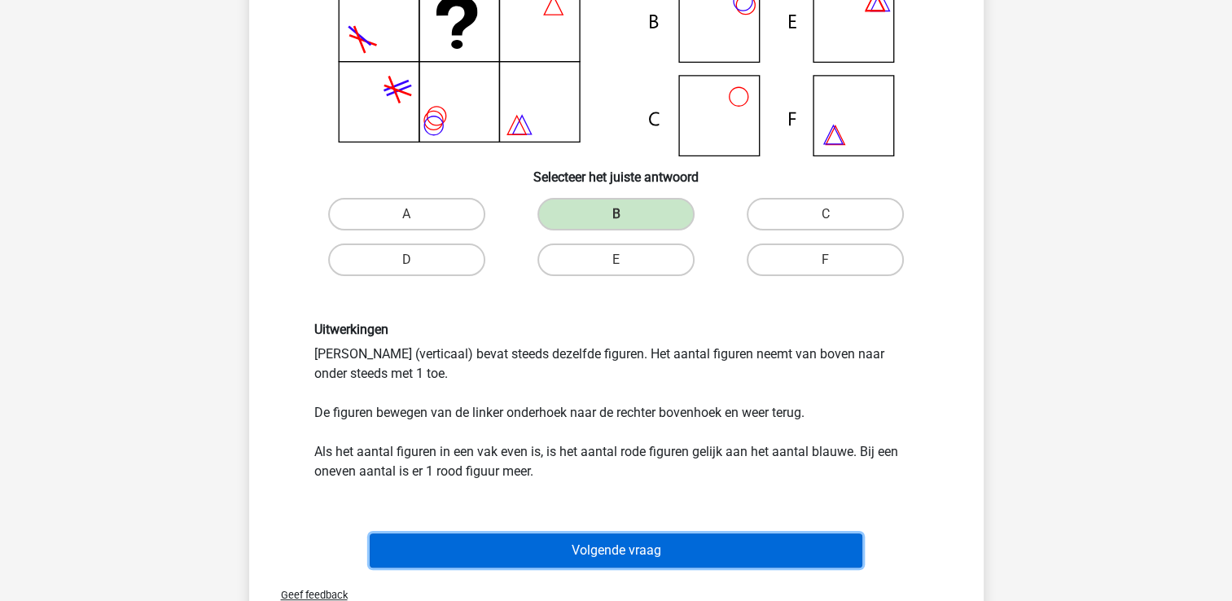
click at [593, 539] on button "Volgende vraag" at bounding box center [616, 551] width 493 height 34
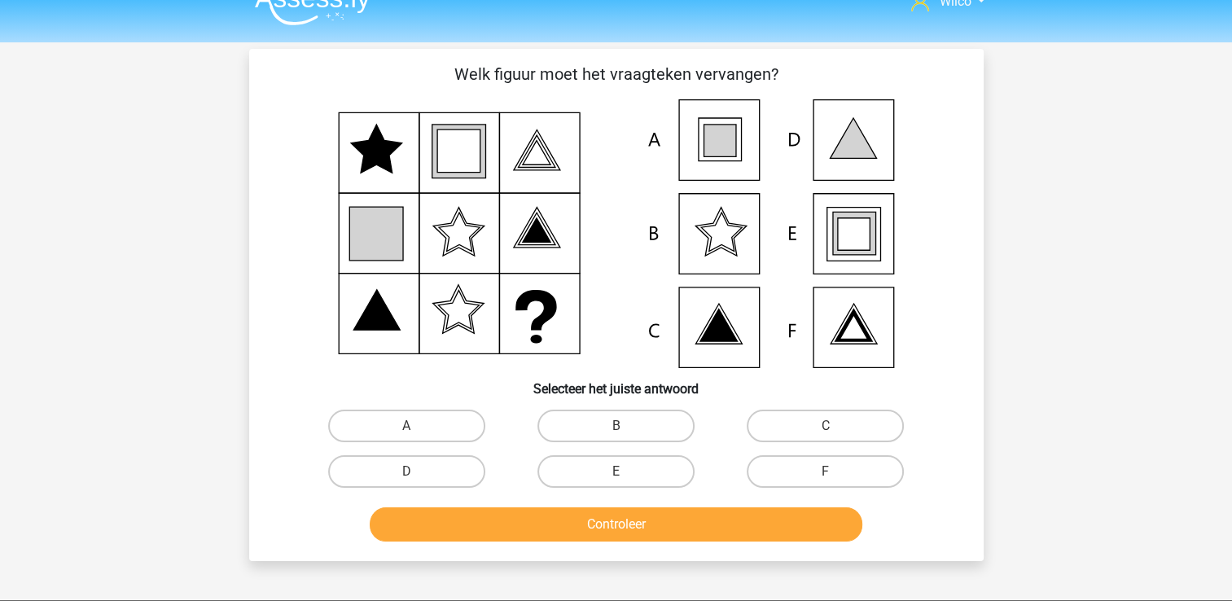
scroll to position [0, 0]
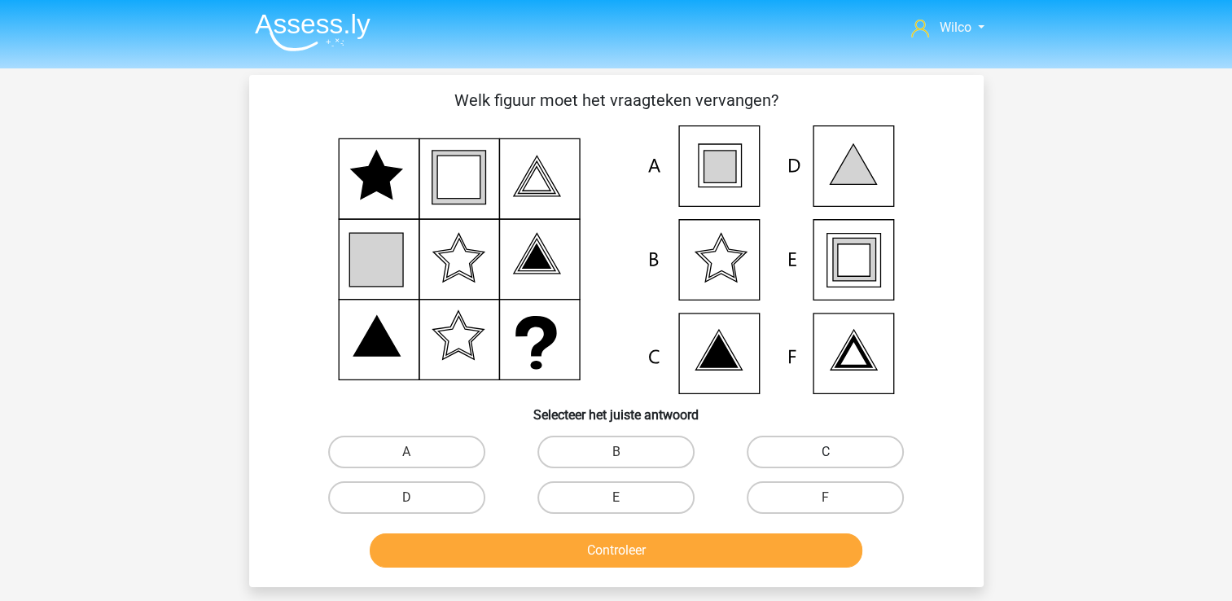
click at [786, 463] on label "C" at bounding box center [825, 452] width 157 height 33
click at [826, 463] on input "C" at bounding box center [831, 457] width 11 height 11
radio input "true"
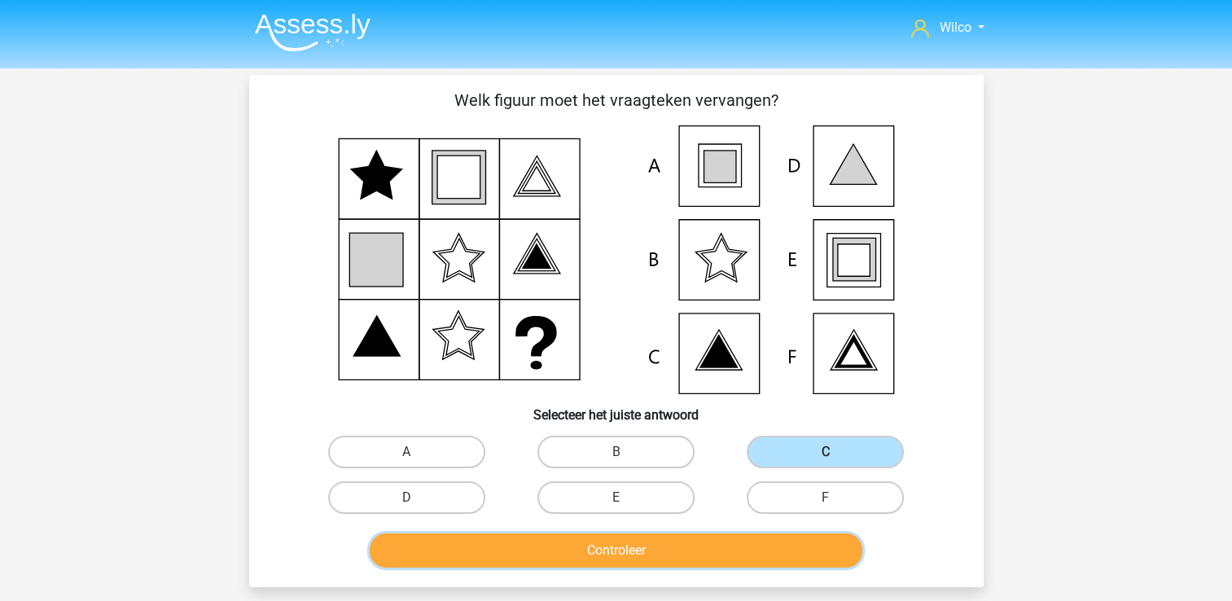
click at [775, 554] on button "Controleer" at bounding box center [616, 551] width 493 height 34
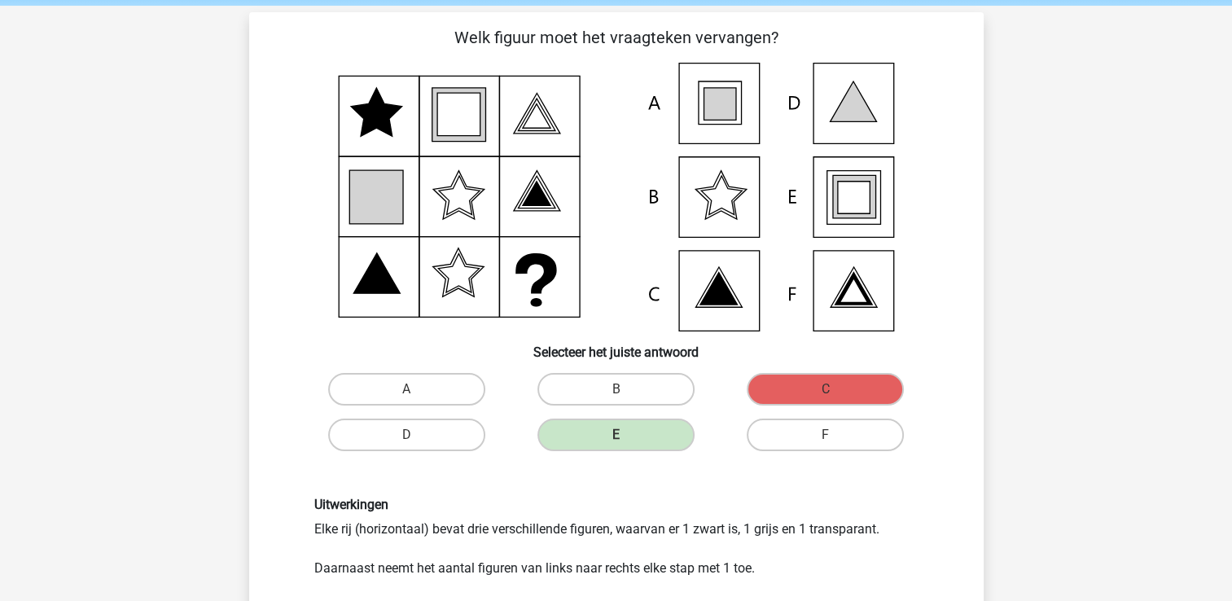
scroll to position [81, 0]
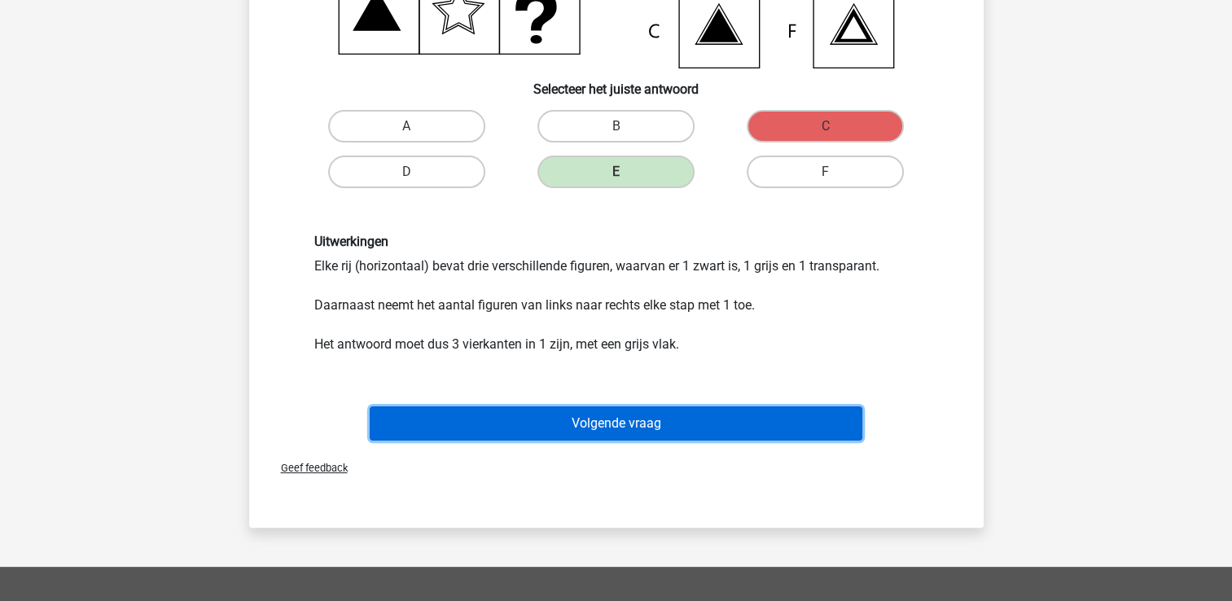
click at [632, 410] on button "Volgende vraag" at bounding box center [616, 423] width 493 height 34
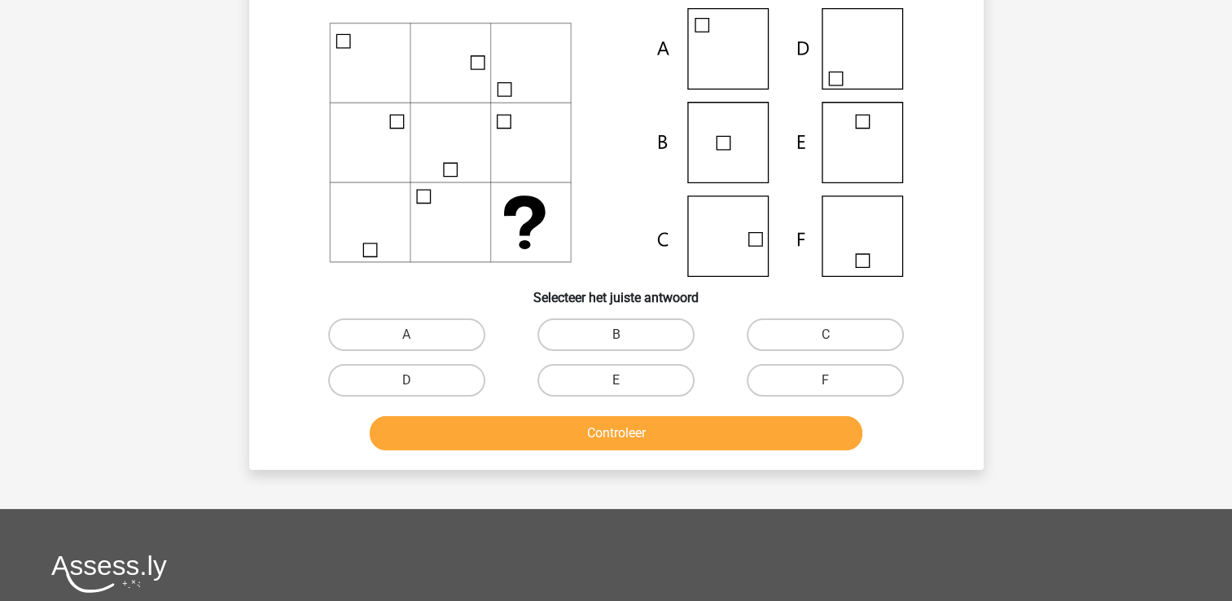
scroll to position [75, 0]
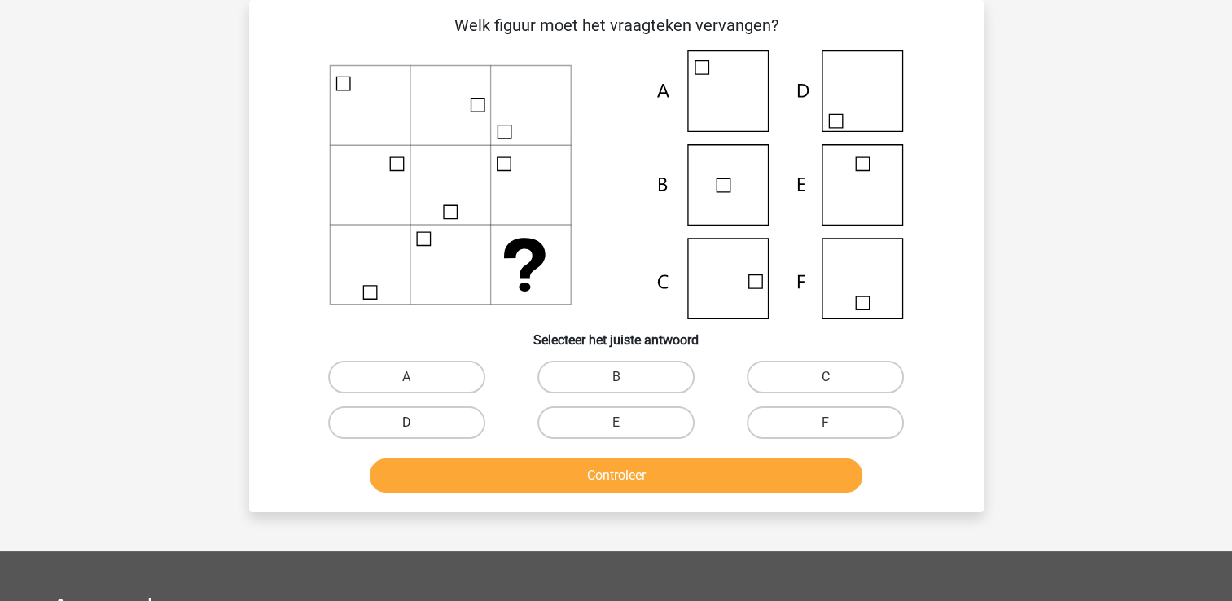
click at [441, 408] on label "D" at bounding box center [406, 422] width 157 height 33
click at [417, 423] on input "D" at bounding box center [411, 428] width 11 height 11
radio input "true"
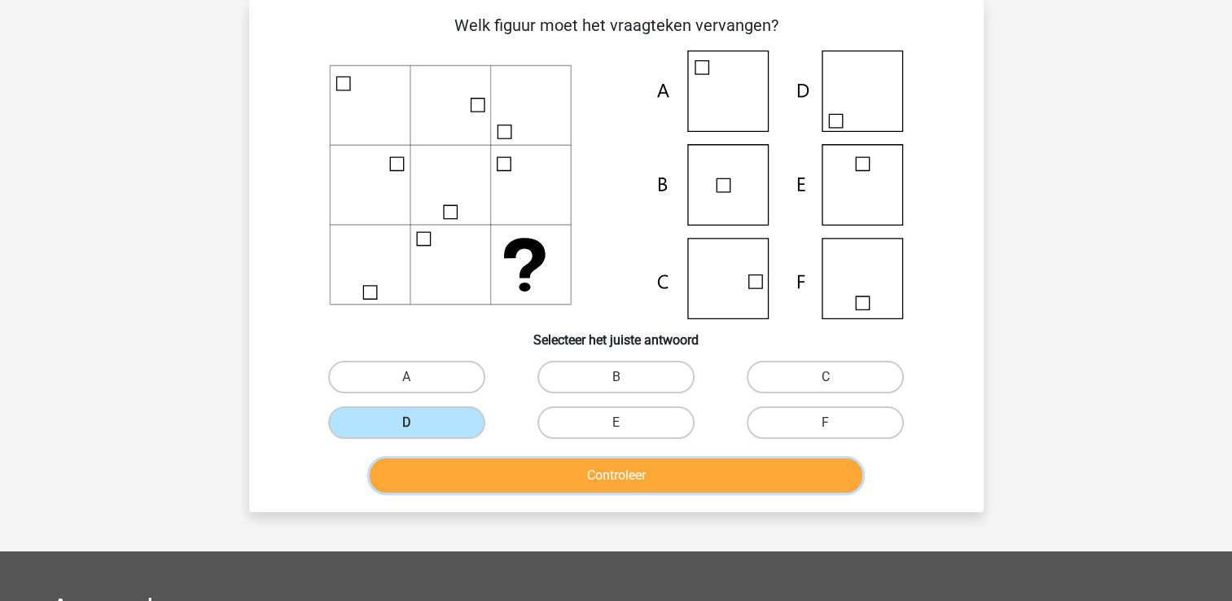
click at [476, 479] on button "Controleer" at bounding box center [616, 476] width 493 height 34
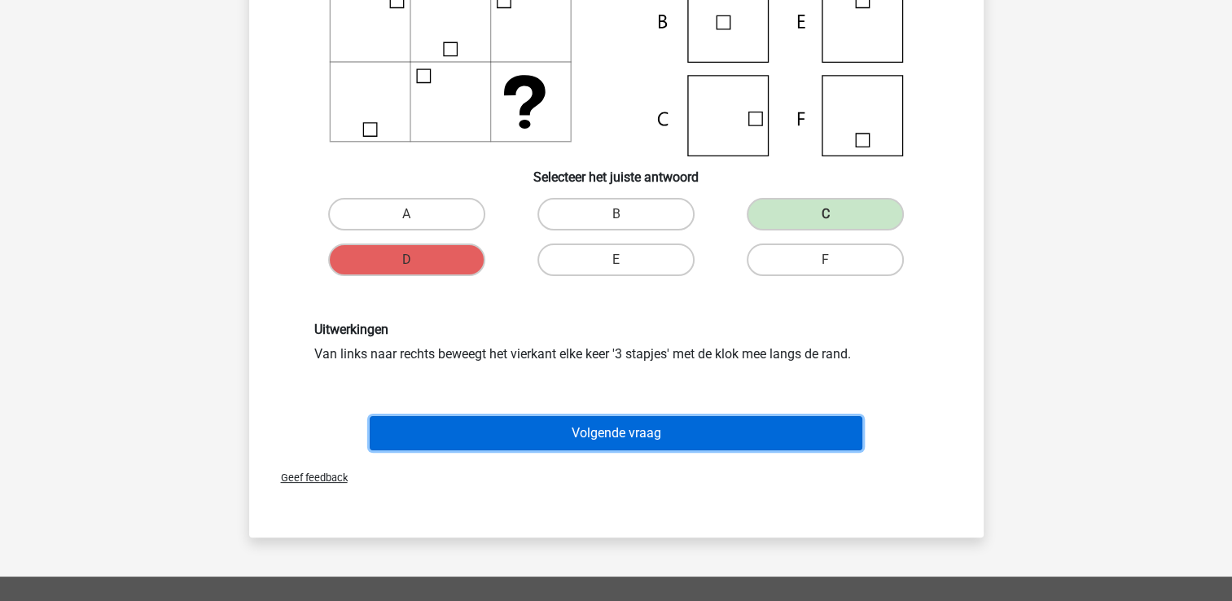
click at [515, 437] on button "Volgende vraag" at bounding box center [616, 433] width 493 height 34
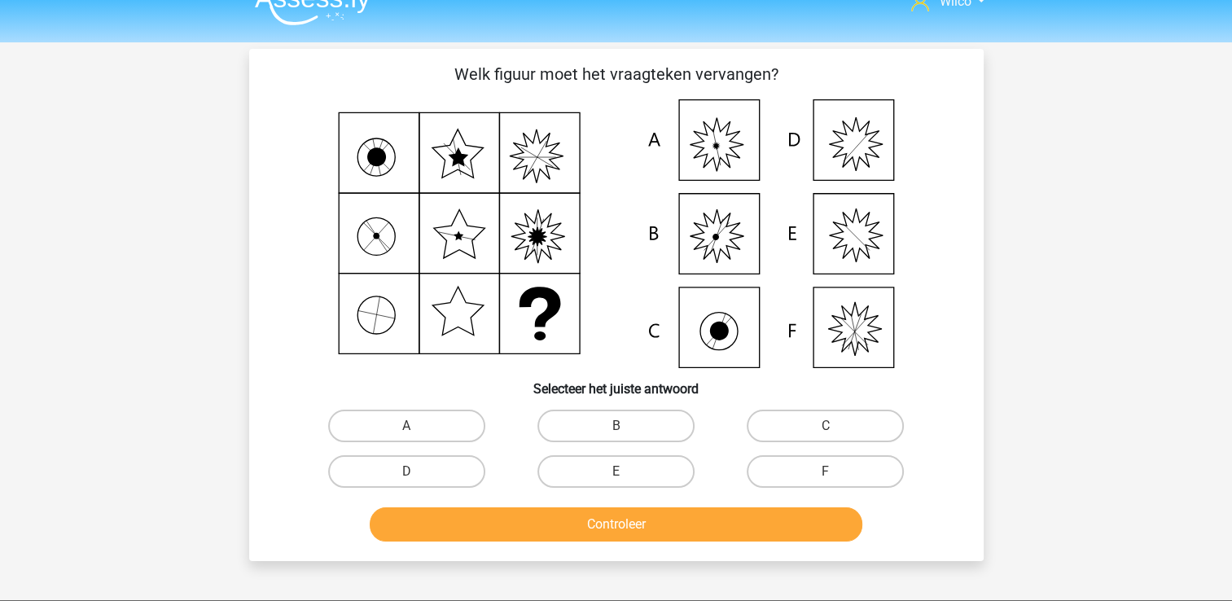
scroll to position [0, 0]
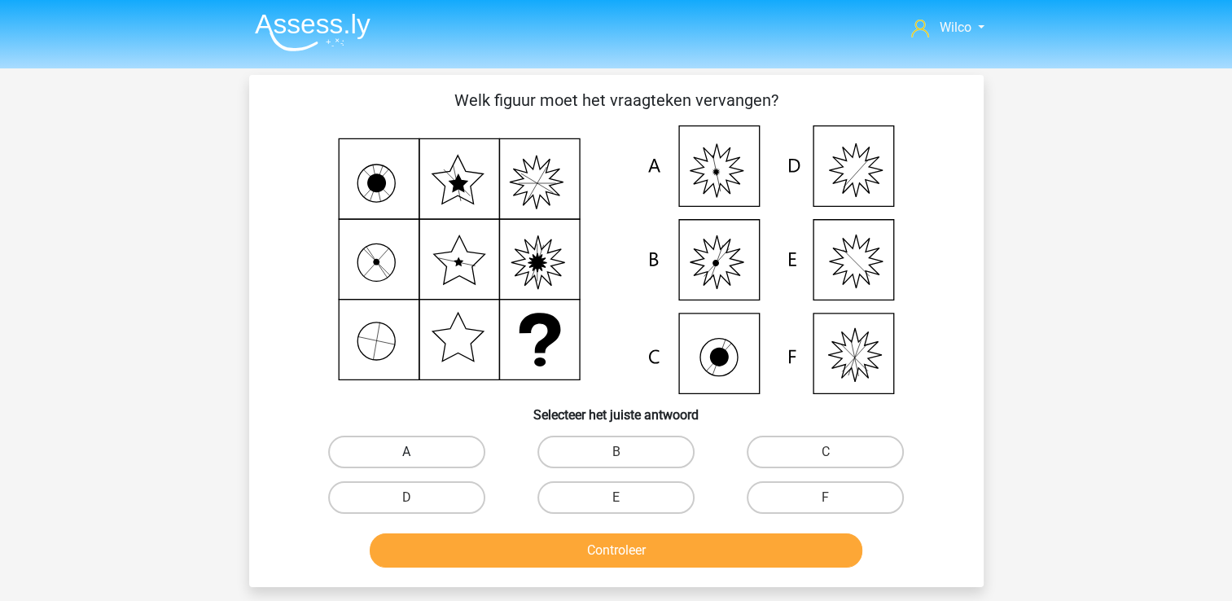
click at [417, 444] on label "A" at bounding box center [406, 452] width 157 height 33
click at [417, 452] on input "A" at bounding box center [411, 457] width 11 height 11
radio input "true"
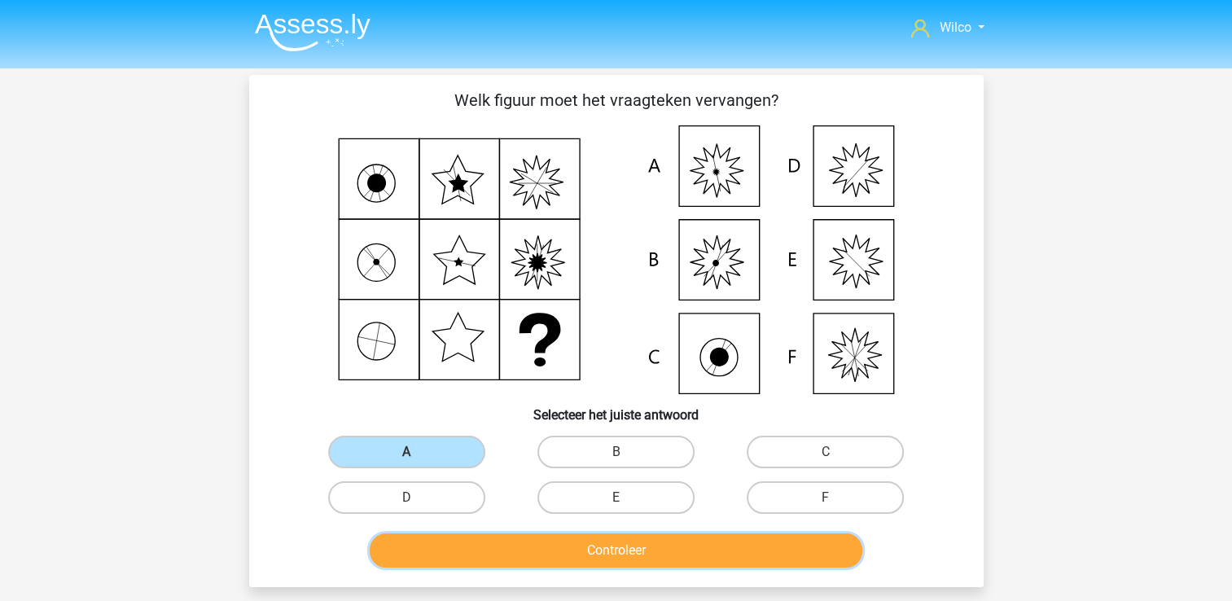
click at [505, 560] on button "Controleer" at bounding box center [616, 551] width 493 height 34
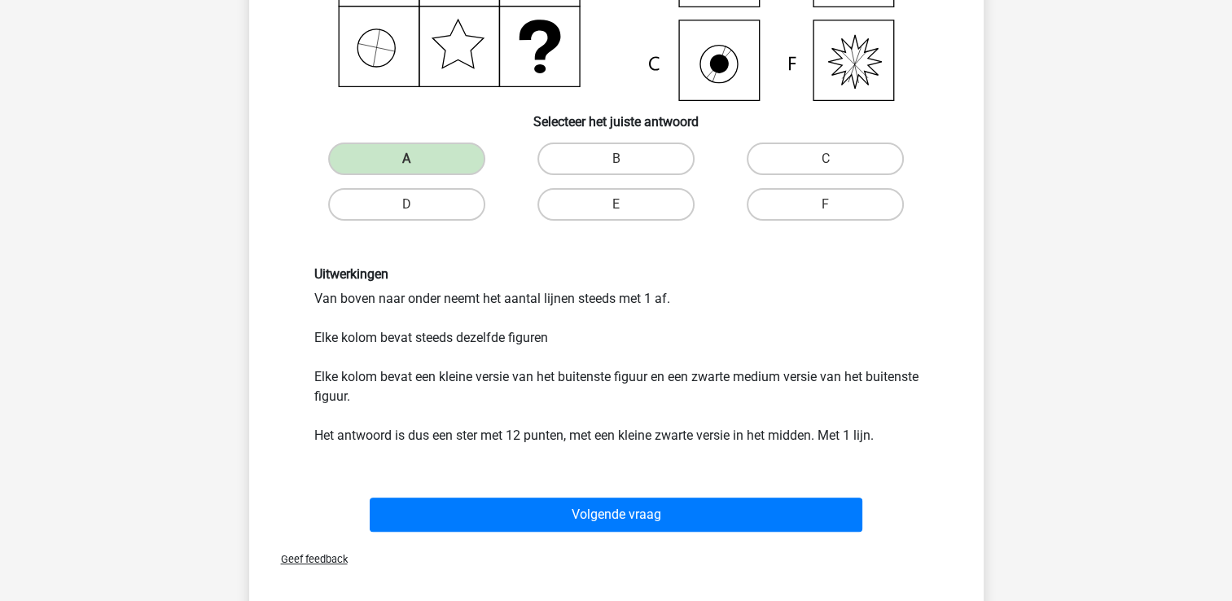
scroll to position [489, 0]
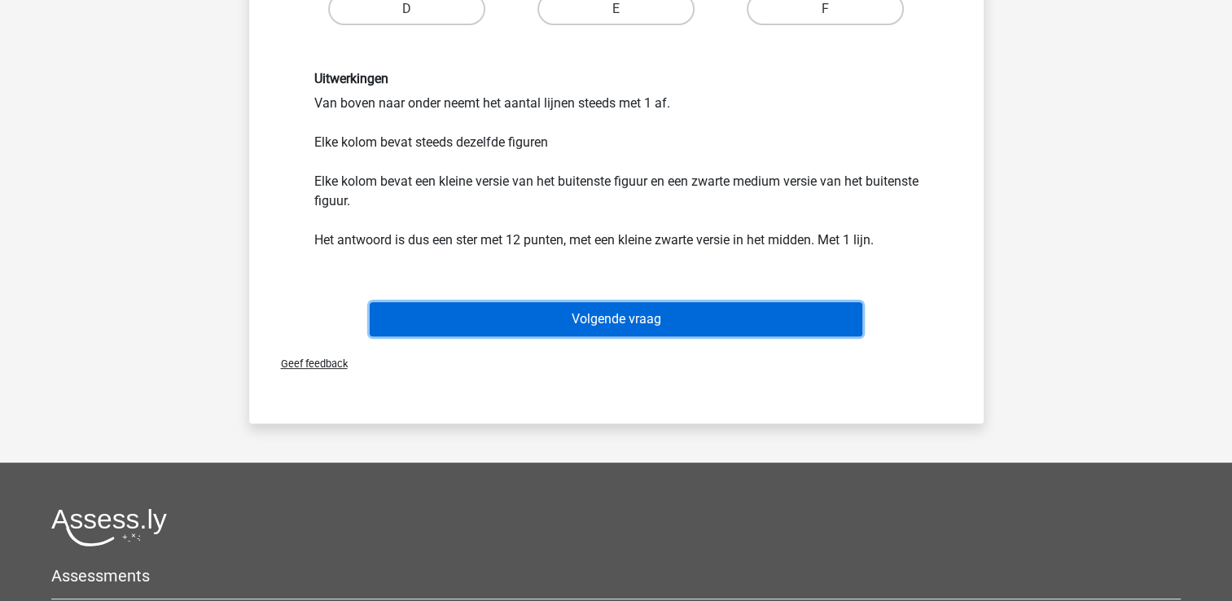
click at [547, 327] on button "Volgende vraag" at bounding box center [616, 319] width 493 height 34
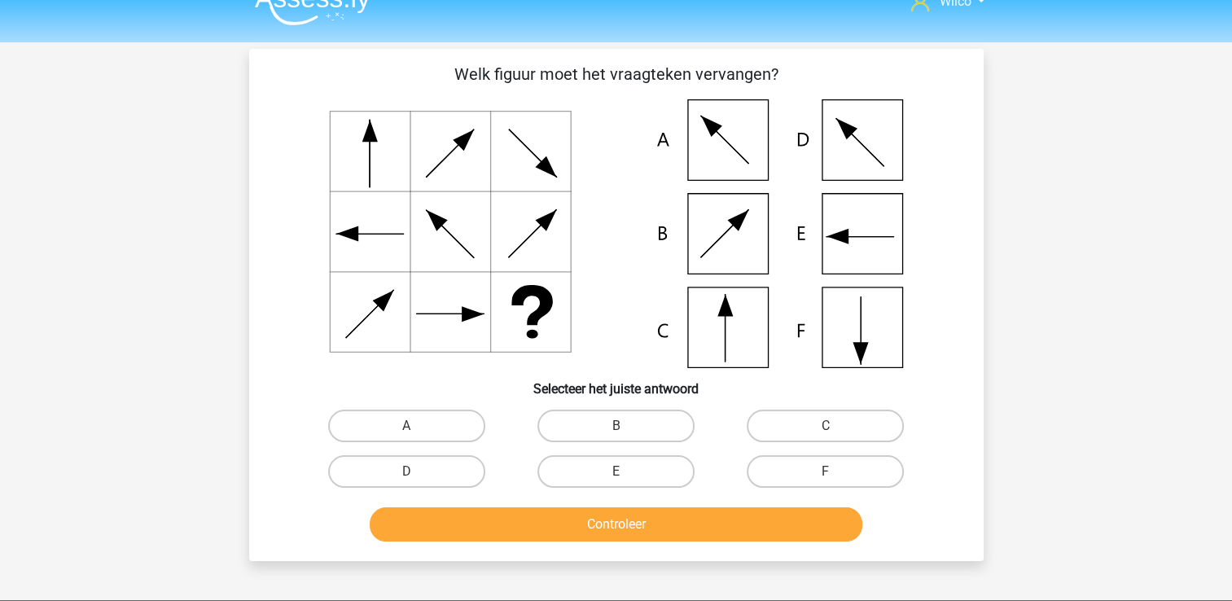
scroll to position [0, 0]
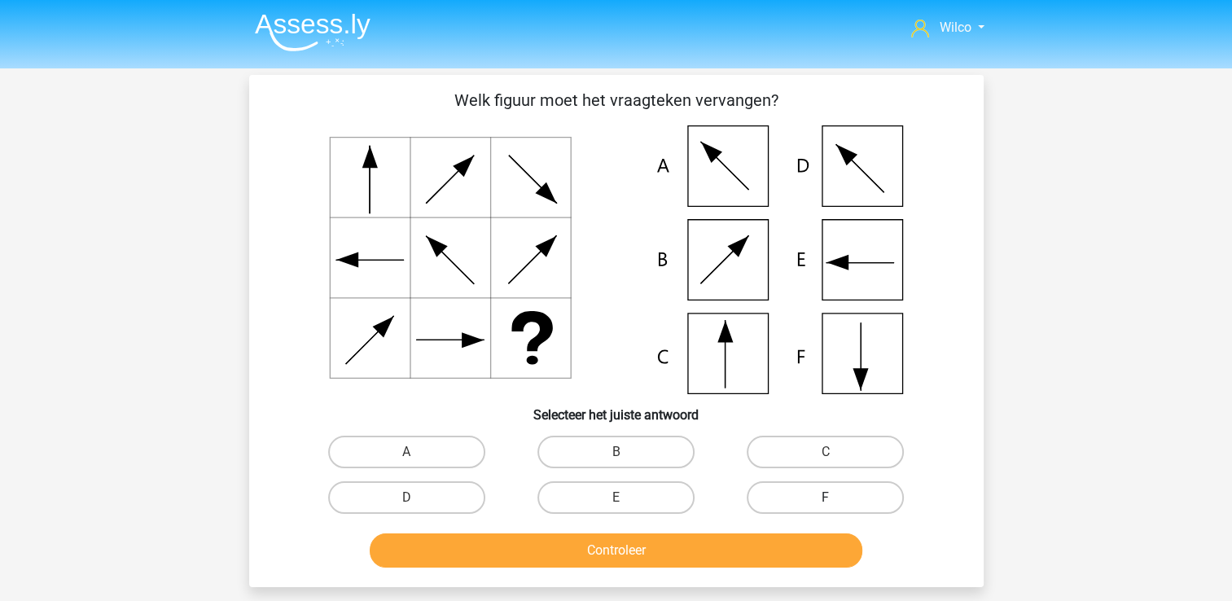
click at [797, 494] on label "F" at bounding box center [825, 497] width 157 height 33
click at [826, 498] on input "F" at bounding box center [831, 503] width 11 height 11
radio input "true"
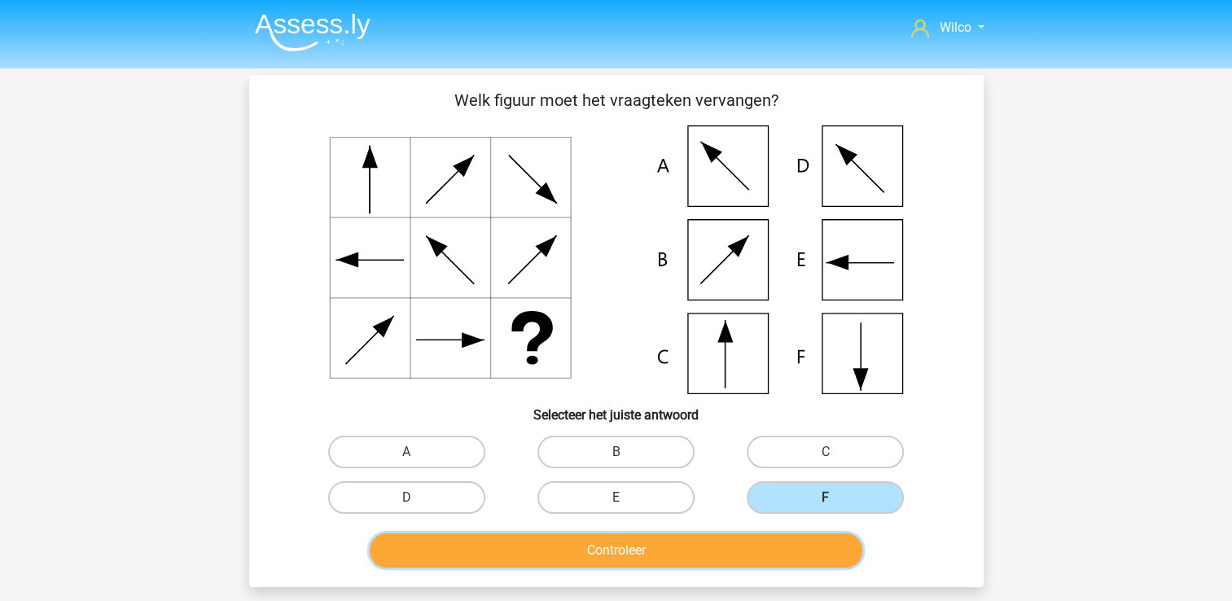
click at [770, 537] on button "Controleer" at bounding box center [616, 551] width 493 height 34
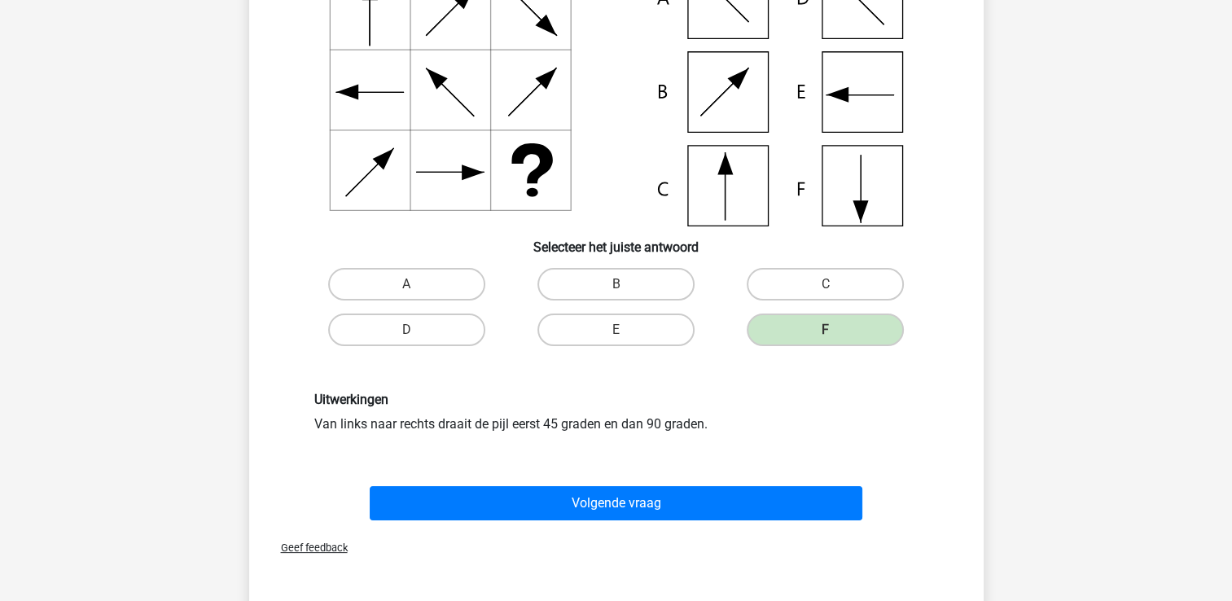
scroll to position [244, 0]
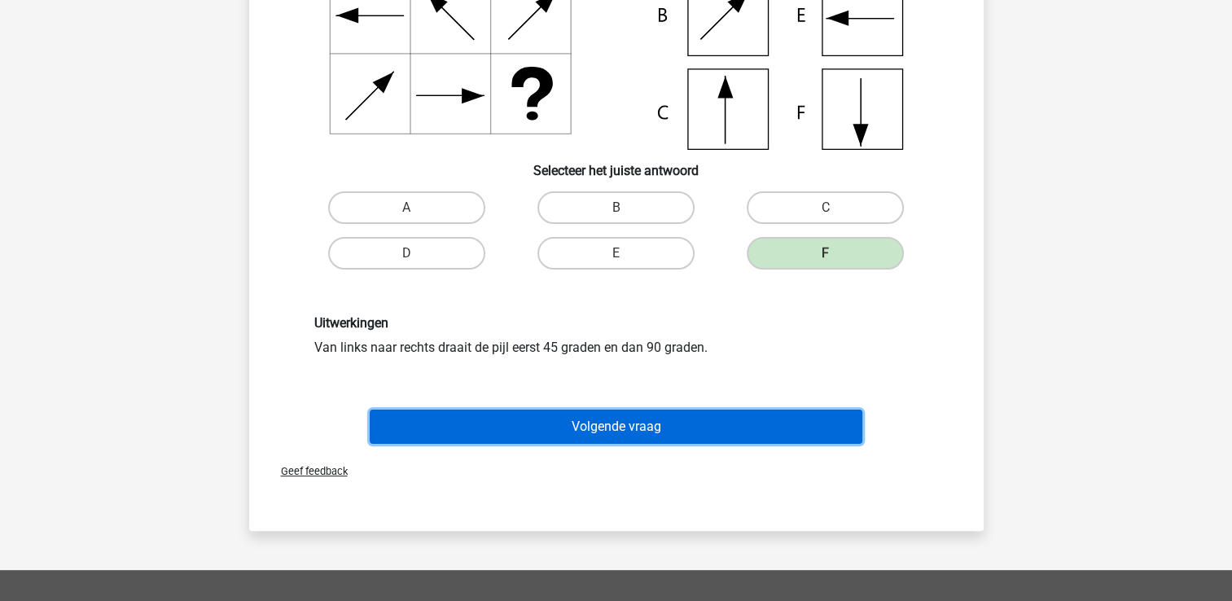
click at [580, 437] on button "Volgende vraag" at bounding box center [616, 427] width 493 height 34
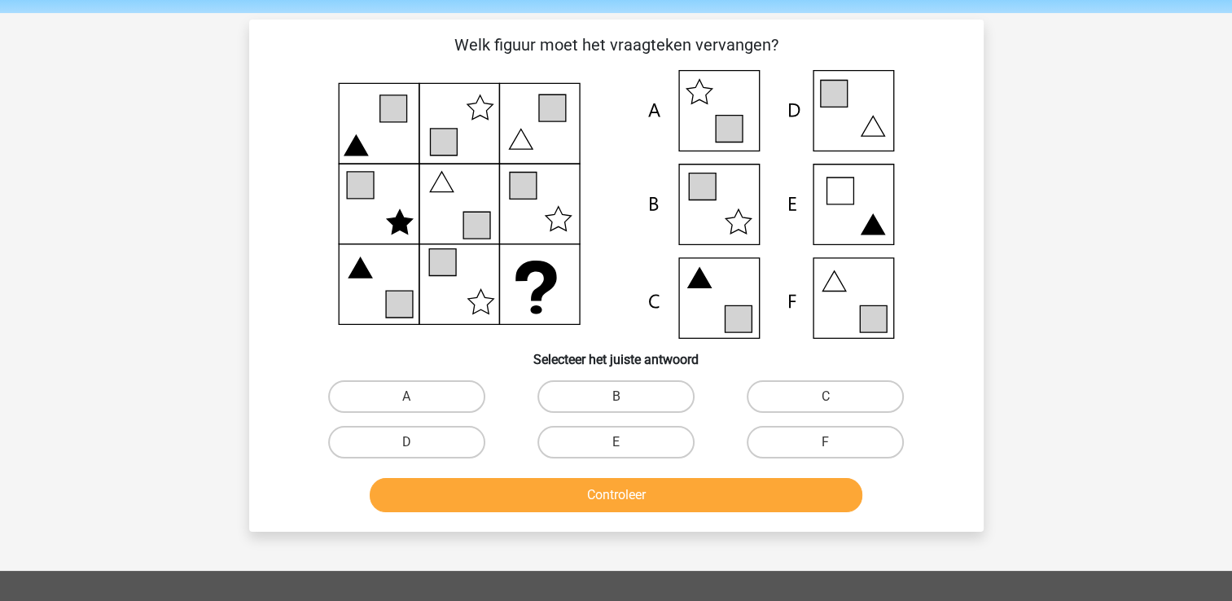
scroll to position [0, 0]
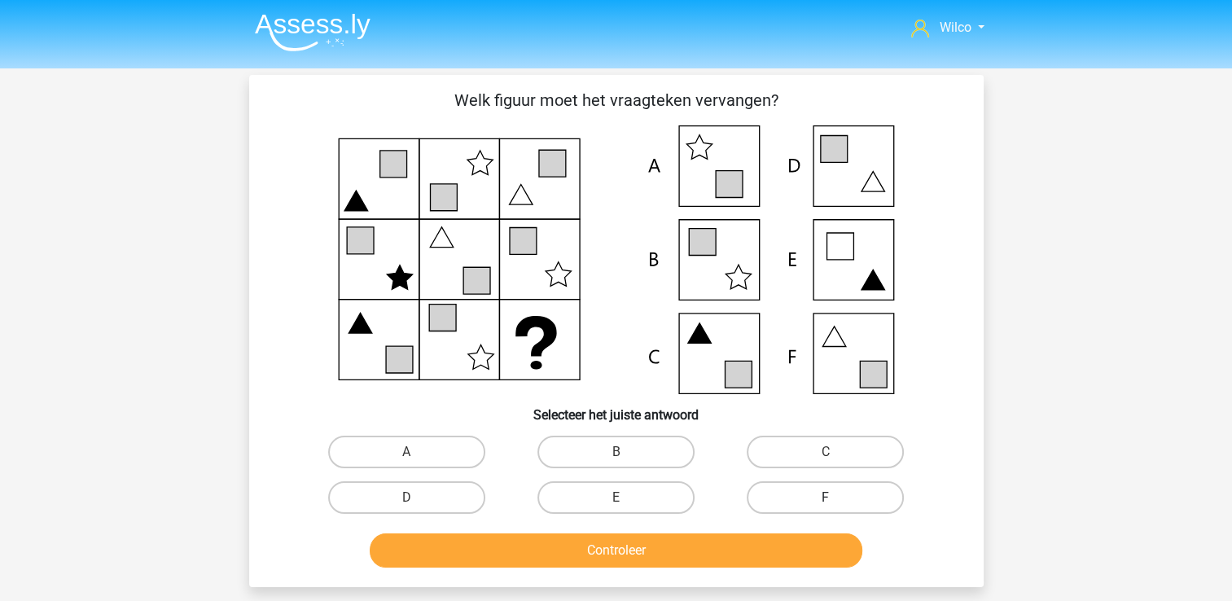
click at [810, 494] on label "F" at bounding box center [825, 497] width 157 height 33
click at [826, 498] on input "F" at bounding box center [831, 503] width 11 height 11
radio input "true"
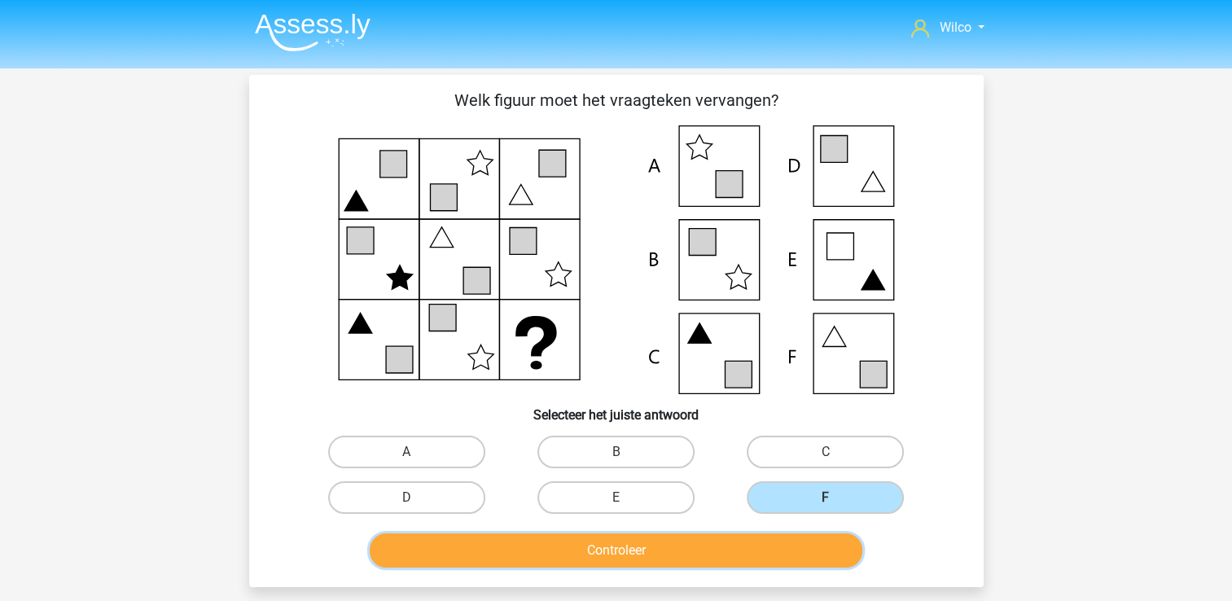
click at [786, 564] on button "Controleer" at bounding box center [616, 551] width 493 height 34
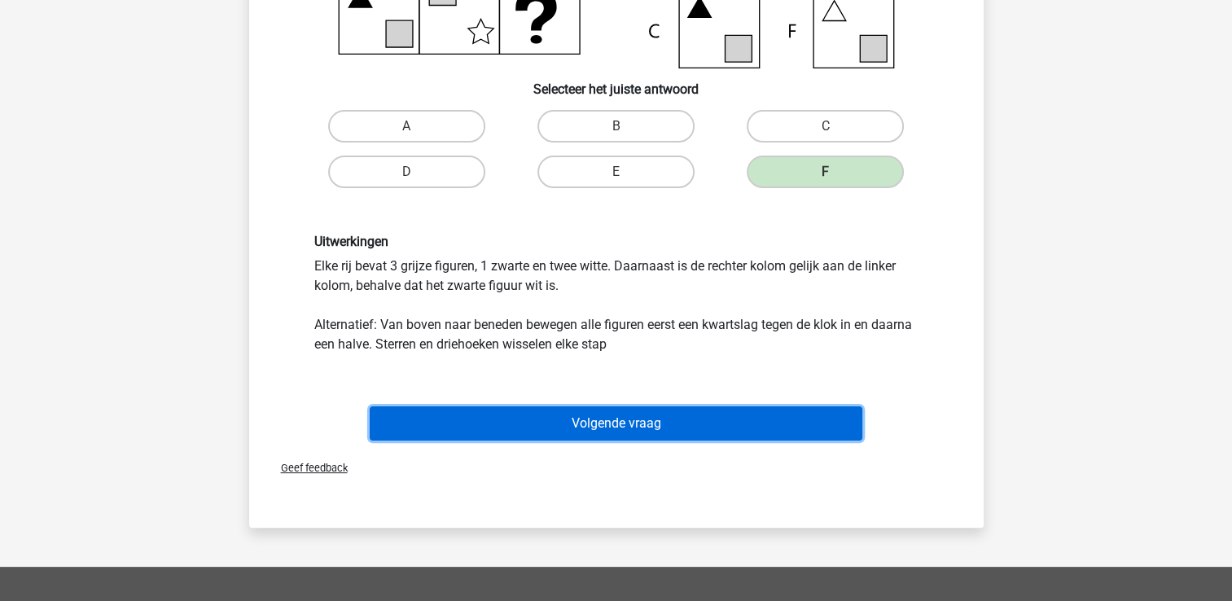
click at [539, 438] on button "Volgende vraag" at bounding box center [616, 423] width 493 height 34
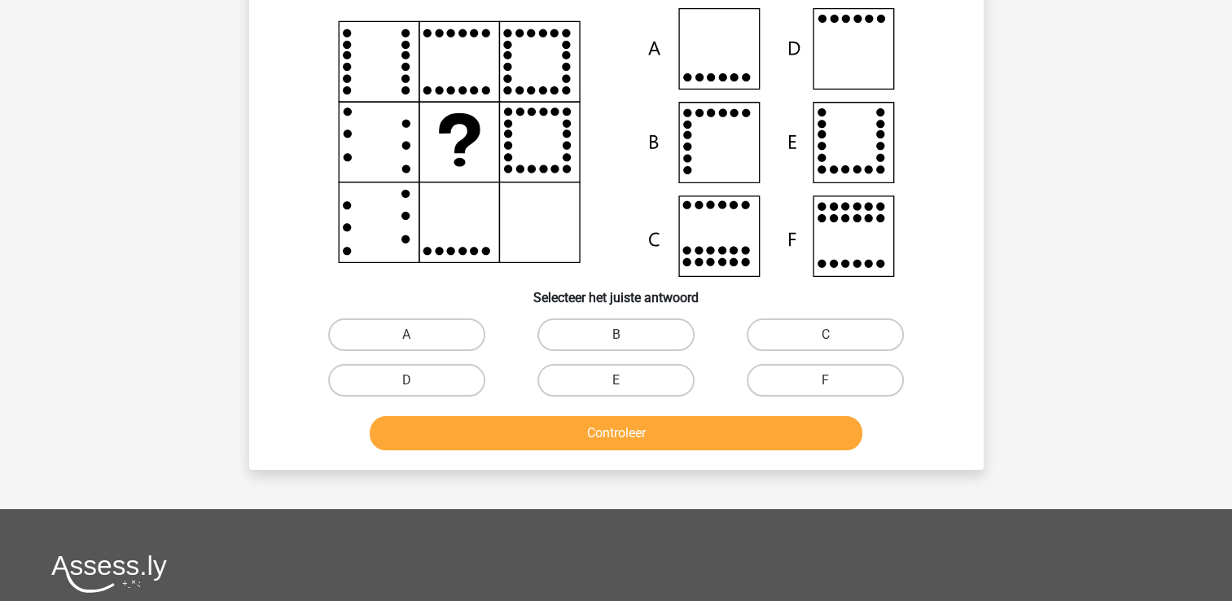
scroll to position [75, 0]
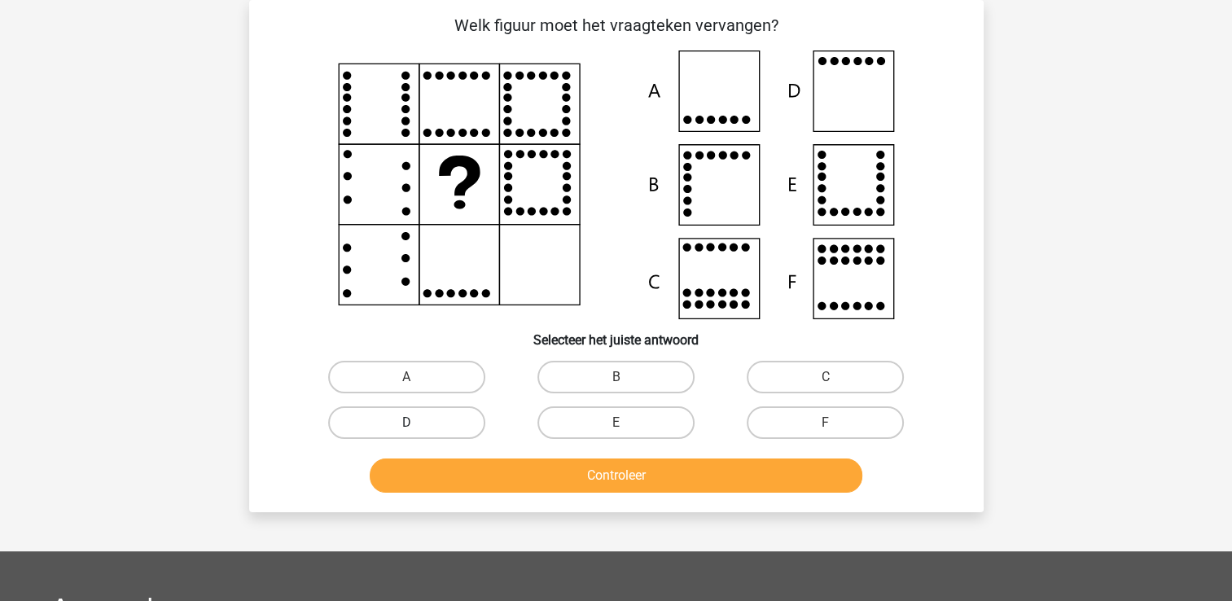
click at [449, 420] on label "D" at bounding box center [406, 422] width 157 height 33
click at [417, 423] on input "D" at bounding box center [411, 428] width 11 height 11
radio input "true"
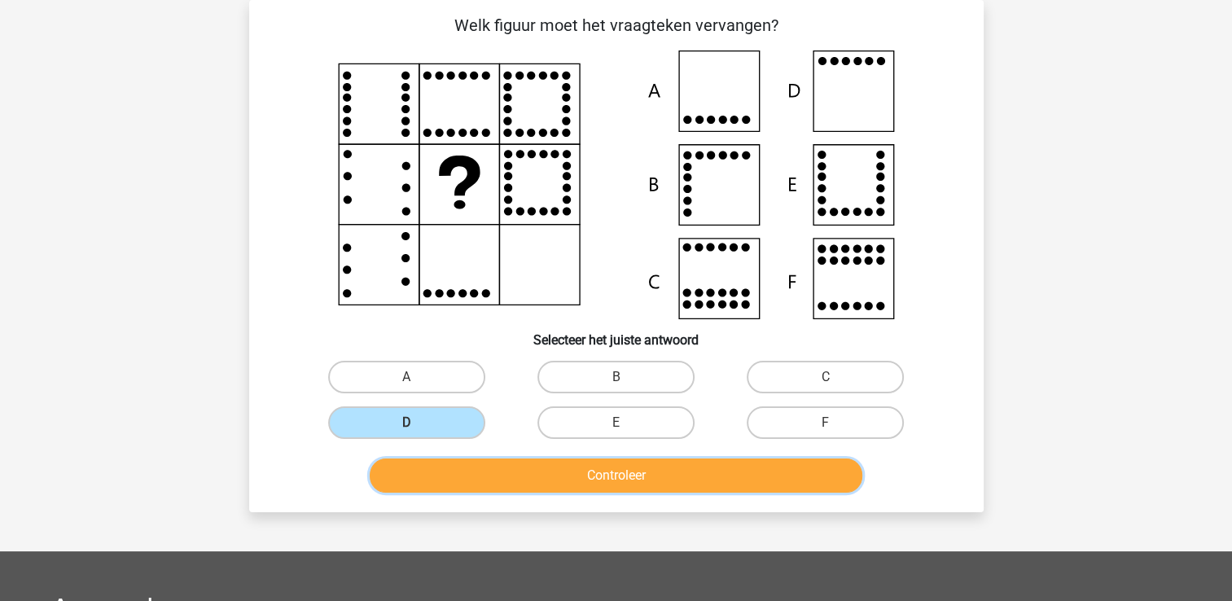
click at [493, 471] on button "Controleer" at bounding box center [616, 476] width 493 height 34
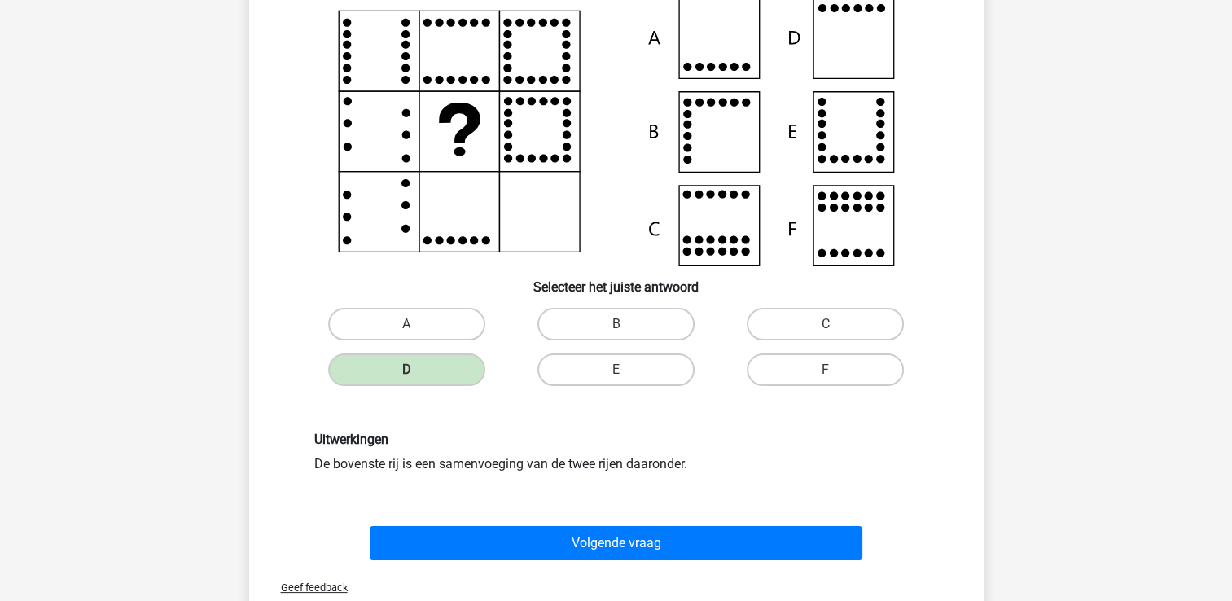
scroll to position [156, 0]
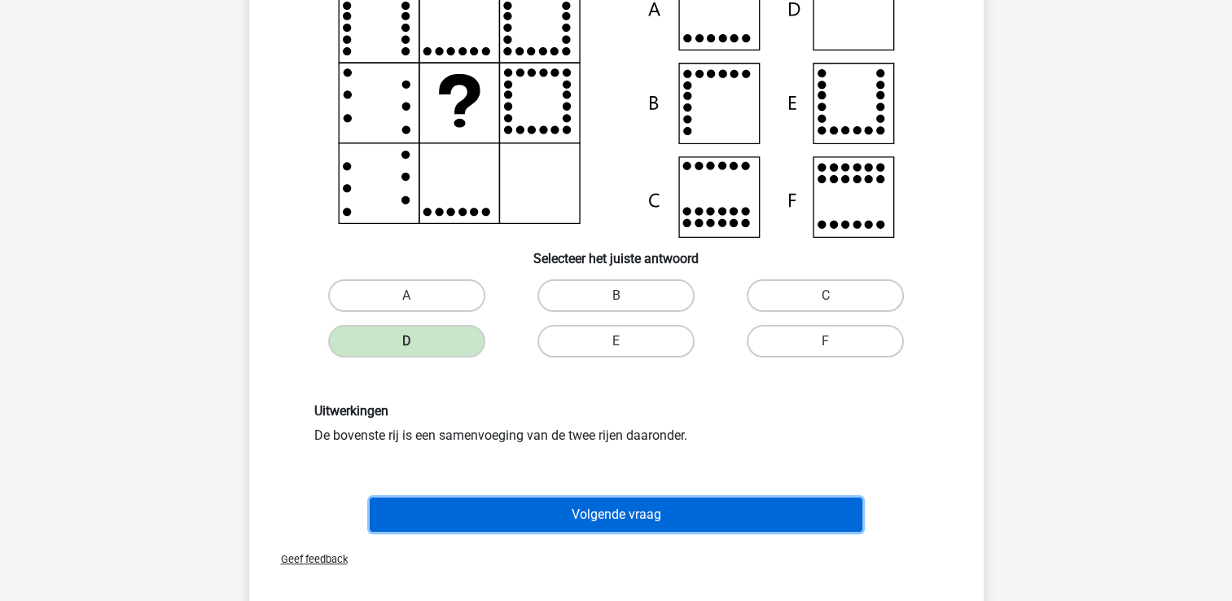
click at [550, 503] on button "Volgende vraag" at bounding box center [616, 515] width 493 height 34
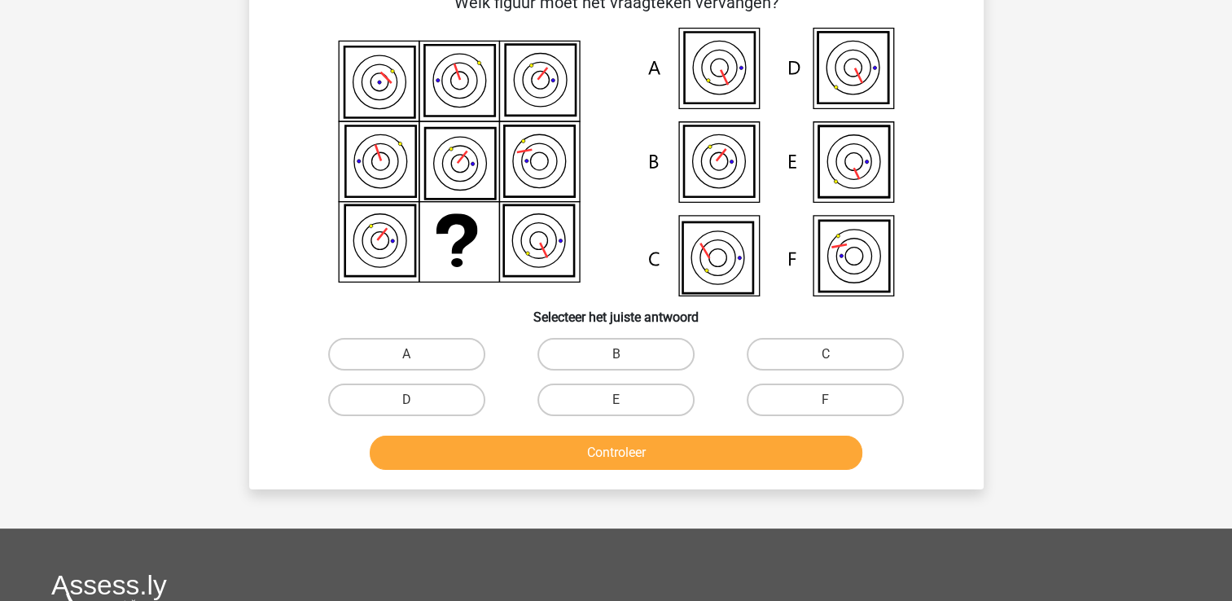
scroll to position [75, 0]
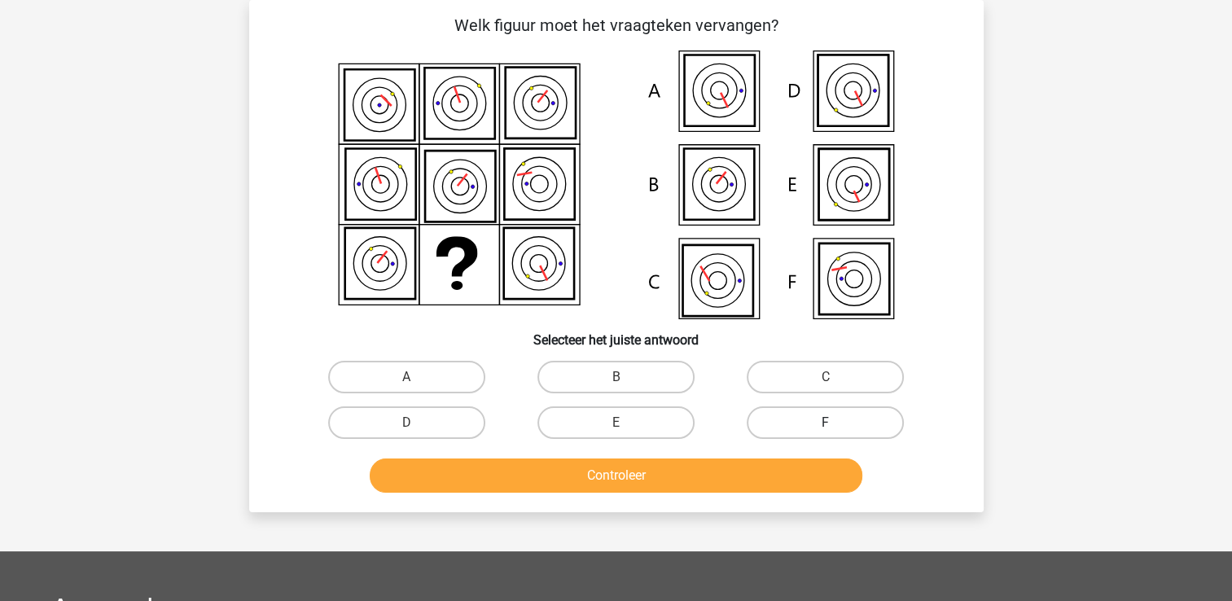
click at [850, 430] on label "F" at bounding box center [825, 422] width 157 height 33
click at [837, 430] on input "F" at bounding box center [831, 428] width 11 height 11
radio input "true"
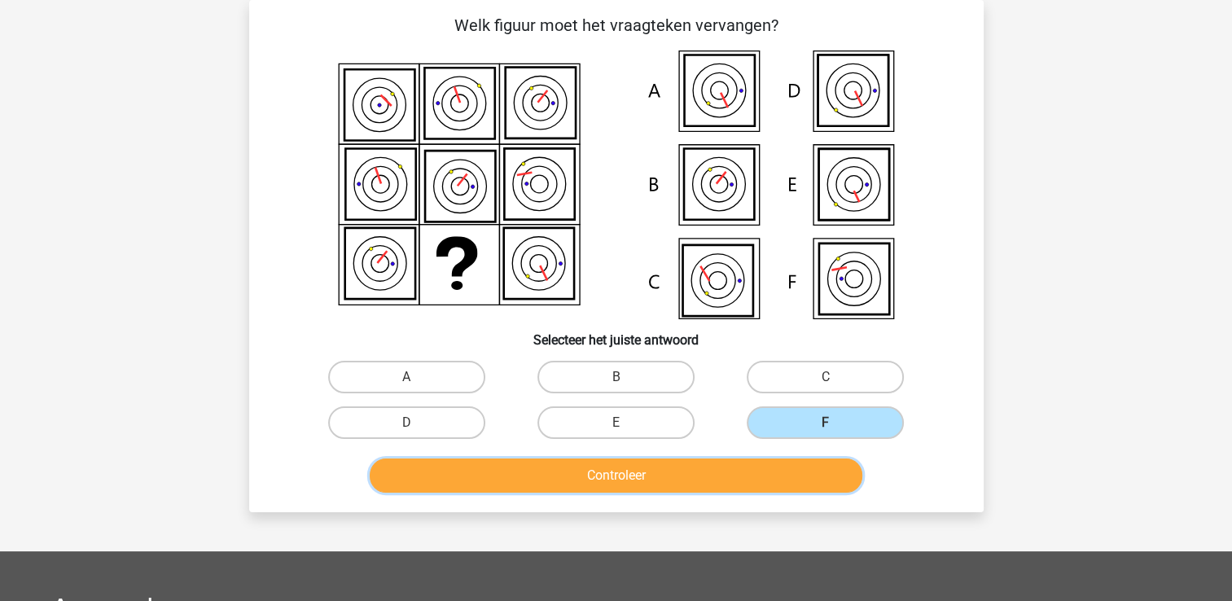
click at [782, 477] on button "Controleer" at bounding box center [616, 476] width 493 height 34
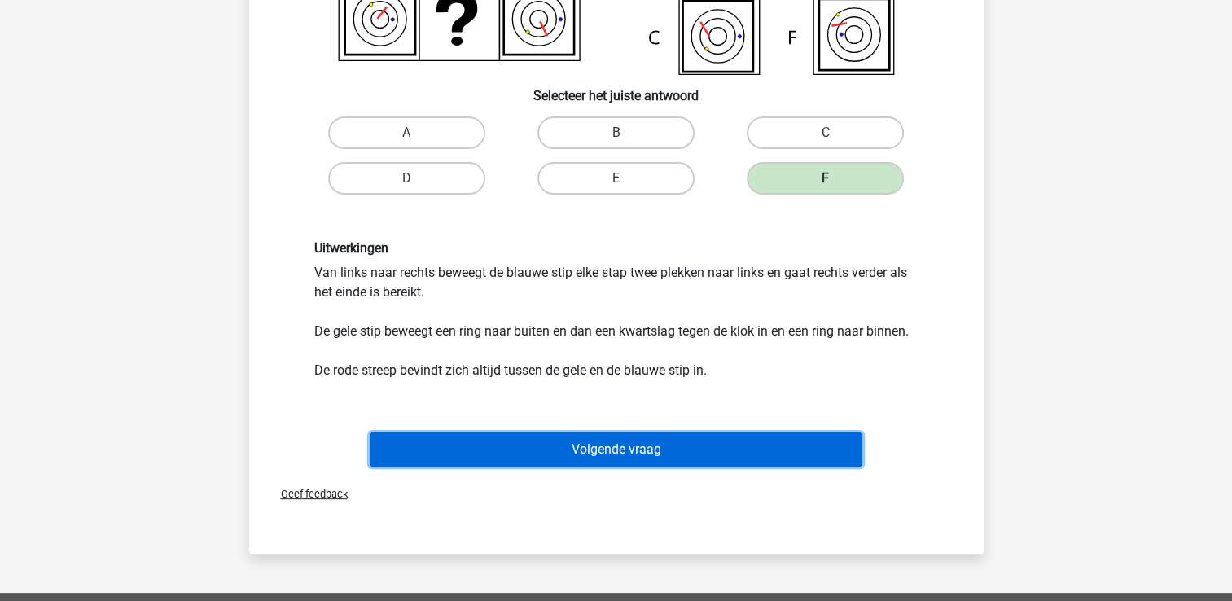
click at [580, 463] on button "Volgende vraag" at bounding box center [616, 450] width 493 height 34
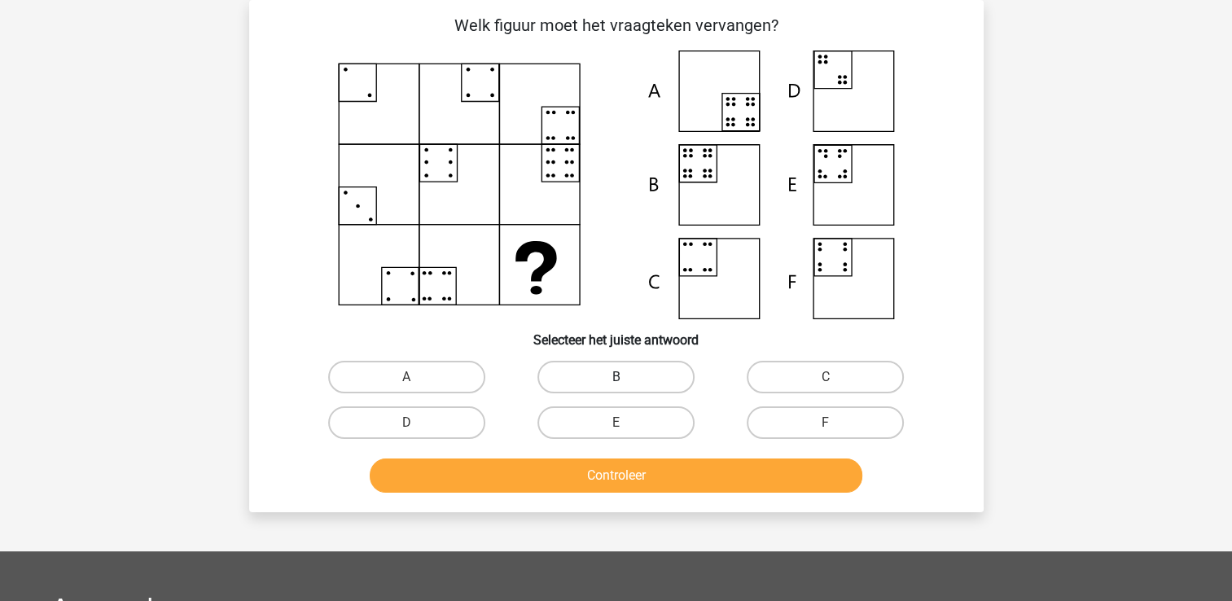
click at [580, 367] on label "B" at bounding box center [616, 377] width 157 height 33
click at [616, 377] on input "B" at bounding box center [621, 382] width 11 height 11
radio input "true"
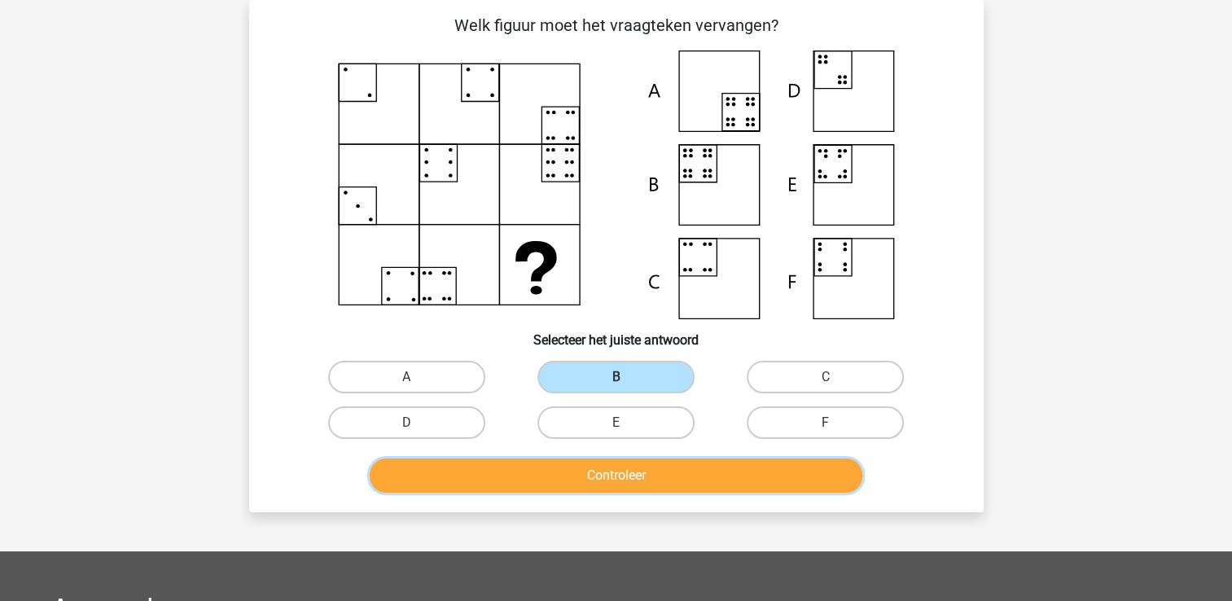
click at [642, 490] on button "Controleer" at bounding box center [616, 476] width 493 height 34
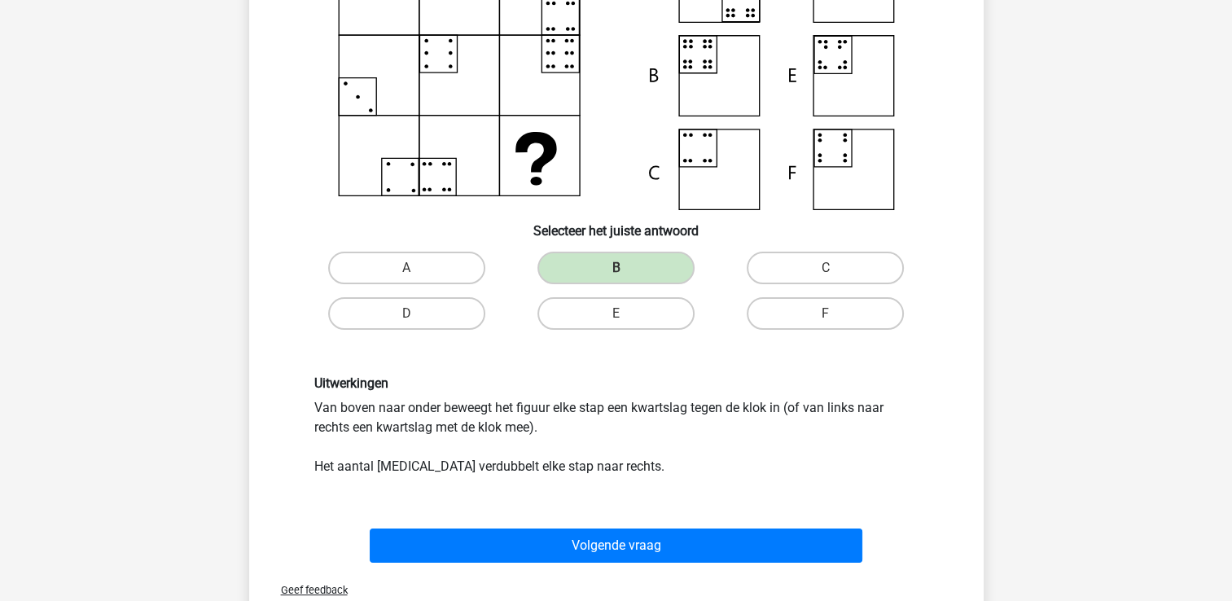
scroll to position [319, 0]
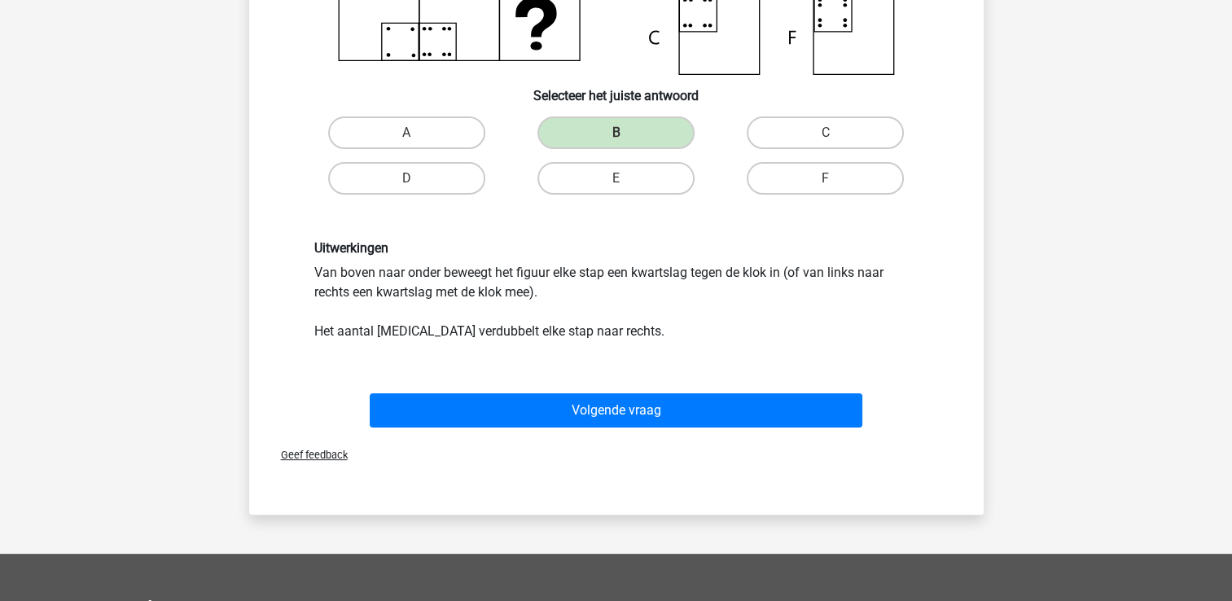
click at [634, 430] on div "Volgende vraag" at bounding box center [616, 413] width 629 height 41
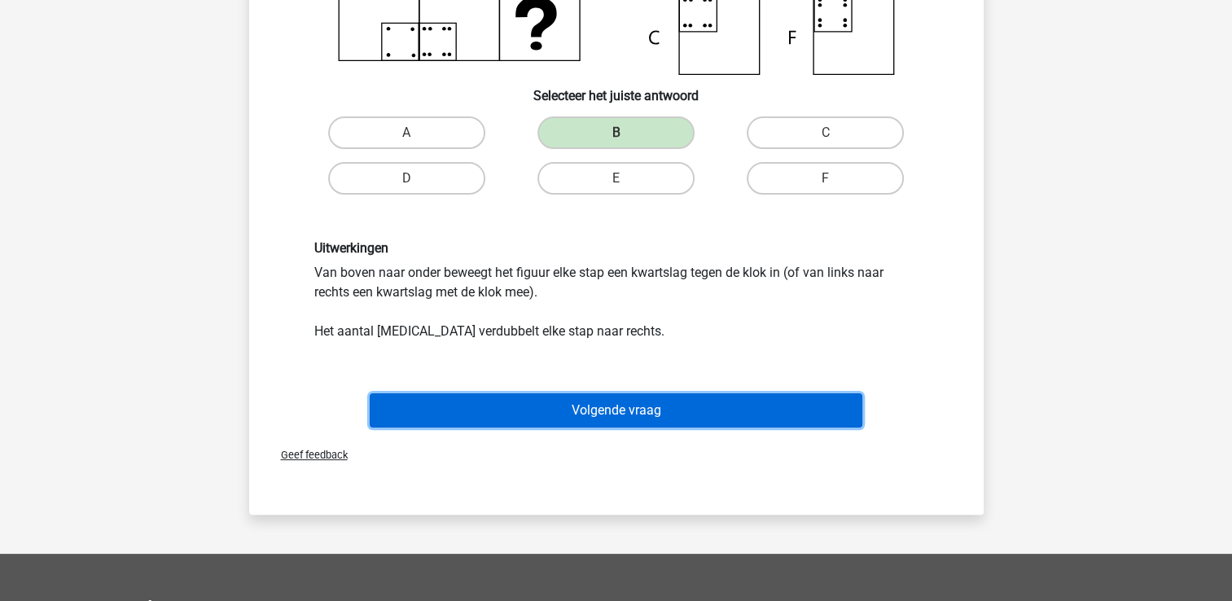
click at [634, 417] on button "Volgende vraag" at bounding box center [616, 410] width 493 height 34
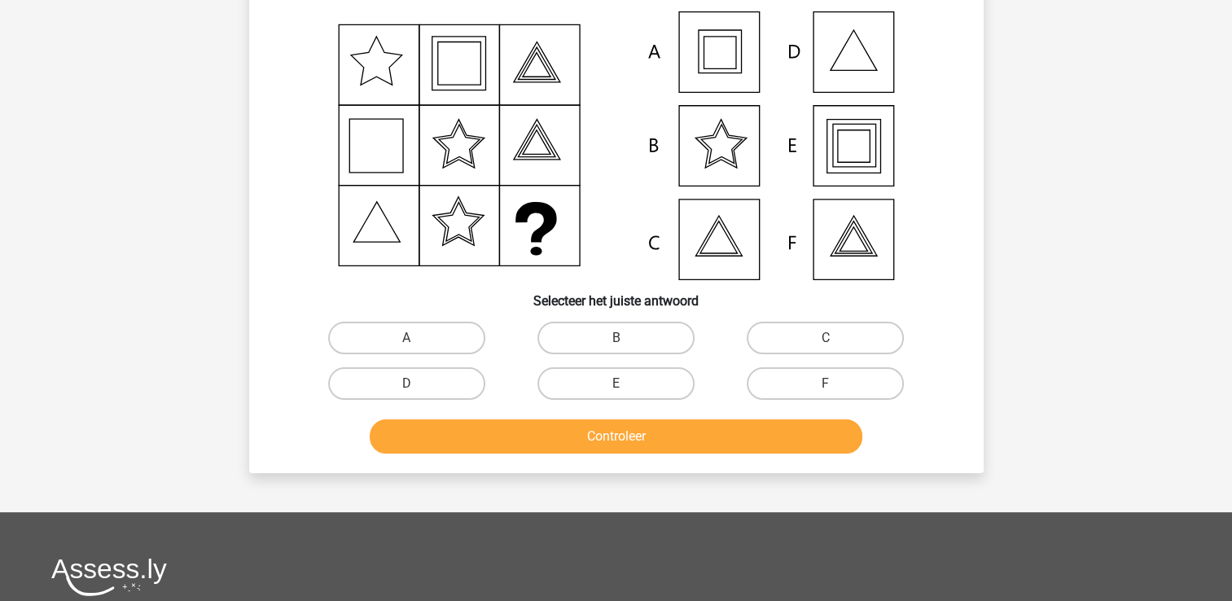
scroll to position [75, 0]
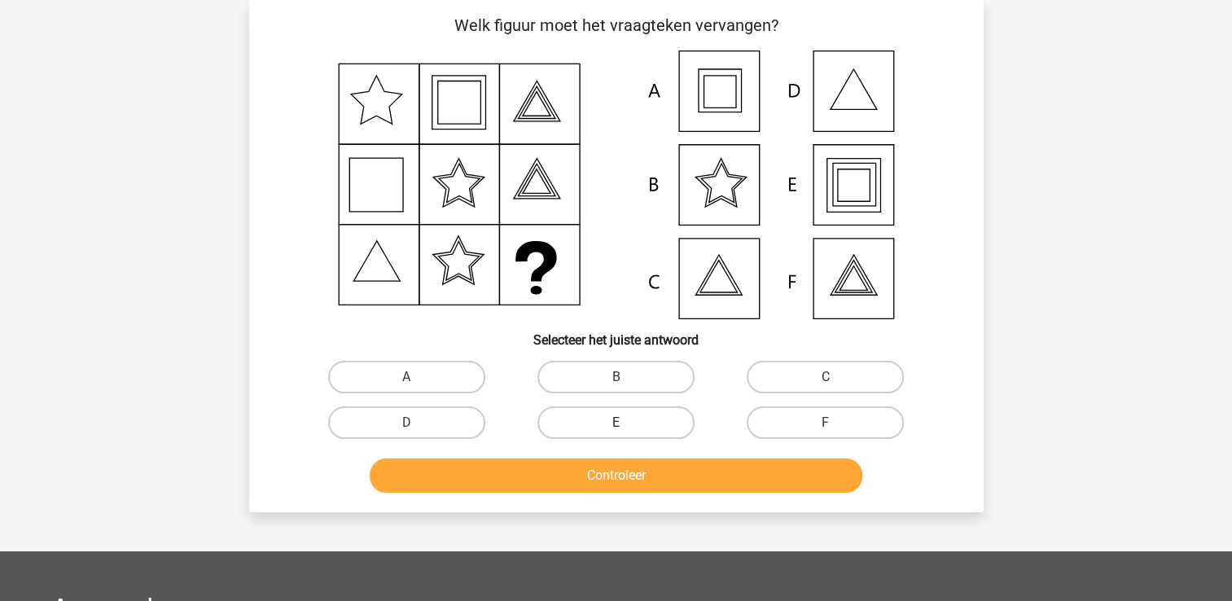
click at [599, 415] on label "E" at bounding box center [616, 422] width 157 height 33
click at [616, 423] on input "E" at bounding box center [621, 428] width 11 height 11
radio input "true"
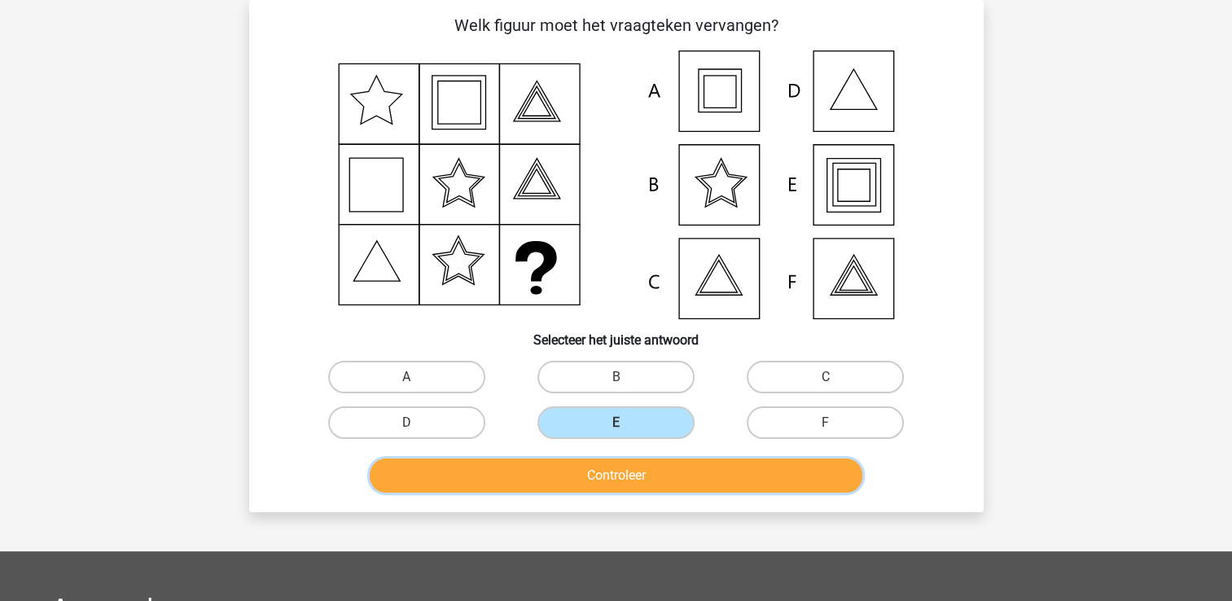
click at [616, 481] on button "Controleer" at bounding box center [616, 476] width 493 height 34
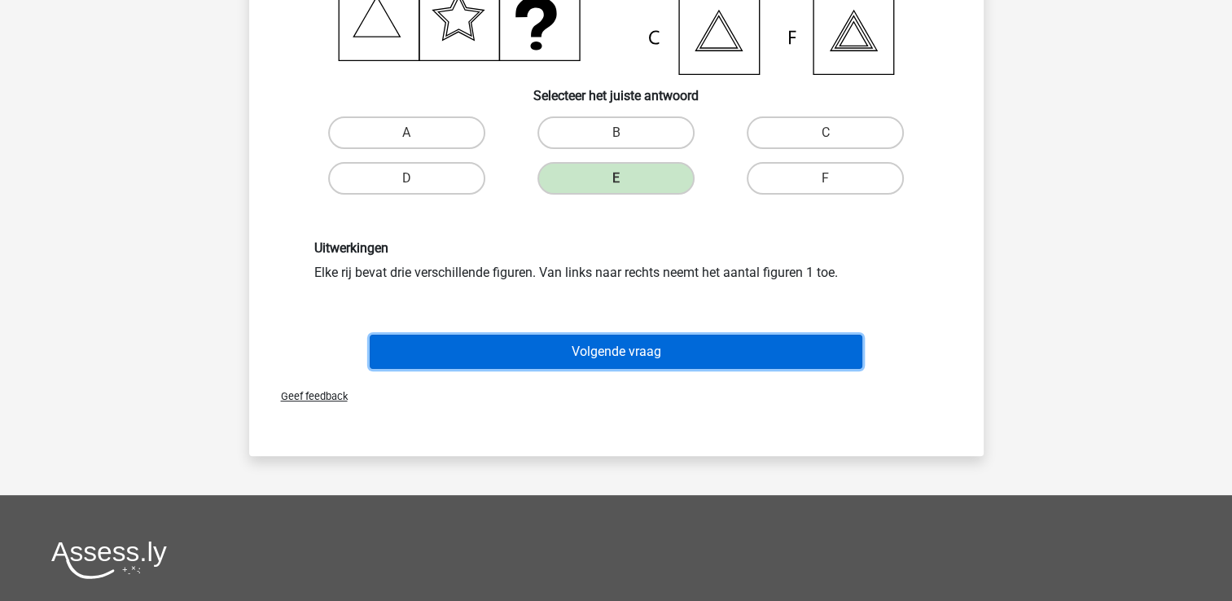
click at [643, 358] on button "Volgende vraag" at bounding box center [616, 352] width 493 height 34
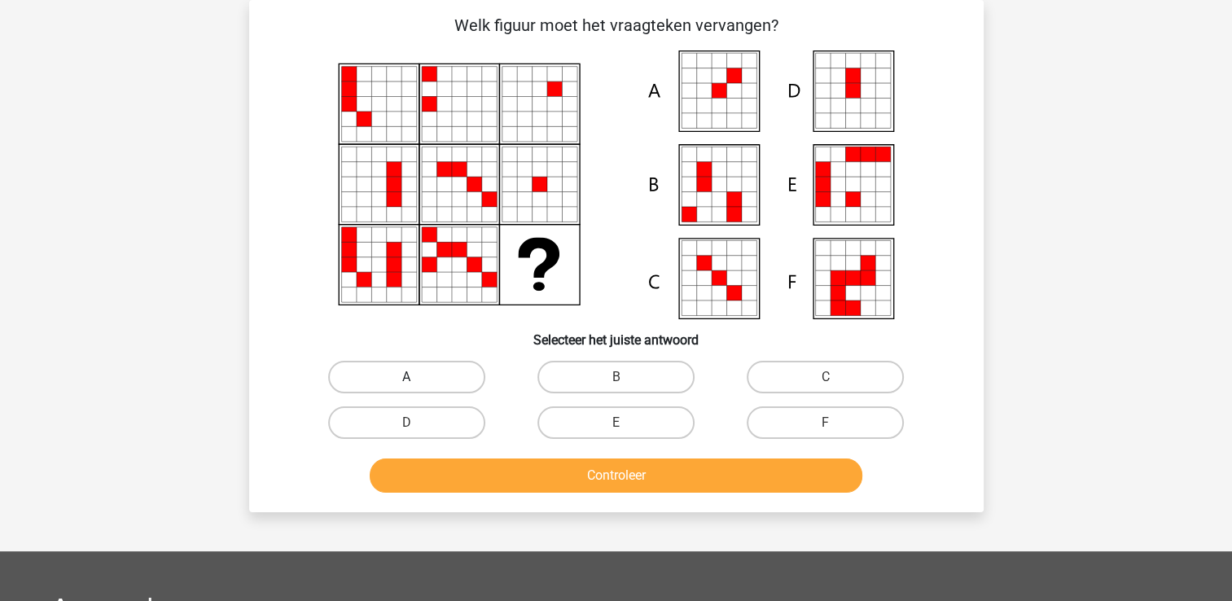
click at [418, 382] on label "A" at bounding box center [406, 377] width 157 height 33
click at [417, 382] on input "A" at bounding box center [411, 382] width 11 height 11
radio input "true"
click at [498, 494] on div "Controleer" at bounding box center [616, 479] width 629 height 41
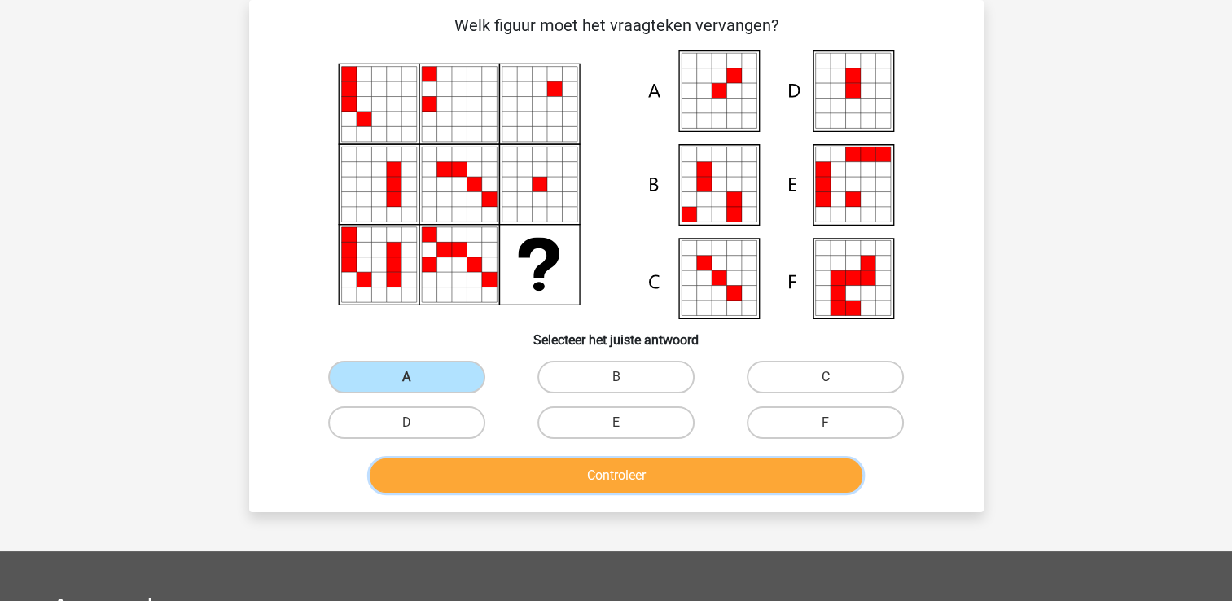
click at [503, 481] on button "Controleer" at bounding box center [616, 476] width 493 height 34
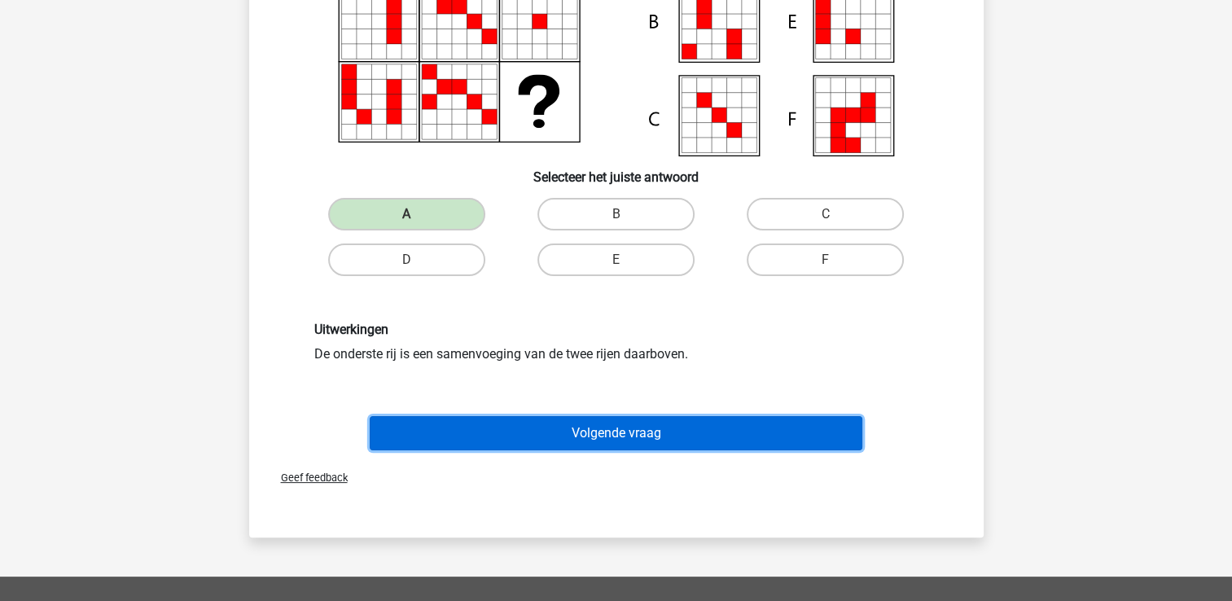
click at [541, 436] on button "Volgende vraag" at bounding box center [616, 433] width 493 height 34
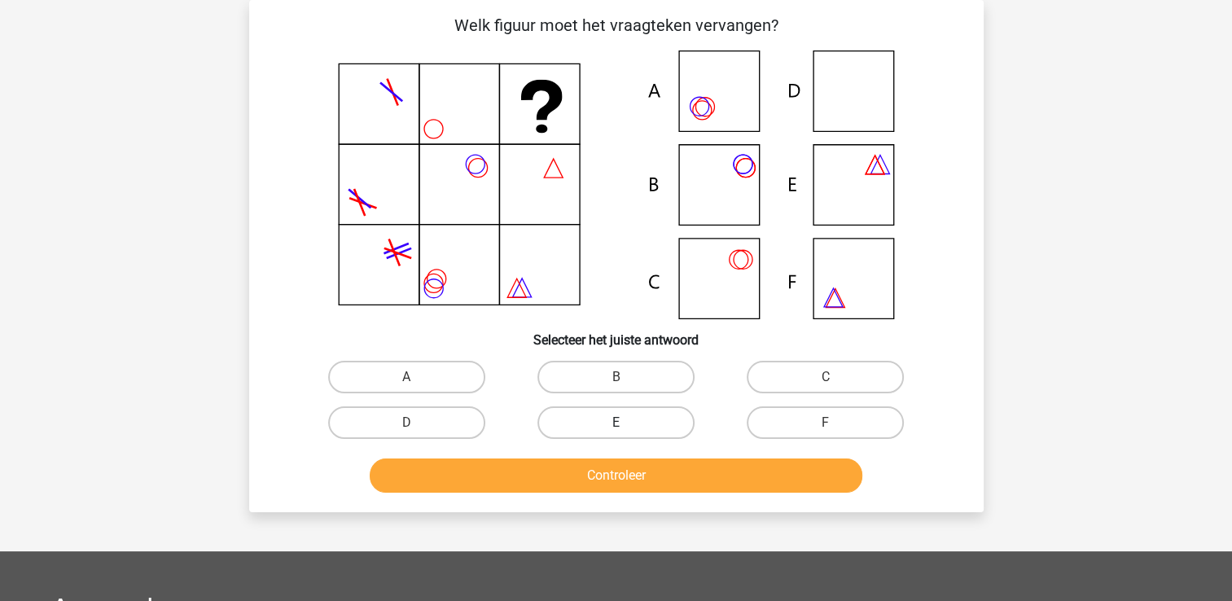
click at [612, 420] on label "E" at bounding box center [616, 422] width 157 height 33
click at [616, 423] on input "E" at bounding box center [621, 428] width 11 height 11
radio input "true"
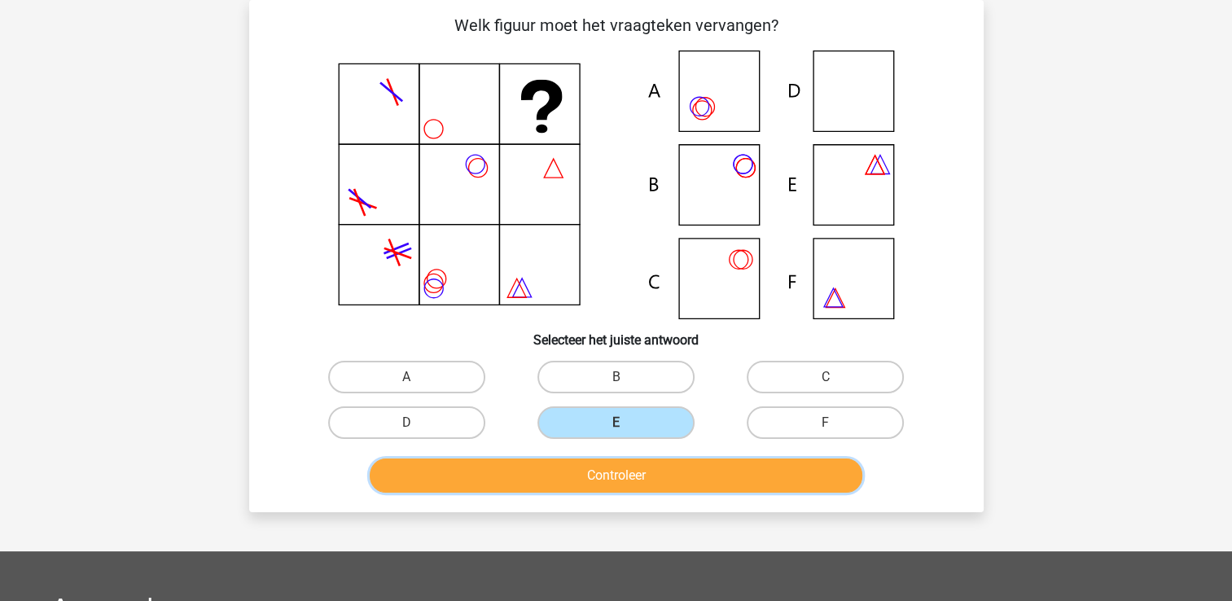
click at [602, 459] on button "Controleer" at bounding box center [616, 476] width 493 height 34
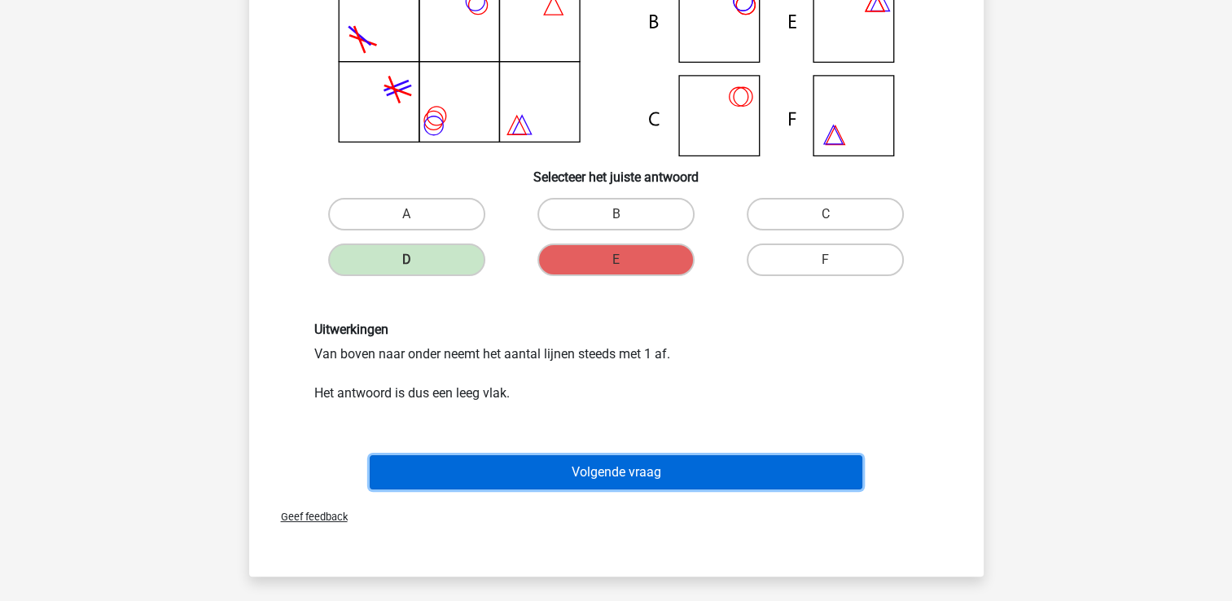
click at [604, 465] on button "Volgende vraag" at bounding box center [616, 472] width 493 height 34
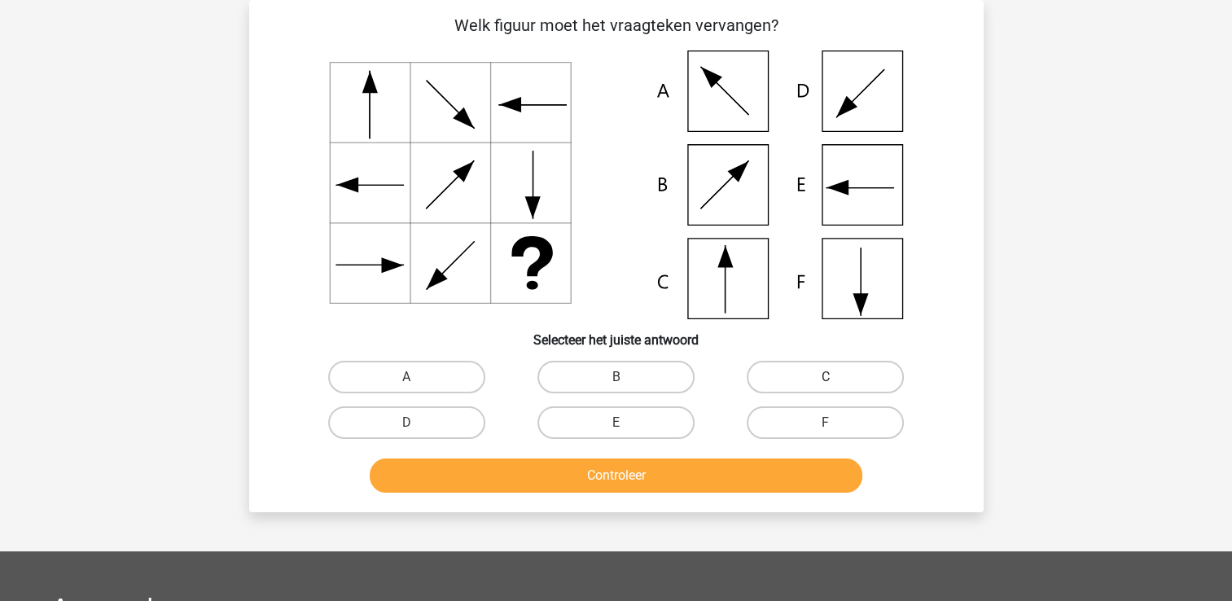
click at [787, 382] on label "C" at bounding box center [825, 377] width 157 height 33
click at [826, 382] on input "C" at bounding box center [831, 382] width 11 height 11
radio input "true"
click at [722, 494] on div "Controleer" at bounding box center [616, 479] width 629 height 41
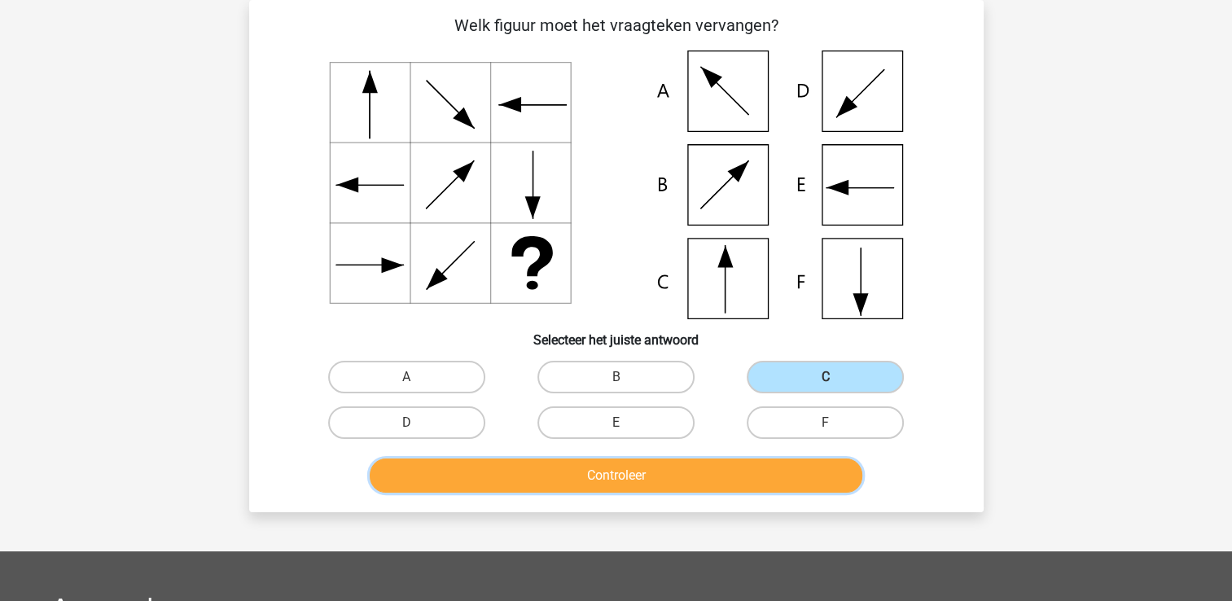
click at [719, 483] on button "Controleer" at bounding box center [616, 476] width 493 height 34
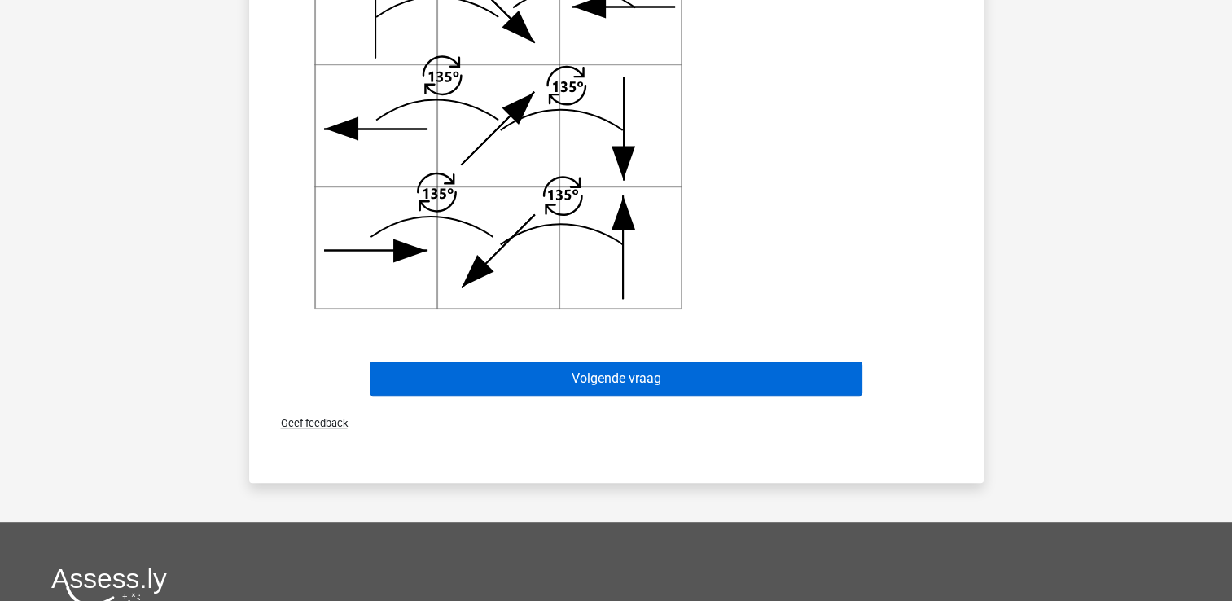
scroll to position [889, 0]
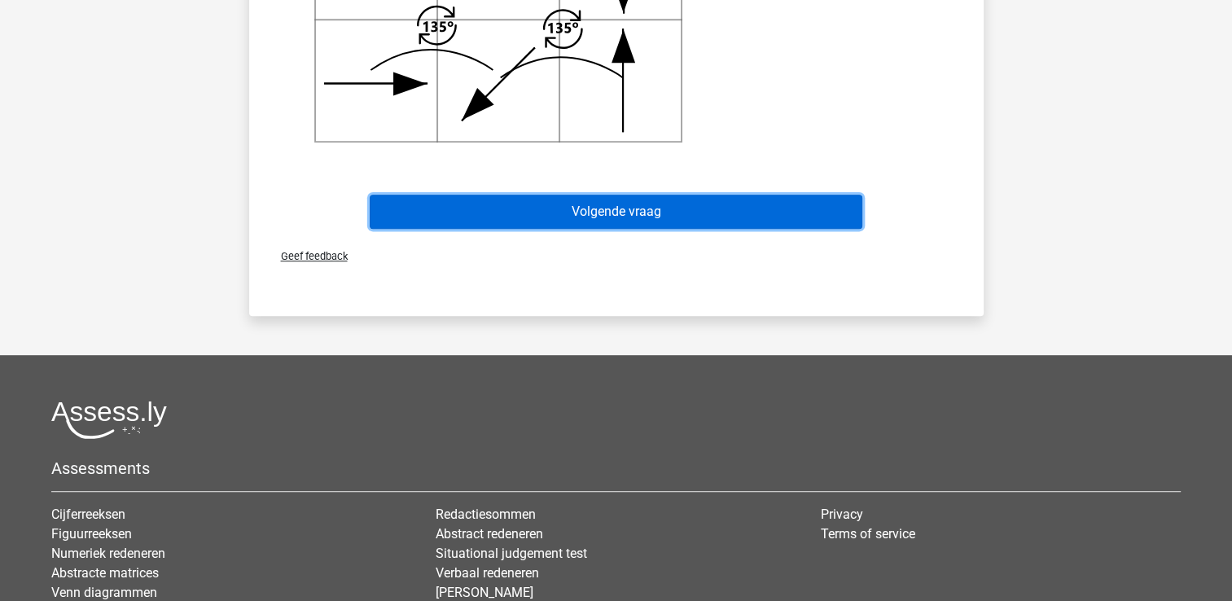
click at [595, 216] on button "Volgende vraag" at bounding box center [616, 212] width 493 height 34
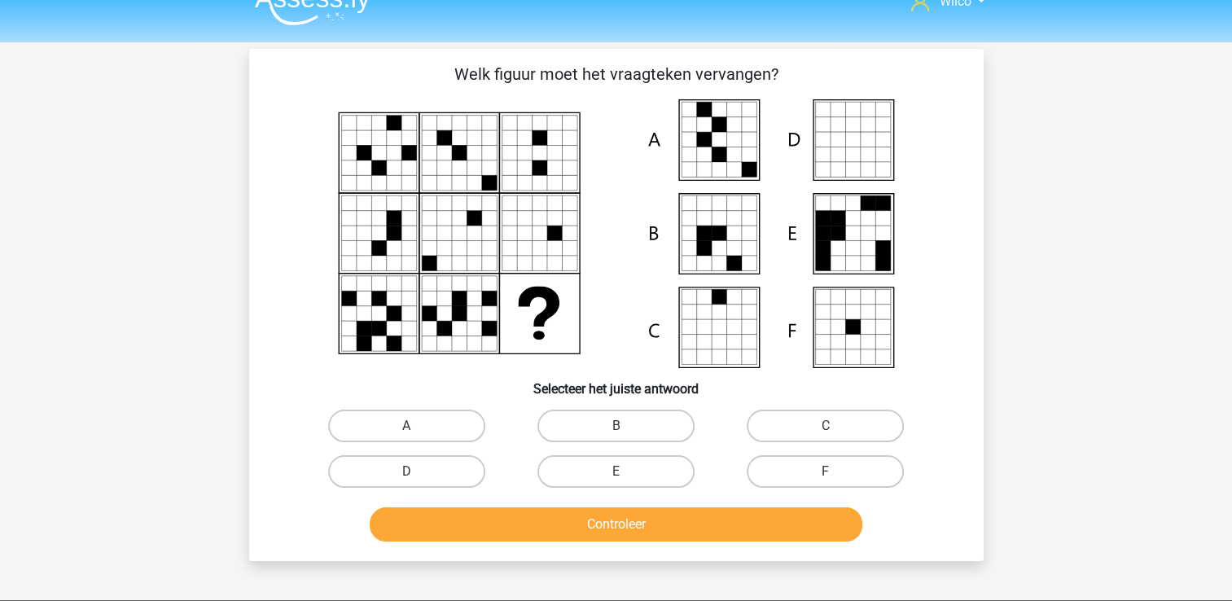
scroll to position [0, 0]
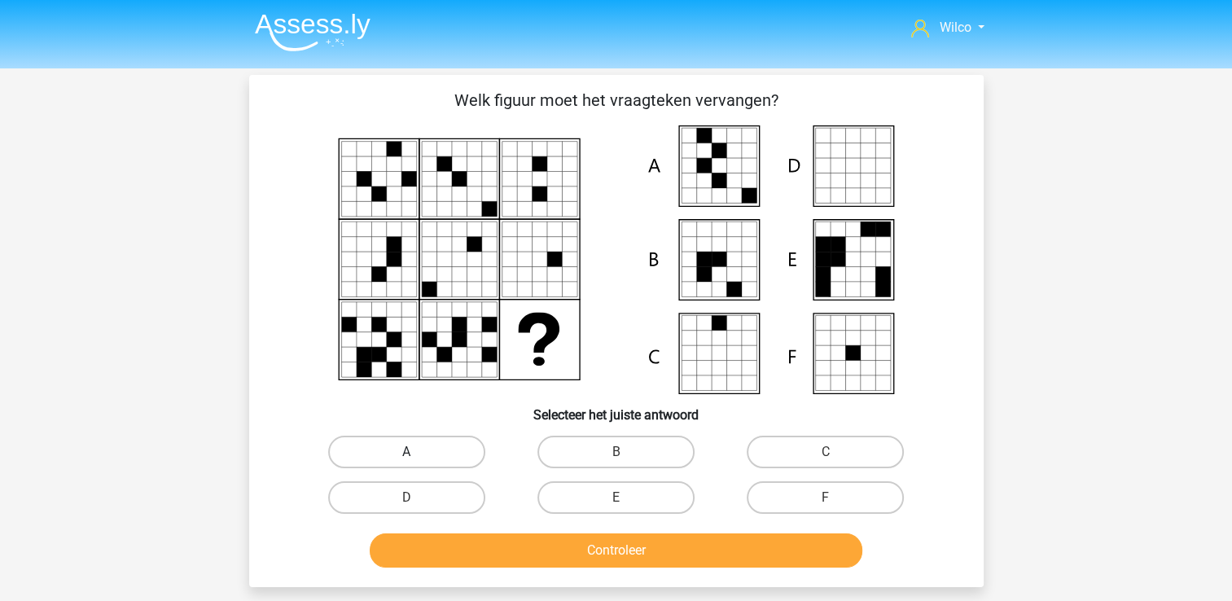
click at [358, 455] on label "A" at bounding box center [406, 452] width 157 height 33
click at [406, 455] on input "A" at bounding box center [411, 457] width 11 height 11
radio input "true"
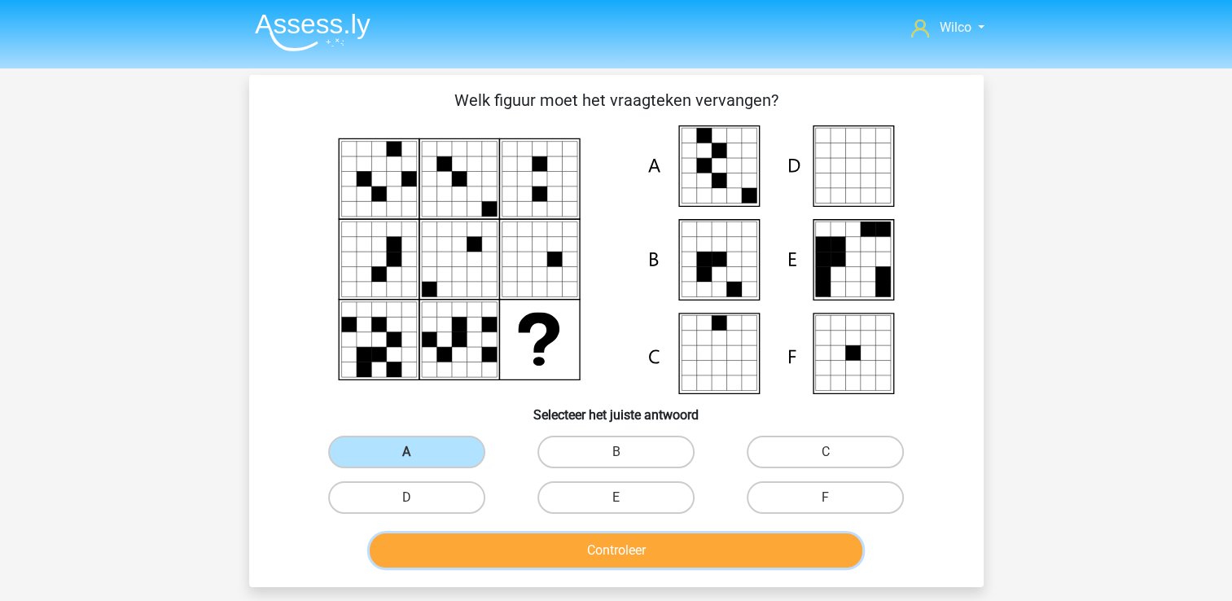
click at [538, 549] on button "Controleer" at bounding box center [616, 551] width 493 height 34
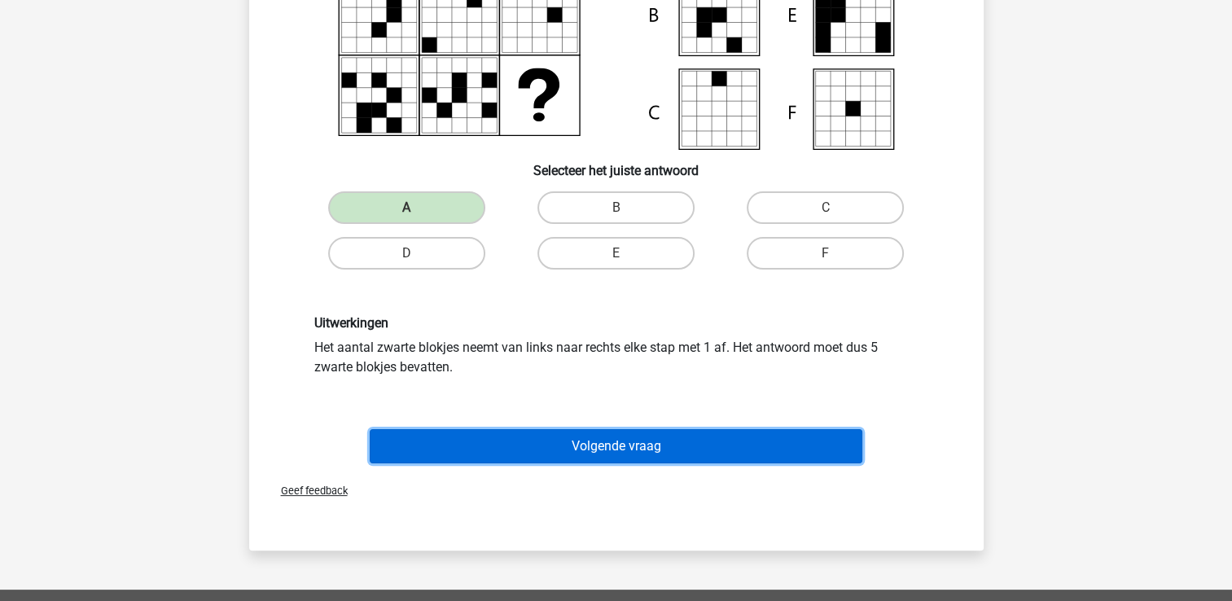
click at [531, 448] on button "Volgende vraag" at bounding box center [616, 446] width 493 height 34
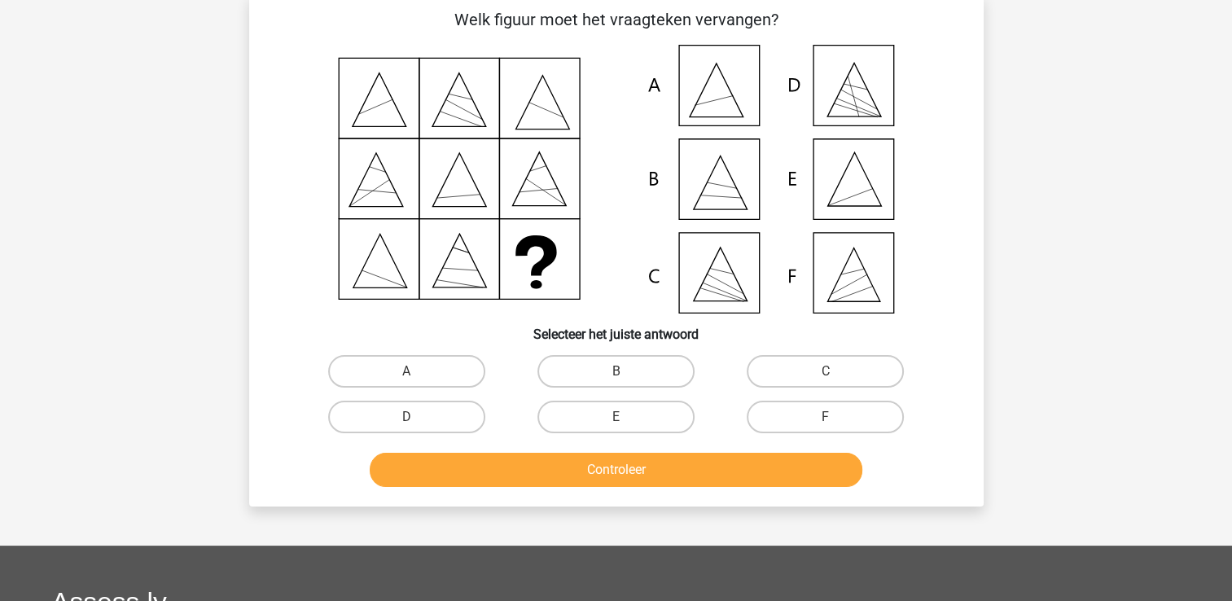
scroll to position [75, 0]
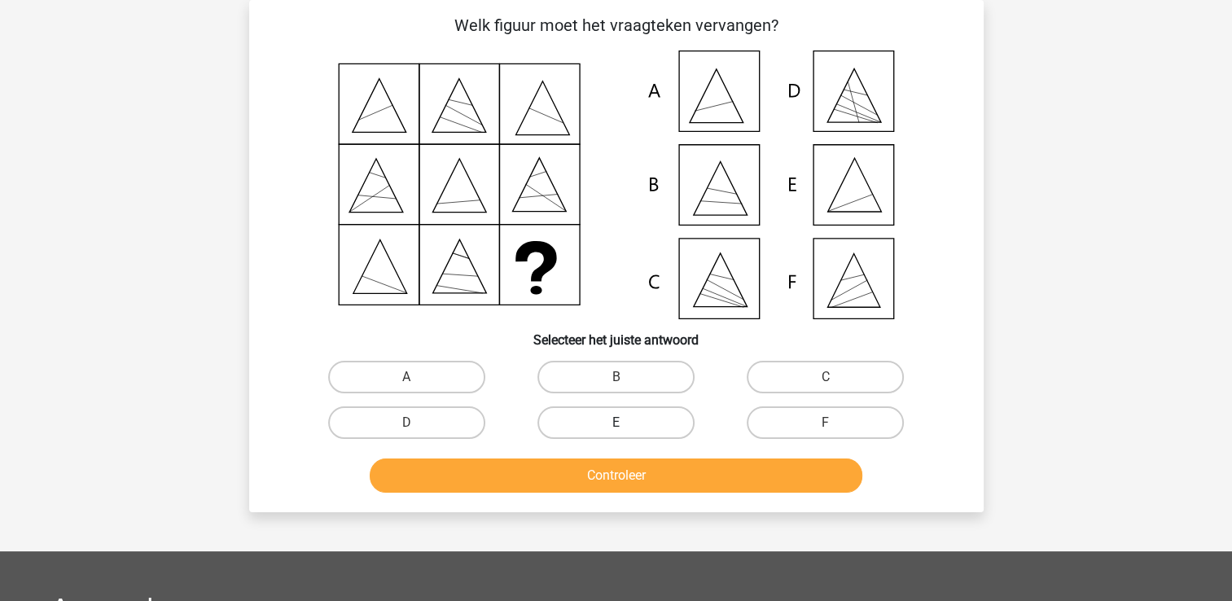
click at [647, 412] on label "E" at bounding box center [616, 422] width 157 height 33
click at [626, 423] on input "E" at bounding box center [621, 428] width 11 height 11
radio input "true"
click at [617, 494] on div "Controleer" at bounding box center [616, 479] width 629 height 41
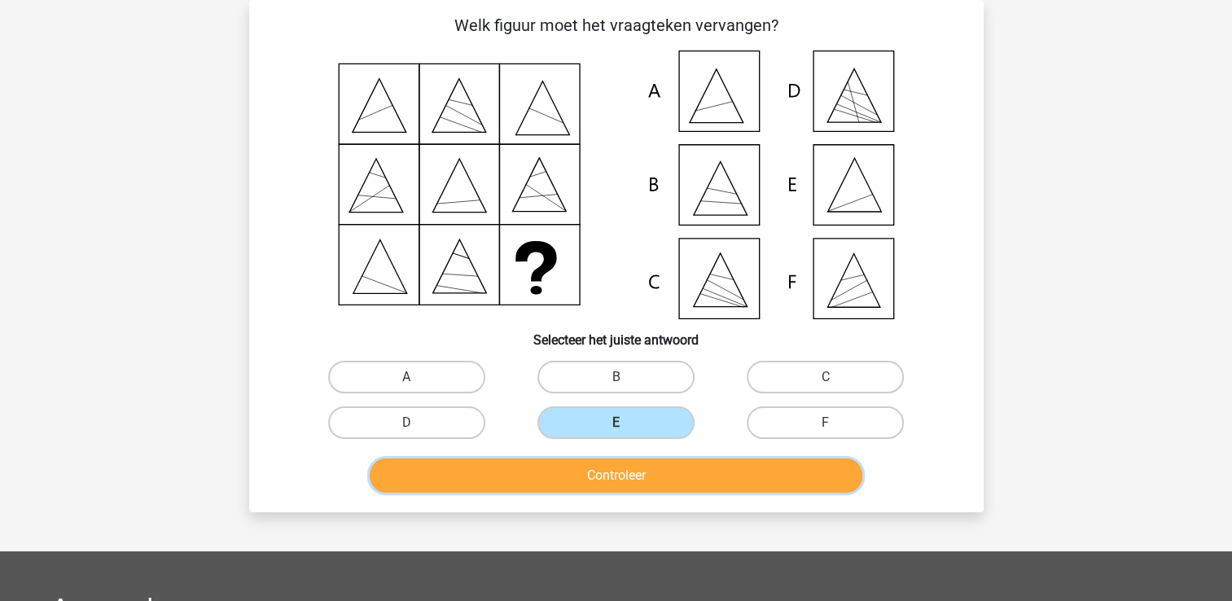
click at [613, 485] on button "Controleer" at bounding box center [616, 476] width 493 height 34
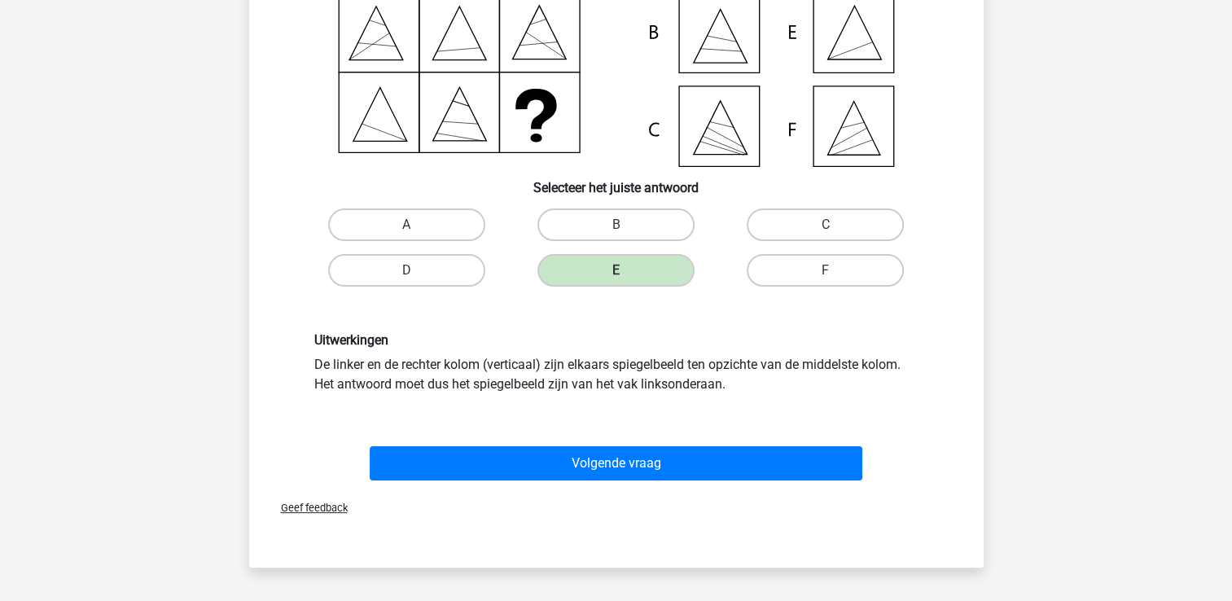
scroll to position [238, 0]
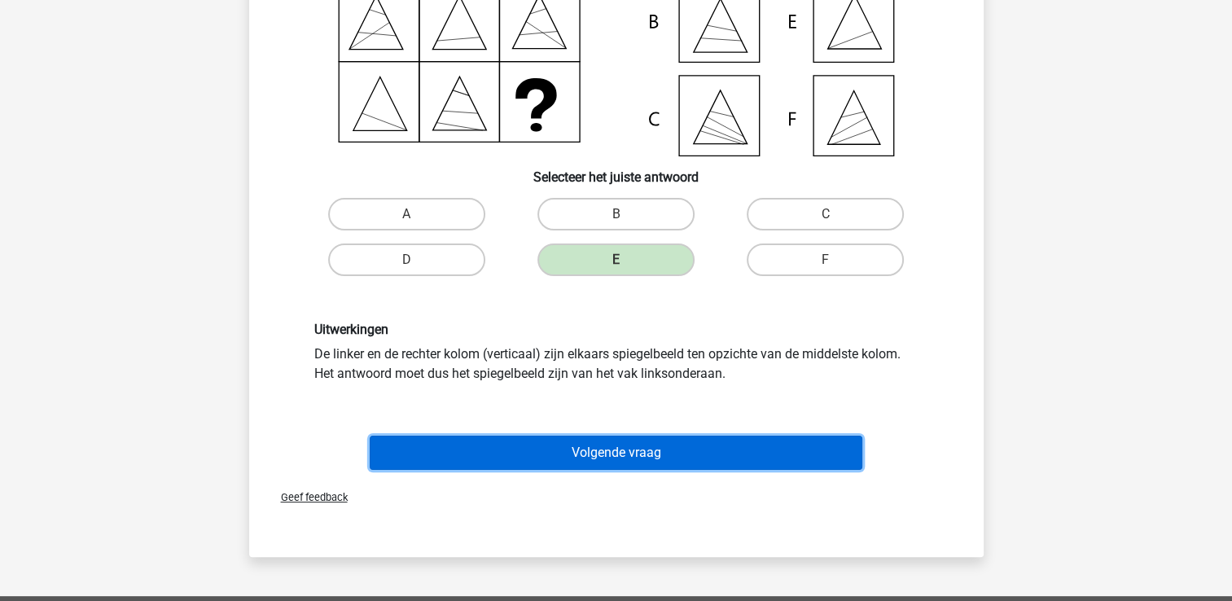
click at [606, 443] on button "Volgende vraag" at bounding box center [616, 453] width 493 height 34
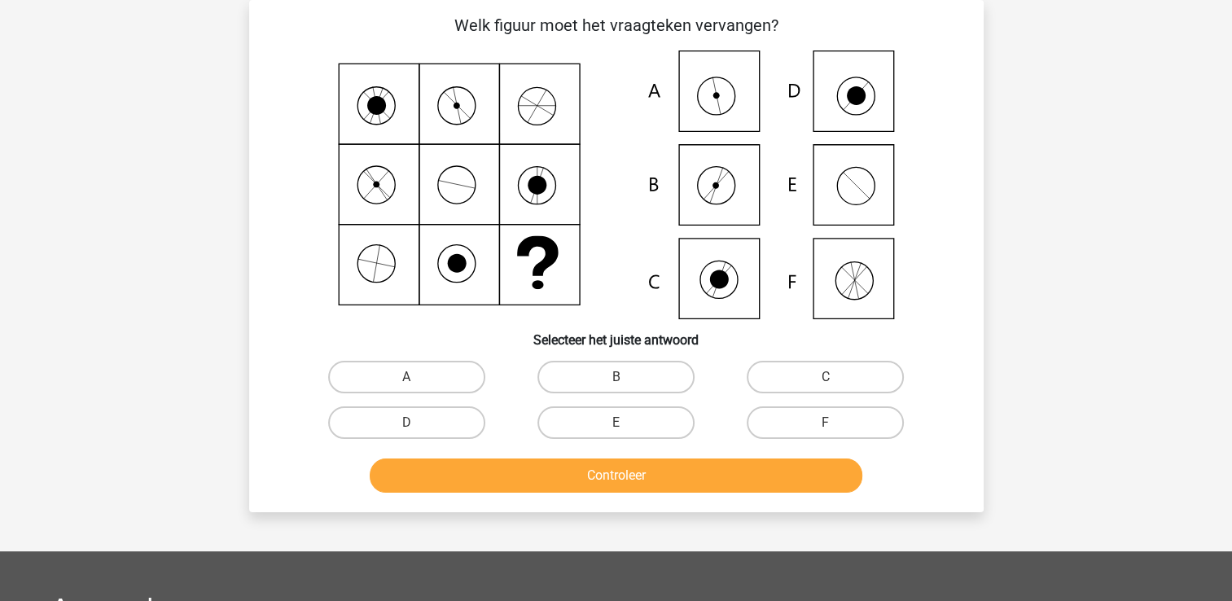
scroll to position [0, 0]
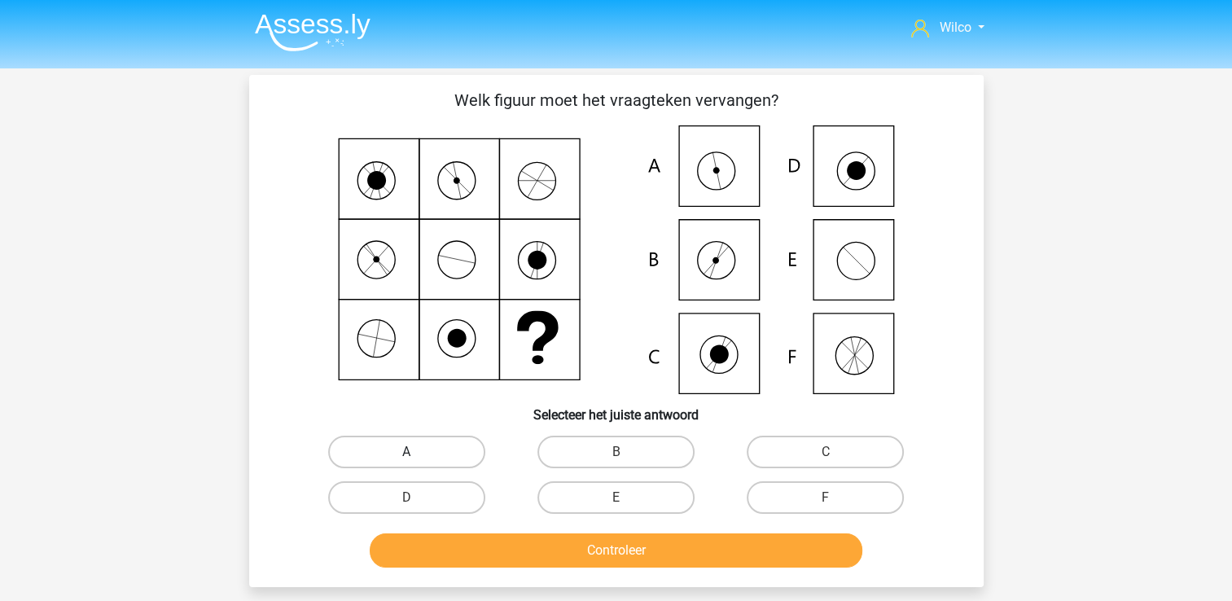
click at [422, 453] on label "A" at bounding box center [406, 452] width 157 height 33
click at [417, 453] on input "A" at bounding box center [411, 457] width 11 height 11
radio input "true"
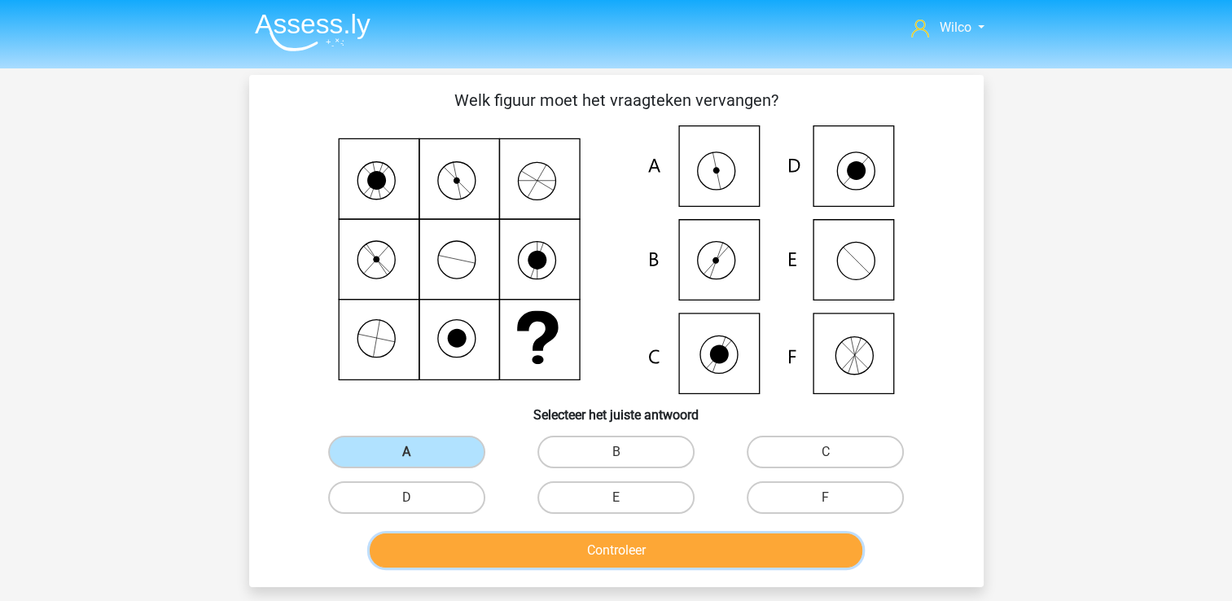
click at [456, 547] on button "Controleer" at bounding box center [616, 551] width 493 height 34
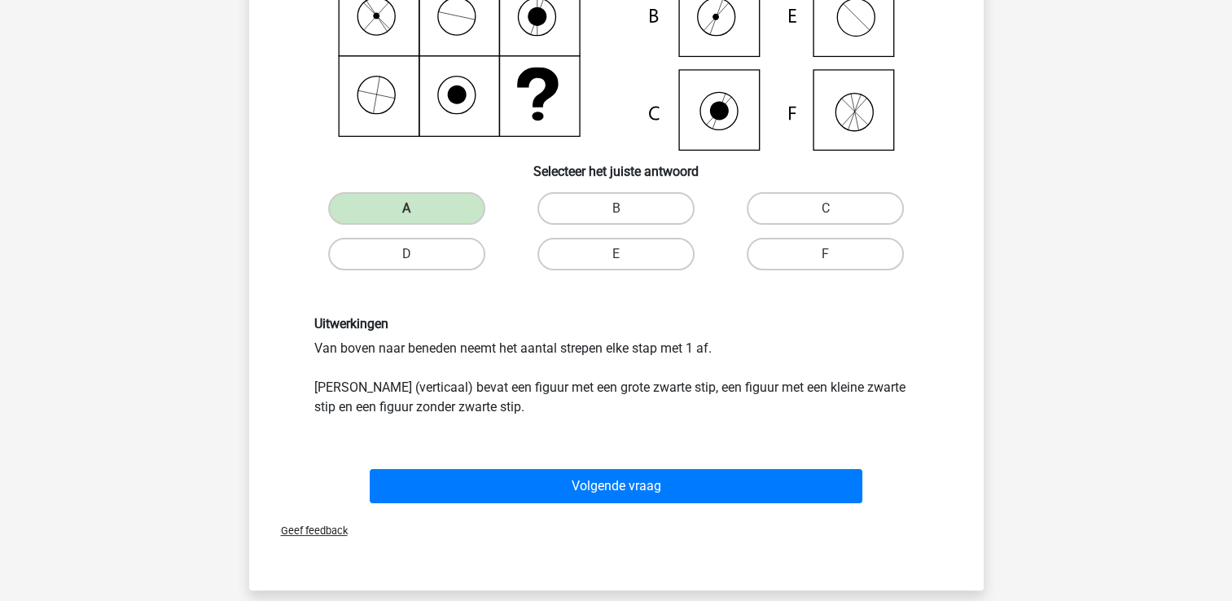
scroll to position [244, 0]
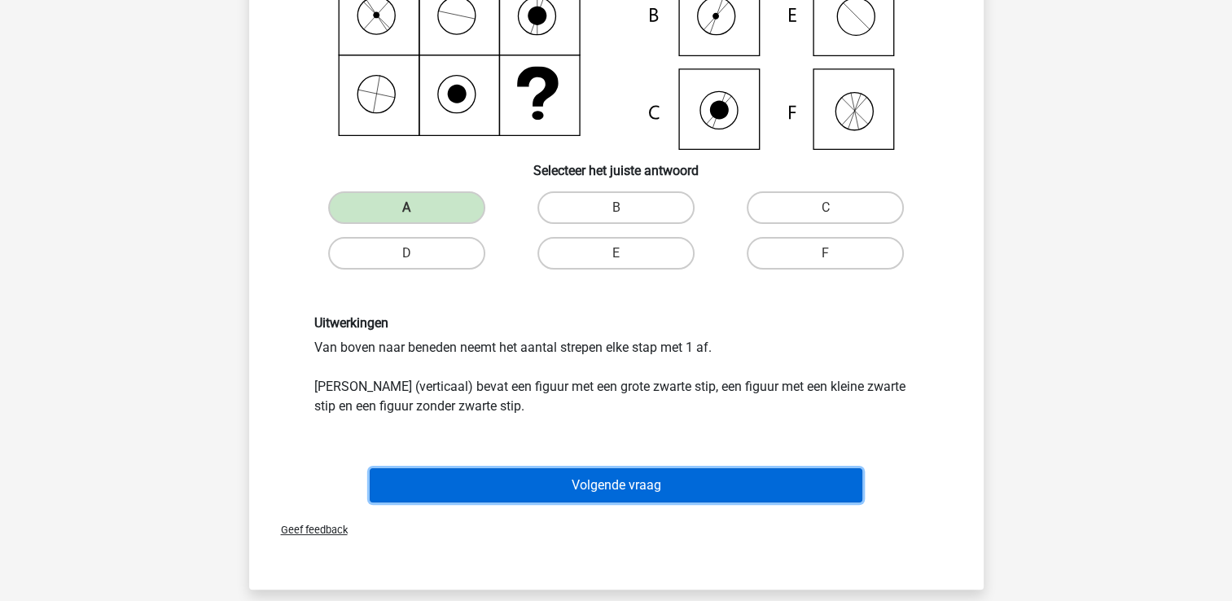
click at [503, 477] on button "Volgende vraag" at bounding box center [616, 485] width 493 height 34
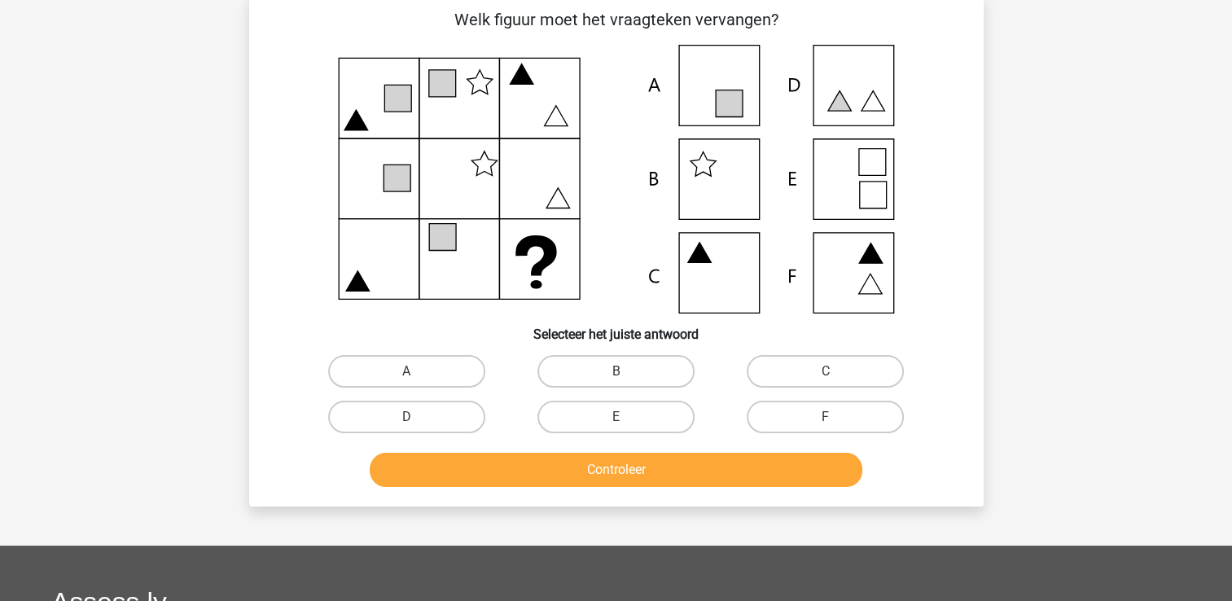
scroll to position [75, 0]
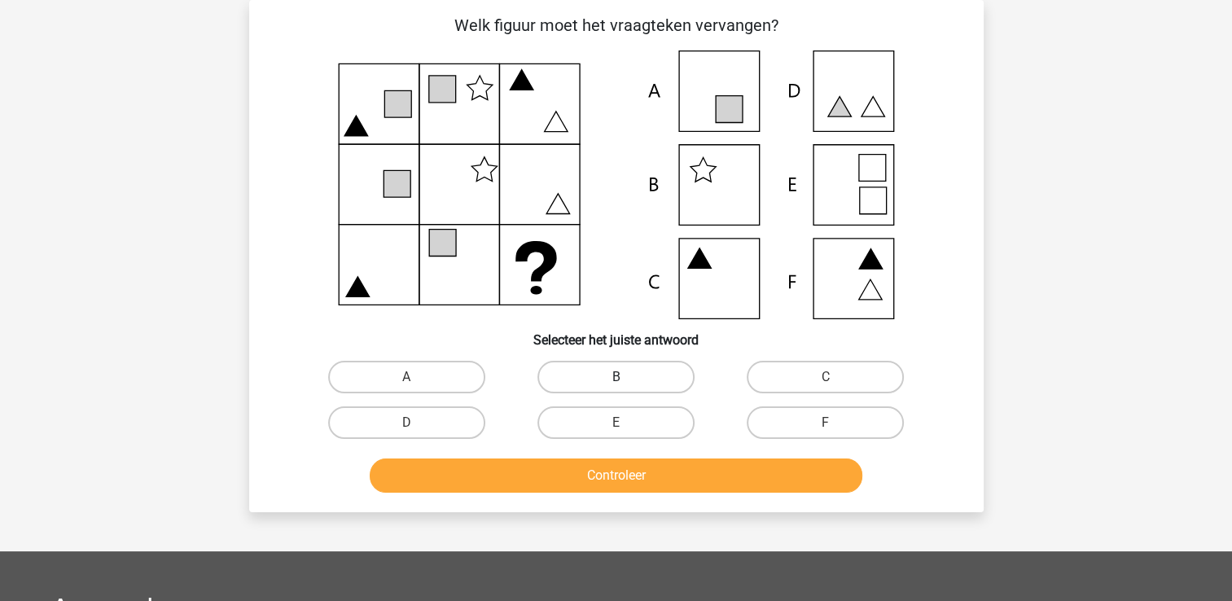
click at [646, 364] on label "B" at bounding box center [616, 377] width 157 height 33
click at [626, 377] on input "B" at bounding box center [621, 382] width 11 height 11
radio input "true"
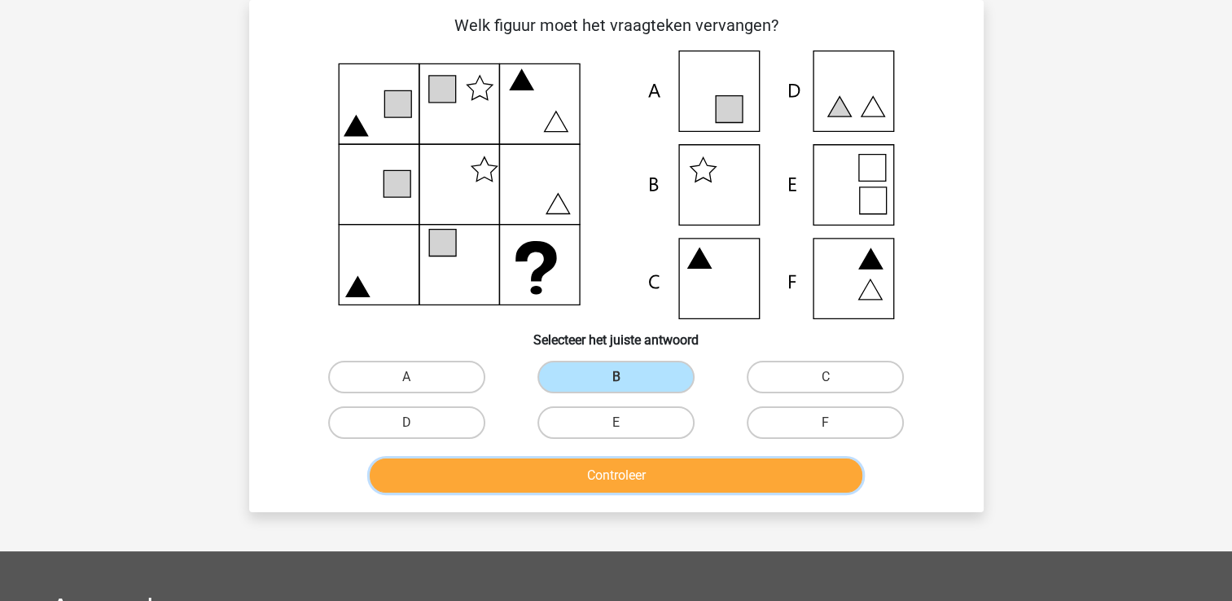
click at [609, 488] on button "Controleer" at bounding box center [616, 476] width 493 height 34
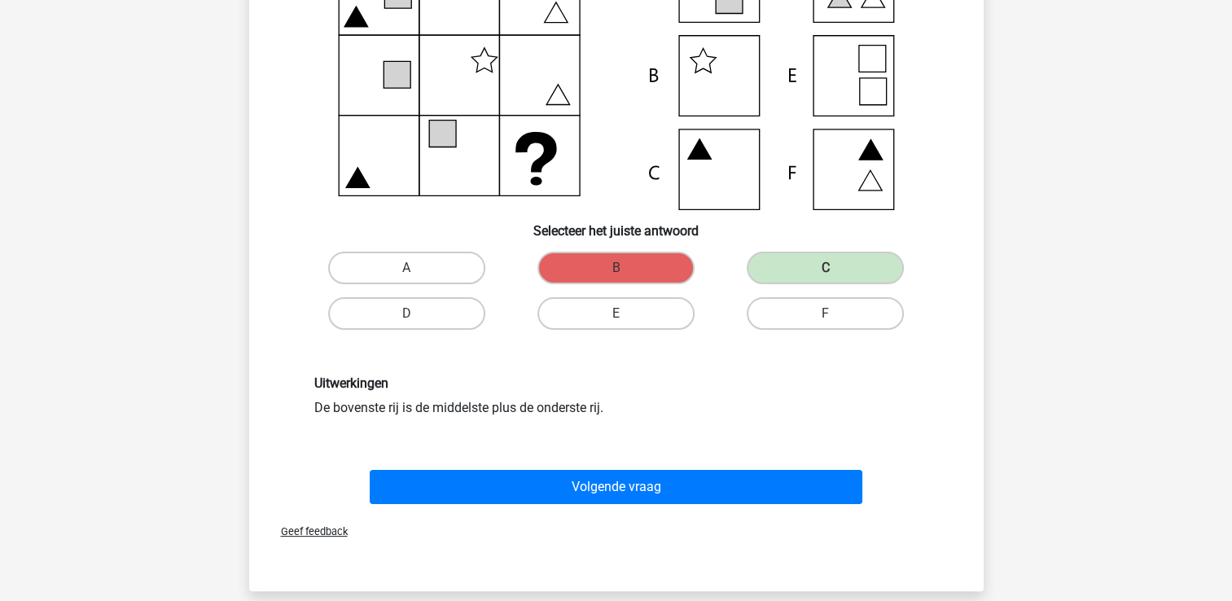
scroll to position [238, 0]
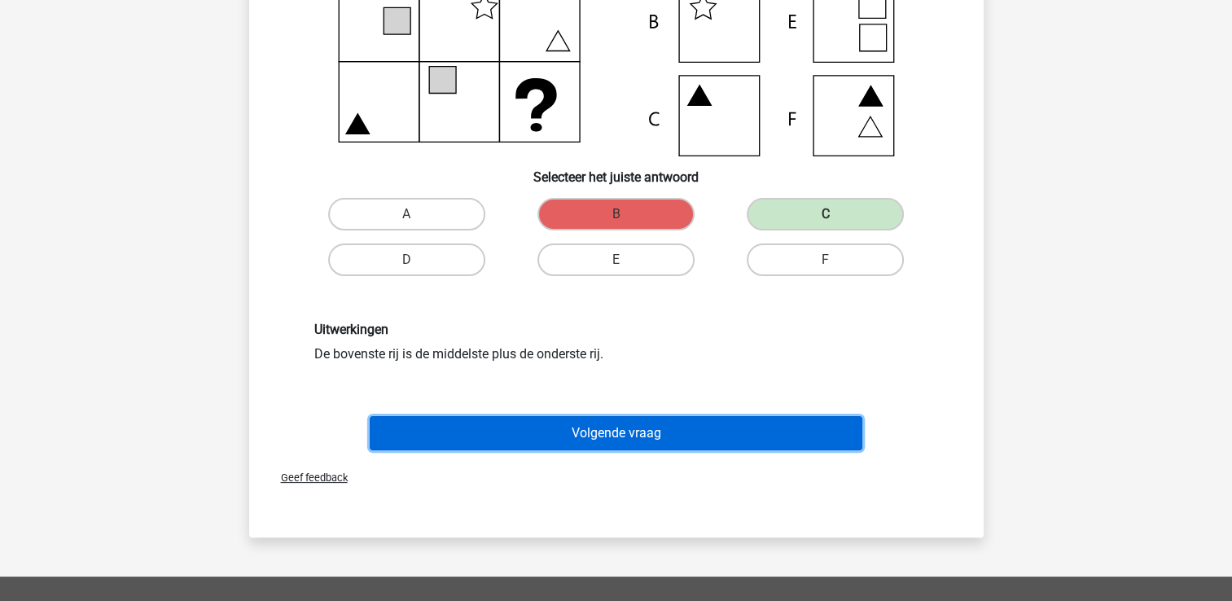
click at [637, 424] on button "Volgende vraag" at bounding box center [616, 433] width 493 height 34
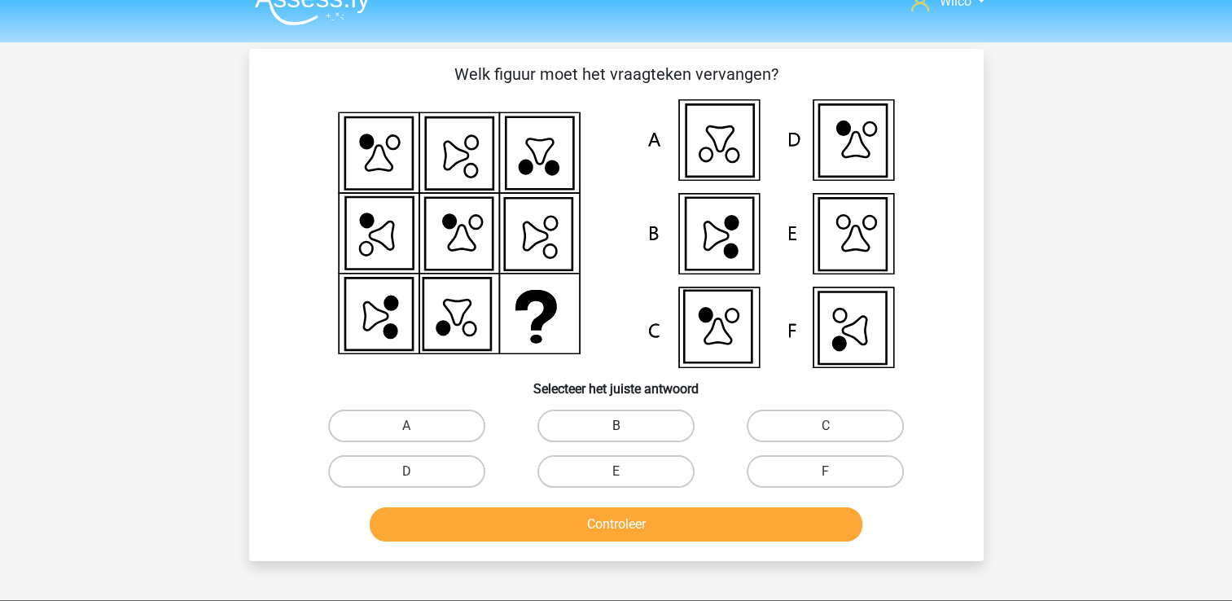
scroll to position [0, 0]
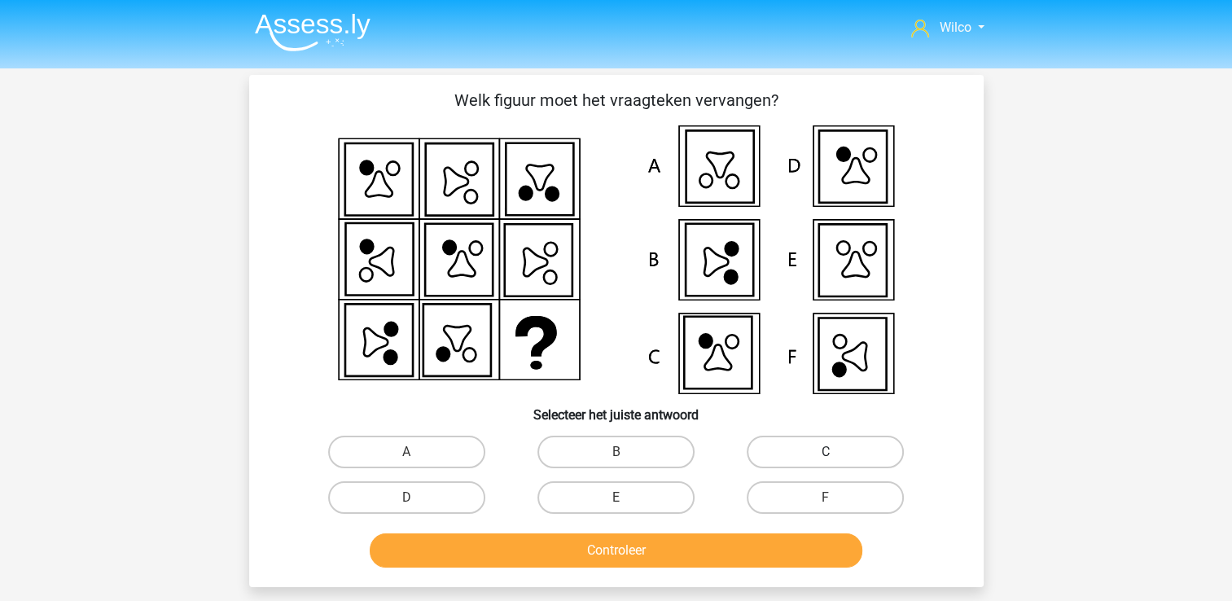
click at [749, 460] on label "C" at bounding box center [825, 452] width 157 height 33
click at [826, 460] on input "C" at bounding box center [831, 457] width 11 height 11
radio input "true"
click at [688, 568] on div "Controleer" at bounding box center [616, 554] width 629 height 41
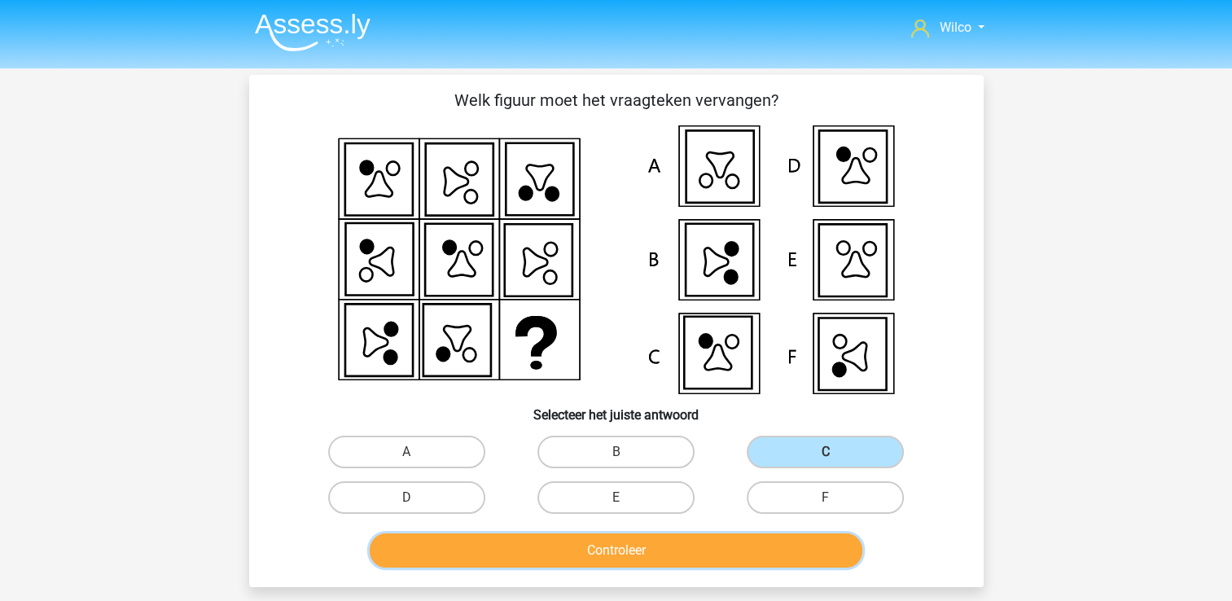
click at [683, 564] on button "Controleer" at bounding box center [616, 551] width 493 height 34
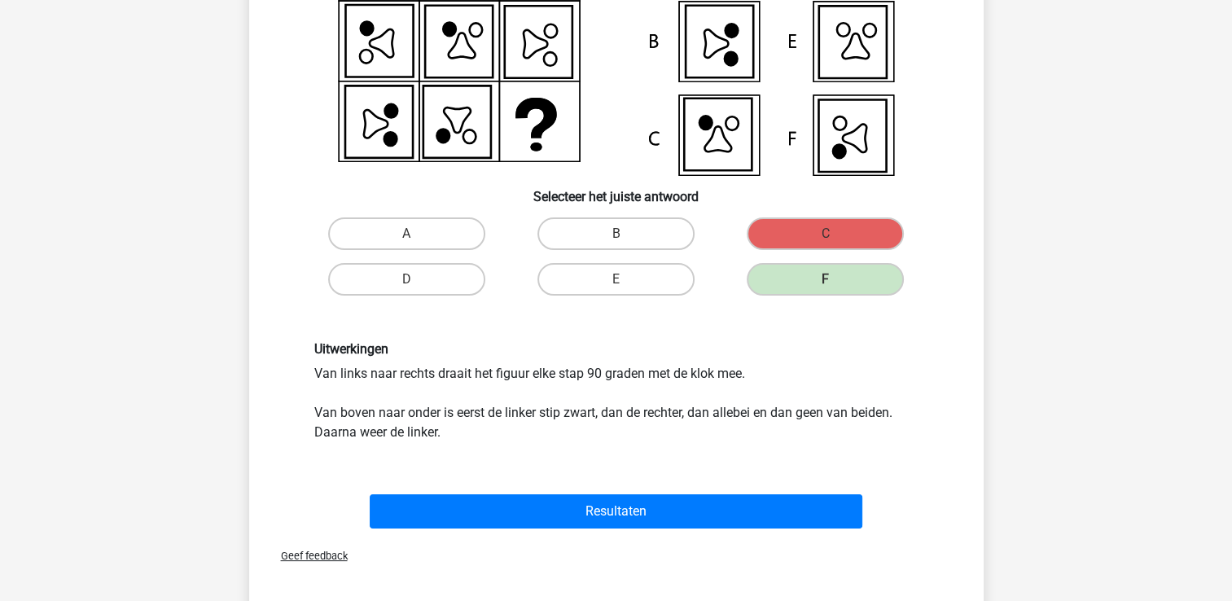
scroll to position [244, 0]
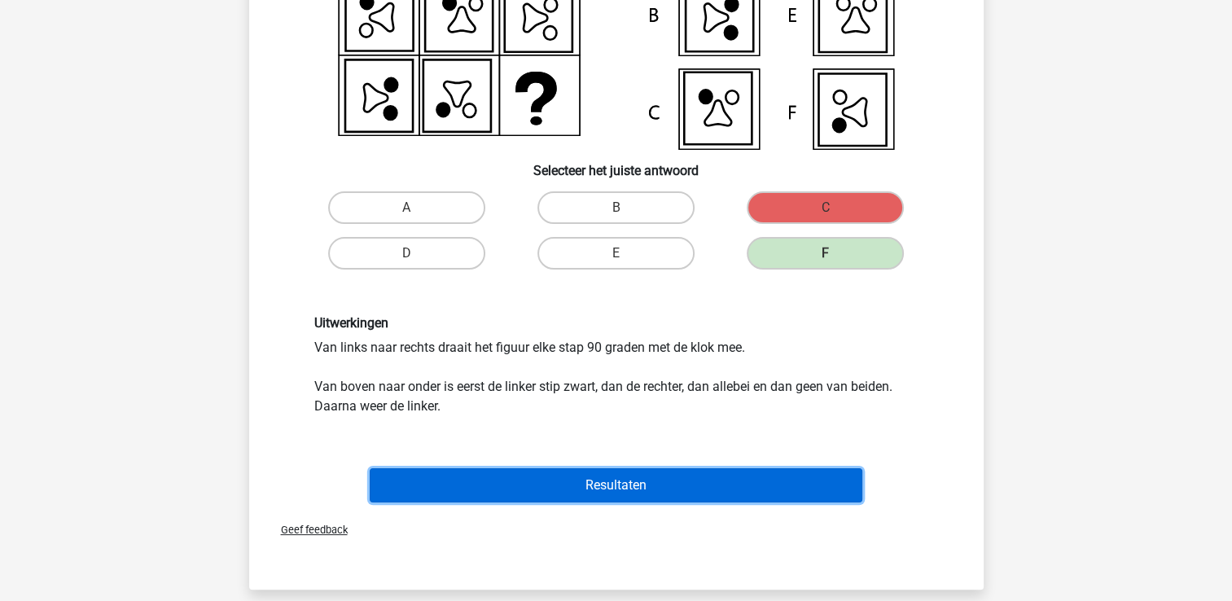
click at [619, 477] on button "Resultaten" at bounding box center [616, 485] width 493 height 34
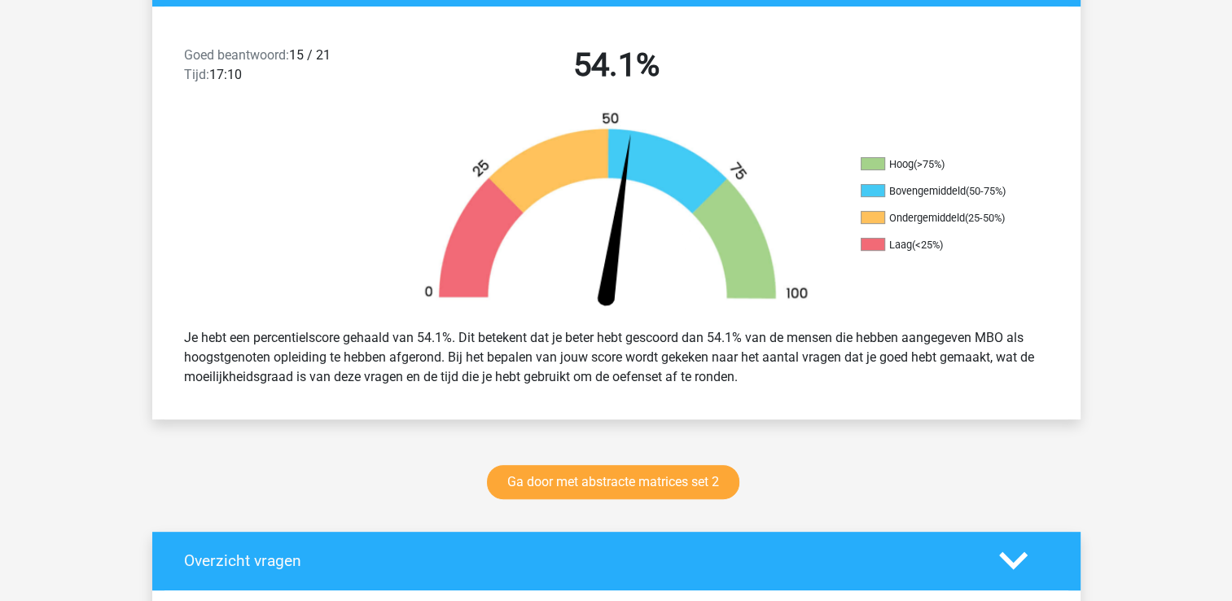
scroll to position [489, 0]
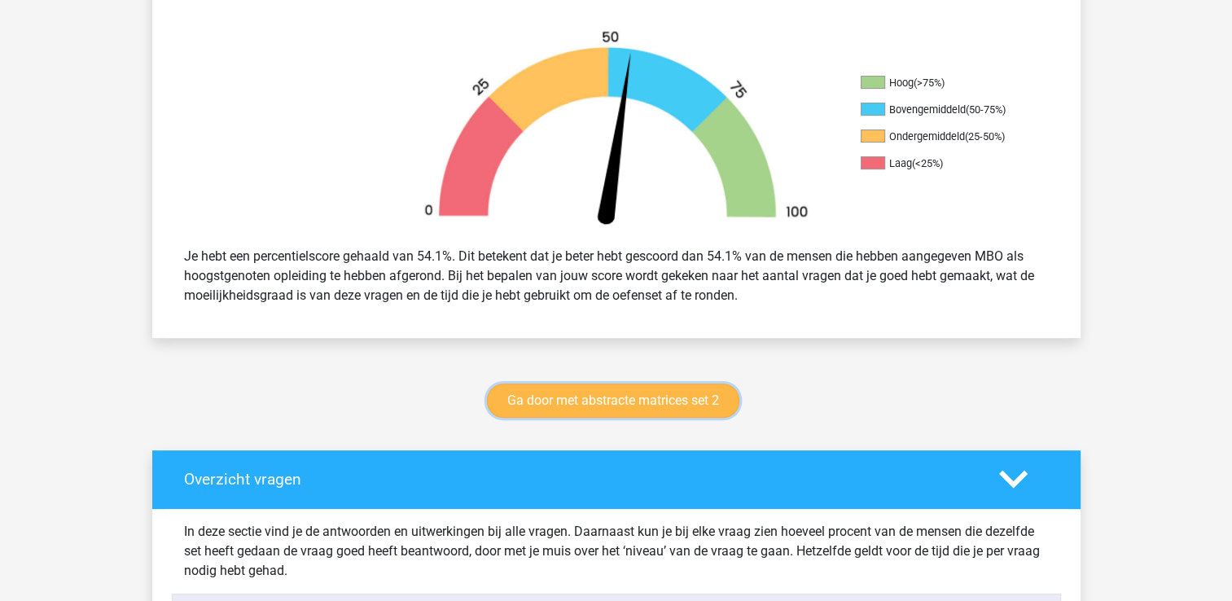
click at [547, 396] on link "Ga door met abstracte matrices set 2" at bounding box center [613, 401] width 253 height 34
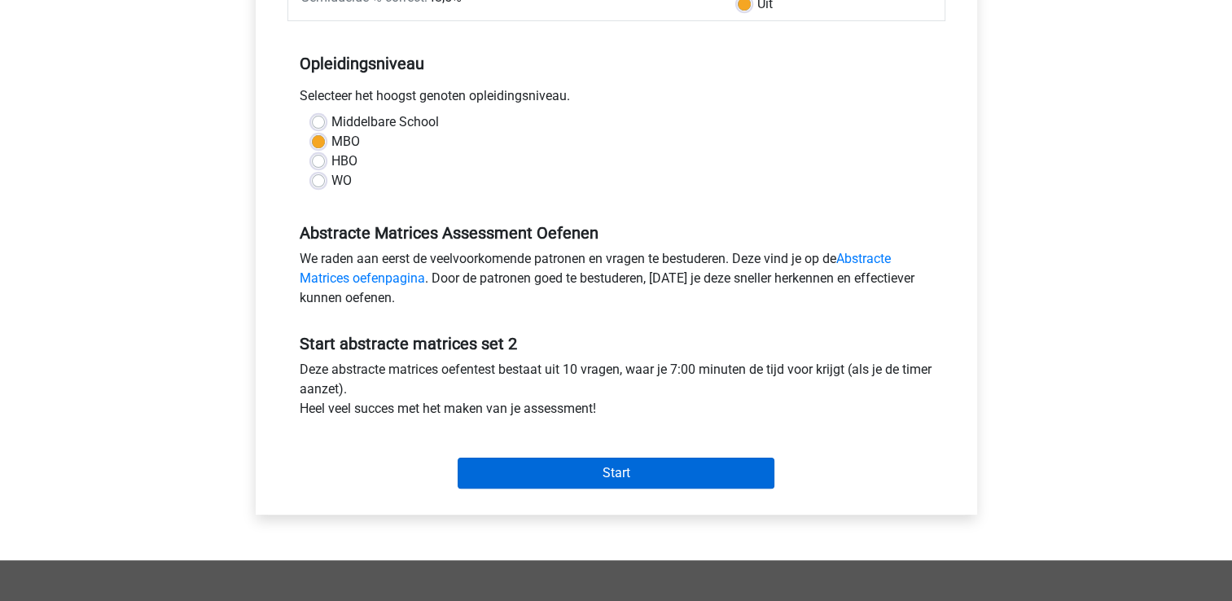
scroll to position [326, 0]
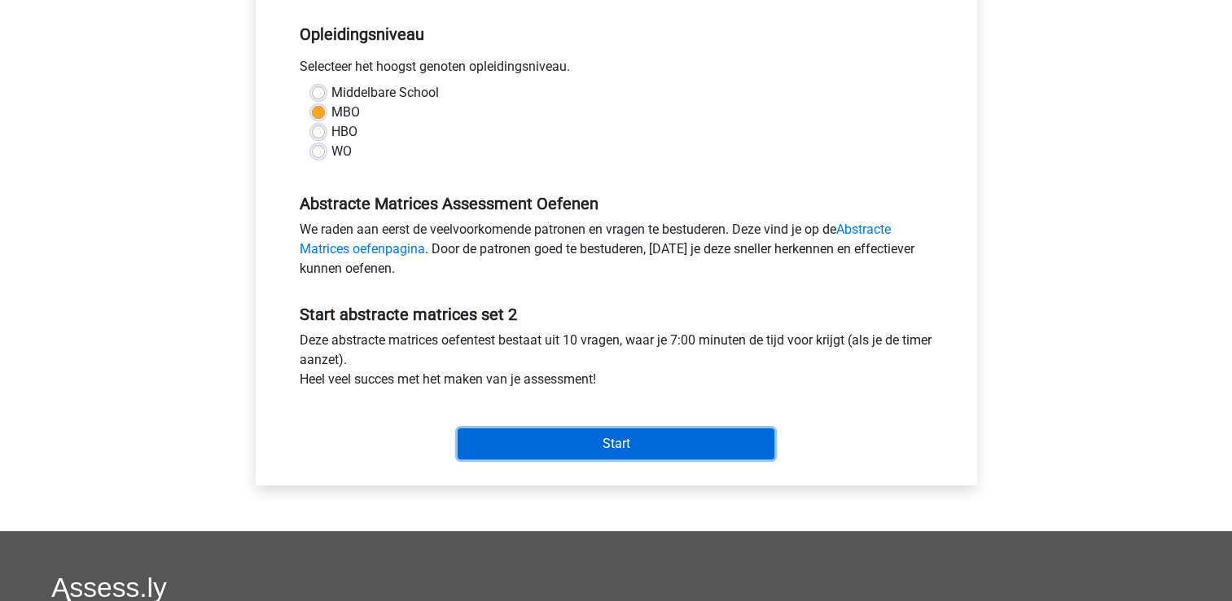
click at [590, 451] on input "Start" at bounding box center [616, 443] width 317 height 31
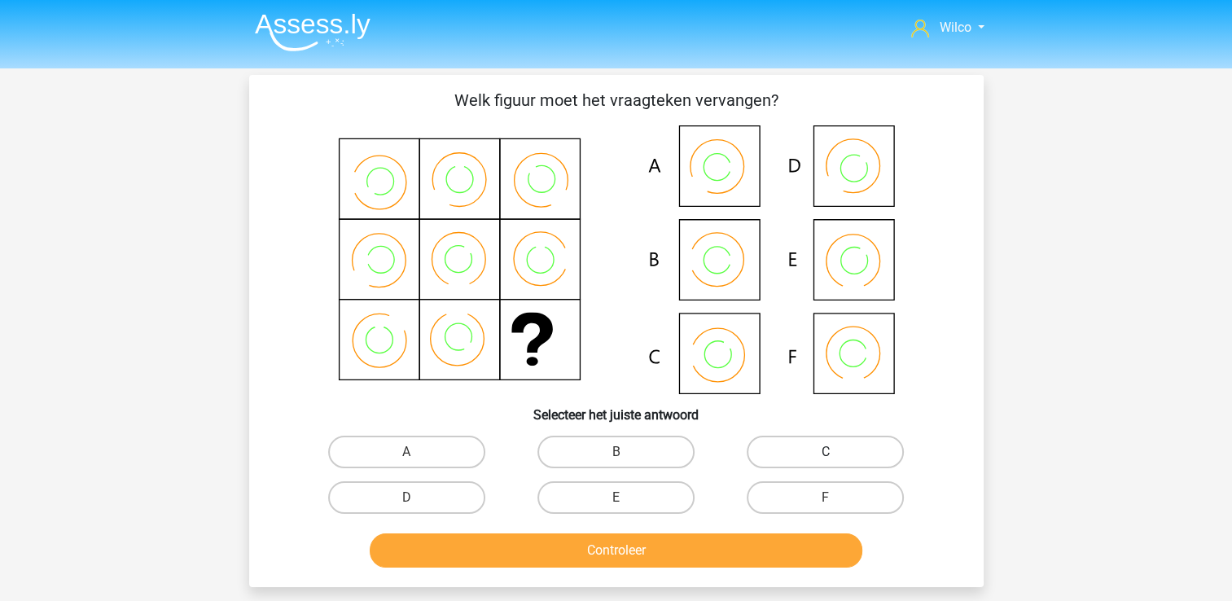
click at [788, 445] on label "C" at bounding box center [825, 452] width 157 height 33
click at [826, 452] on input "C" at bounding box center [831, 457] width 11 height 11
radio input "true"
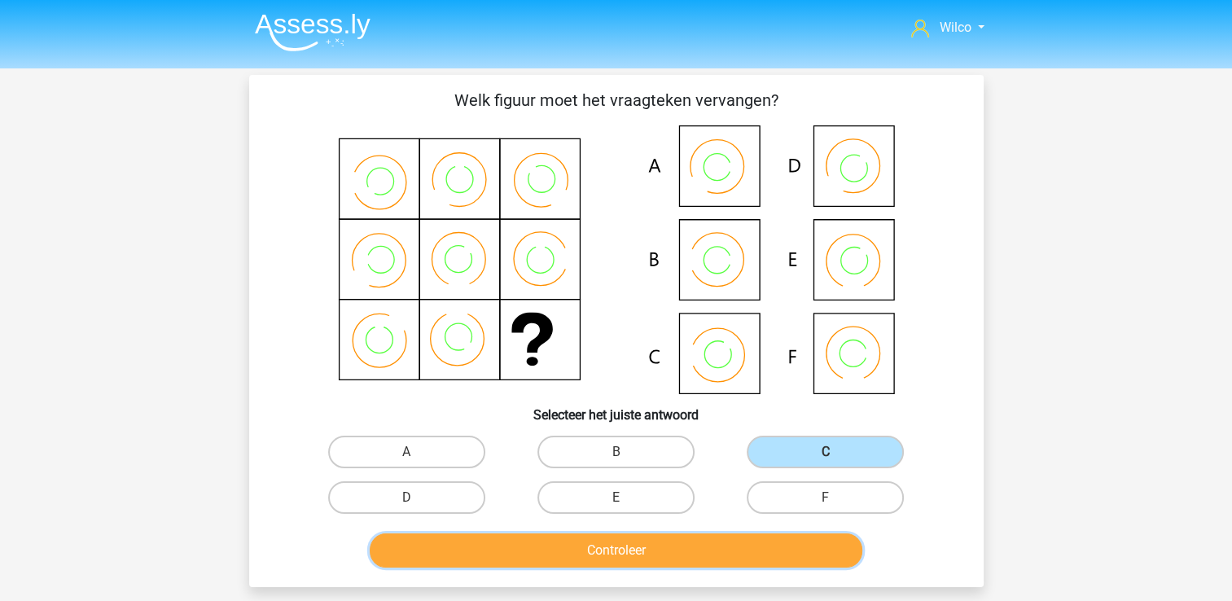
click at [749, 565] on button "Controleer" at bounding box center [616, 551] width 493 height 34
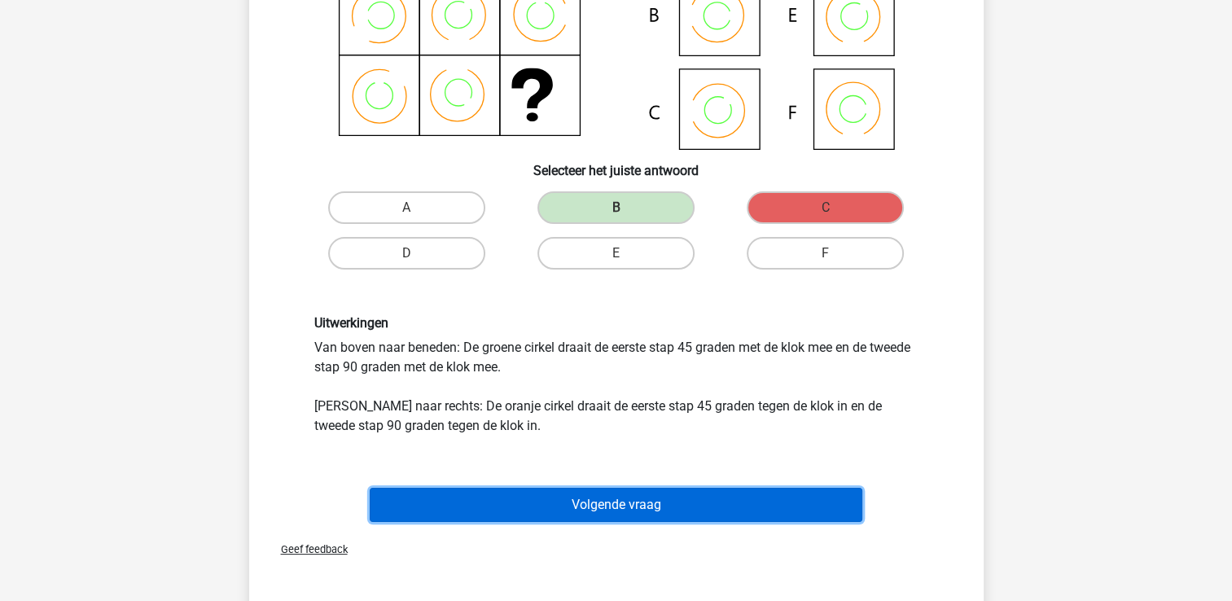
click at [625, 501] on button "Volgende vraag" at bounding box center [616, 505] width 493 height 34
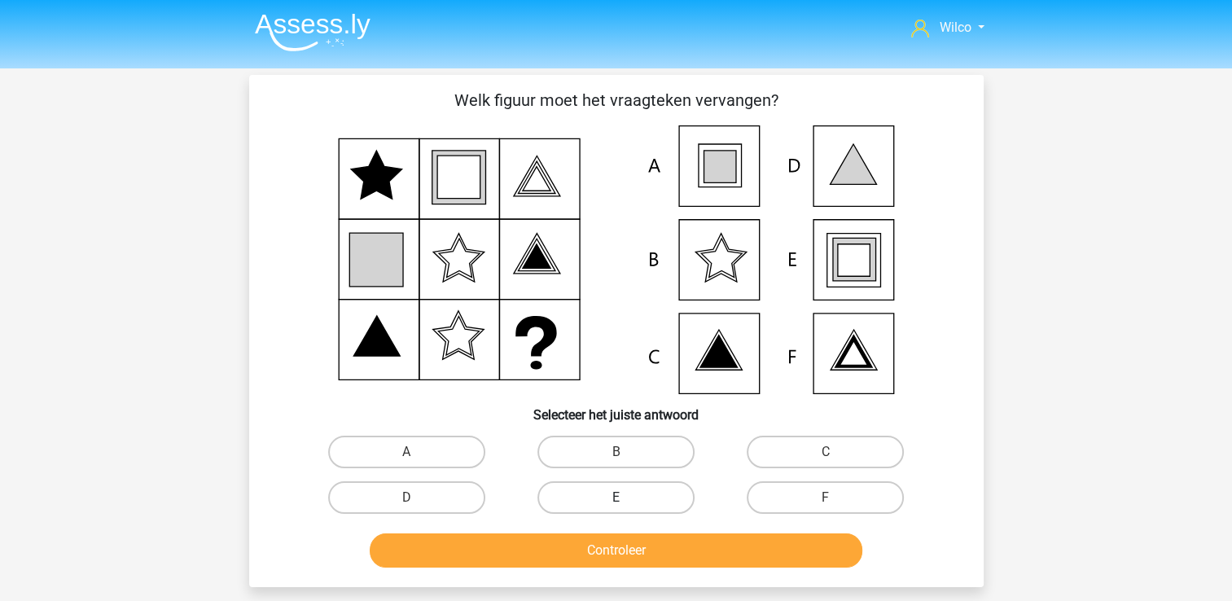
click at [617, 493] on label "E" at bounding box center [616, 497] width 157 height 33
click at [617, 498] on input "E" at bounding box center [621, 503] width 11 height 11
radio input "true"
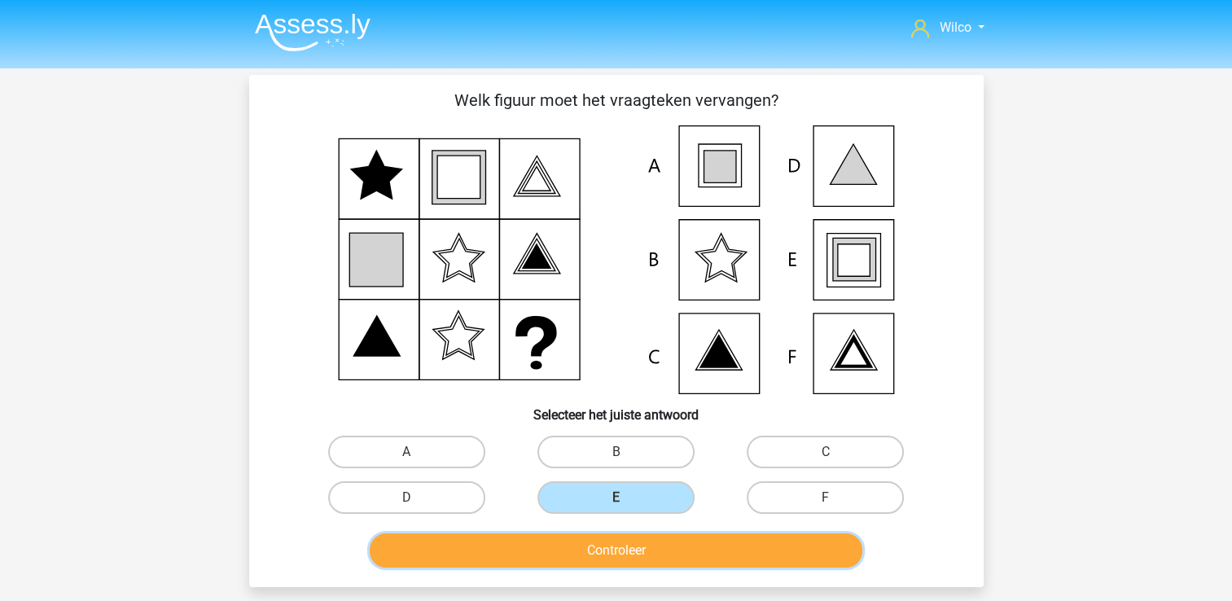
click at [619, 542] on button "Controleer" at bounding box center [616, 551] width 493 height 34
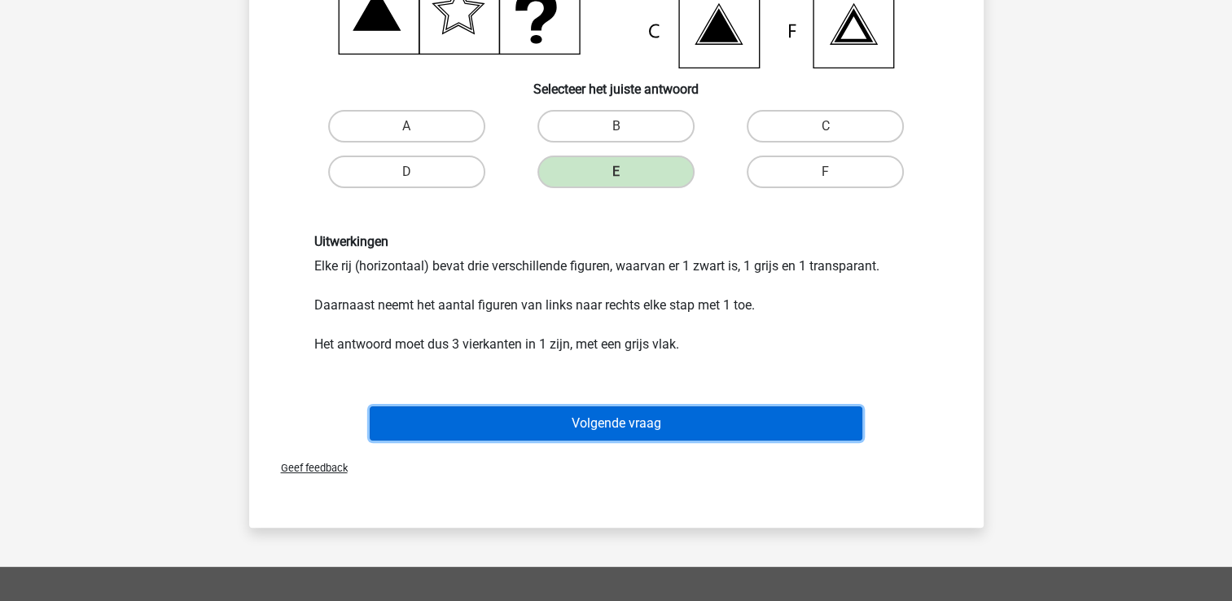
click at [570, 435] on button "Volgende vraag" at bounding box center [616, 423] width 493 height 34
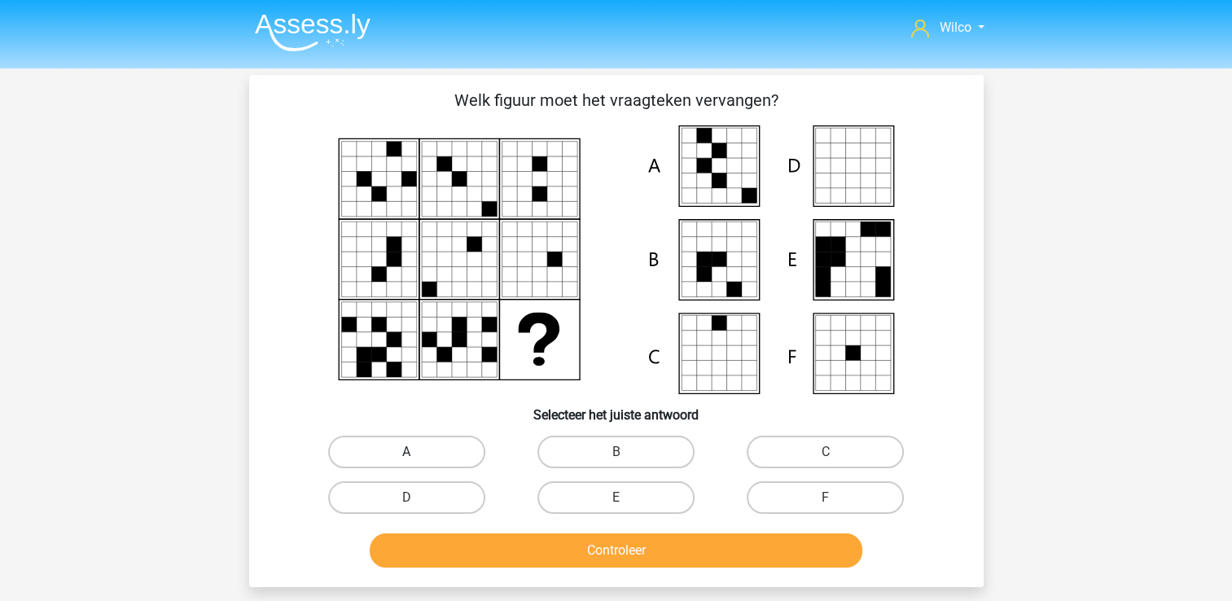
click at [375, 436] on label "A" at bounding box center [406, 452] width 157 height 33
click at [406, 452] on input "A" at bounding box center [411, 457] width 11 height 11
radio input "true"
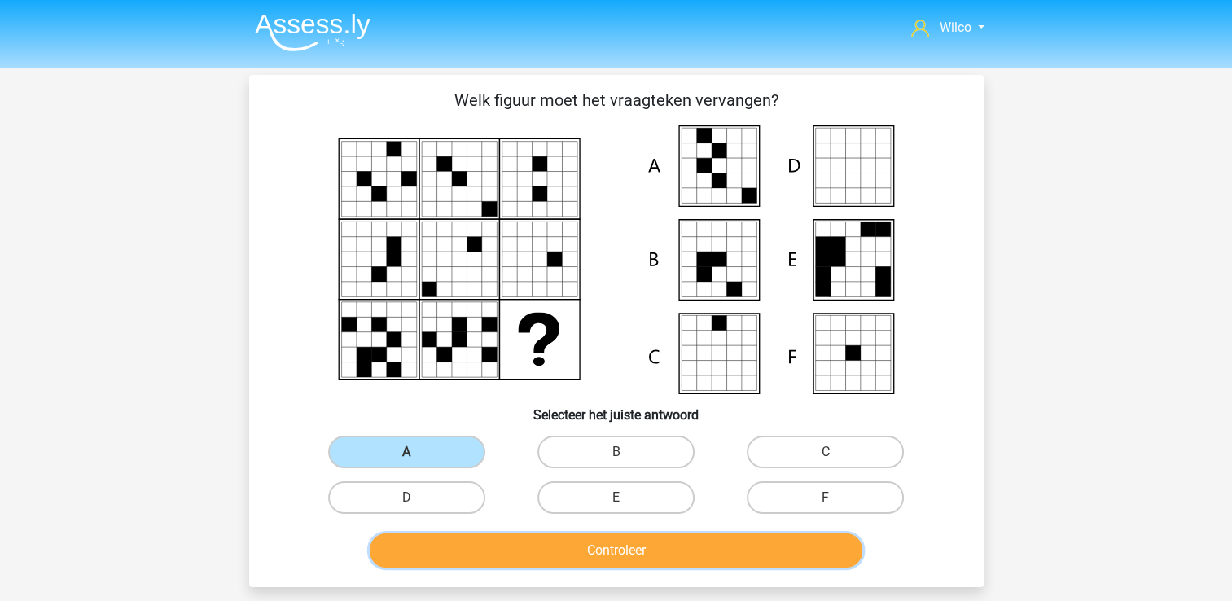
click at [503, 552] on button "Controleer" at bounding box center [616, 551] width 493 height 34
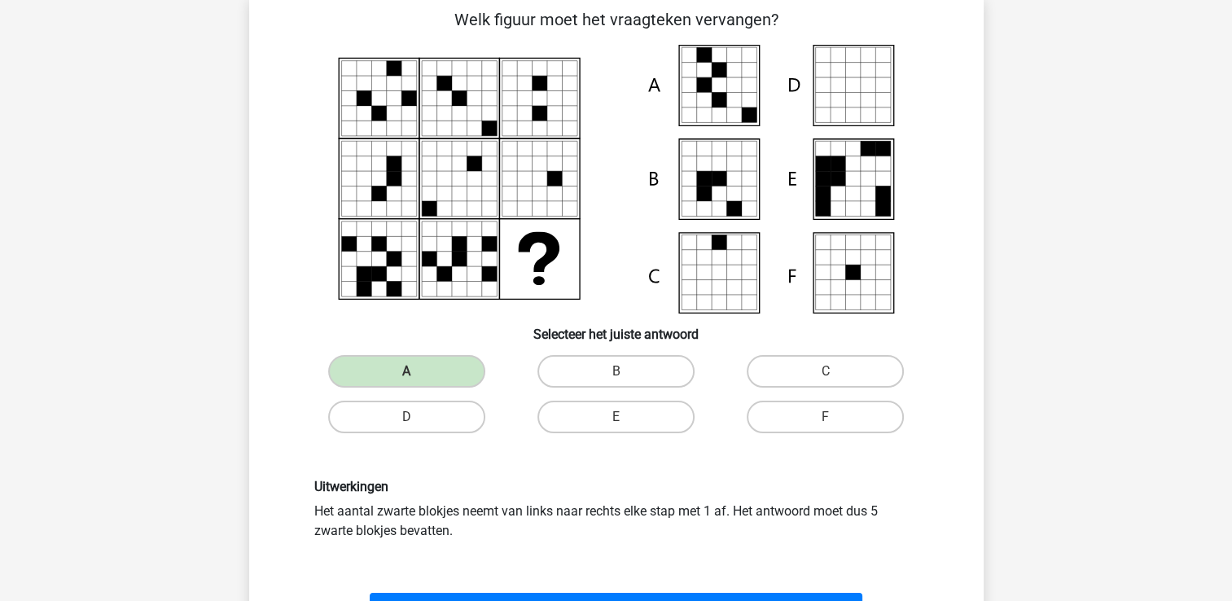
scroll to position [163, 0]
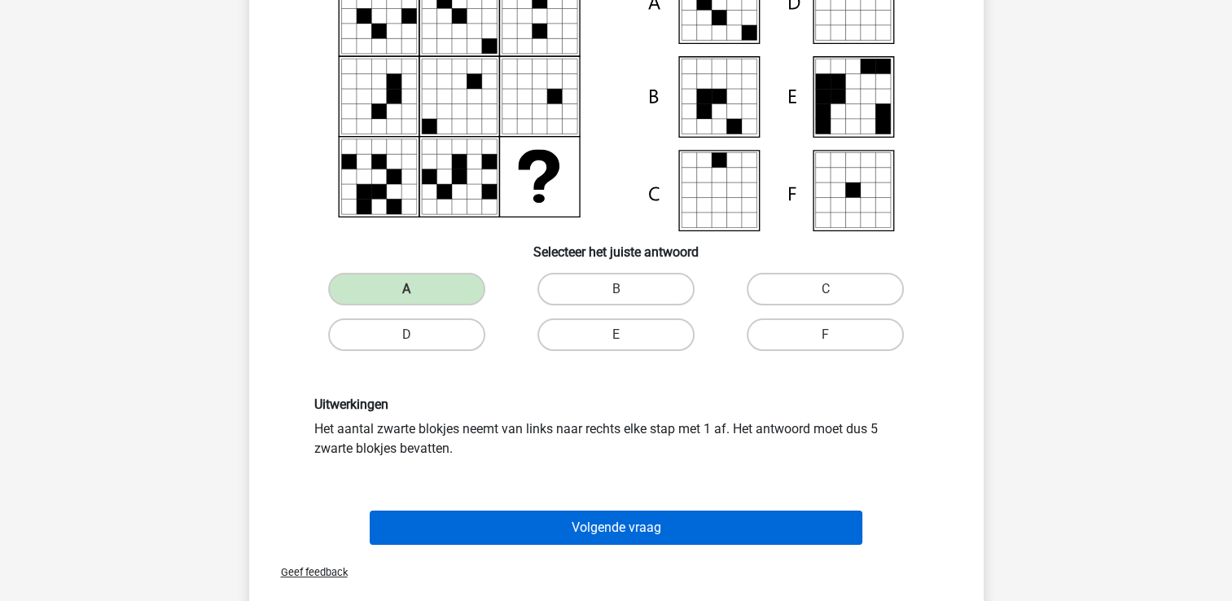
click at [515, 507] on div "Volgende vraag" at bounding box center [616, 525] width 683 height 54
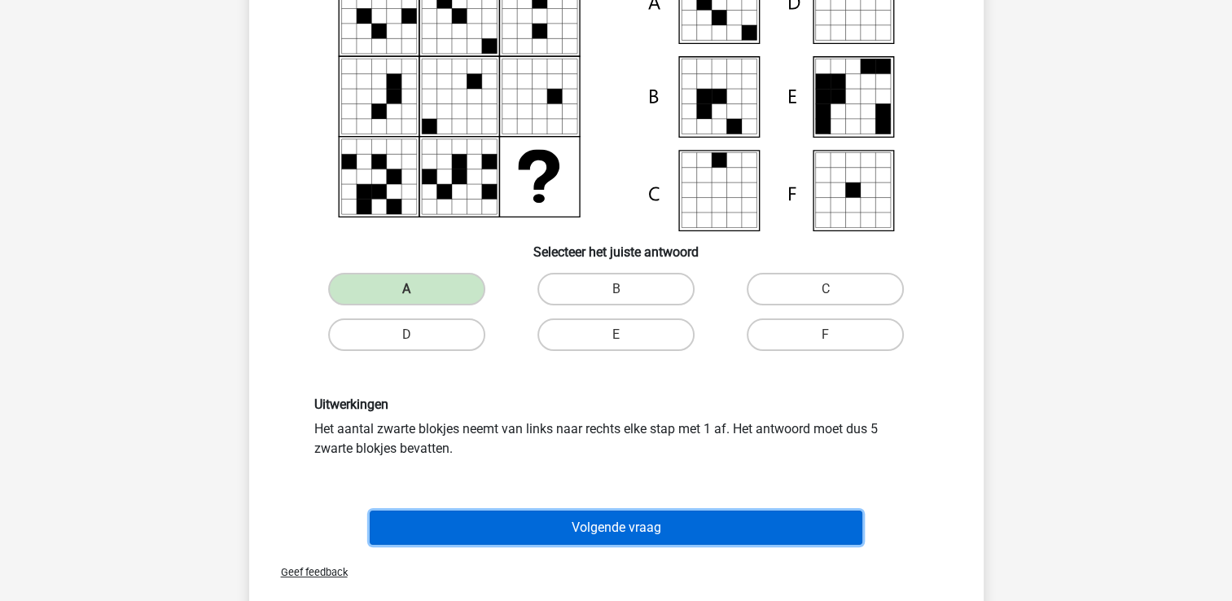
click at [527, 519] on button "Volgende vraag" at bounding box center [616, 528] width 493 height 34
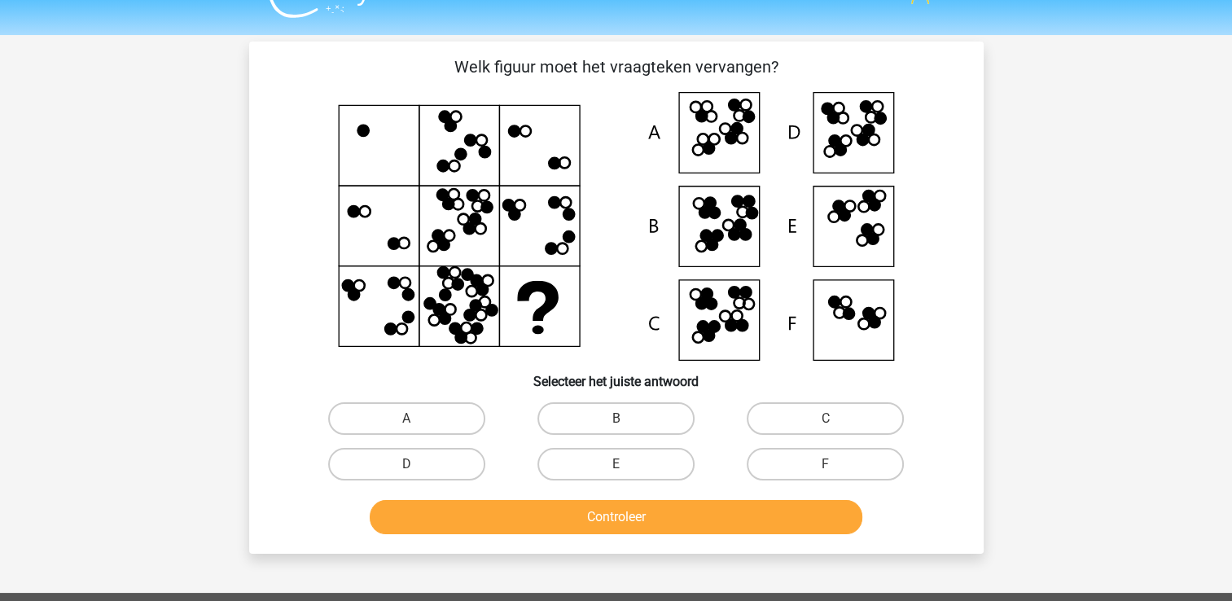
scroll to position [0, 0]
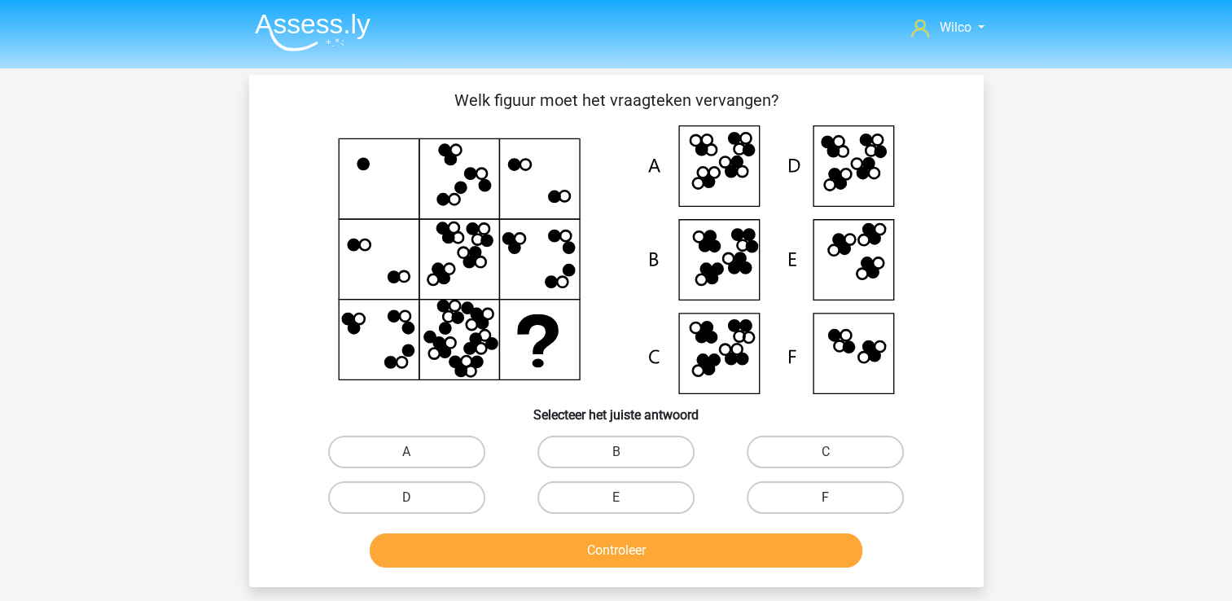
drag, startPoint x: 792, startPoint y: 499, endPoint x: 759, endPoint y: 546, distance: 56.7
click at [791, 499] on label "F" at bounding box center [825, 497] width 157 height 33
click at [826, 499] on input "F" at bounding box center [831, 503] width 11 height 11
radio input "true"
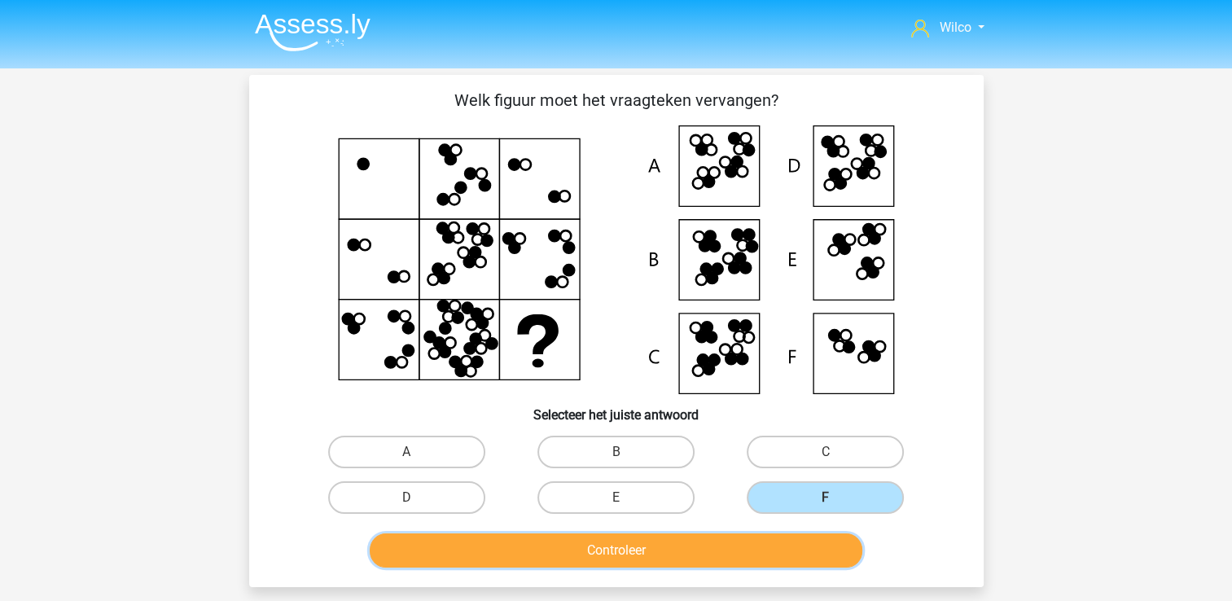
click at [747, 559] on button "Controleer" at bounding box center [616, 551] width 493 height 34
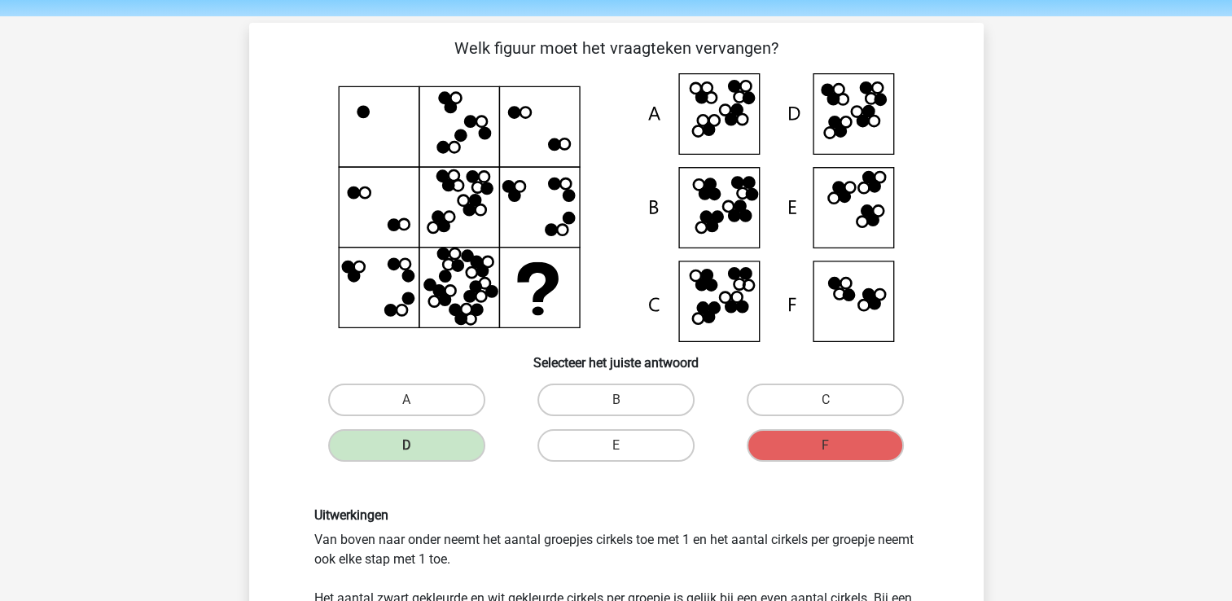
scroll to position [163, 0]
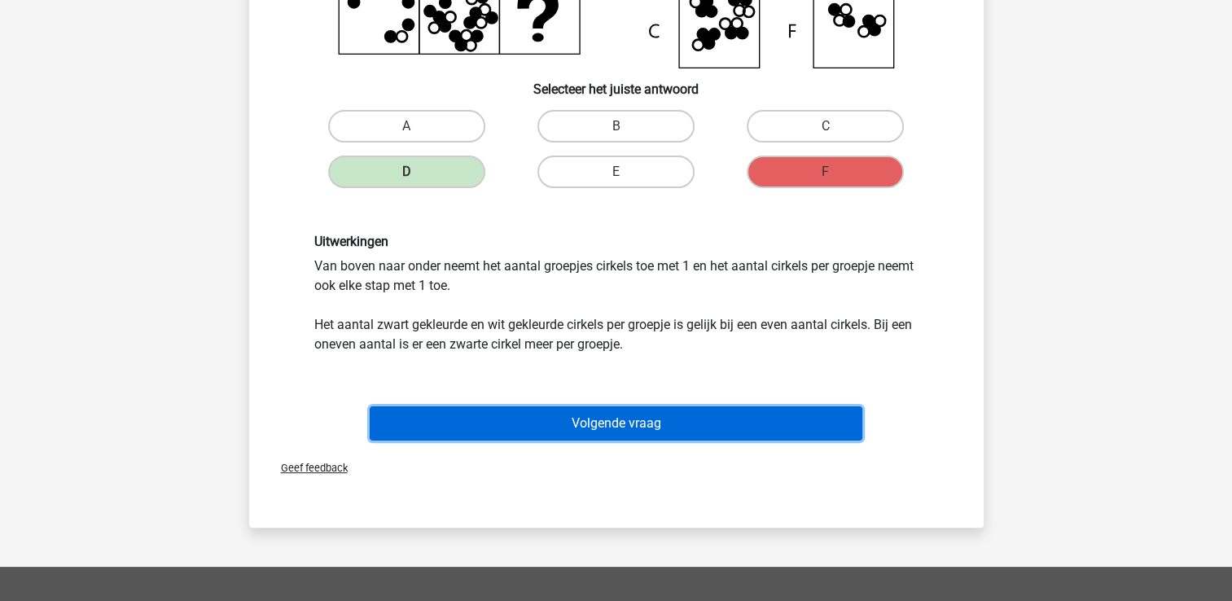
click at [598, 419] on button "Volgende vraag" at bounding box center [616, 423] width 493 height 34
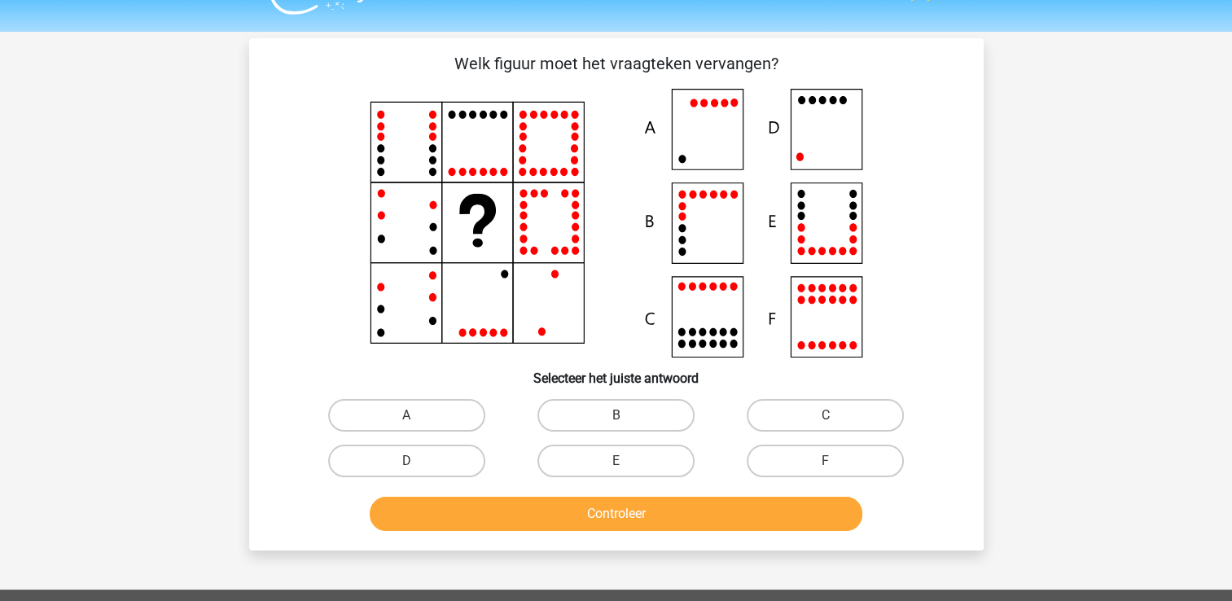
scroll to position [0, 0]
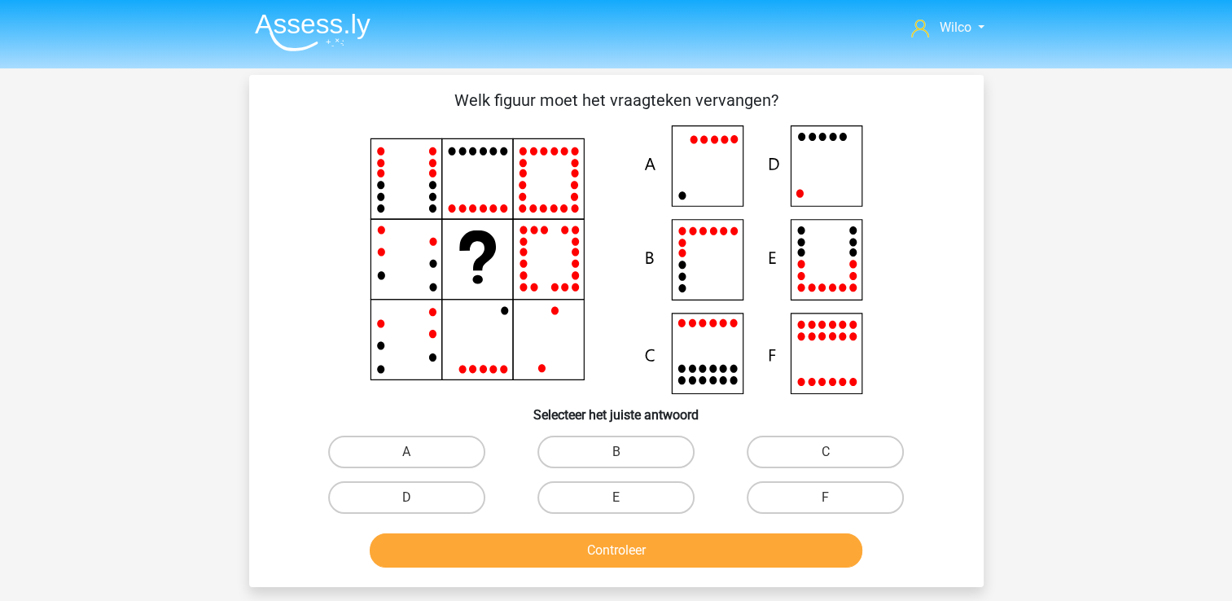
click at [408, 500] on input "D" at bounding box center [411, 503] width 11 height 11
radio input "true"
click at [512, 600] on html "Wilco wilcovdmolen@hotmail.com Nederlands English" at bounding box center [616, 528] width 1232 height 1056
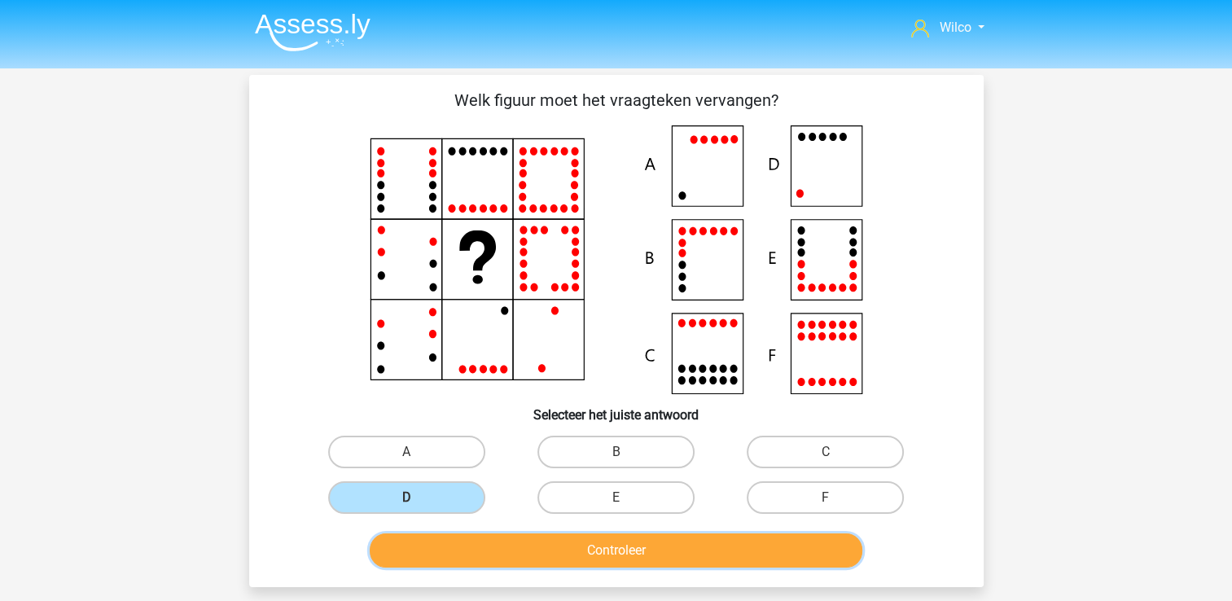
click at [525, 539] on button "Controleer" at bounding box center [616, 551] width 493 height 34
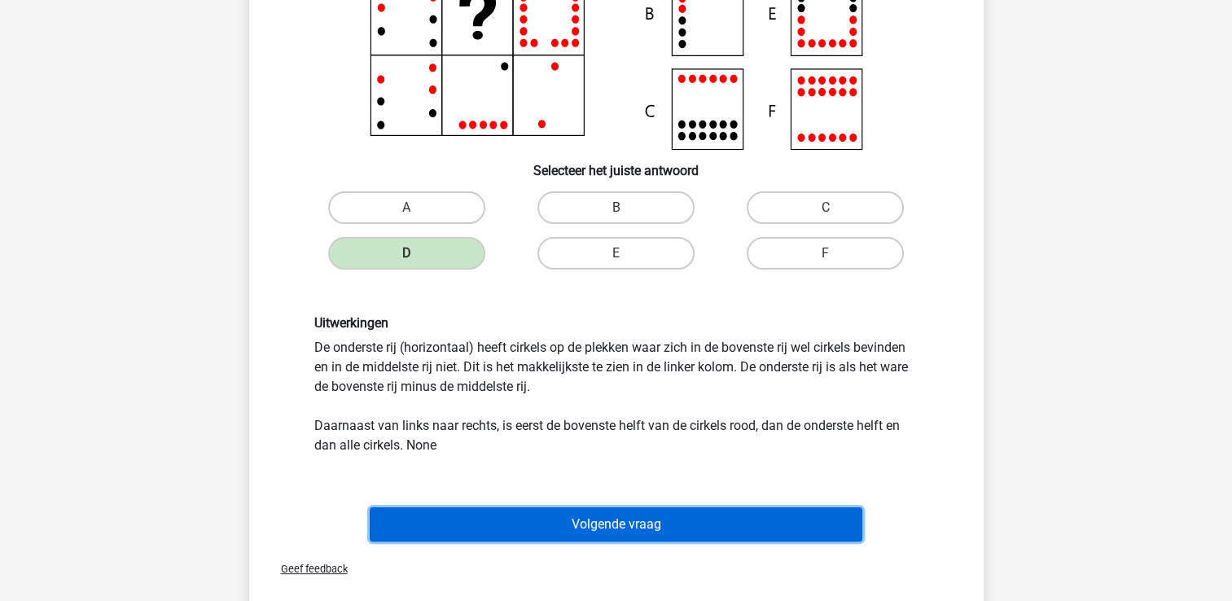
click at [516, 516] on button "Volgende vraag" at bounding box center [616, 524] width 493 height 34
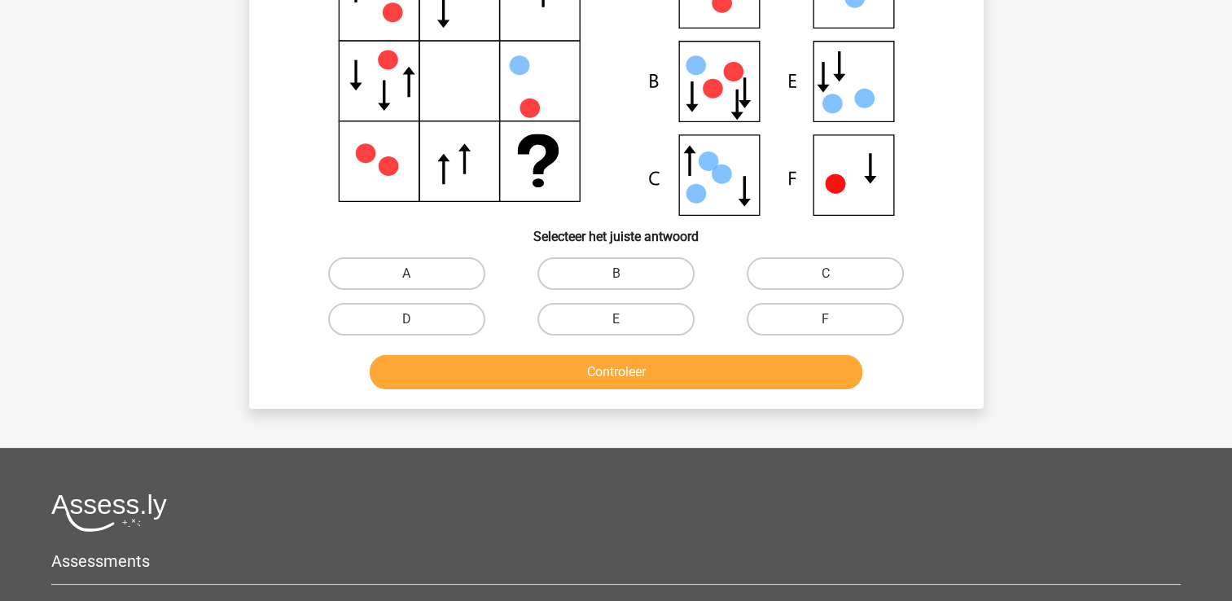
scroll to position [75, 0]
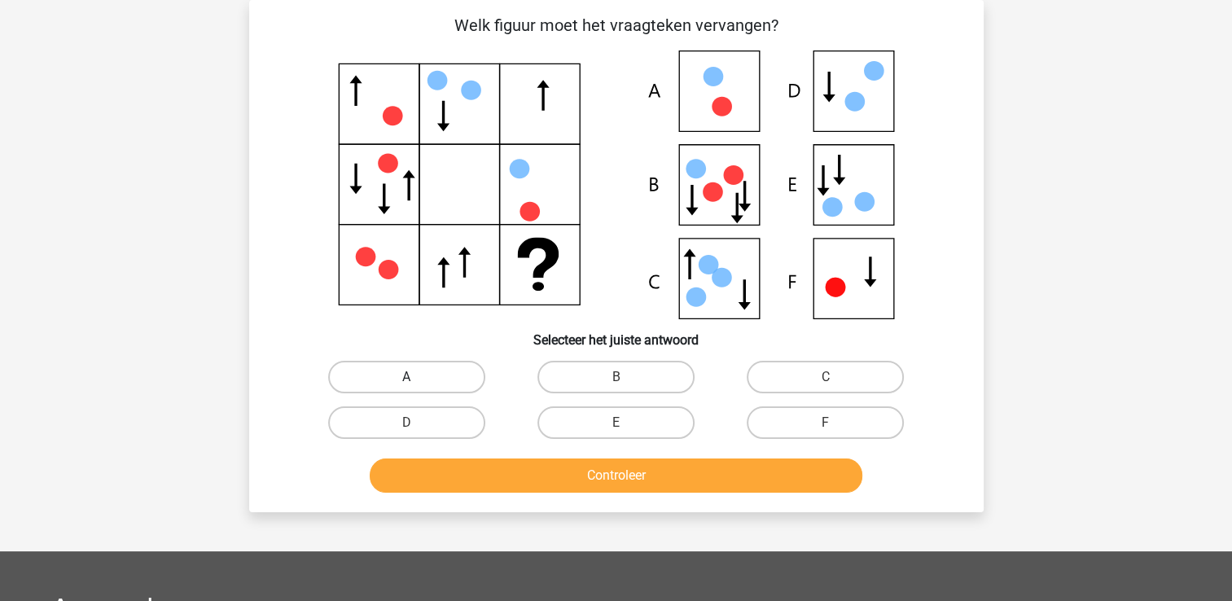
click at [457, 380] on label "A" at bounding box center [406, 377] width 157 height 33
click at [417, 380] on input "A" at bounding box center [411, 382] width 11 height 11
radio input "true"
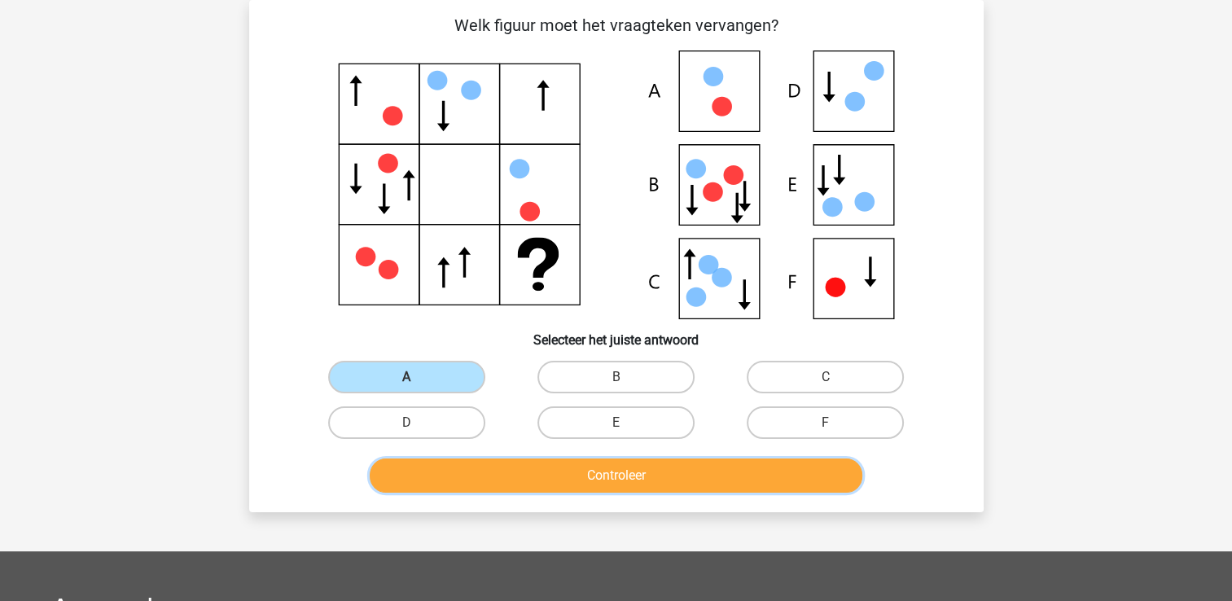
click at [506, 466] on button "Controleer" at bounding box center [616, 476] width 493 height 34
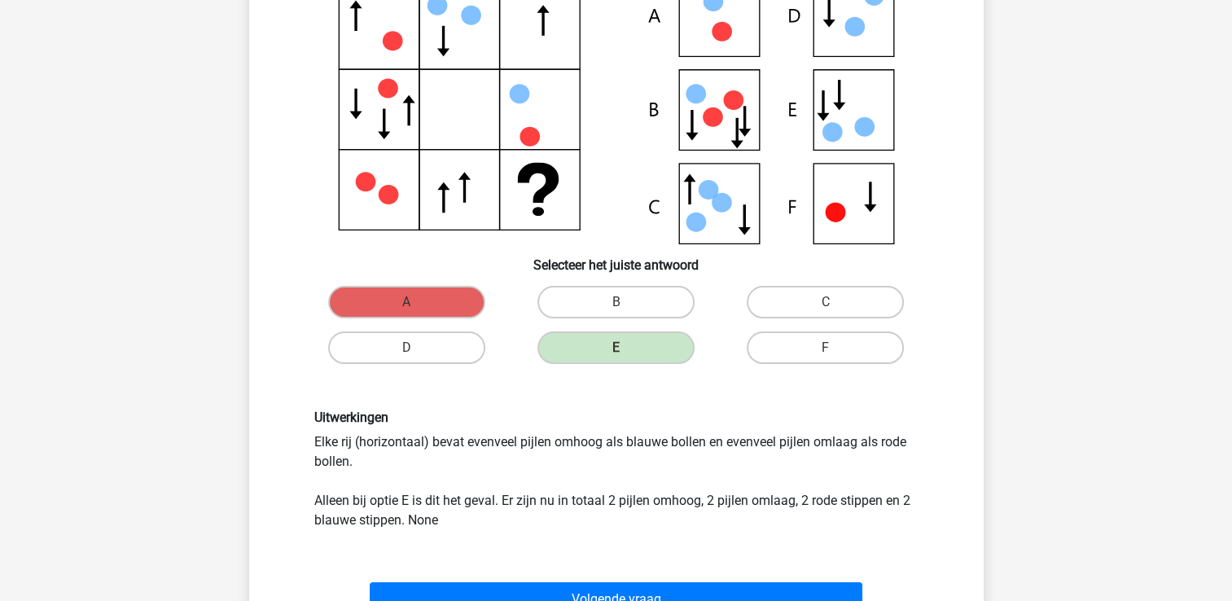
scroll to position [238, 0]
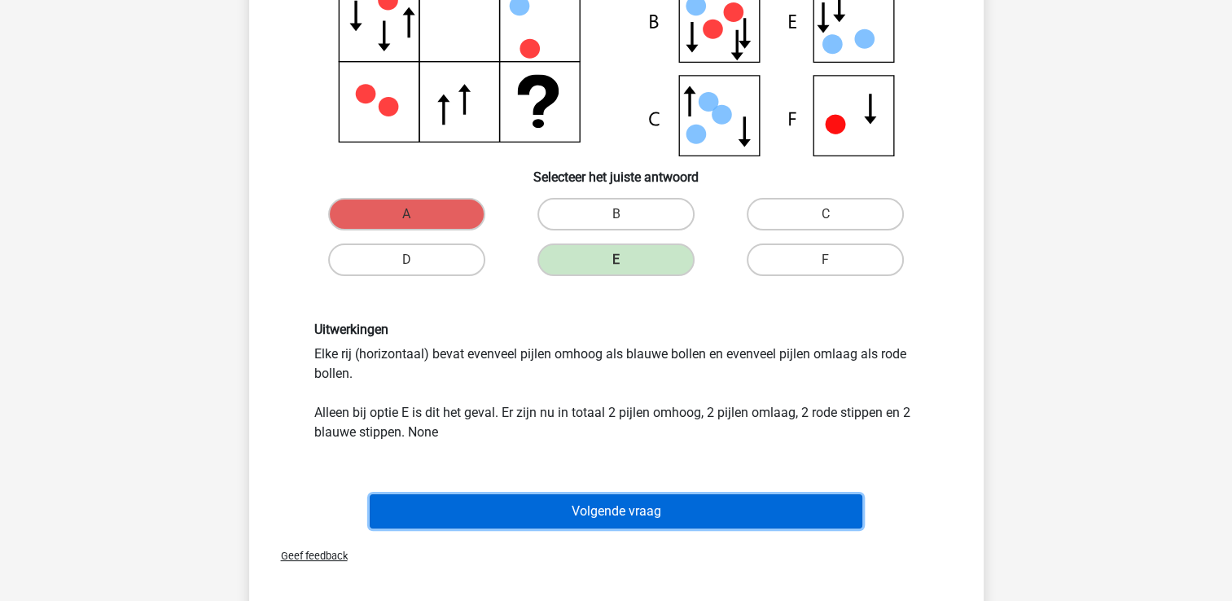
click at [507, 506] on button "Volgende vraag" at bounding box center [616, 511] width 493 height 34
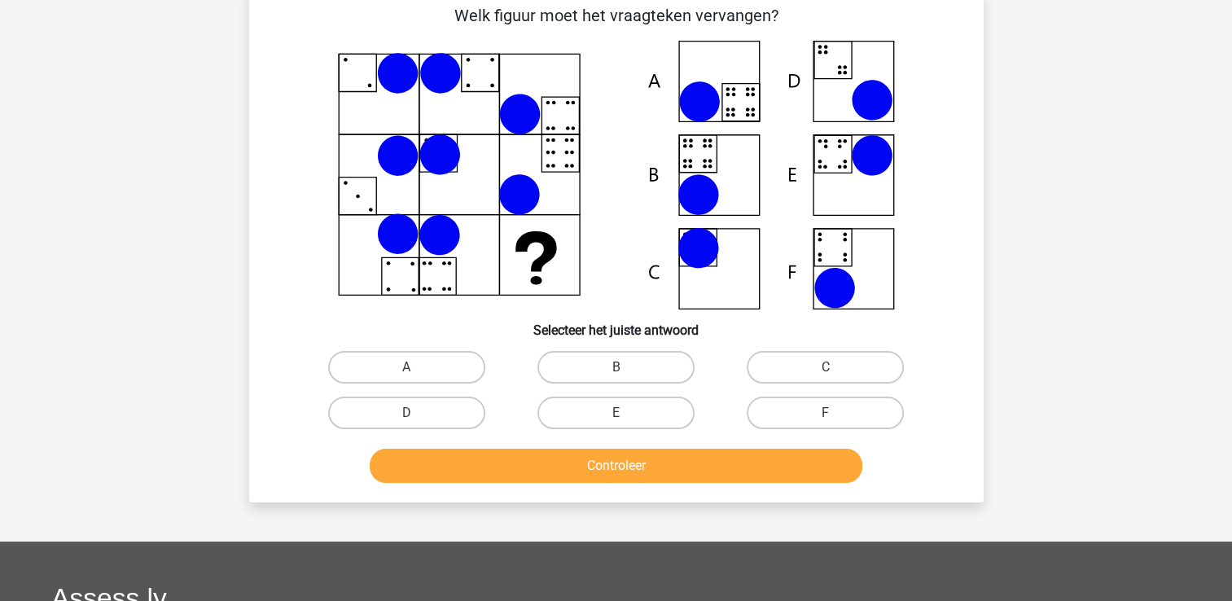
scroll to position [75, 0]
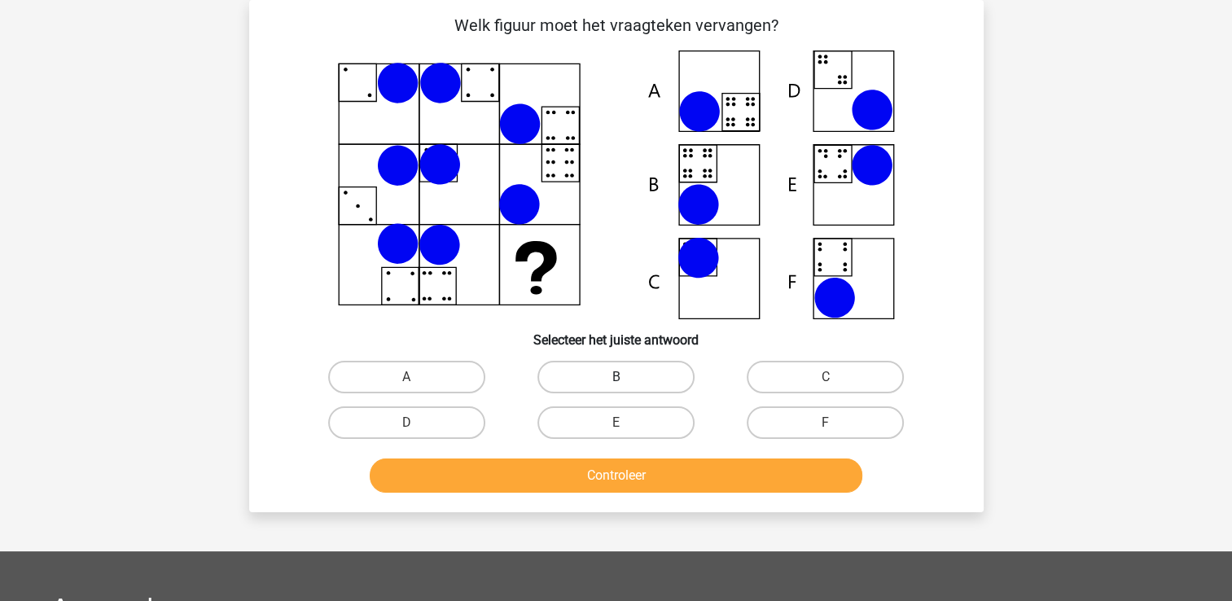
click at [554, 362] on div "B" at bounding box center [616, 377] width 209 height 46
click at [556, 364] on label "B" at bounding box center [616, 377] width 157 height 33
click at [616, 377] on input "B" at bounding box center [621, 382] width 11 height 11
radio input "true"
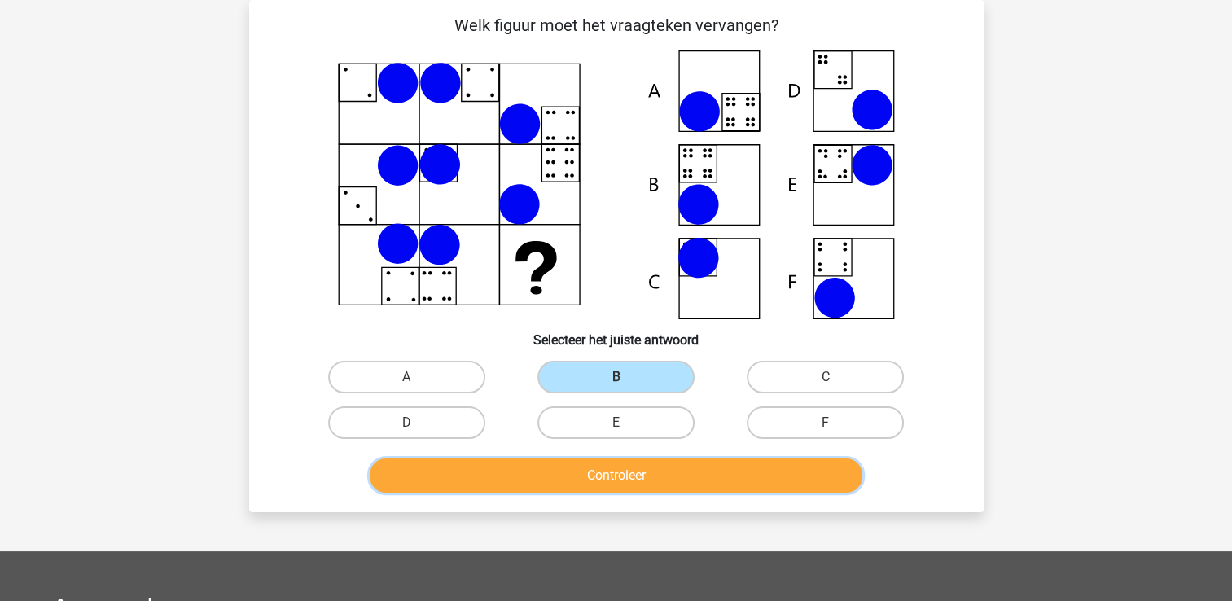
click at [615, 471] on button "Controleer" at bounding box center [616, 476] width 493 height 34
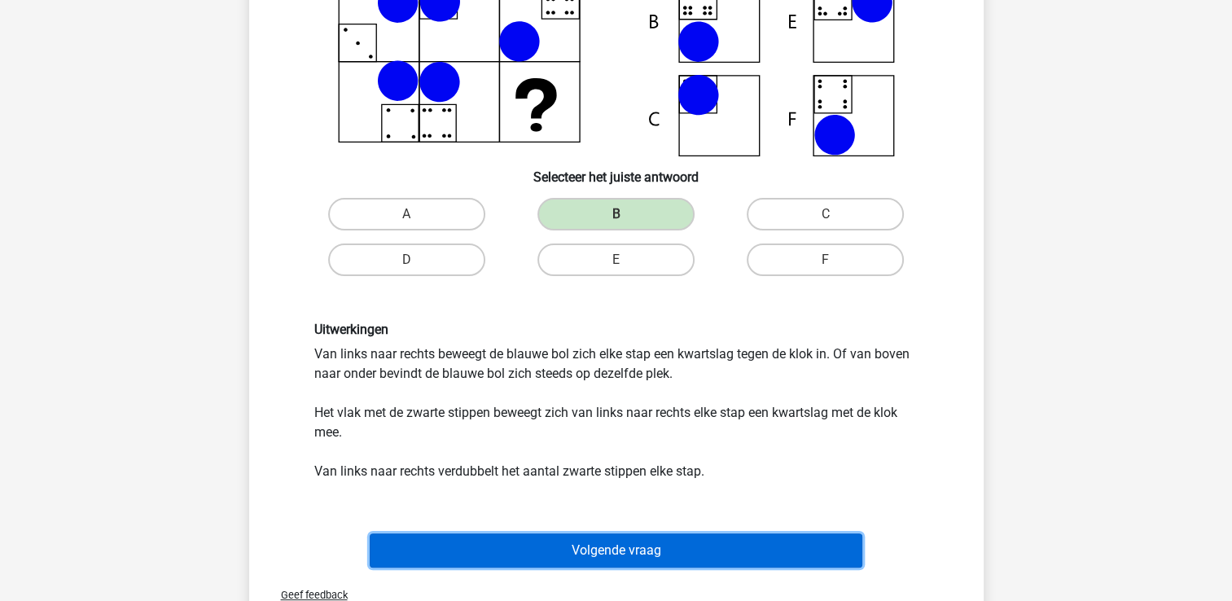
click at [577, 545] on button "Volgende vraag" at bounding box center [616, 551] width 493 height 34
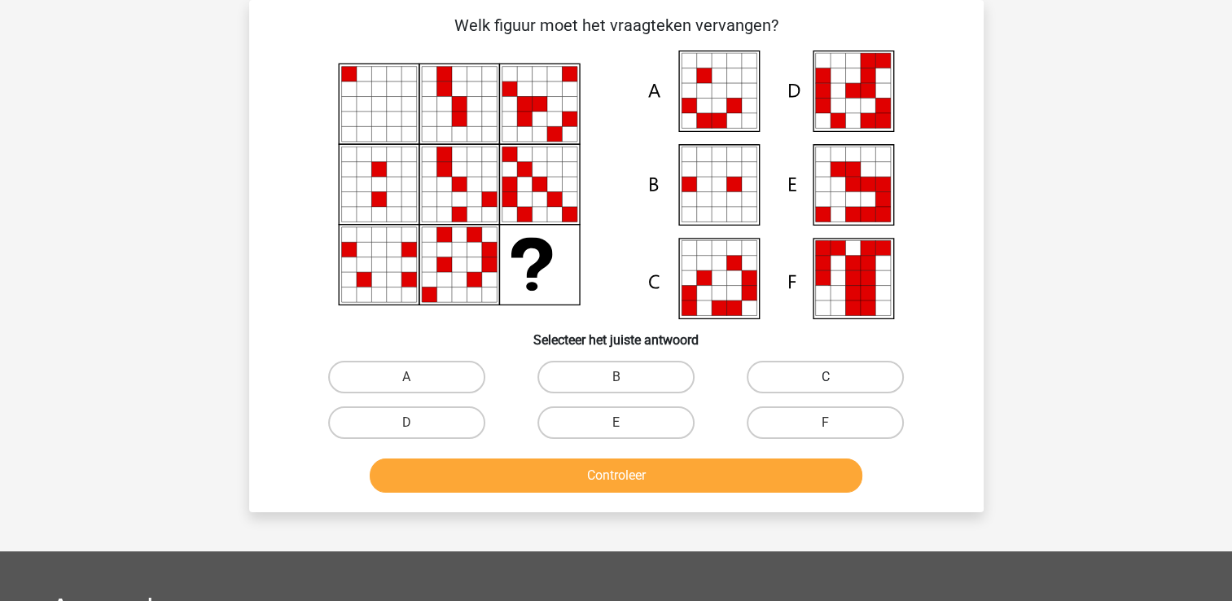
click at [833, 373] on label "C" at bounding box center [825, 377] width 157 height 33
click at [833, 377] on input "C" at bounding box center [831, 382] width 11 height 11
radio input "true"
click at [769, 446] on div "Controleer" at bounding box center [616, 473] width 683 height 54
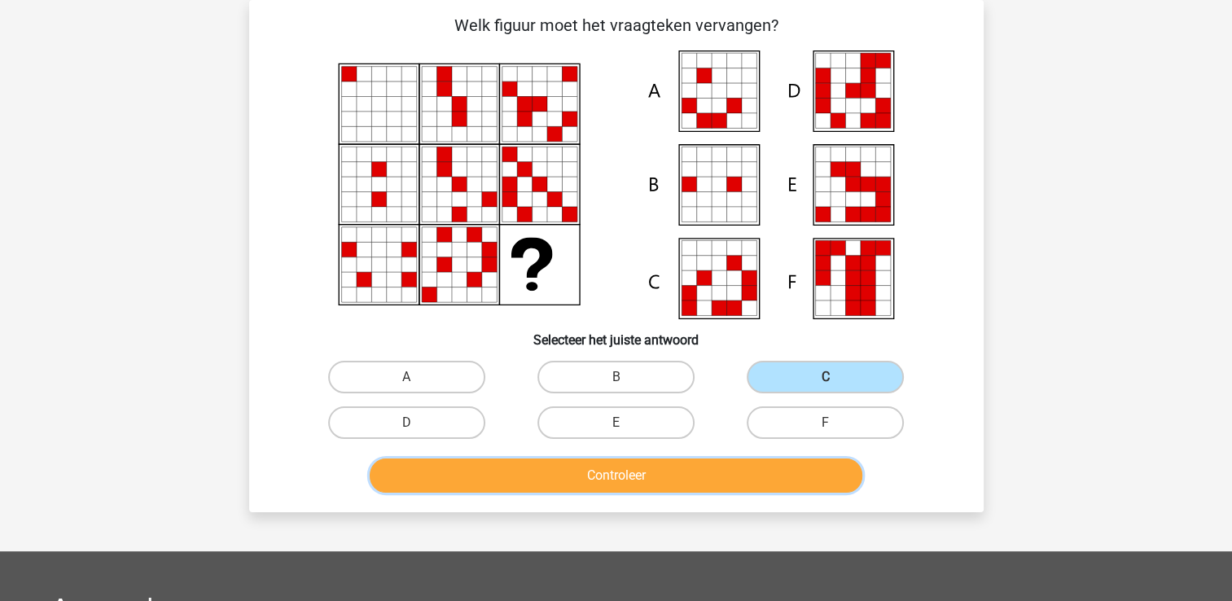
click at [754, 468] on button "Controleer" at bounding box center [616, 476] width 493 height 34
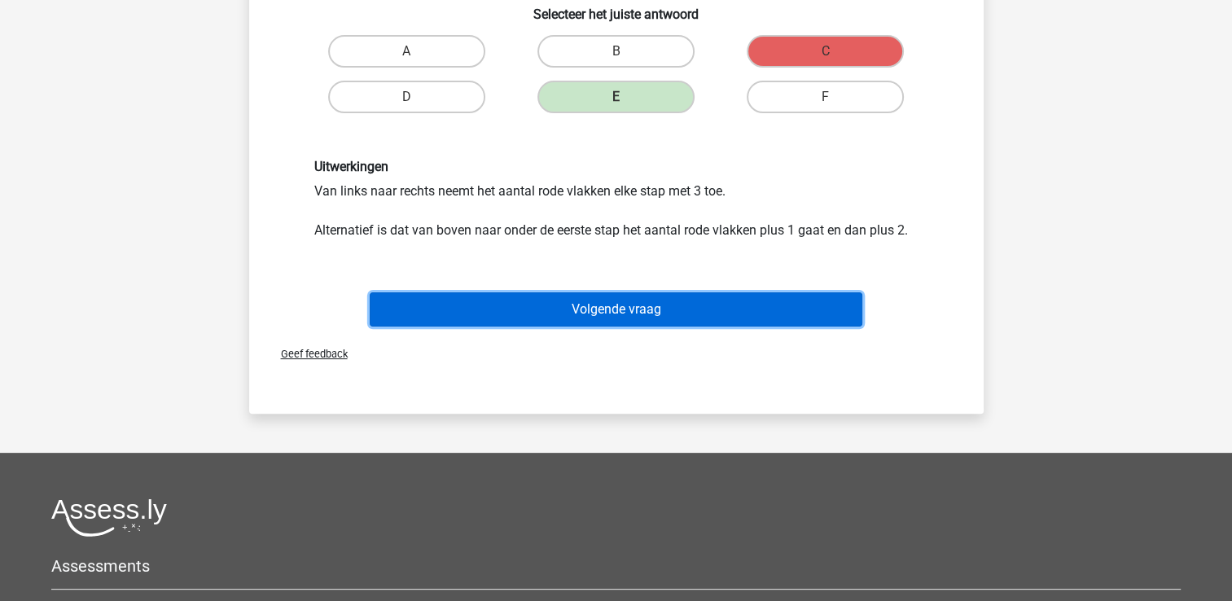
click at [638, 292] on button "Volgende vraag" at bounding box center [616, 309] width 493 height 34
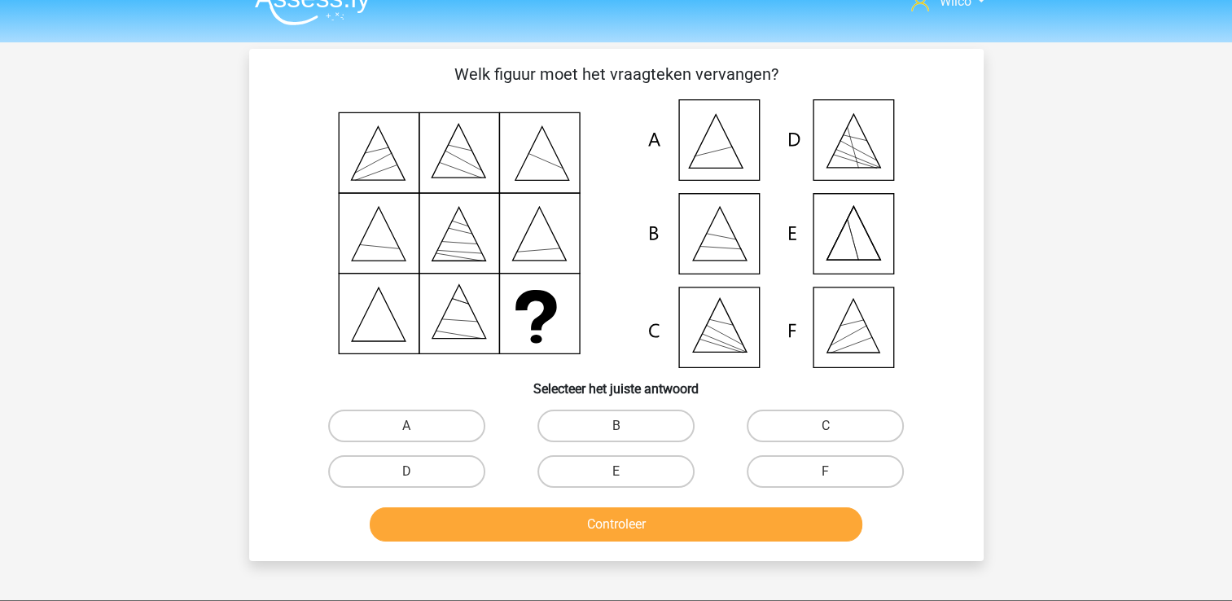
scroll to position [0, 0]
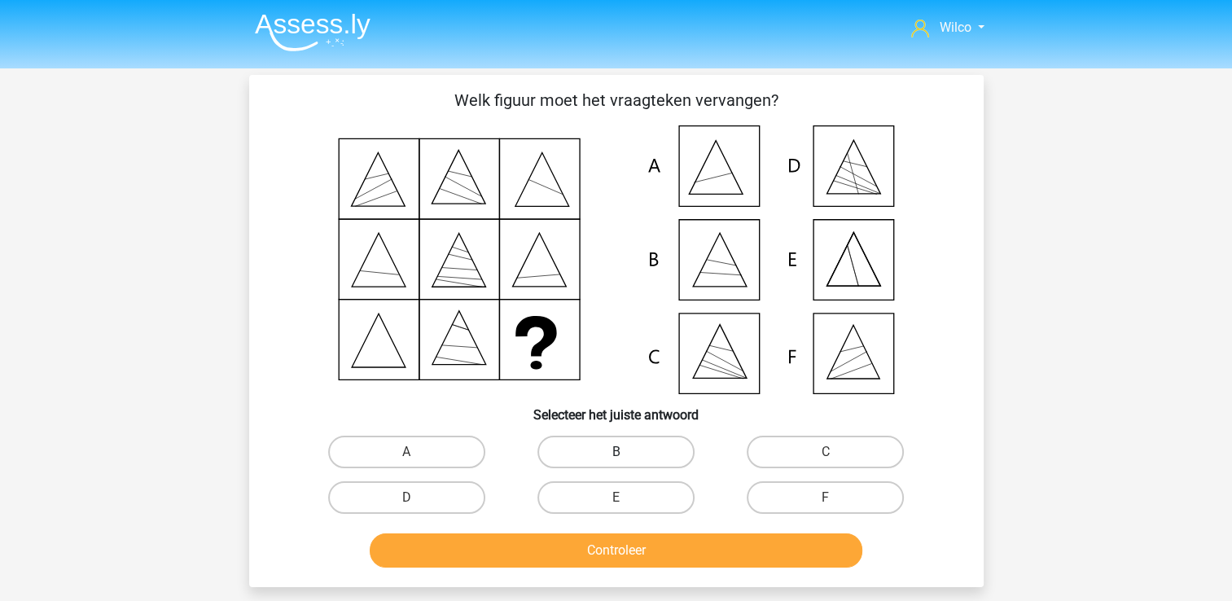
drag, startPoint x: 664, startPoint y: 440, endPoint x: 655, endPoint y: 455, distance: 17.9
click at [661, 441] on label "B" at bounding box center [616, 452] width 157 height 33
click at [626, 452] on input "B" at bounding box center [621, 457] width 11 height 11
radio input "true"
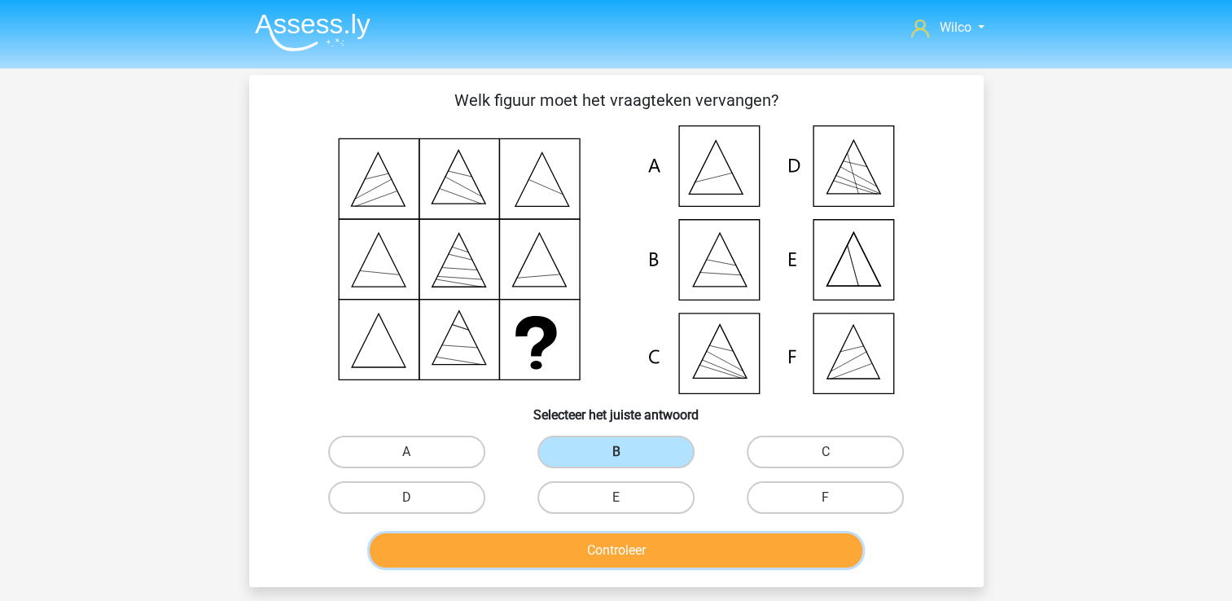
click at [633, 546] on button "Controleer" at bounding box center [616, 551] width 493 height 34
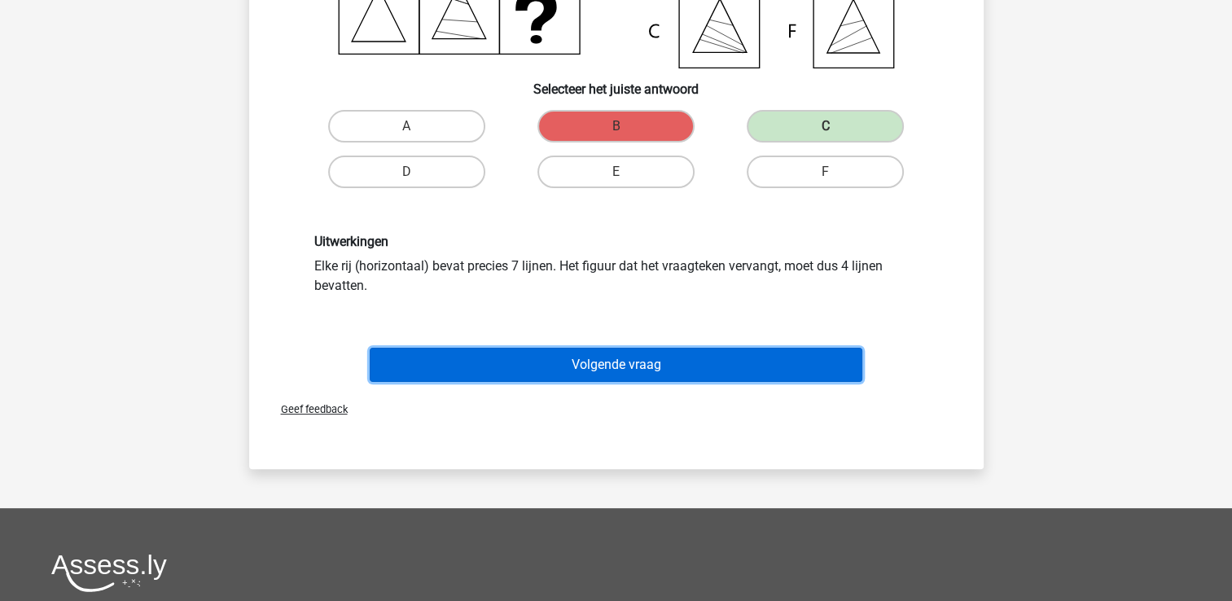
click at [698, 369] on button "Volgende vraag" at bounding box center [616, 365] width 493 height 34
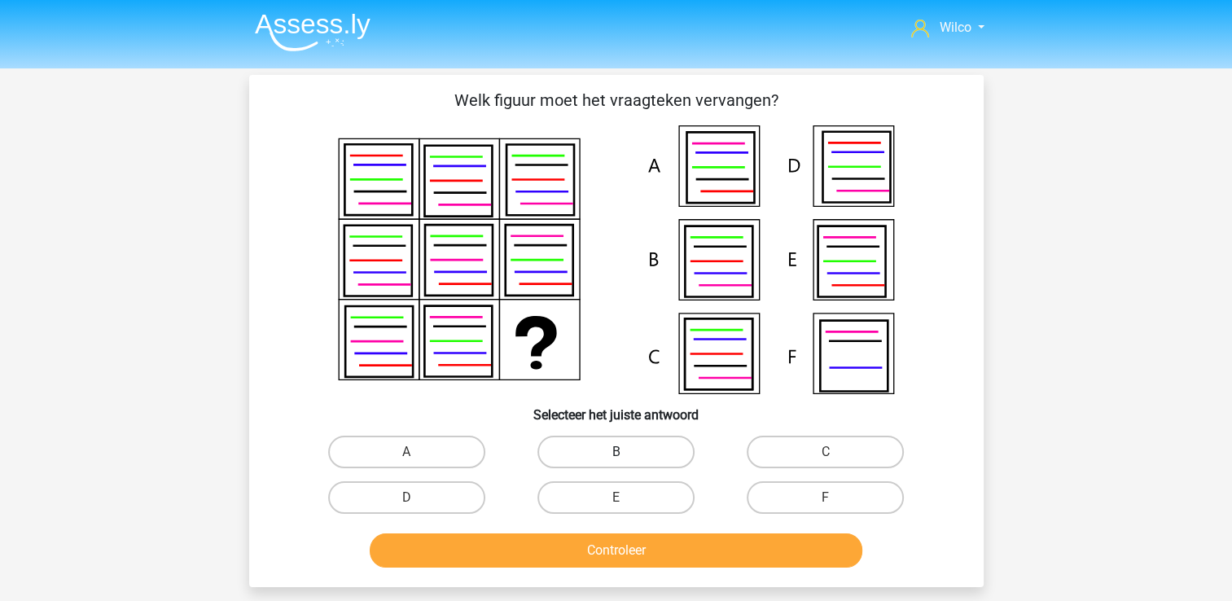
click at [610, 450] on label "B" at bounding box center [616, 452] width 157 height 33
click at [616, 452] on input "B" at bounding box center [621, 457] width 11 height 11
radio input "true"
click at [599, 530] on div "Controleer" at bounding box center [616, 547] width 683 height 54
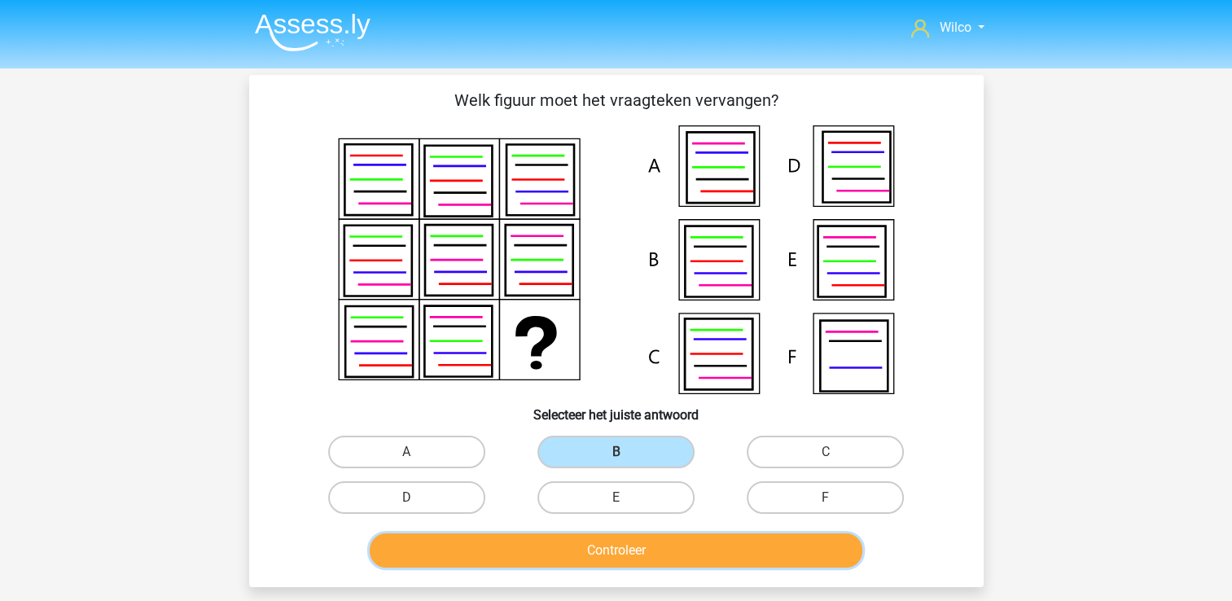
click at [597, 539] on button "Controleer" at bounding box center [616, 551] width 493 height 34
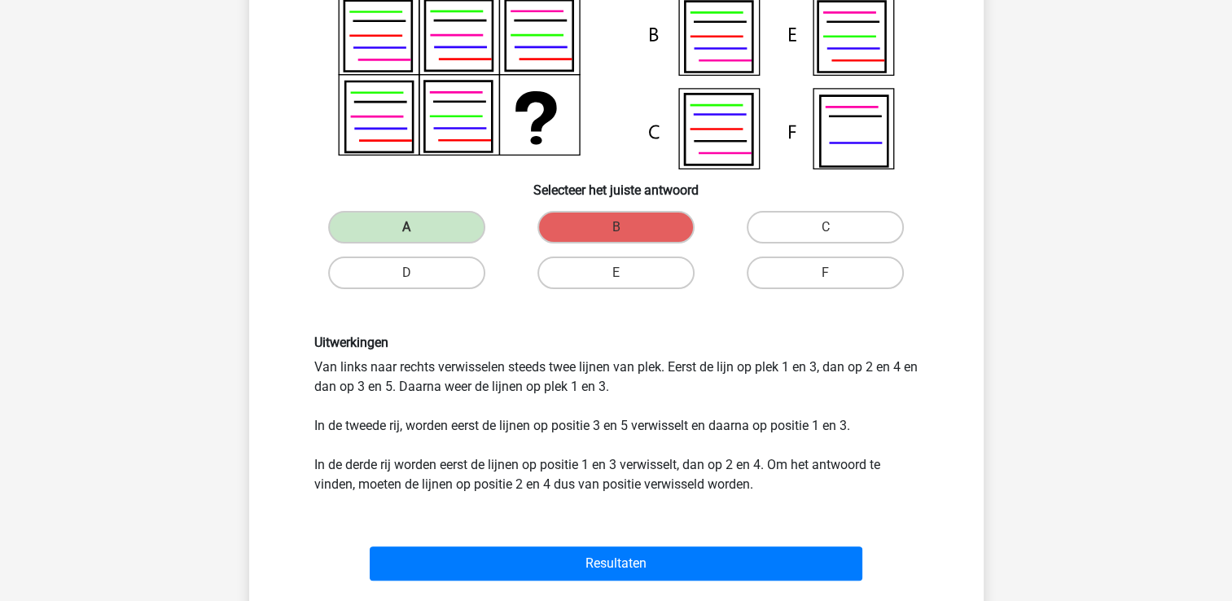
scroll to position [407, 0]
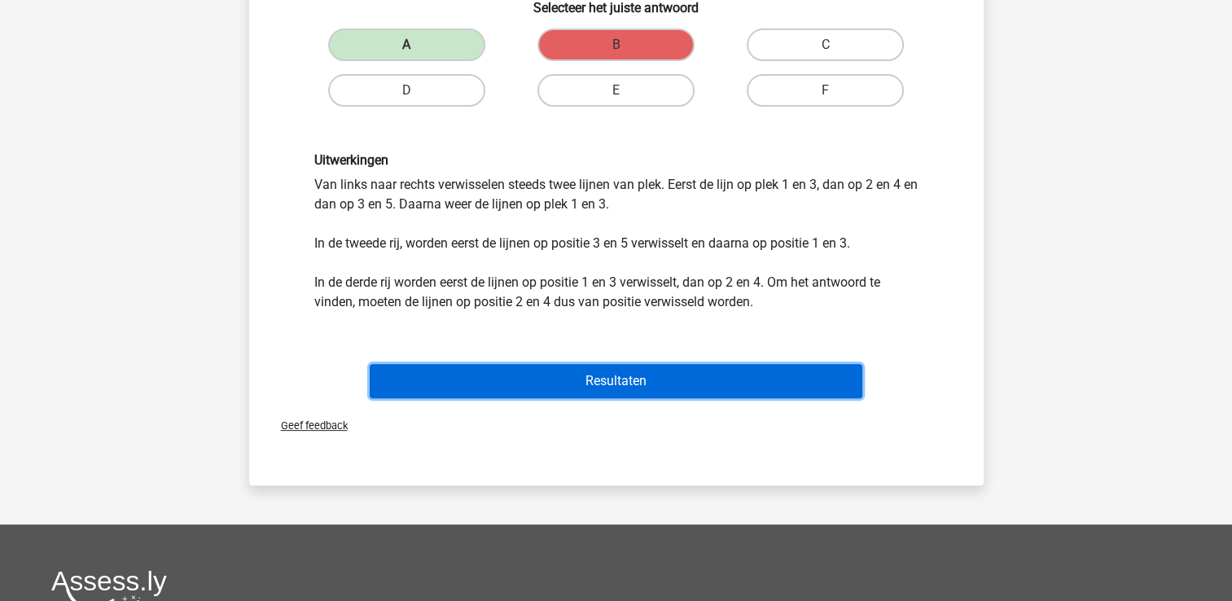
click at [575, 378] on button "Resultaten" at bounding box center [616, 381] width 493 height 34
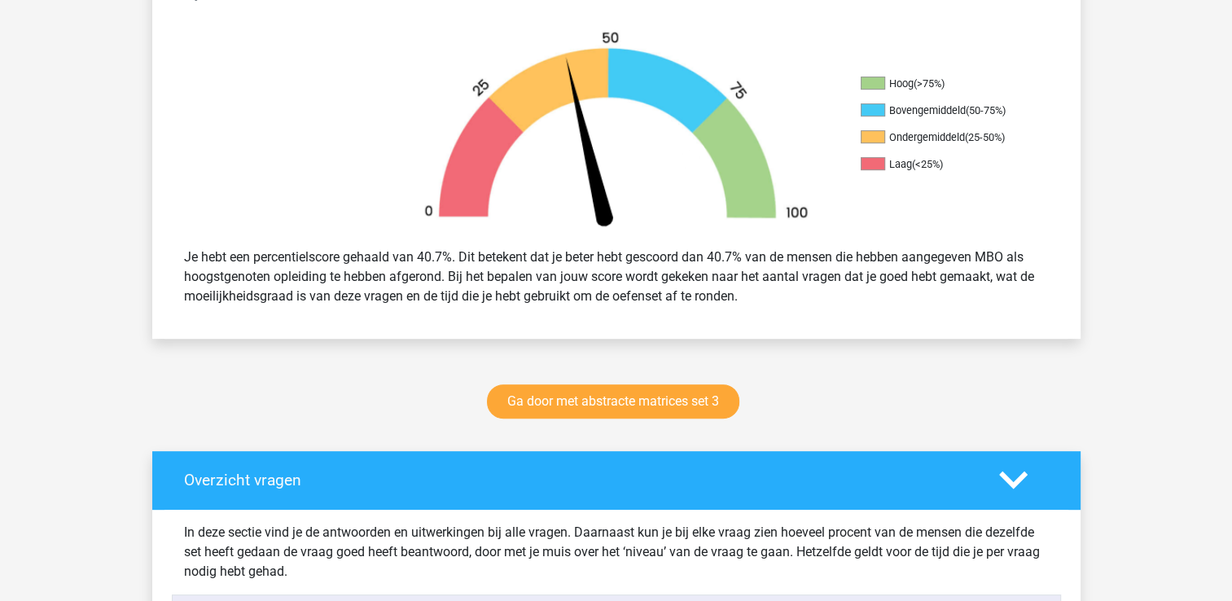
scroll to position [489, 0]
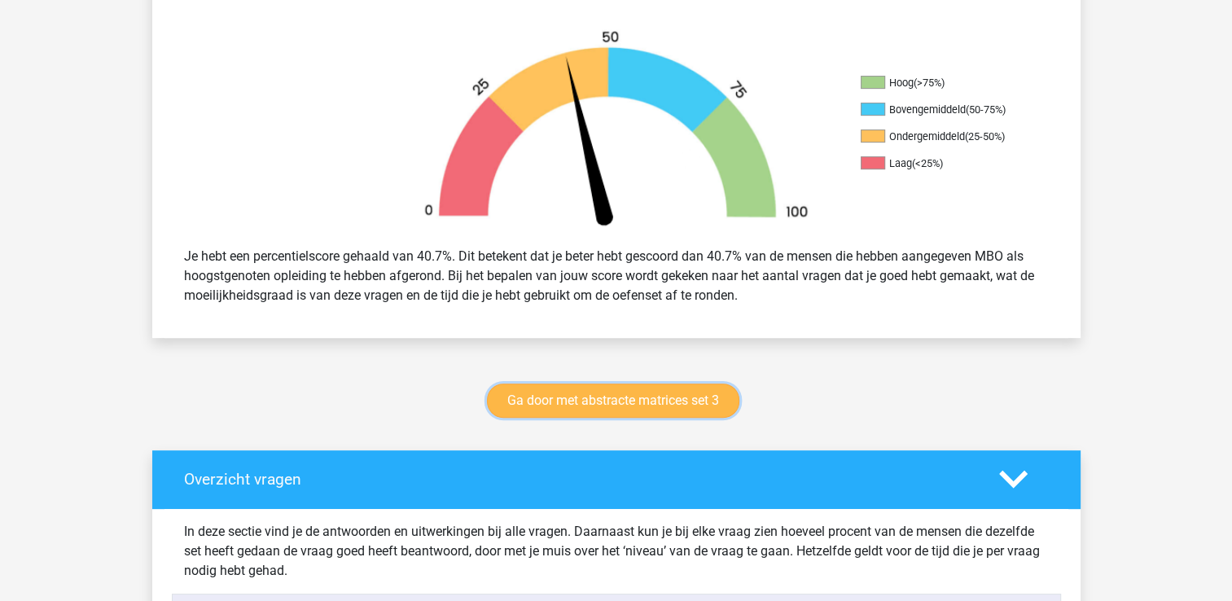
click at [674, 398] on link "Ga door met abstracte matrices set 3" at bounding box center [613, 401] width 253 height 34
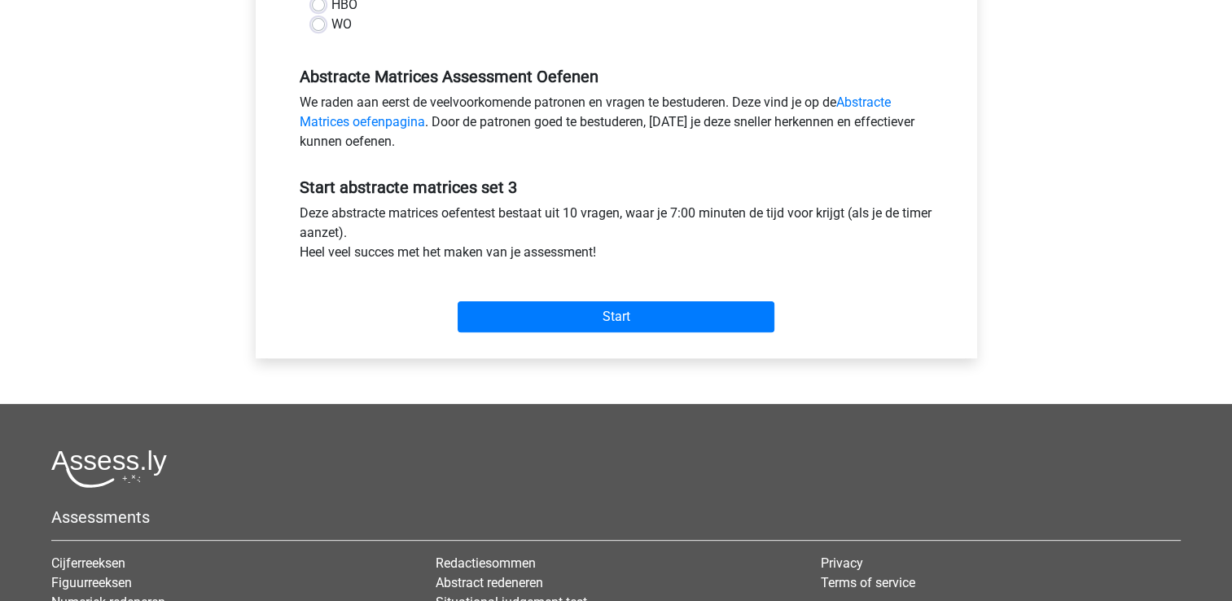
scroll to position [489, 0]
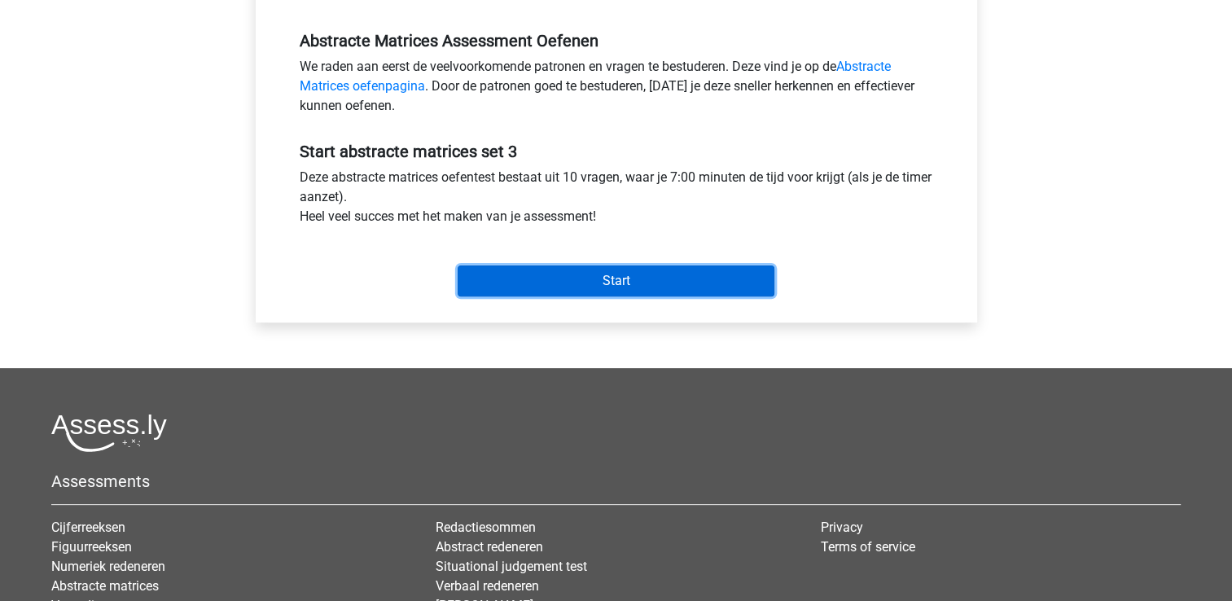
click at [644, 285] on input "Start" at bounding box center [616, 281] width 317 height 31
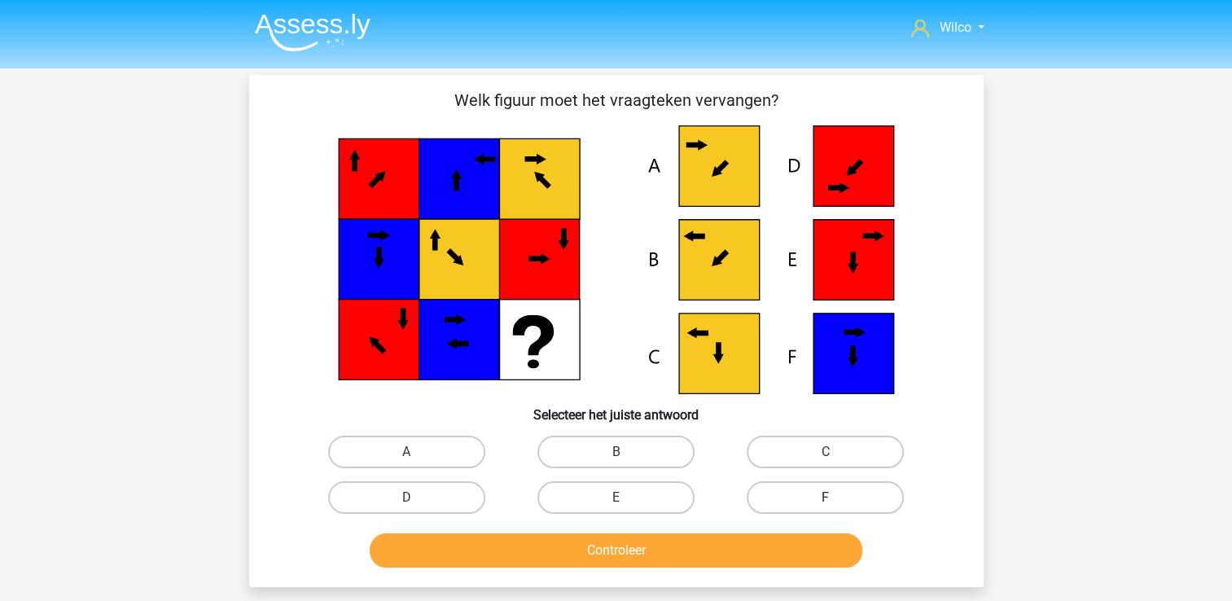
drag, startPoint x: 876, startPoint y: 455, endPoint x: 822, endPoint y: 481, distance: 60.8
click at [876, 455] on label "C" at bounding box center [825, 452] width 157 height 33
click at [837, 455] on input "C" at bounding box center [831, 457] width 11 height 11
radio input "true"
click at [666, 569] on div "Controleer" at bounding box center [616, 554] width 629 height 41
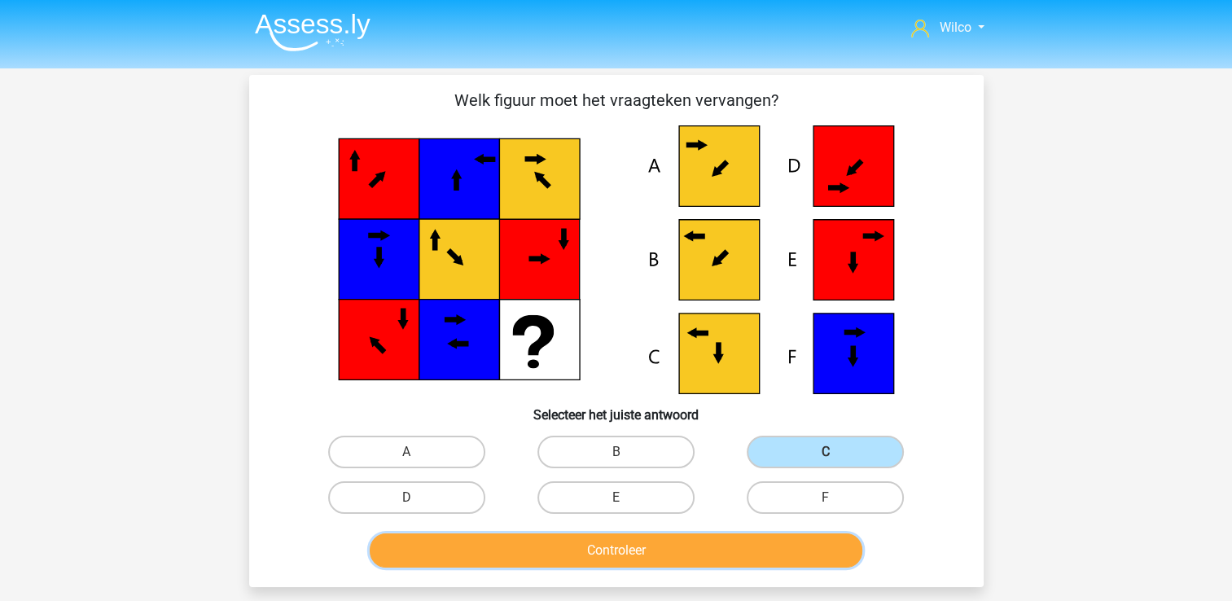
click at [664, 547] on button "Controleer" at bounding box center [616, 551] width 493 height 34
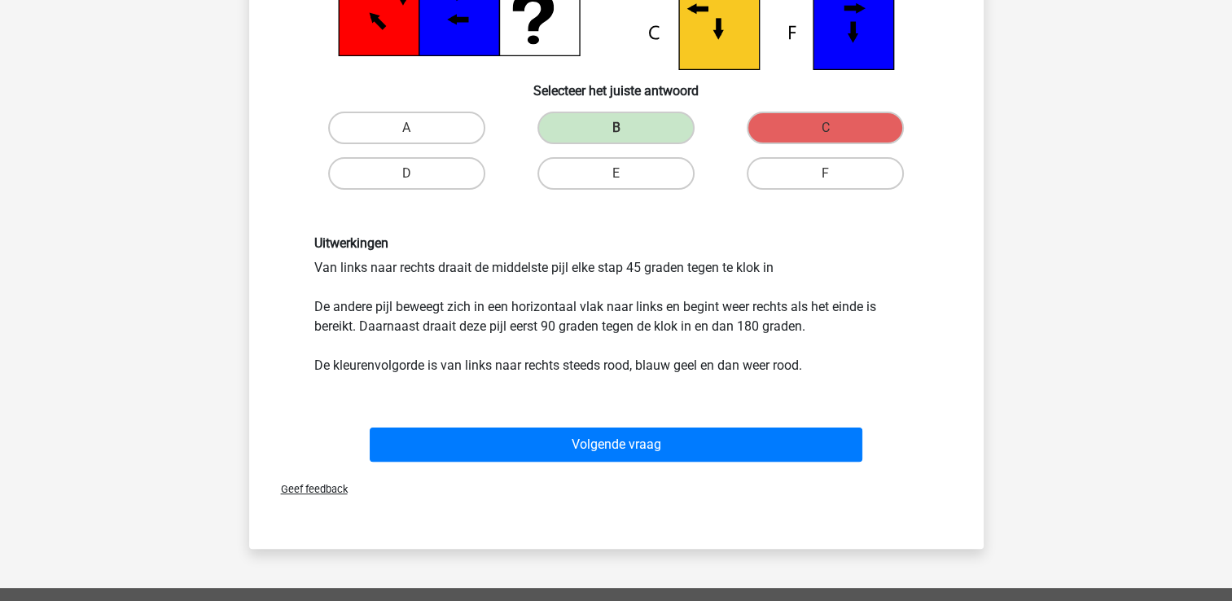
scroll to position [326, 0]
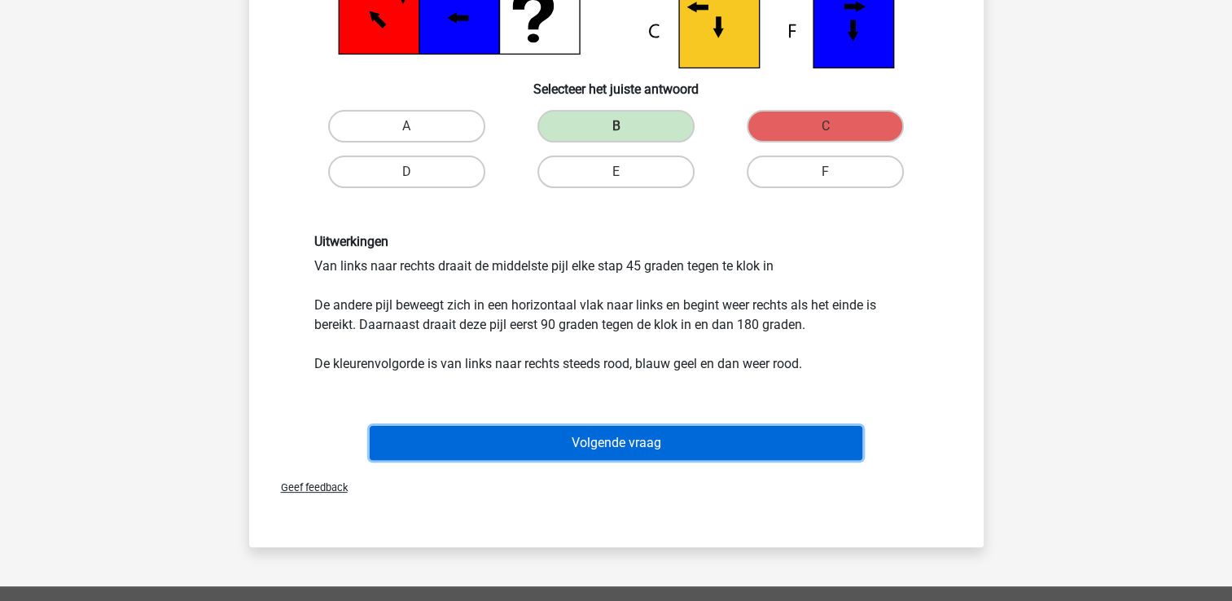
click at [639, 437] on button "Volgende vraag" at bounding box center [616, 443] width 493 height 34
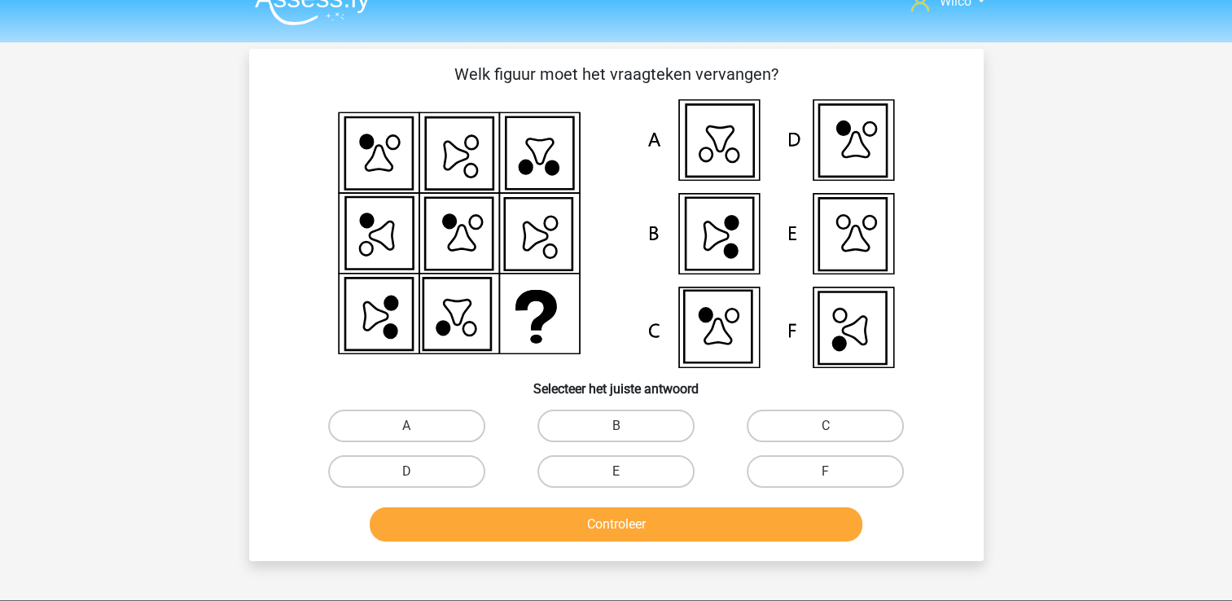
scroll to position [0, 0]
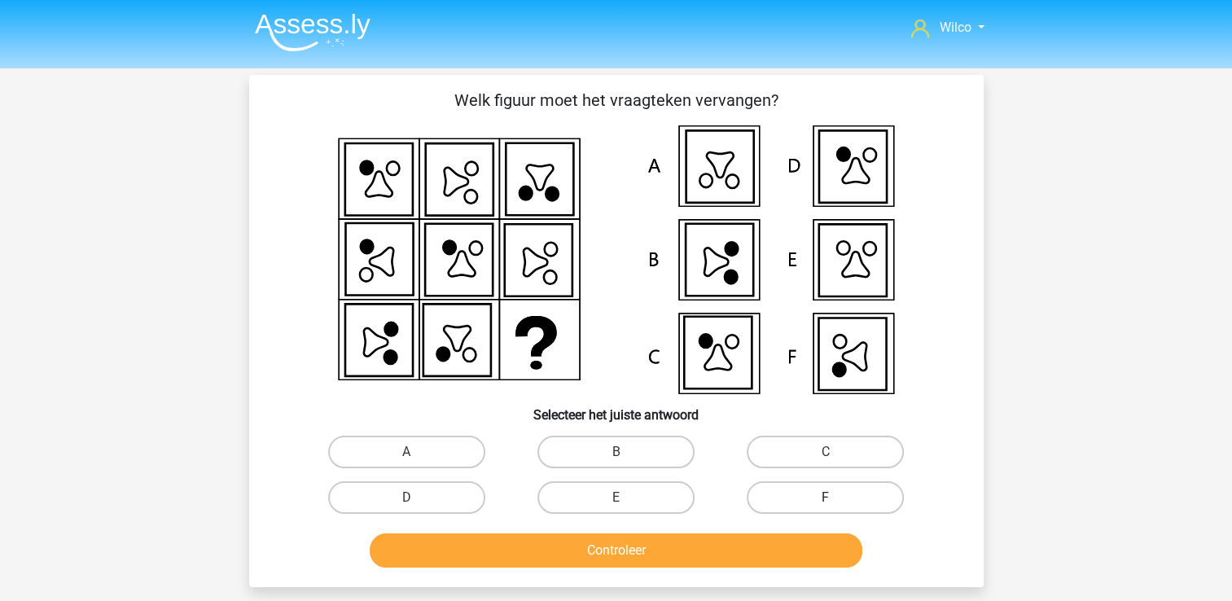
click at [808, 502] on label "F" at bounding box center [825, 497] width 157 height 33
click at [826, 502] on input "F" at bounding box center [831, 503] width 11 height 11
radio input "true"
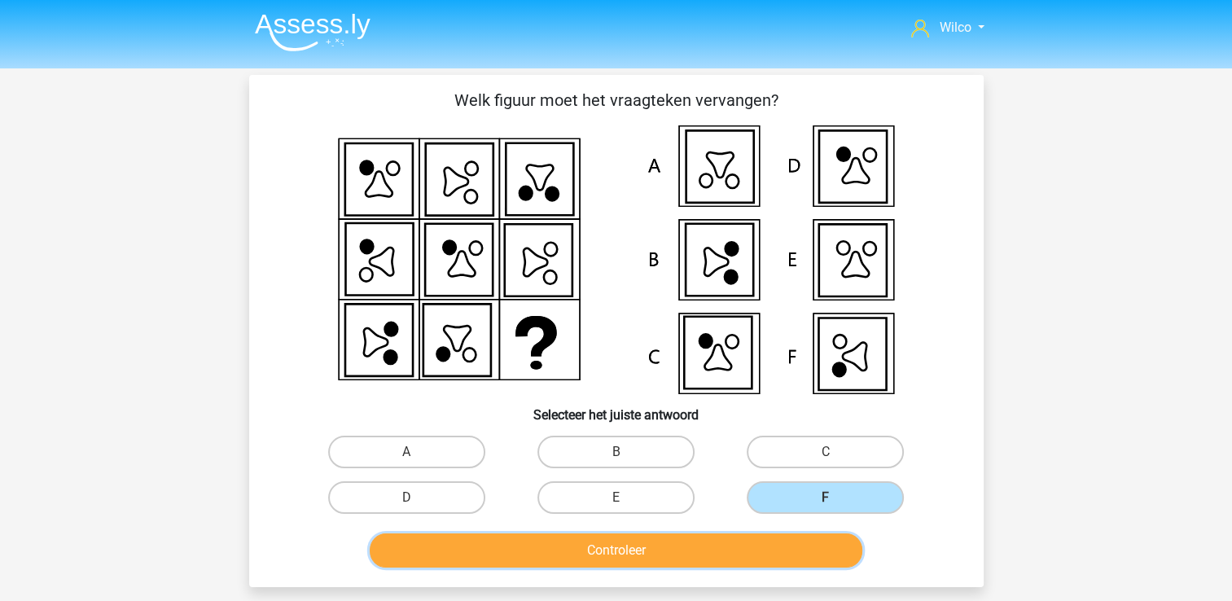
click at [753, 559] on button "Controleer" at bounding box center [616, 551] width 493 height 34
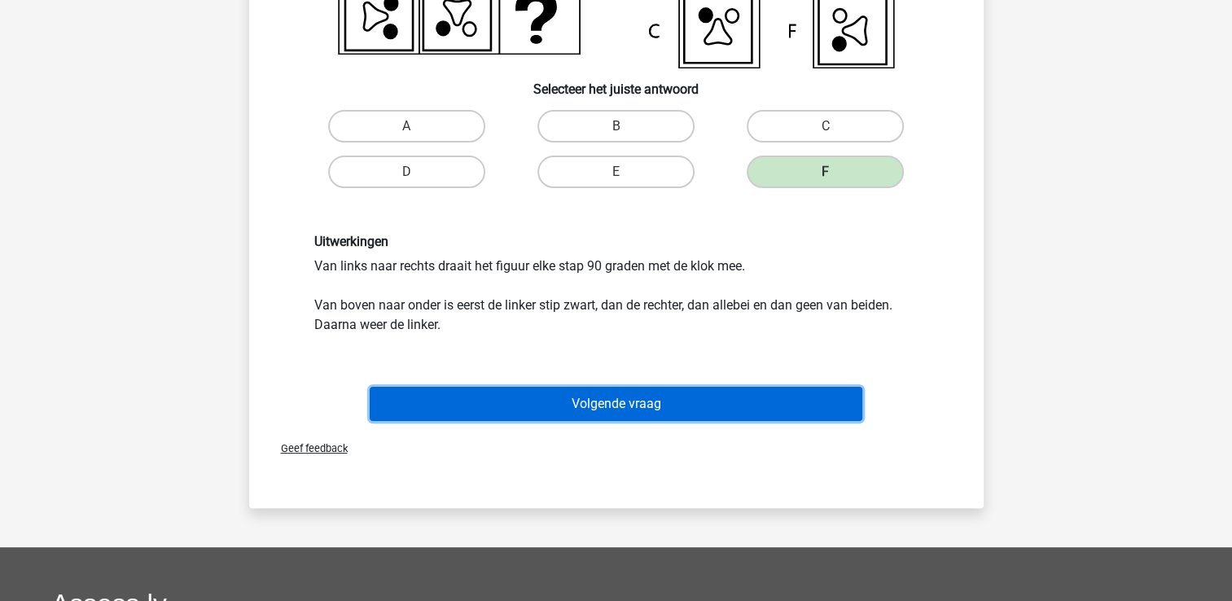
click at [632, 411] on button "Volgende vraag" at bounding box center [616, 404] width 493 height 34
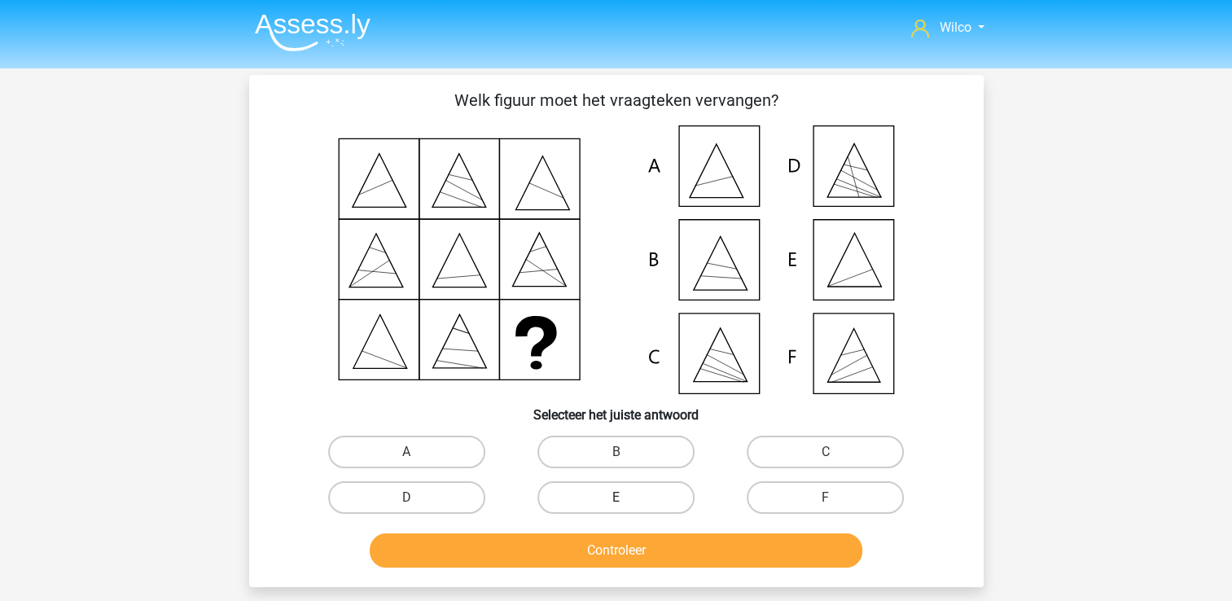
click at [597, 492] on label "E" at bounding box center [616, 497] width 157 height 33
click at [616, 498] on input "E" at bounding box center [621, 503] width 11 height 11
radio input "true"
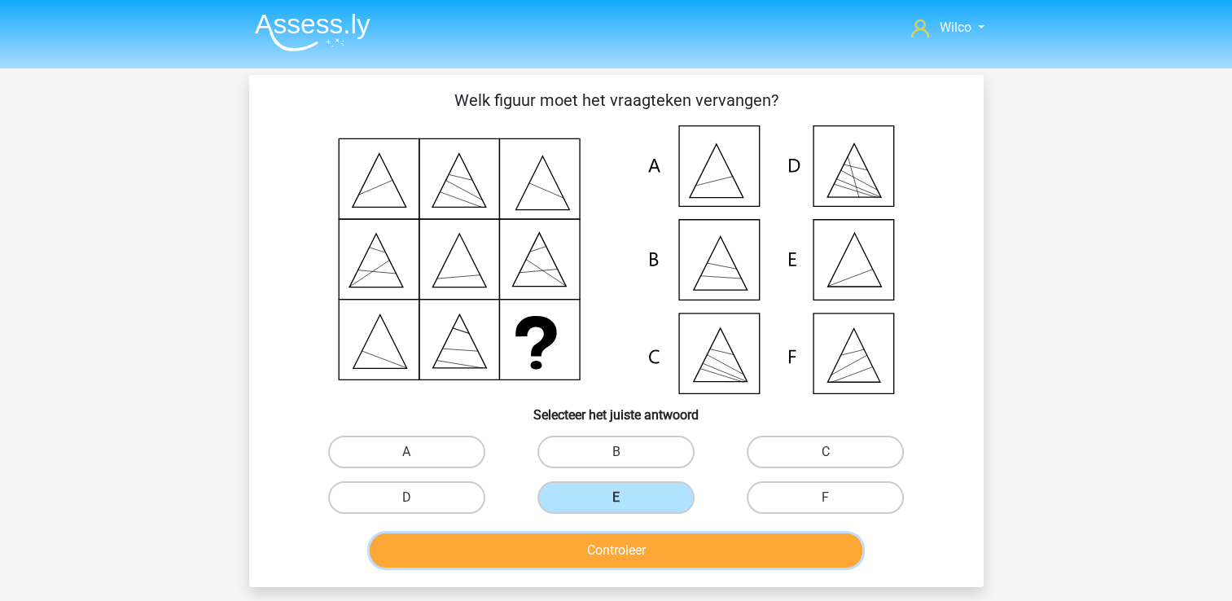
click at [621, 547] on button "Controleer" at bounding box center [616, 551] width 493 height 34
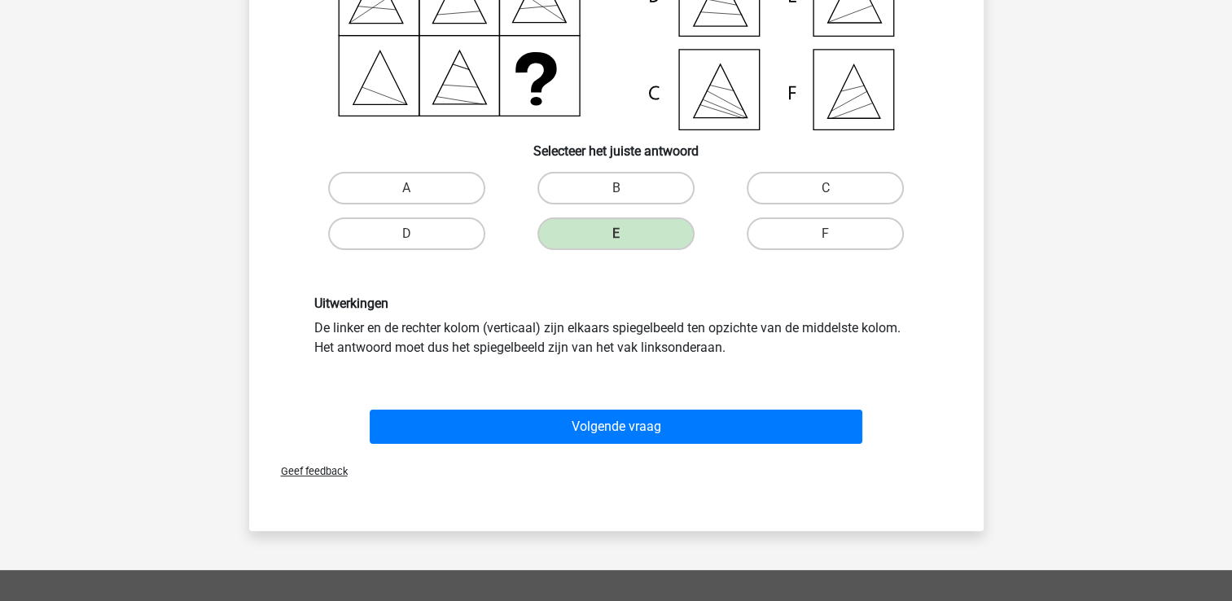
scroll to position [489, 0]
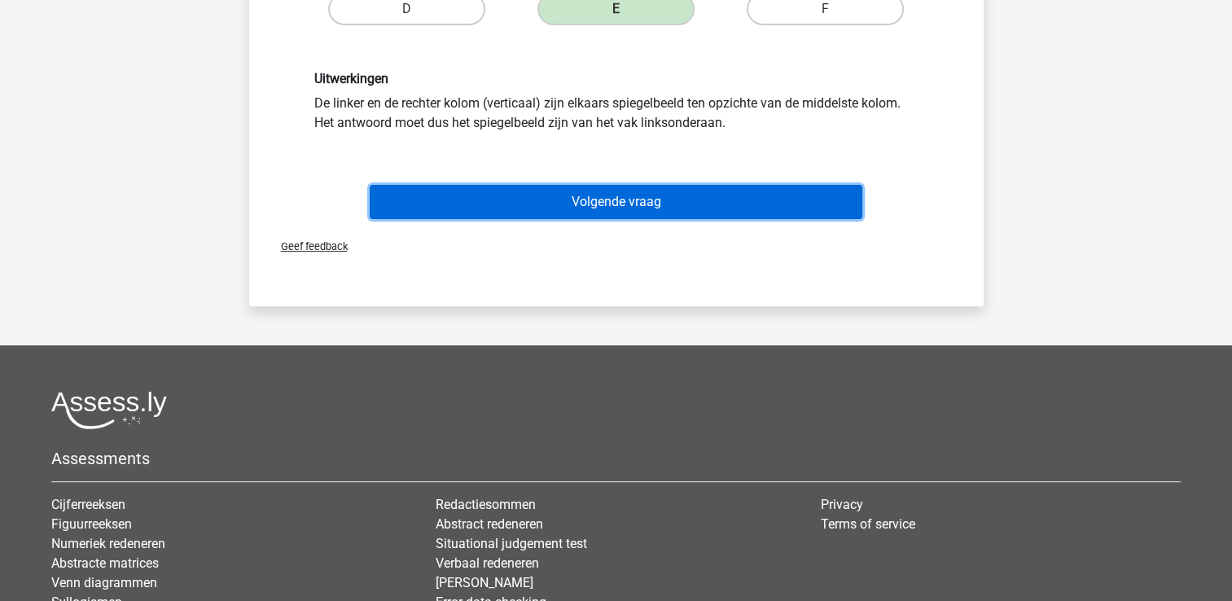
click at [652, 200] on button "Volgende vraag" at bounding box center [616, 202] width 493 height 34
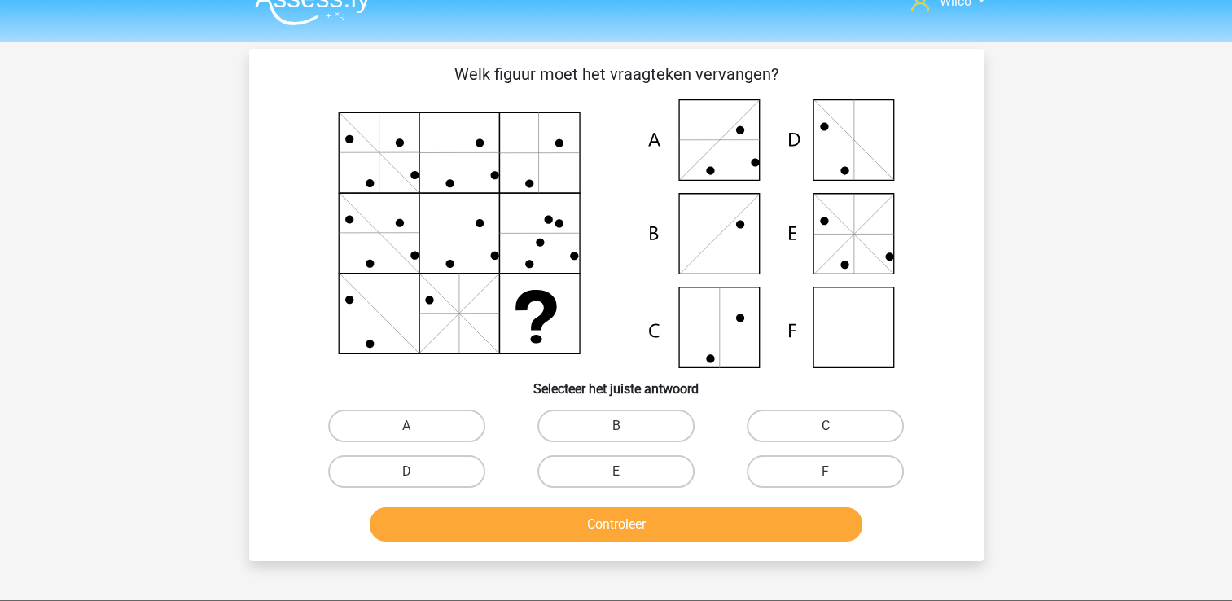
scroll to position [0, 0]
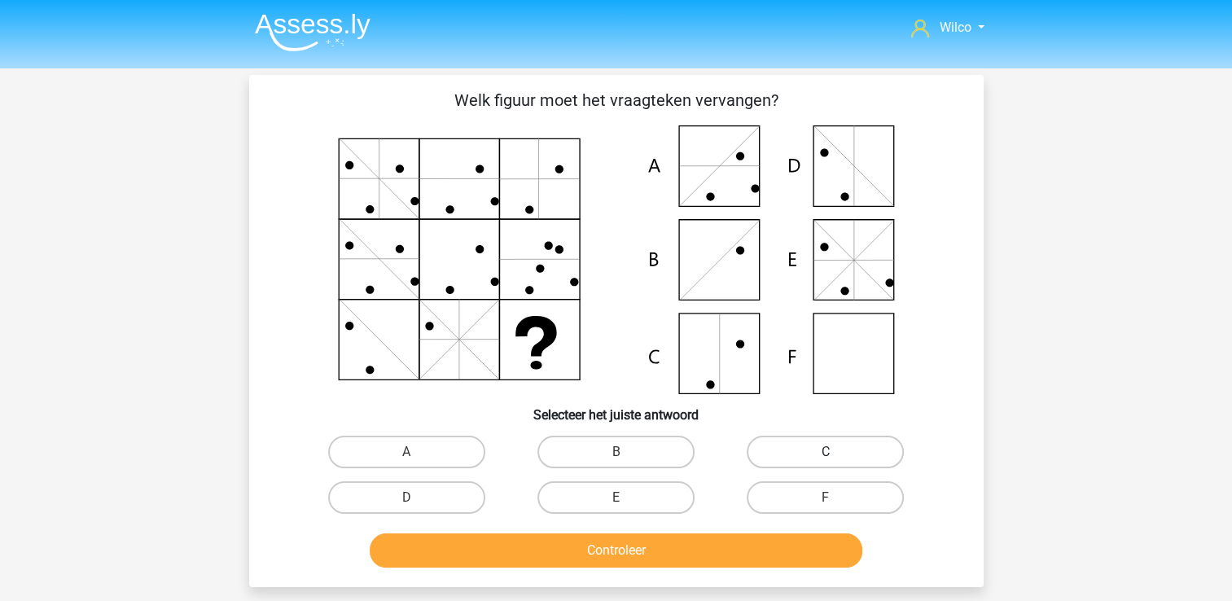
click at [814, 450] on label "C" at bounding box center [825, 452] width 157 height 33
click at [826, 452] on input "C" at bounding box center [831, 457] width 11 height 11
radio input "true"
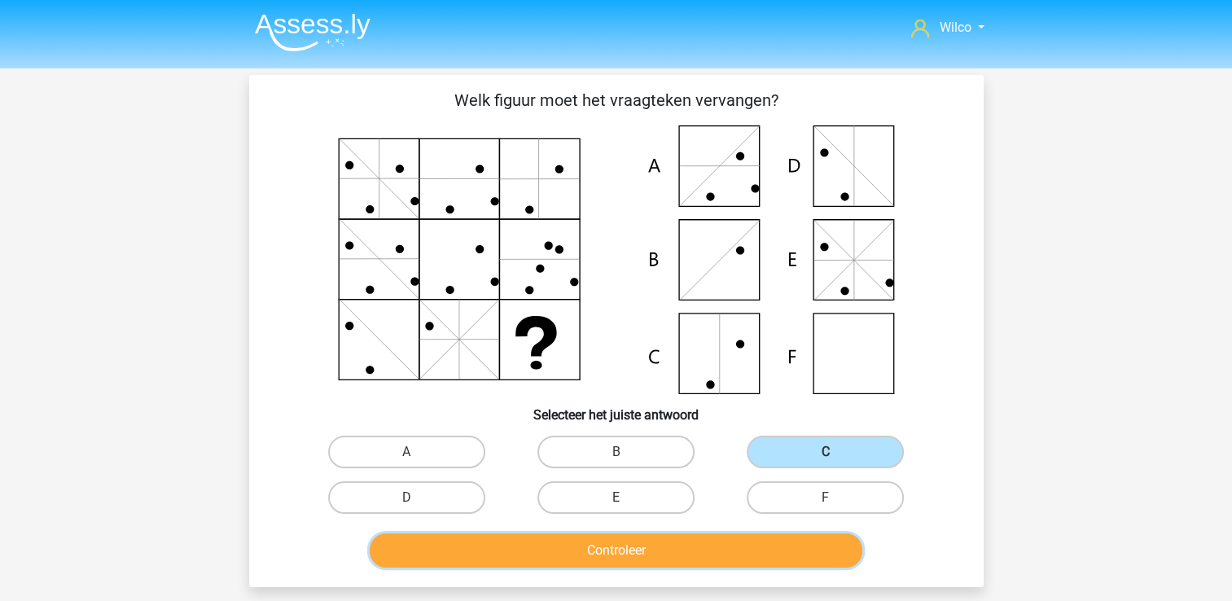
click at [786, 542] on button "Controleer" at bounding box center [616, 551] width 493 height 34
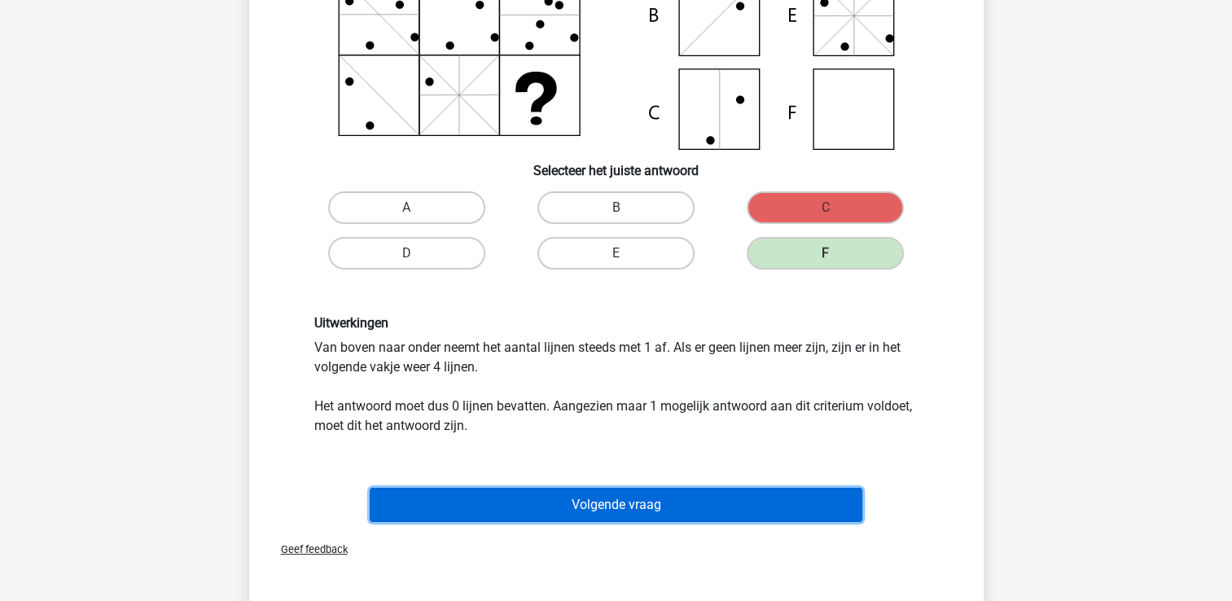
click at [670, 491] on button "Volgende vraag" at bounding box center [616, 505] width 493 height 34
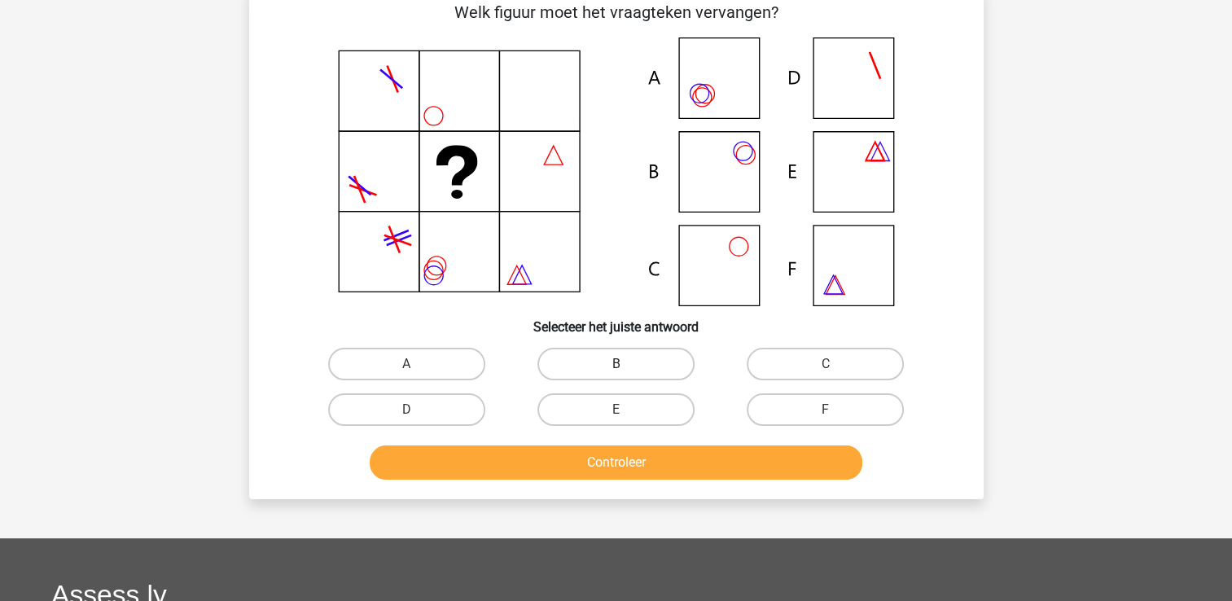
scroll to position [75, 0]
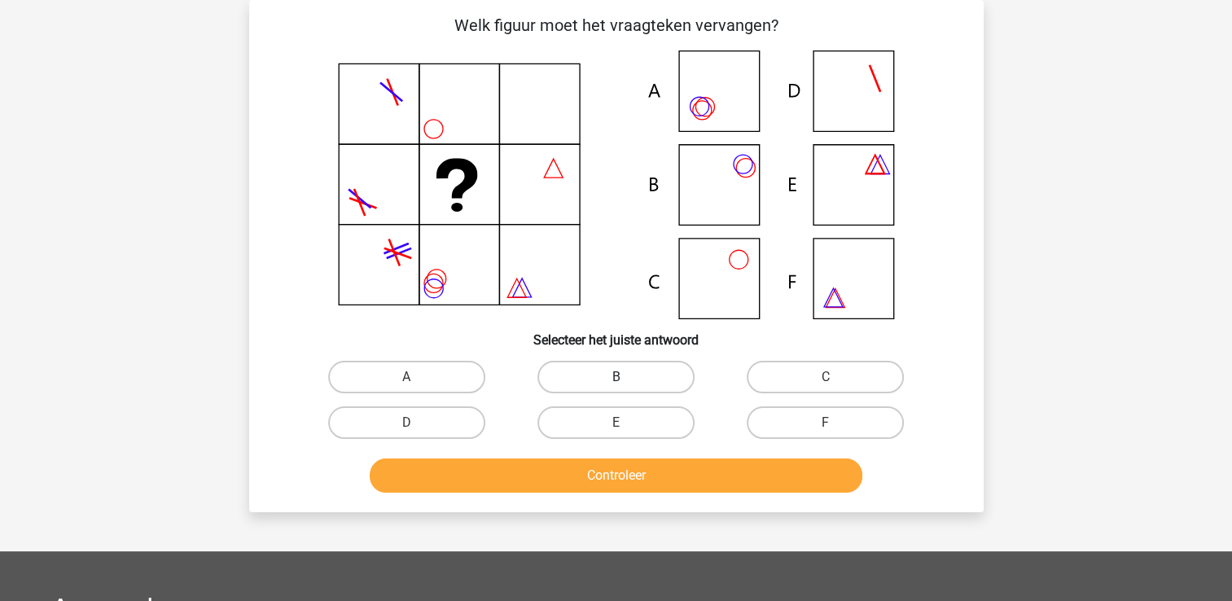
click at [595, 371] on label "B" at bounding box center [616, 377] width 157 height 33
click at [616, 377] on input "B" at bounding box center [621, 382] width 11 height 11
radio input "true"
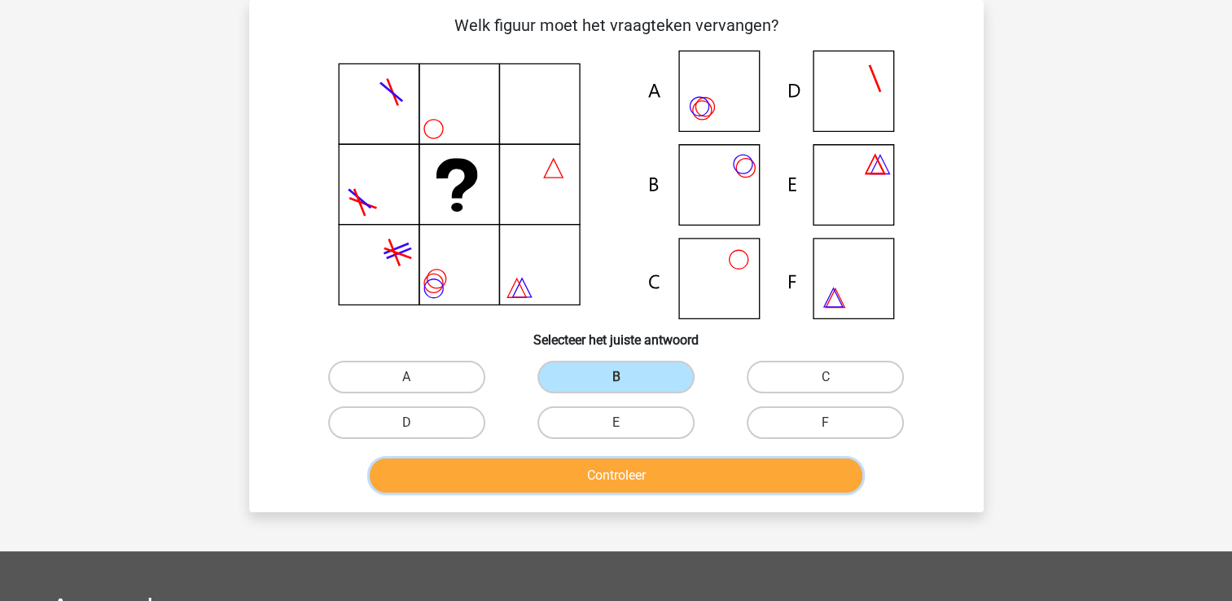
click at [650, 471] on button "Controleer" at bounding box center [616, 476] width 493 height 34
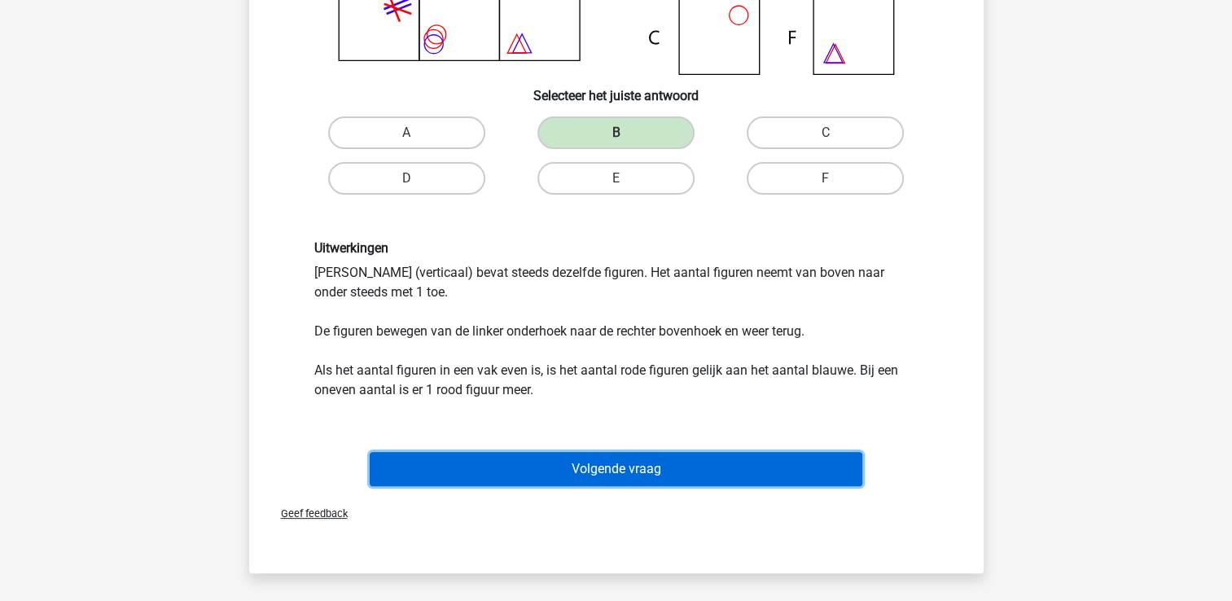
click at [657, 455] on button "Volgende vraag" at bounding box center [616, 469] width 493 height 34
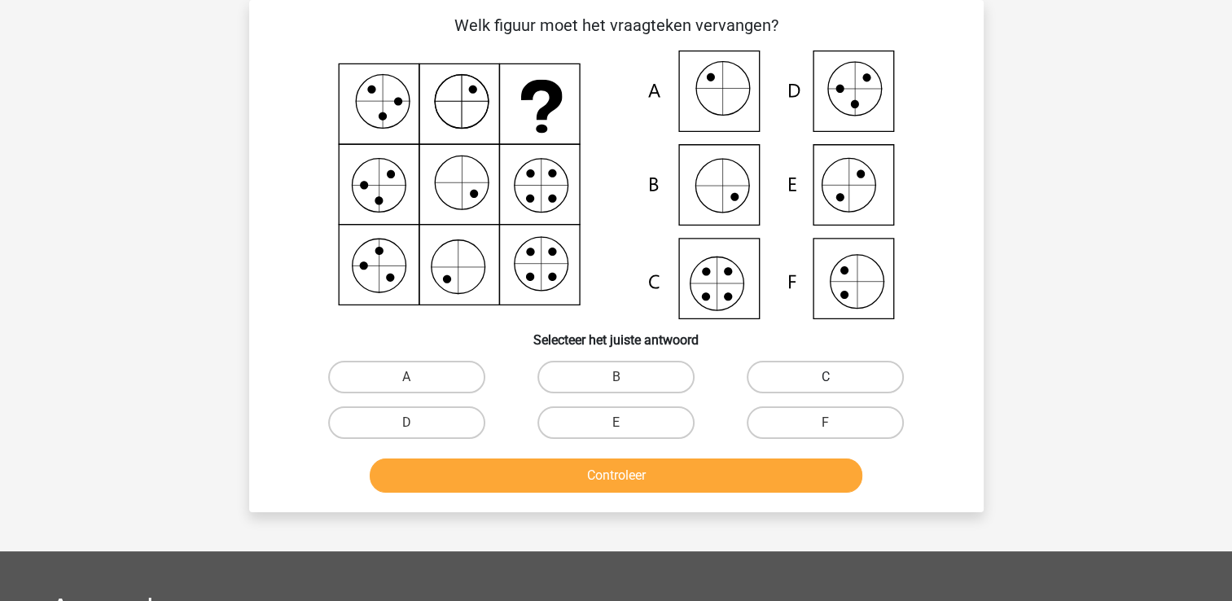
click at [810, 380] on label "C" at bounding box center [825, 377] width 157 height 33
click at [826, 380] on input "C" at bounding box center [831, 382] width 11 height 11
radio input "true"
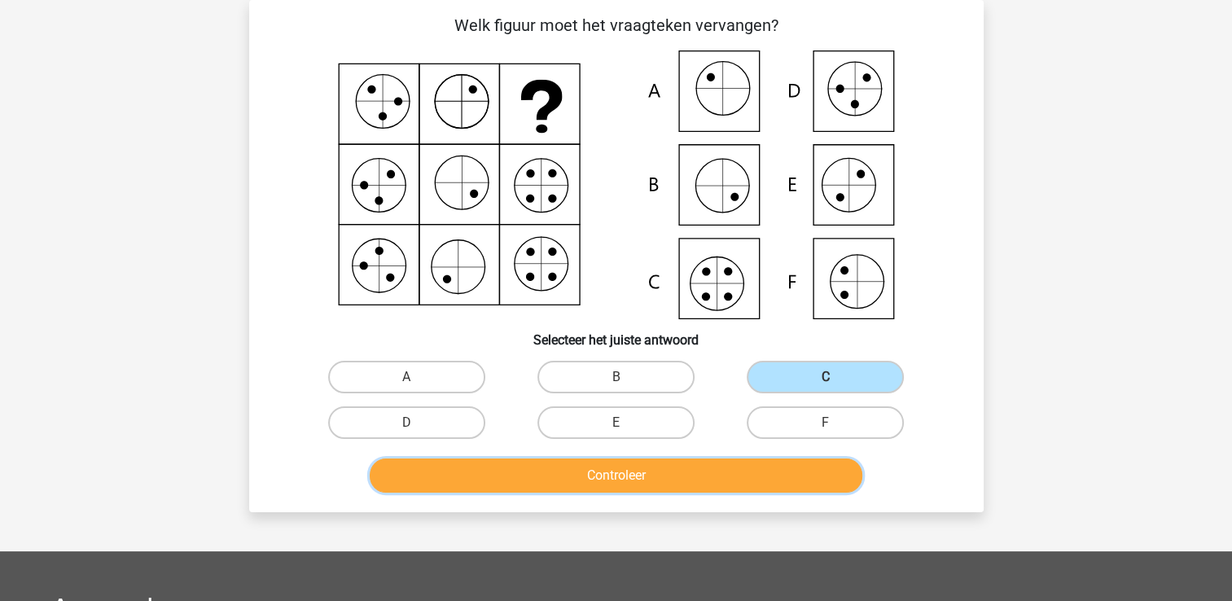
click at [768, 480] on button "Controleer" at bounding box center [616, 476] width 493 height 34
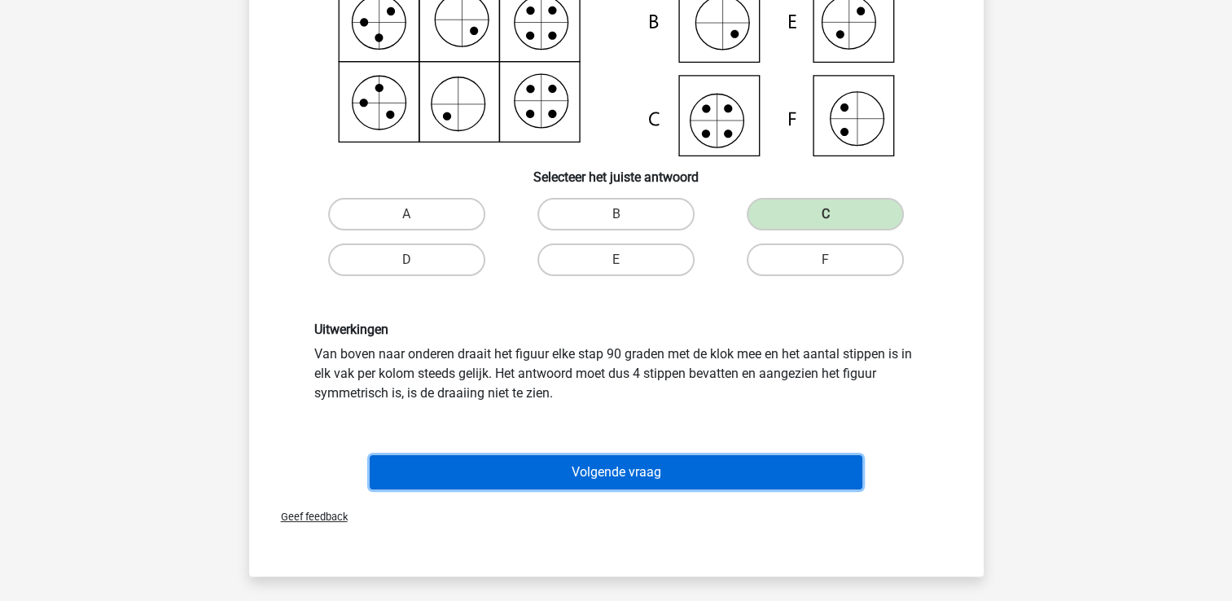
click at [704, 464] on button "Volgende vraag" at bounding box center [616, 472] width 493 height 34
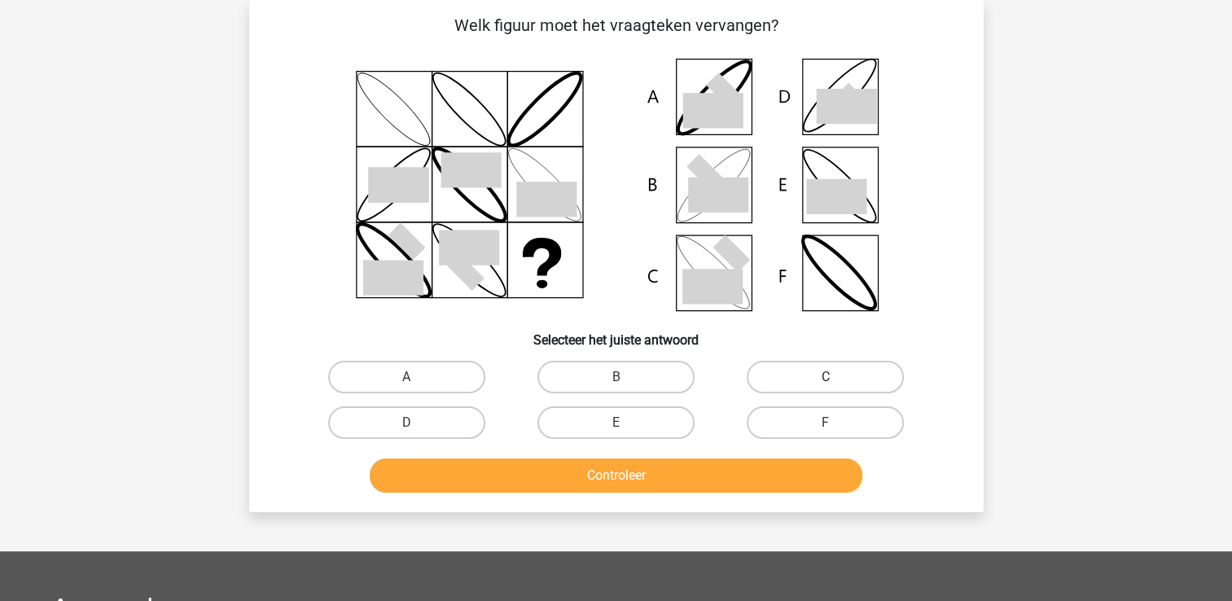
click at [782, 388] on label "C" at bounding box center [825, 377] width 157 height 33
click at [826, 388] on input "C" at bounding box center [831, 382] width 11 height 11
radio input "true"
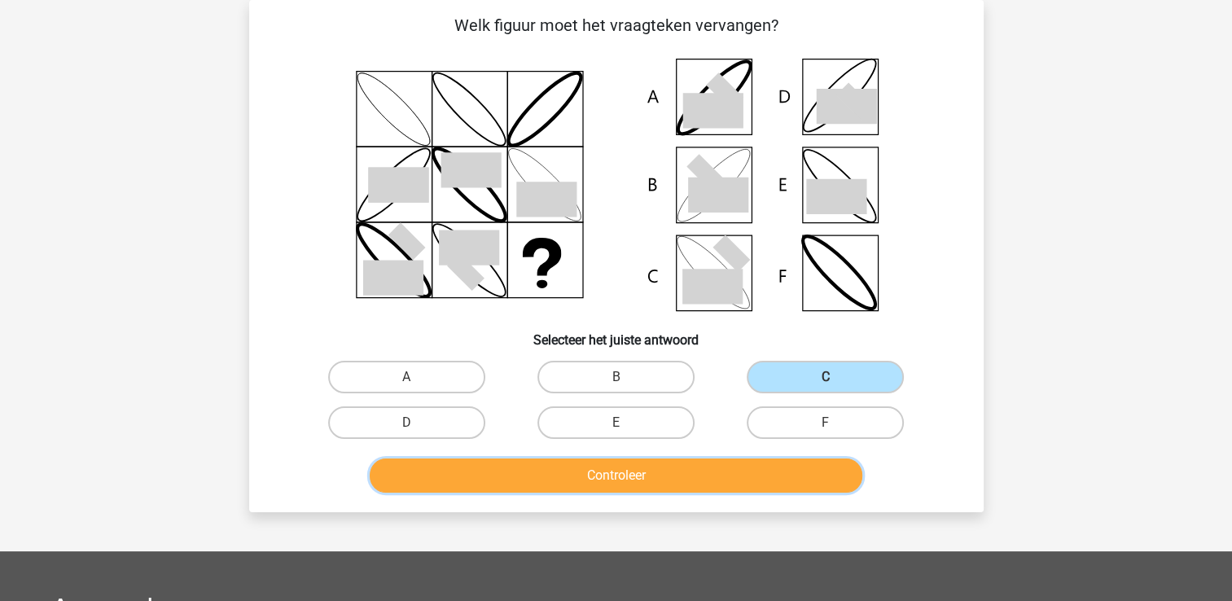
click at [754, 477] on button "Controleer" at bounding box center [616, 476] width 493 height 34
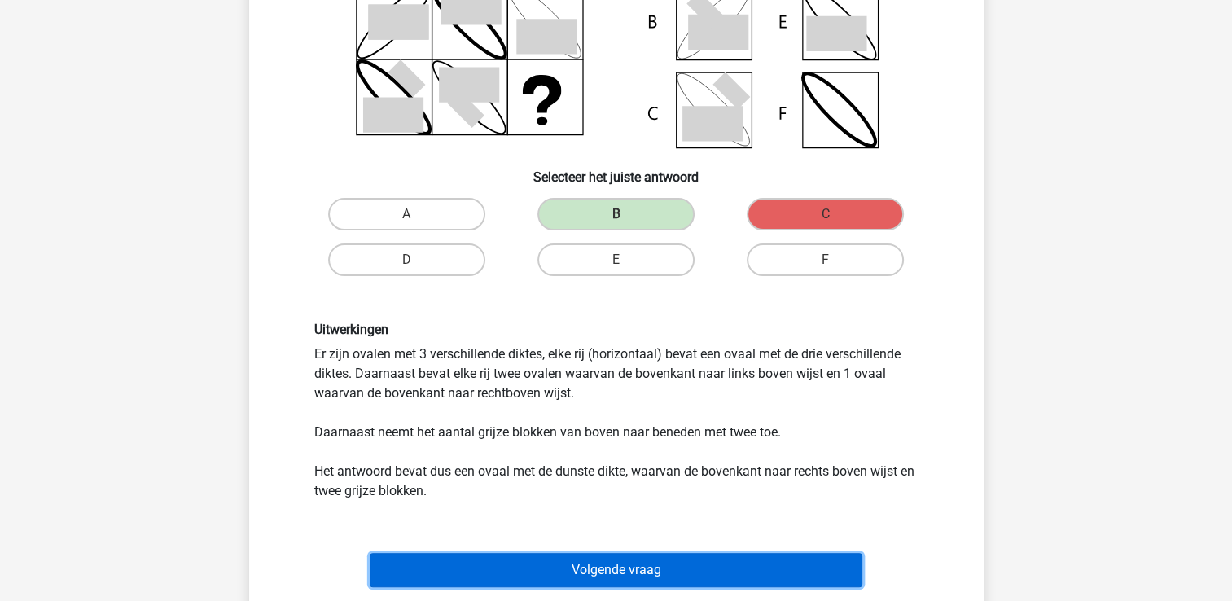
click at [626, 566] on button "Volgende vraag" at bounding box center [616, 570] width 493 height 34
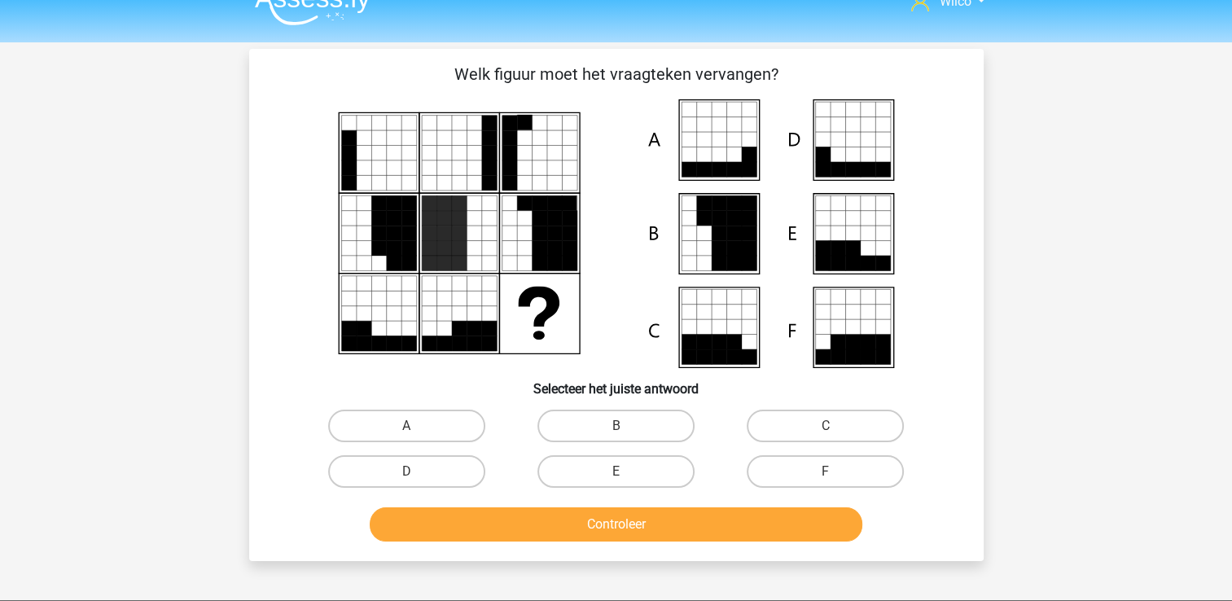
scroll to position [0, 0]
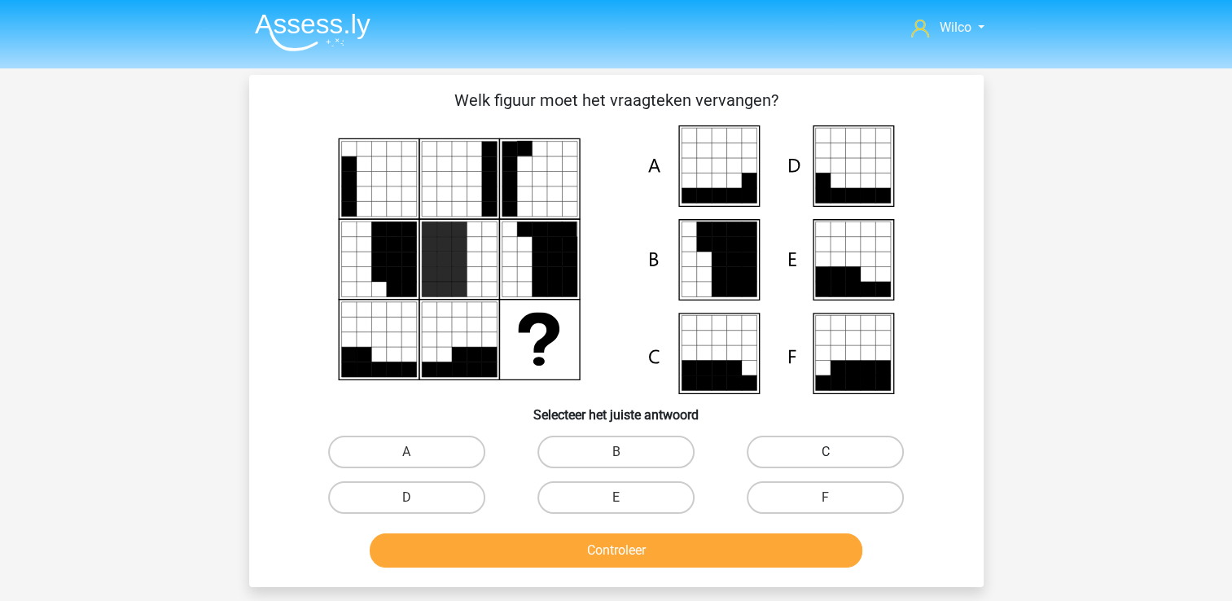
click at [797, 455] on label "C" at bounding box center [825, 452] width 157 height 33
click at [826, 455] on input "C" at bounding box center [831, 457] width 11 height 11
radio input "true"
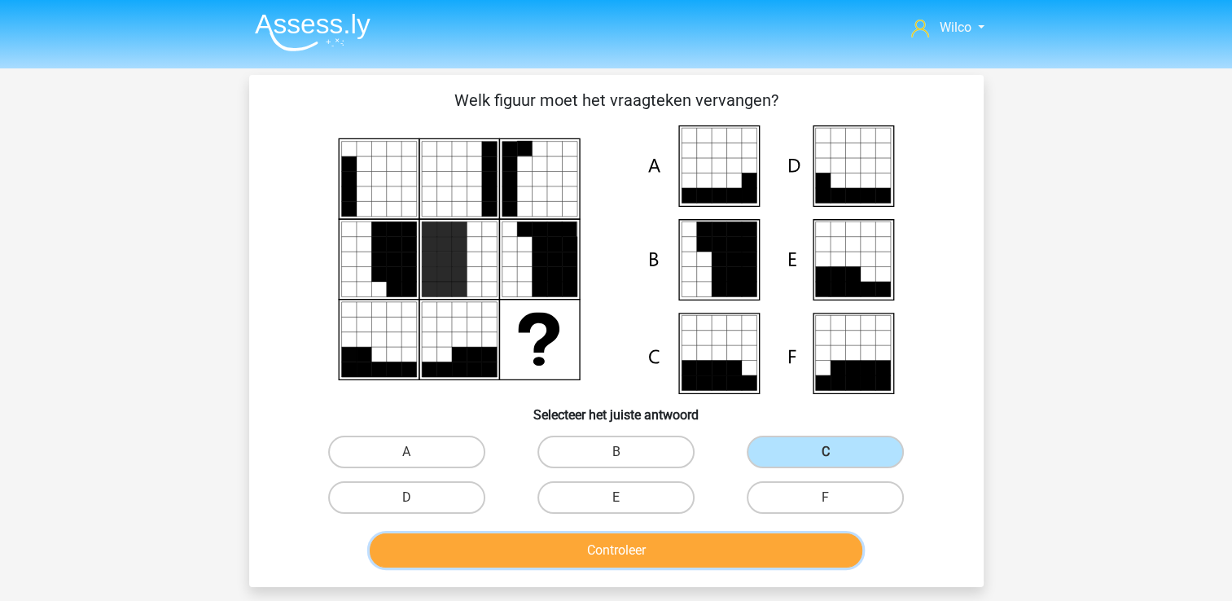
click at [766, 536] on button "Controleer" at bounding box center [616, 551] width 493 height 34
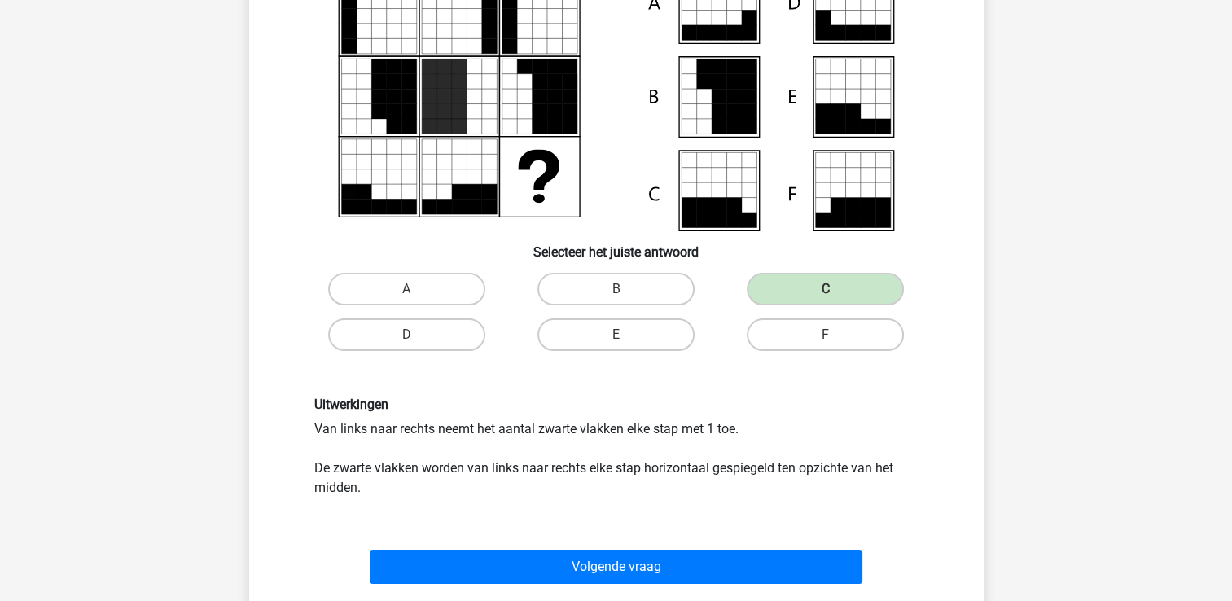
scroll to position [244, 0]
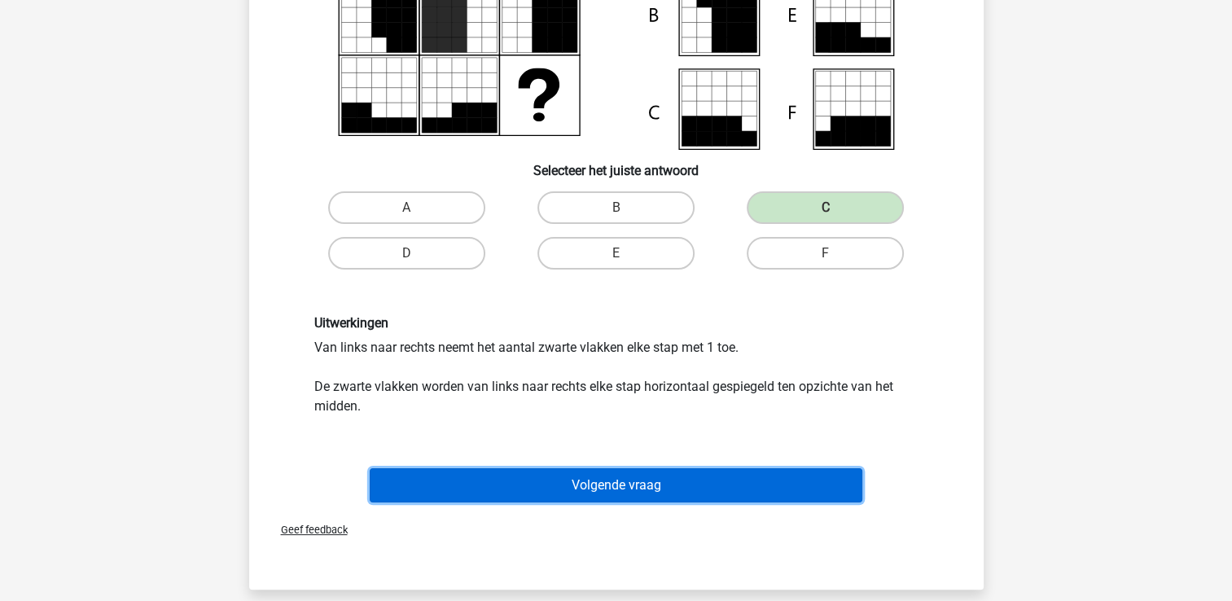
click at [586, 486] on button "Volgende vraag" at bounding box center [616, 485] width 493 height 34
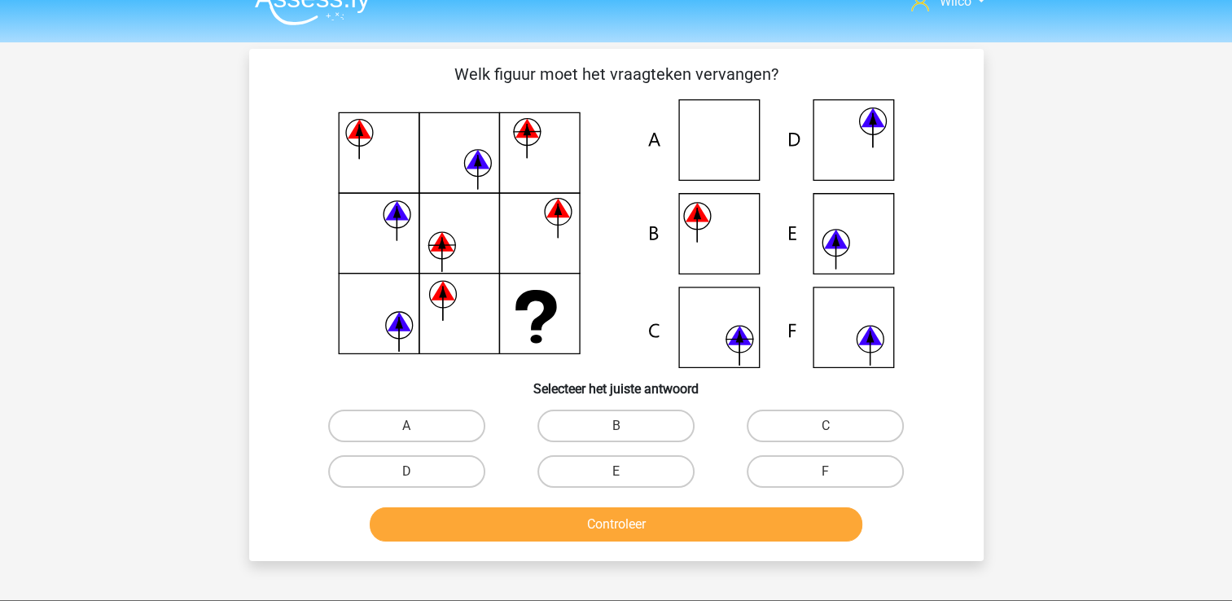
scroll to position [0, 0]
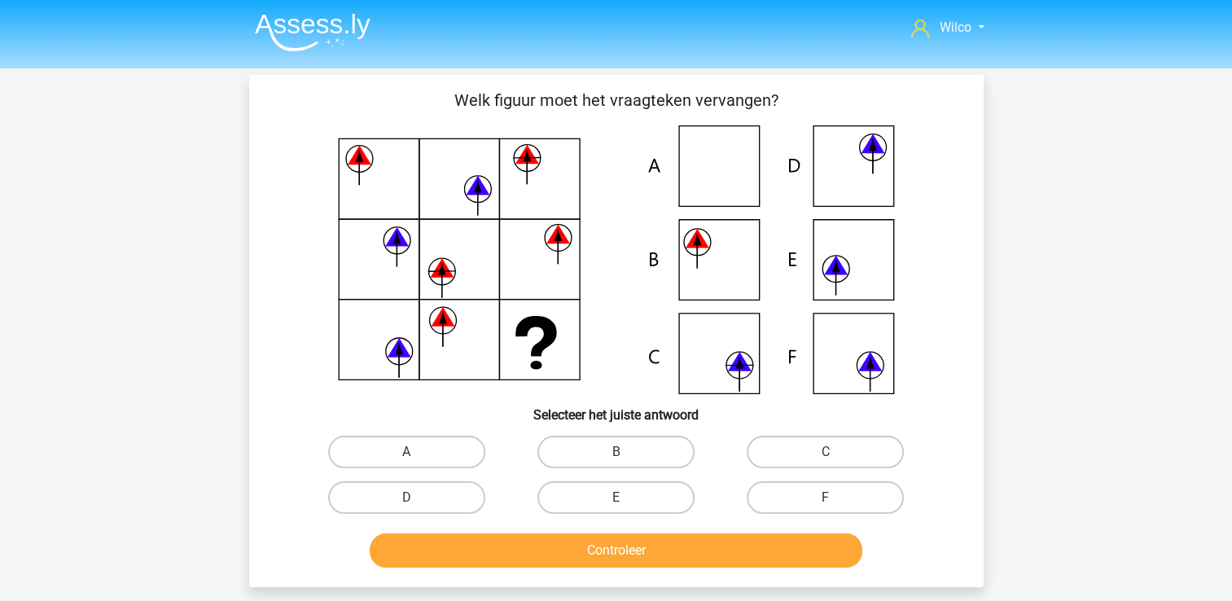
click at [620, 461] on input "B" at bounding box center [621, 457] width 11 height 11
radio input "true"
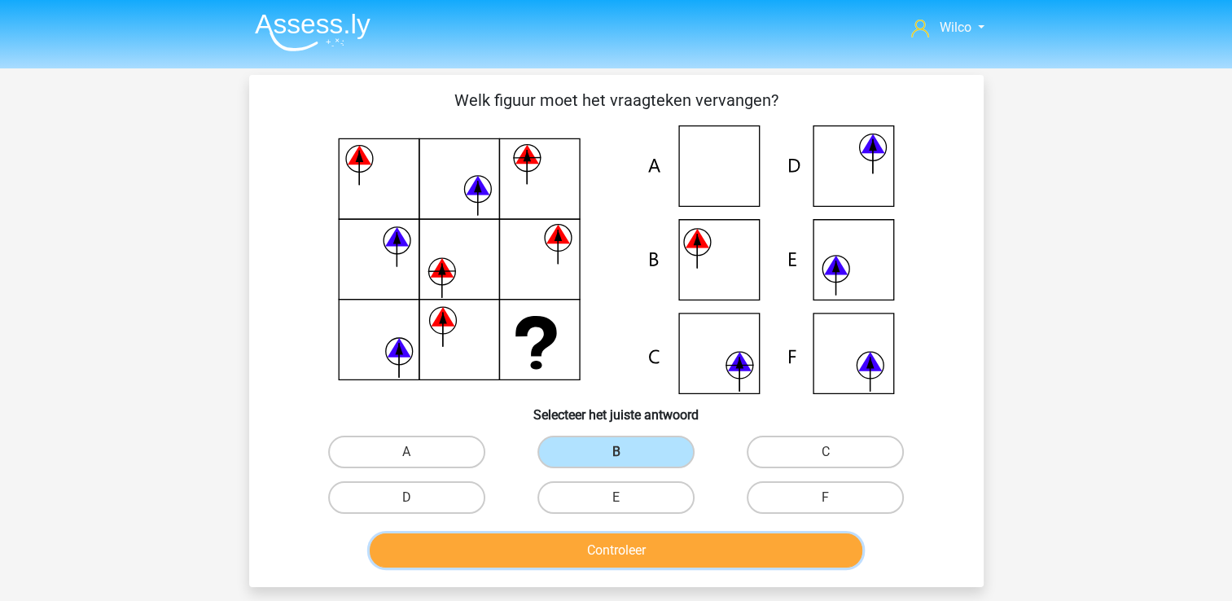
click at [649, 560] on button "Controleer" at bounding box center [616, 551] width 493 height 34
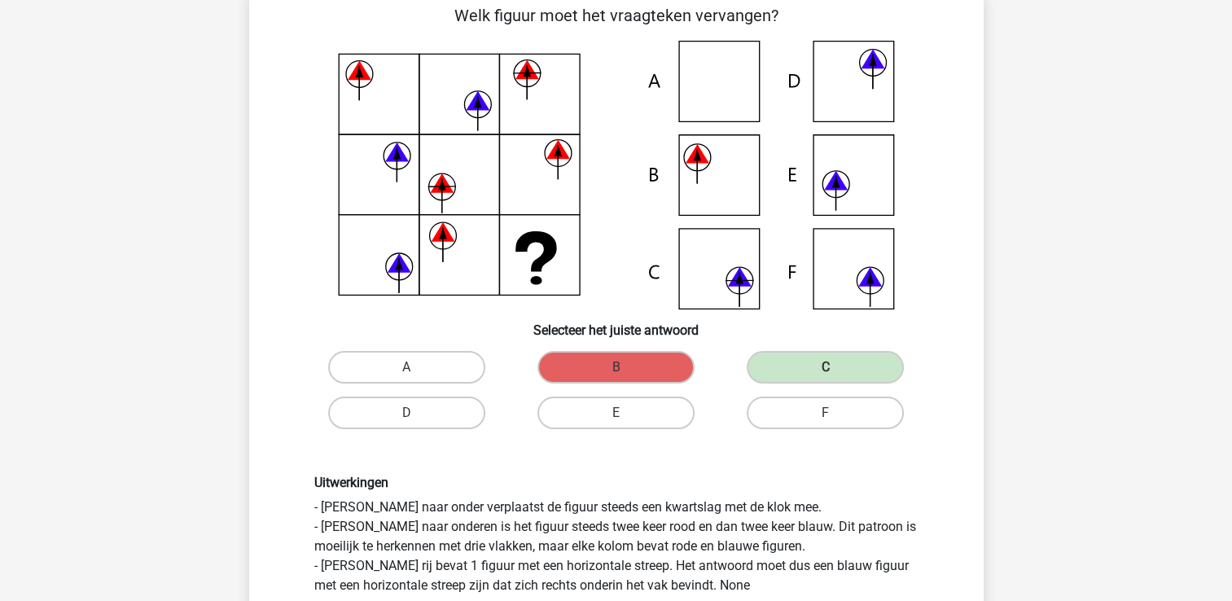
scroll to position [81, 0]
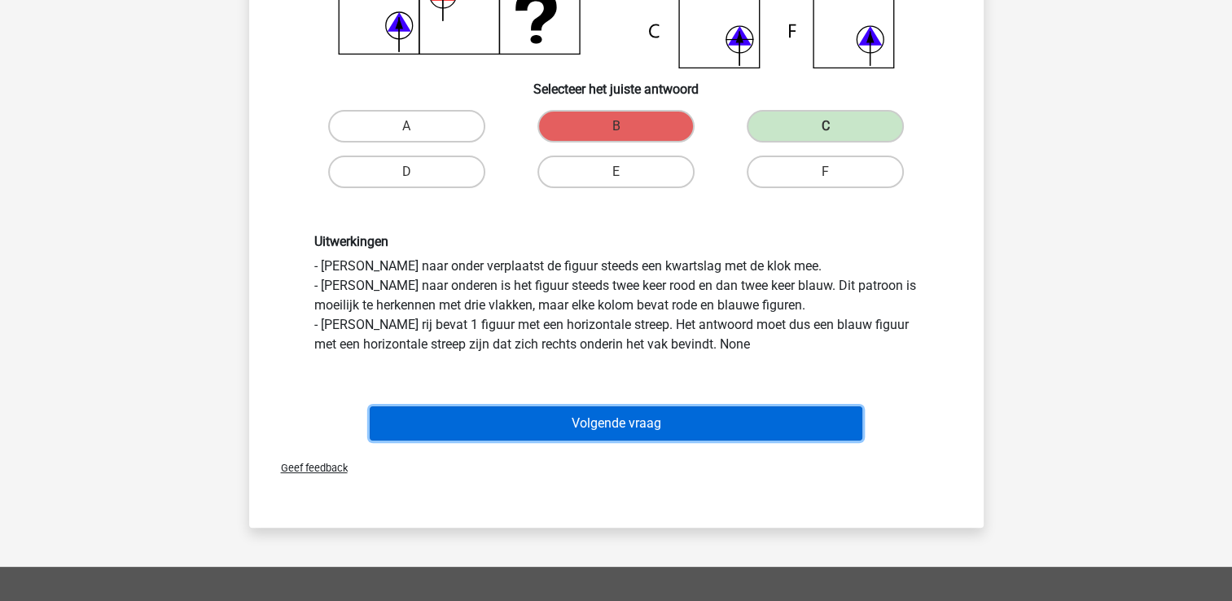
click at [669, 412] on button "Volgende vraag" at bounding box center [616, 423] width 493 height 34
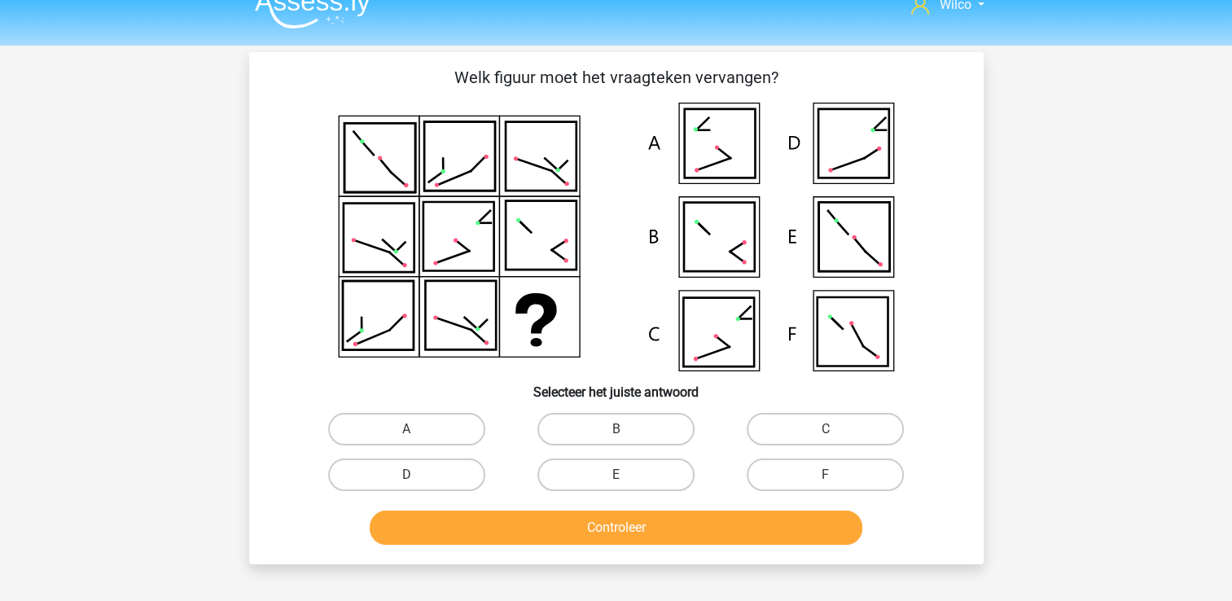
scroll to position [0, 0]
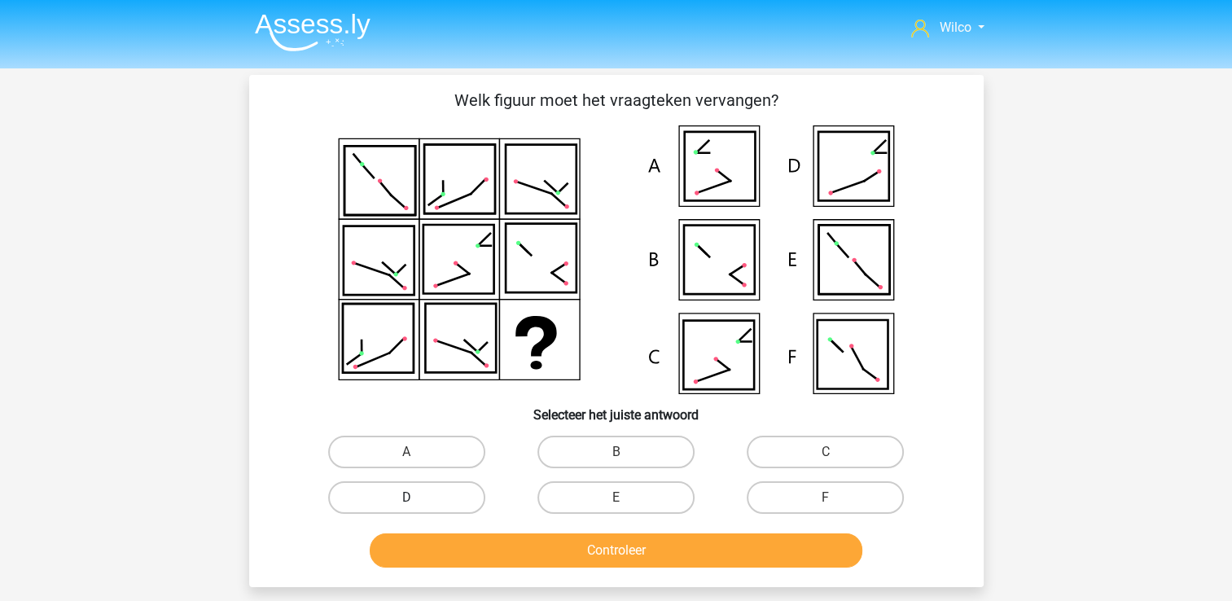
click at [479, 499] on label "D" at bounding box center [406, 497] width 157 height 33
click at [417, 499] on input "D" at bounding box center [411, 503] width 11 height 11
radio input "true"
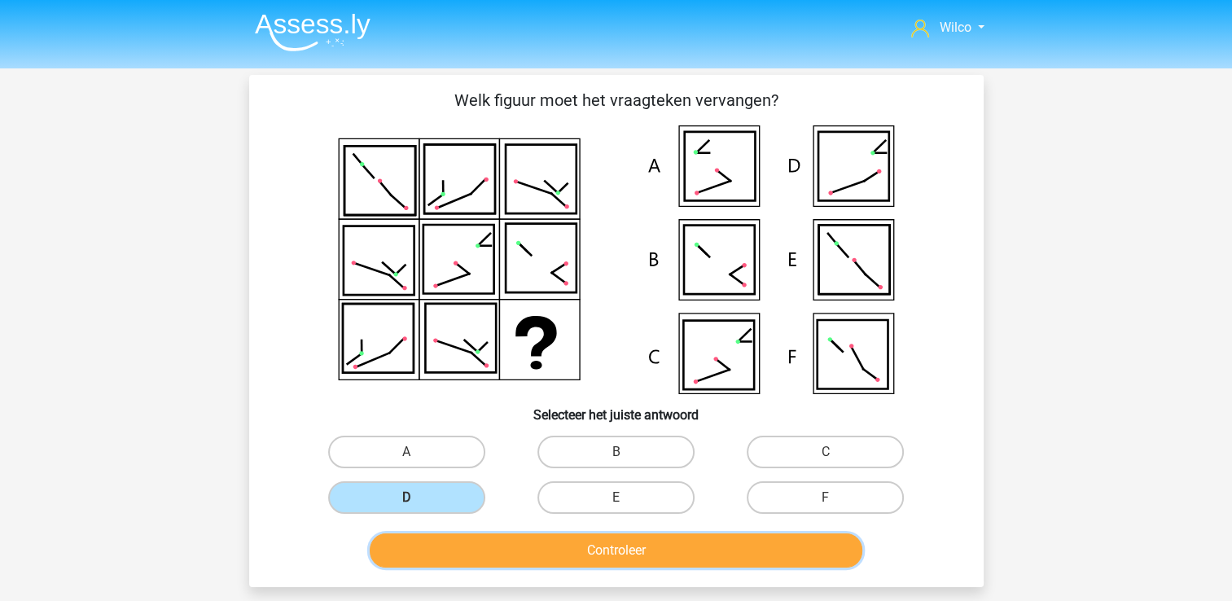
click at [525, 546] on button "Controleer" at bounding box center [616, 551] width 493 height 34
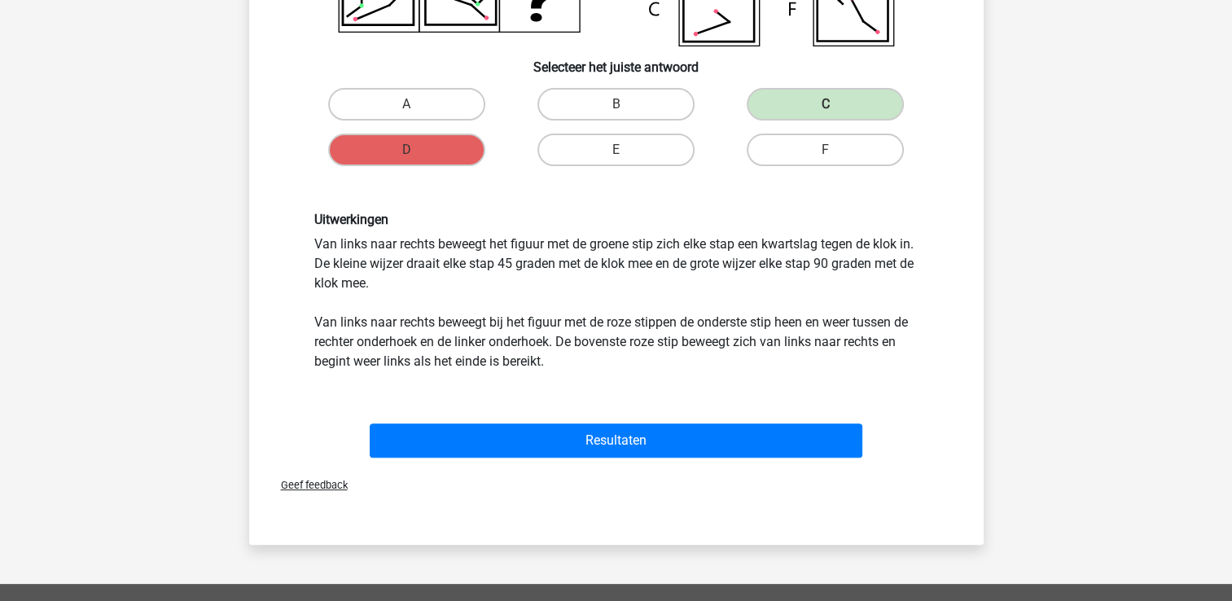
scroll to position [407, 0]
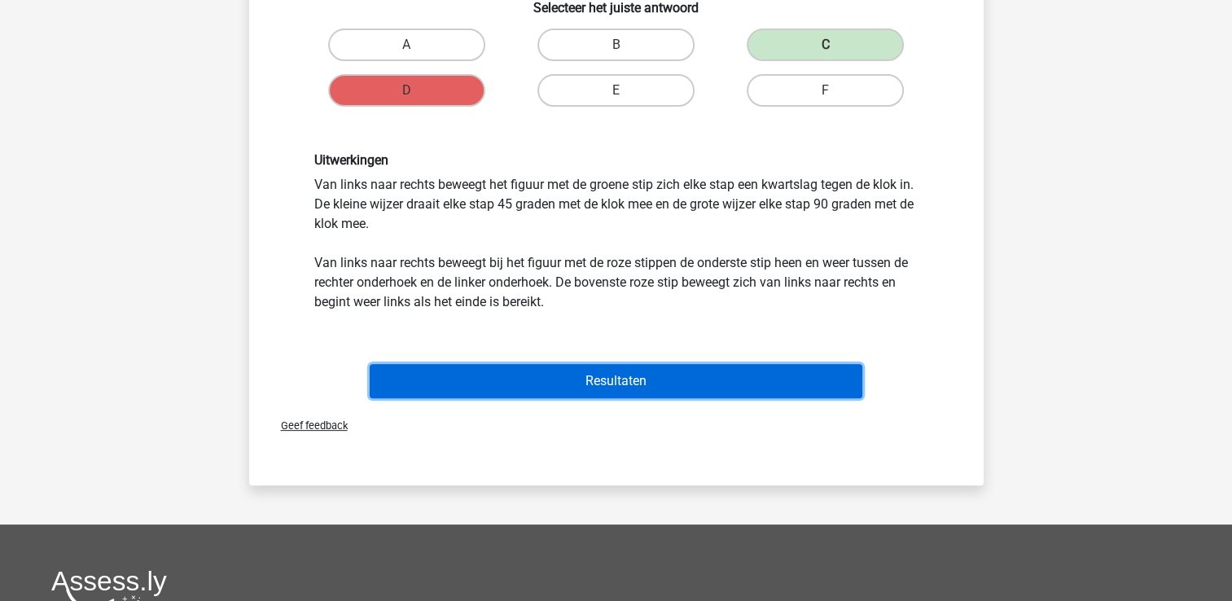
click at [620, 375] on button "Resultaten" at bounding box center [616, 381] width 493 height 34
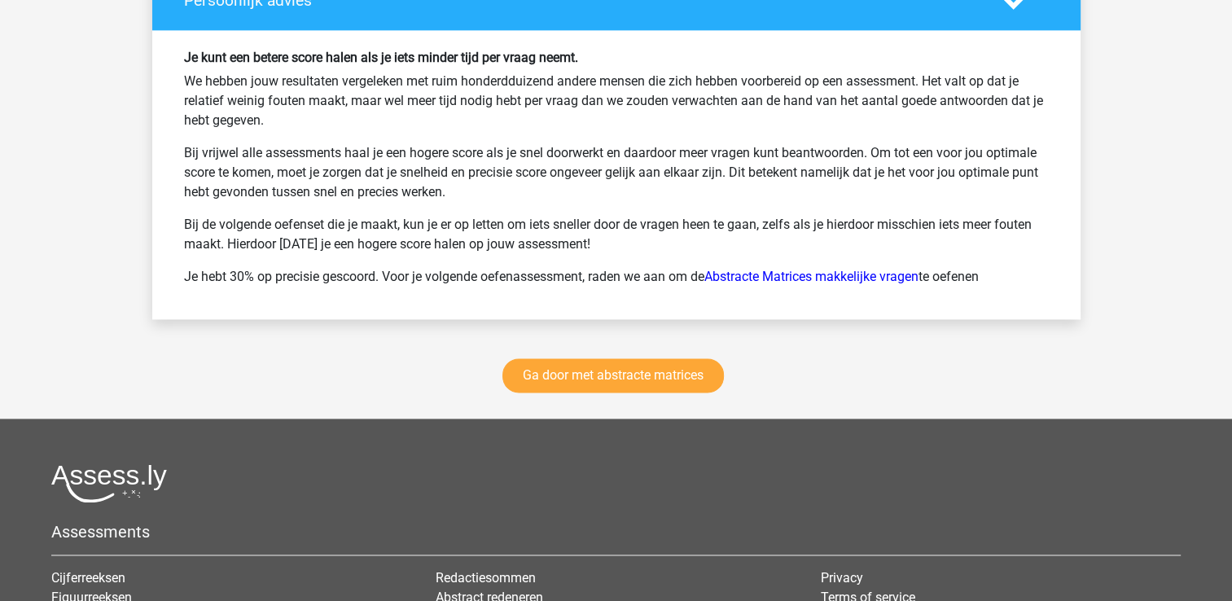
scroll to position [2199, 0]
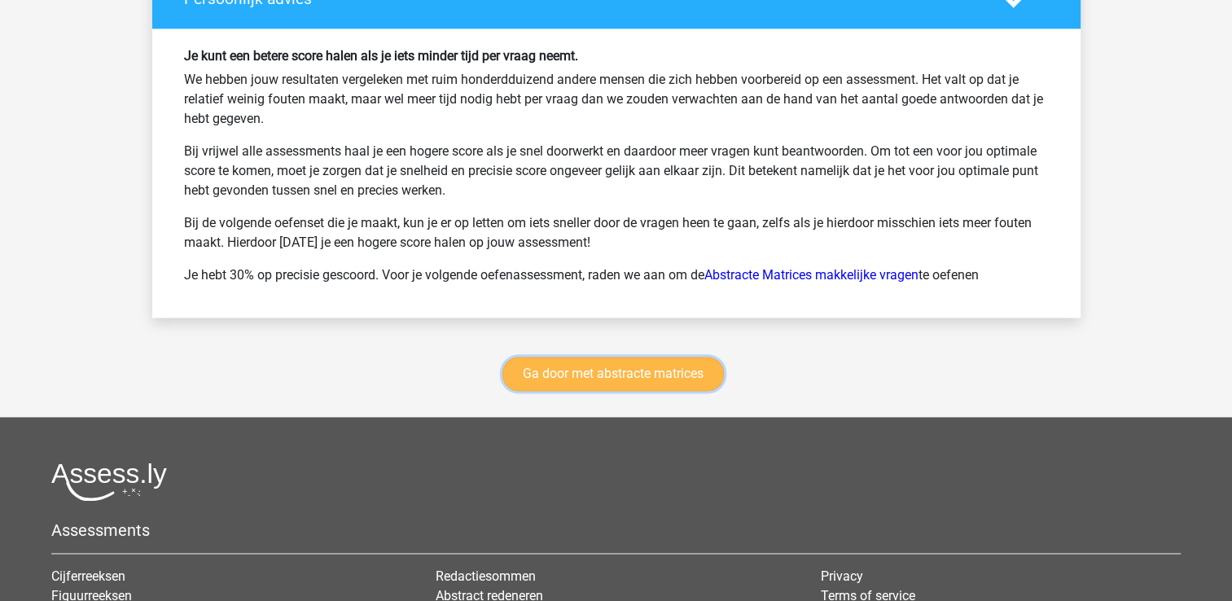
click at [622, 370] on link "Ga door met abstracte matrices" at bounding box center [614, 374] width 222 height 34
